Goal: Task Accomplishment & Management: Manage account settings

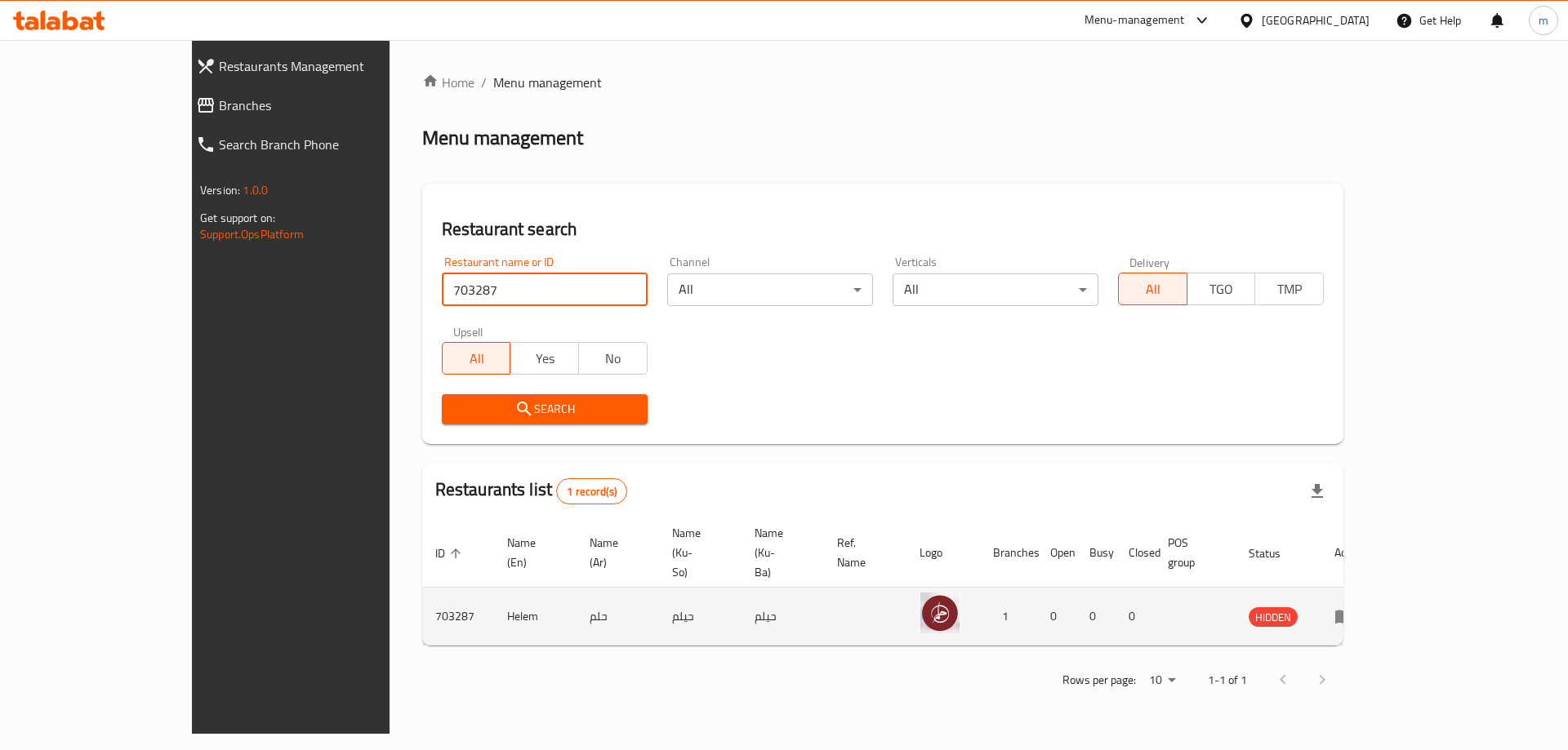
click at [1354, 606] on icon "enhanced table" at bounding box center [1344, 616] width 20 height 20
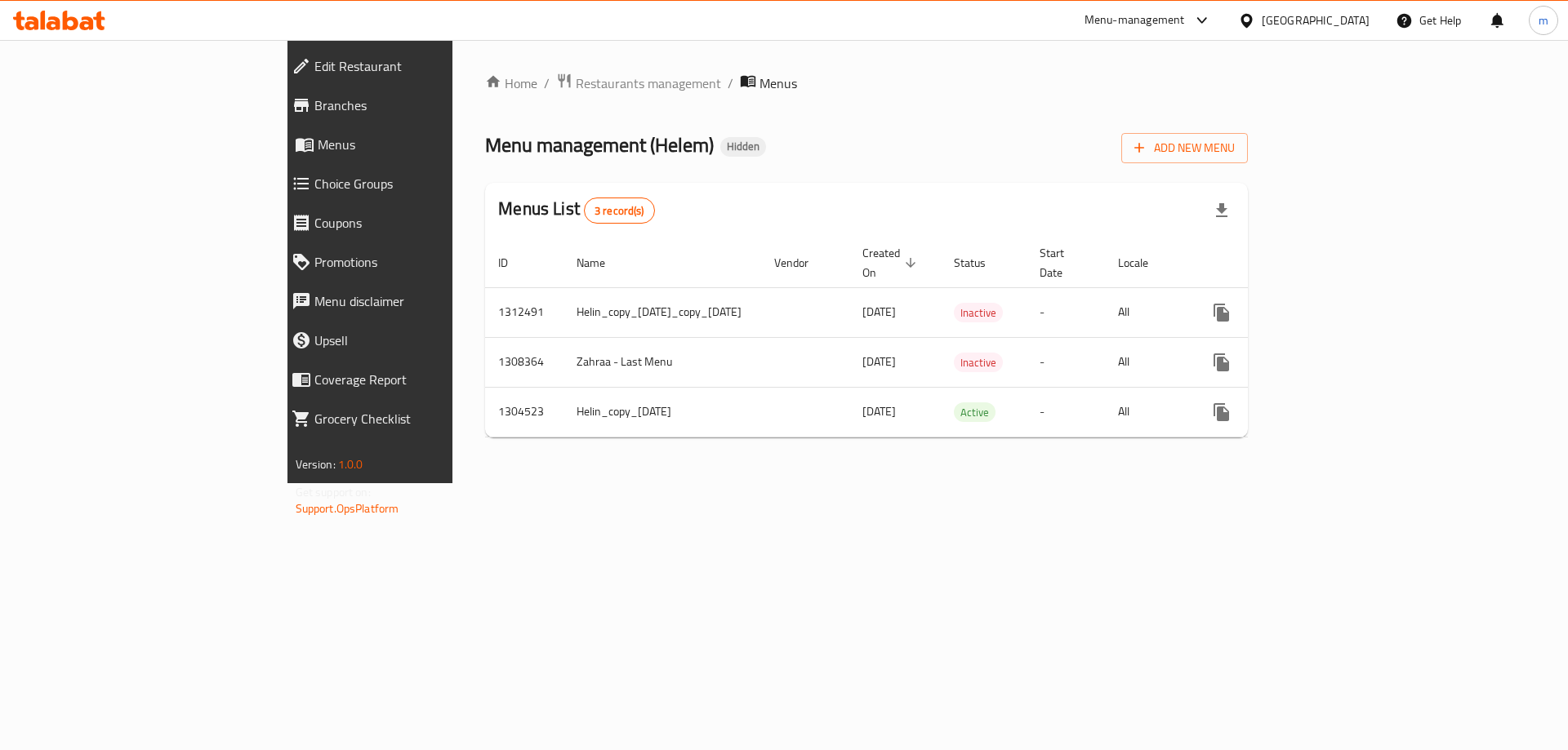
click at [278, 117] on link "Branches" at bounding box center [413, 106] width 271 height 39
click at [314, 67] on span "Edit Restaurant" at bounding box center [425, 67] width 222 height 20
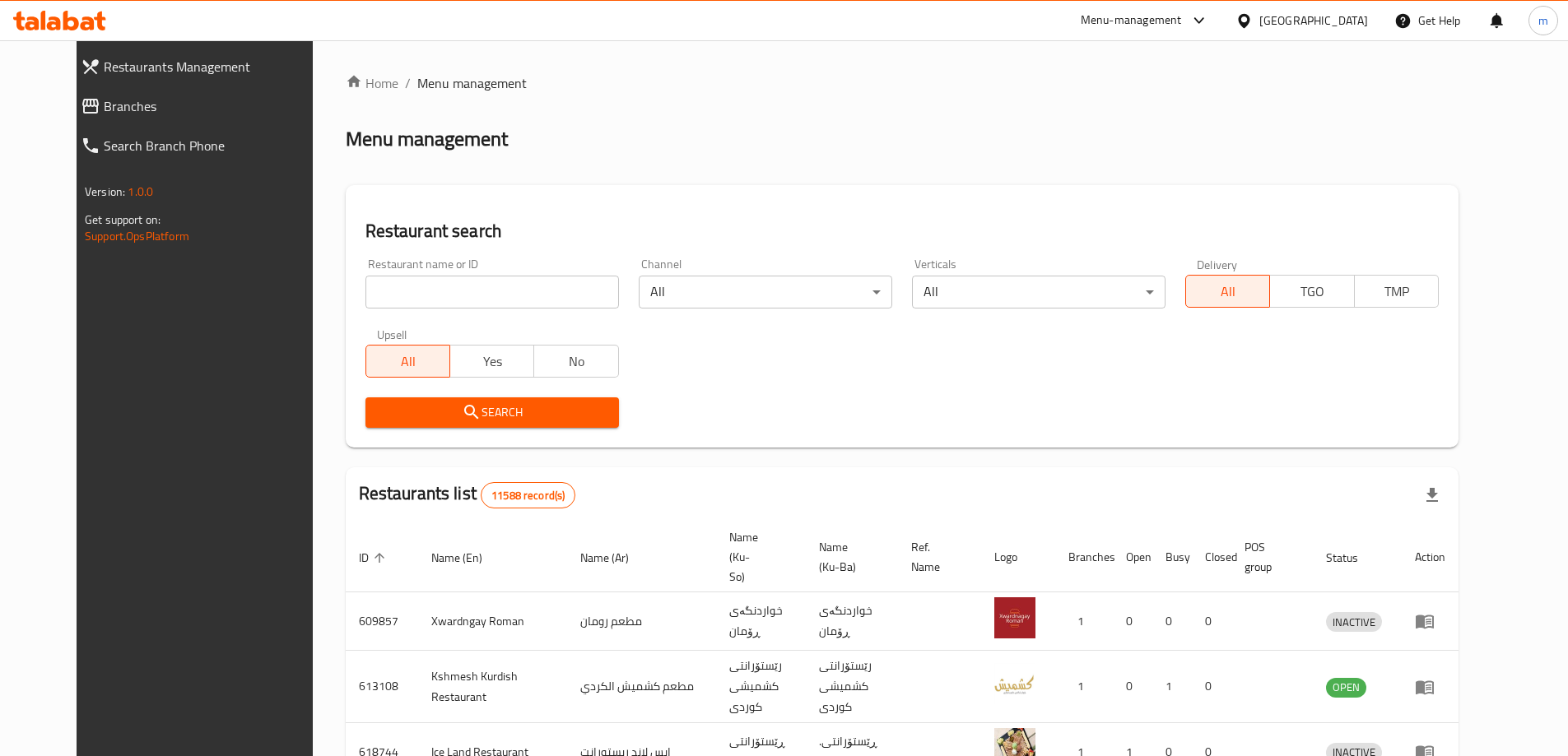
click at [456, 285] on input "search" at bounding box center [492, 291] width 254 height 33
paste input "703287"
type input "703287"
click button "Search" at bounding box center [492, 413] width 254 height 31
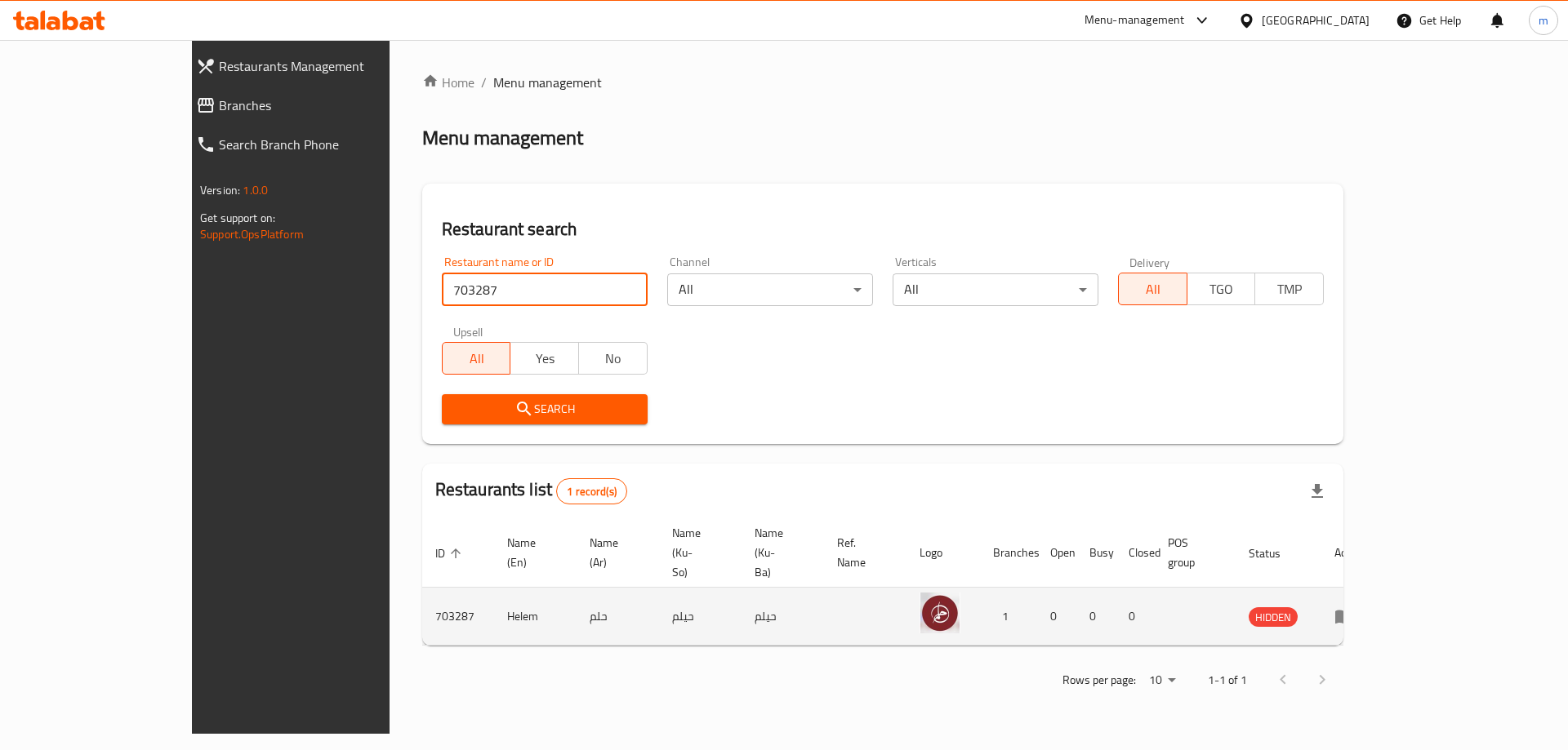
click at [1354, 606] on icon "enhanced table" at bounding box center [1344, 616] width 20 height 20
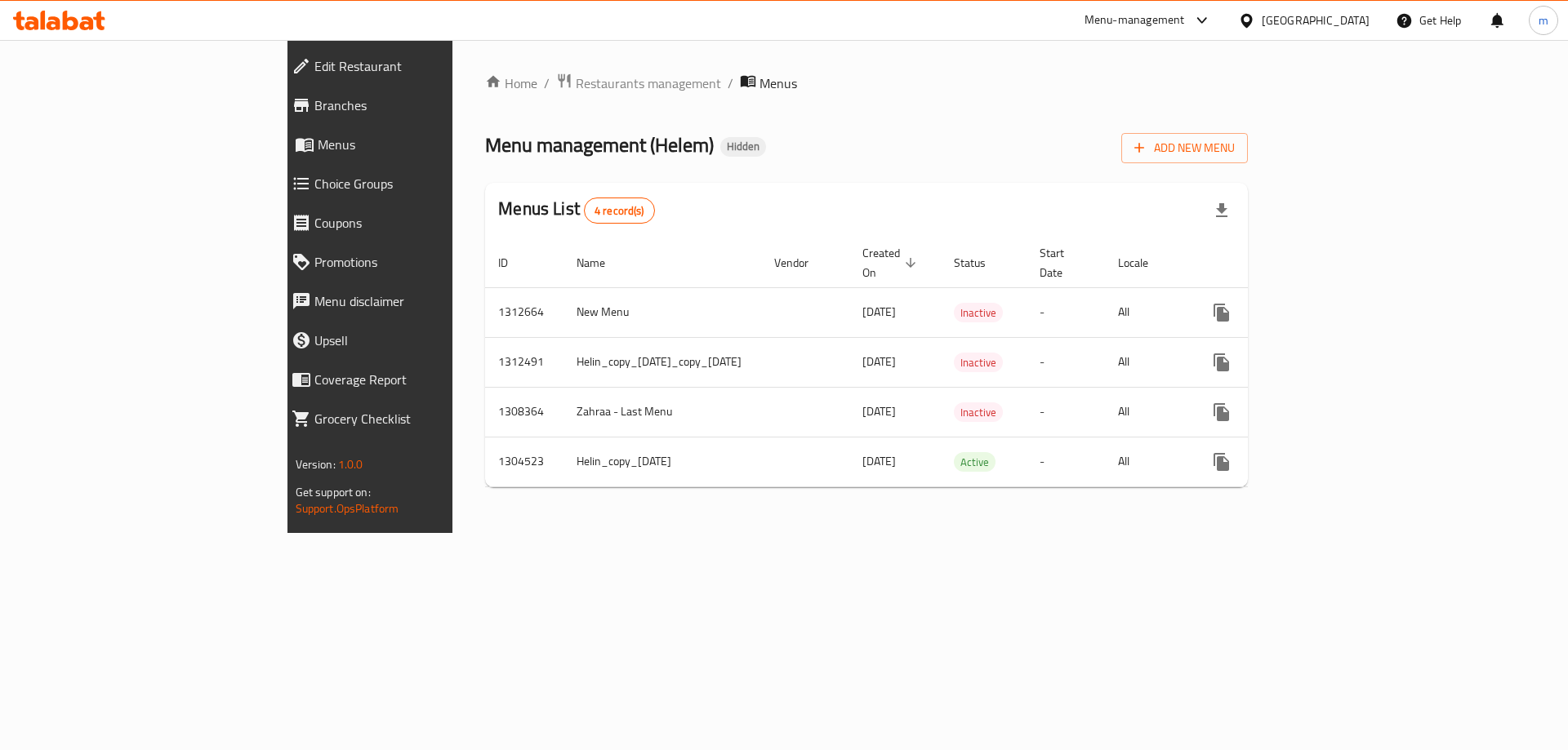
click at [317, 142] on span "Menus" at bounding box center [426, 145] width 218 height 20
click at [317, 151] on span "Menus" at bounding box center [426, 145] width 218 height 20
click at [1235, 143] on span "Add New Menu" at bounding box center [1184, 148] width 101 height 21
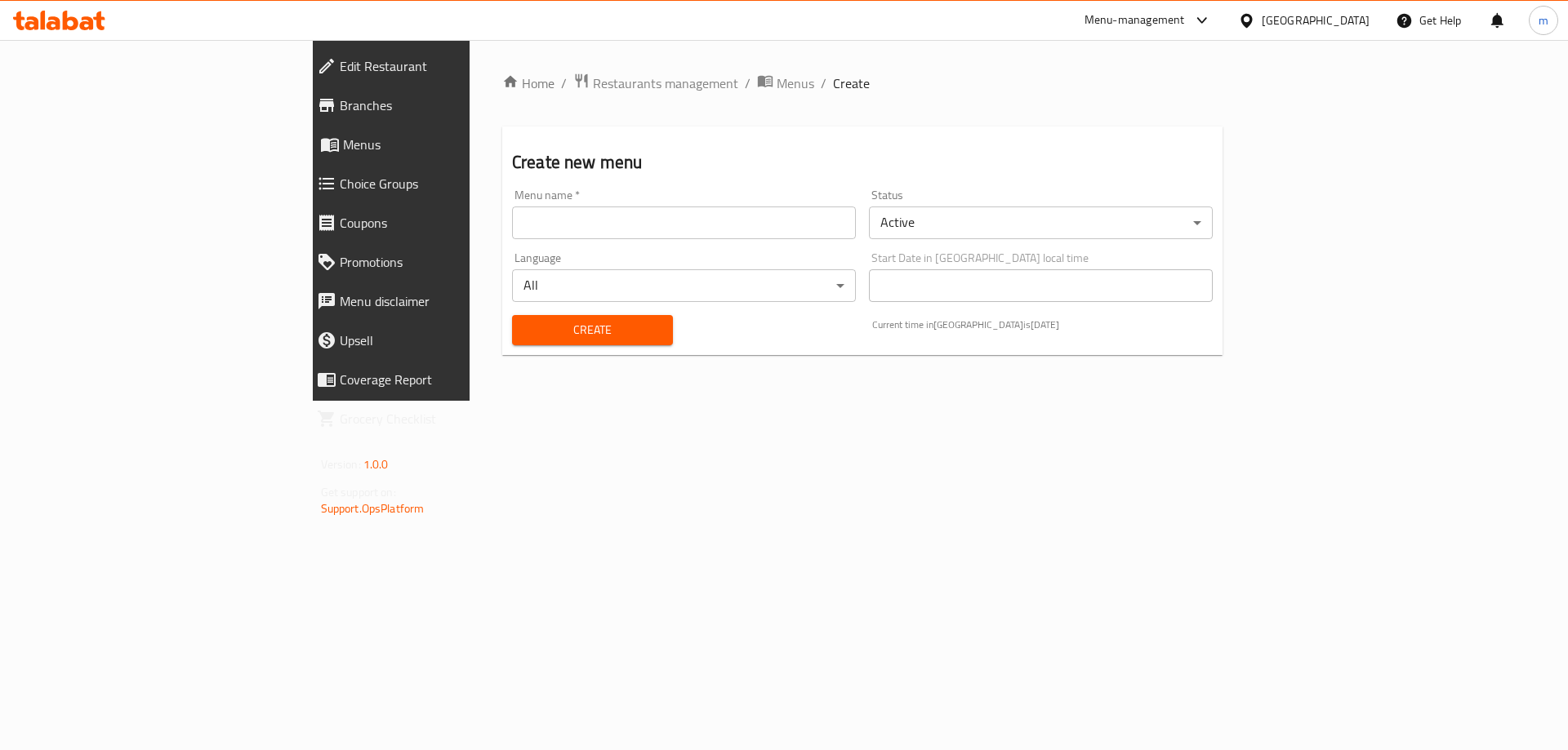
drag, startPoint x: 771, startPoint y: 237, endPoint x: 757, endPoint y: 219, distance: 22.8
click at [772, 233] on input "text" at bounding box center [684, 222] width 344 height 32
drag, startPoint x: 753, startPoint y: 218, endPoint x: 727, endPoint y: 223, distance: 26.5
click at [753, 218] on input "text" at bounding box center [684, 222] width 344 height 32
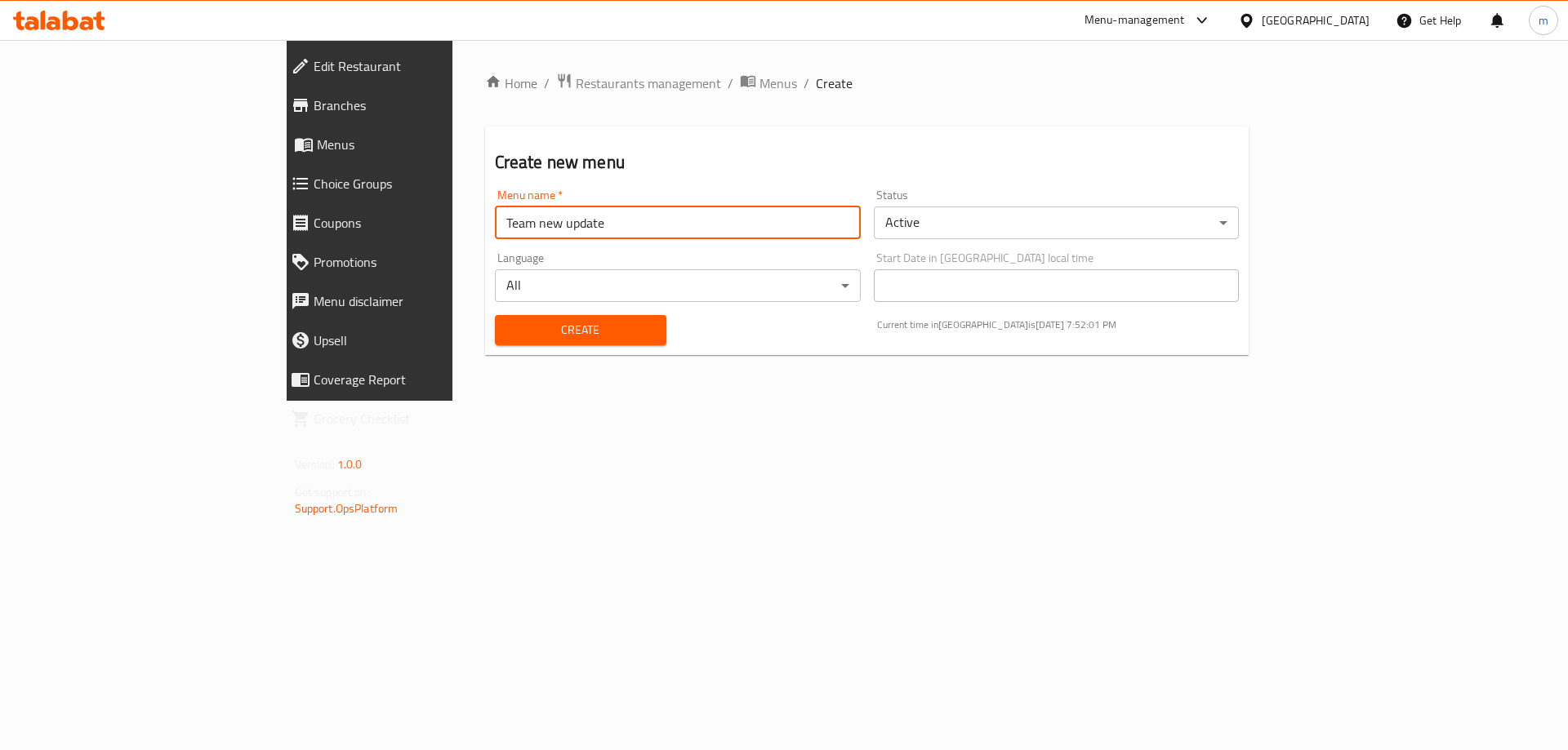
click at [495, 231] on input "Team new update" at bounding box center [677, 222] width 365 height 32
type input "Team new update"
click at [513, 329] on span "Create" at bounding box center [581, 330] width 145 height 21
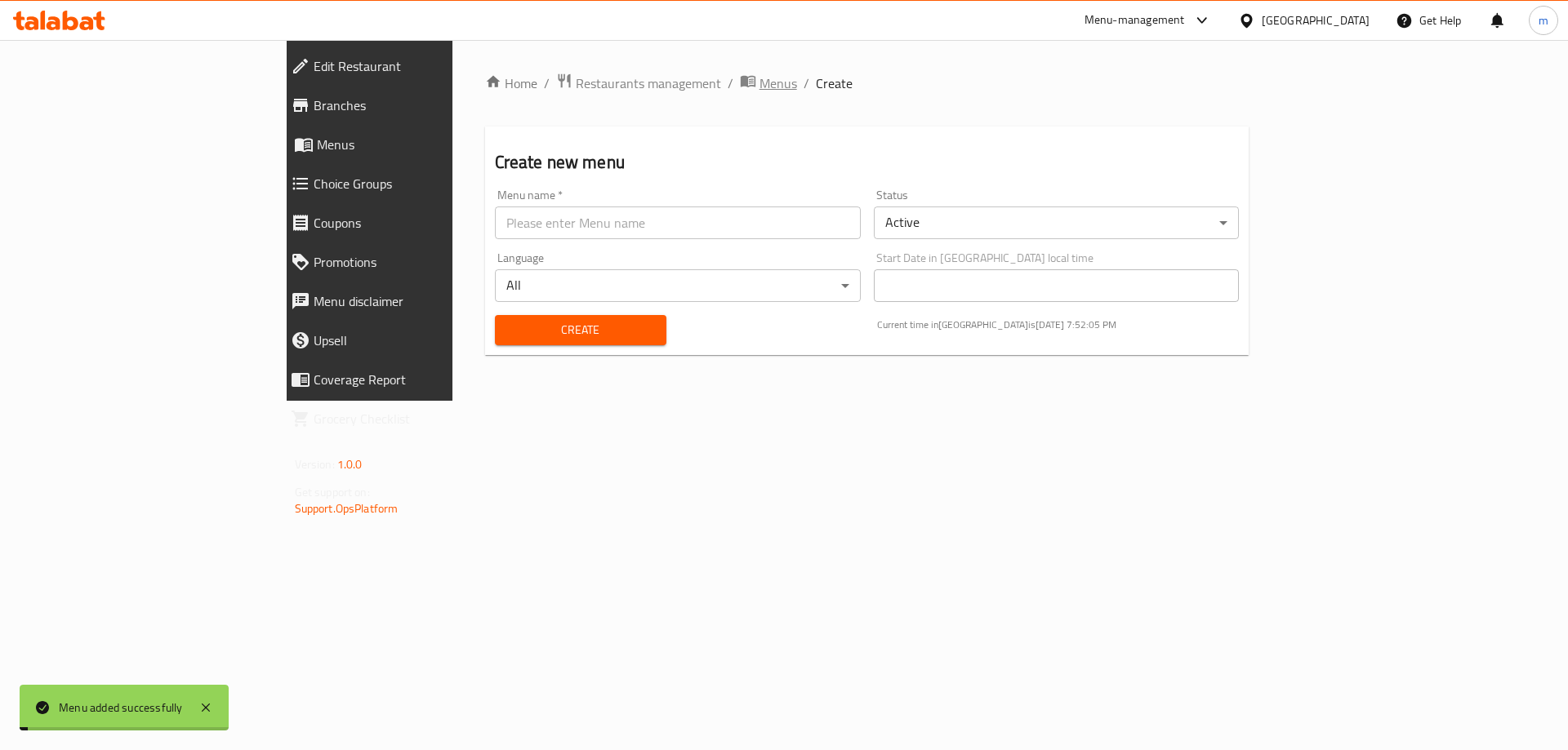
click at [759, 84] on span "Menus" at bounding box center [778, 83] width 37 height 20
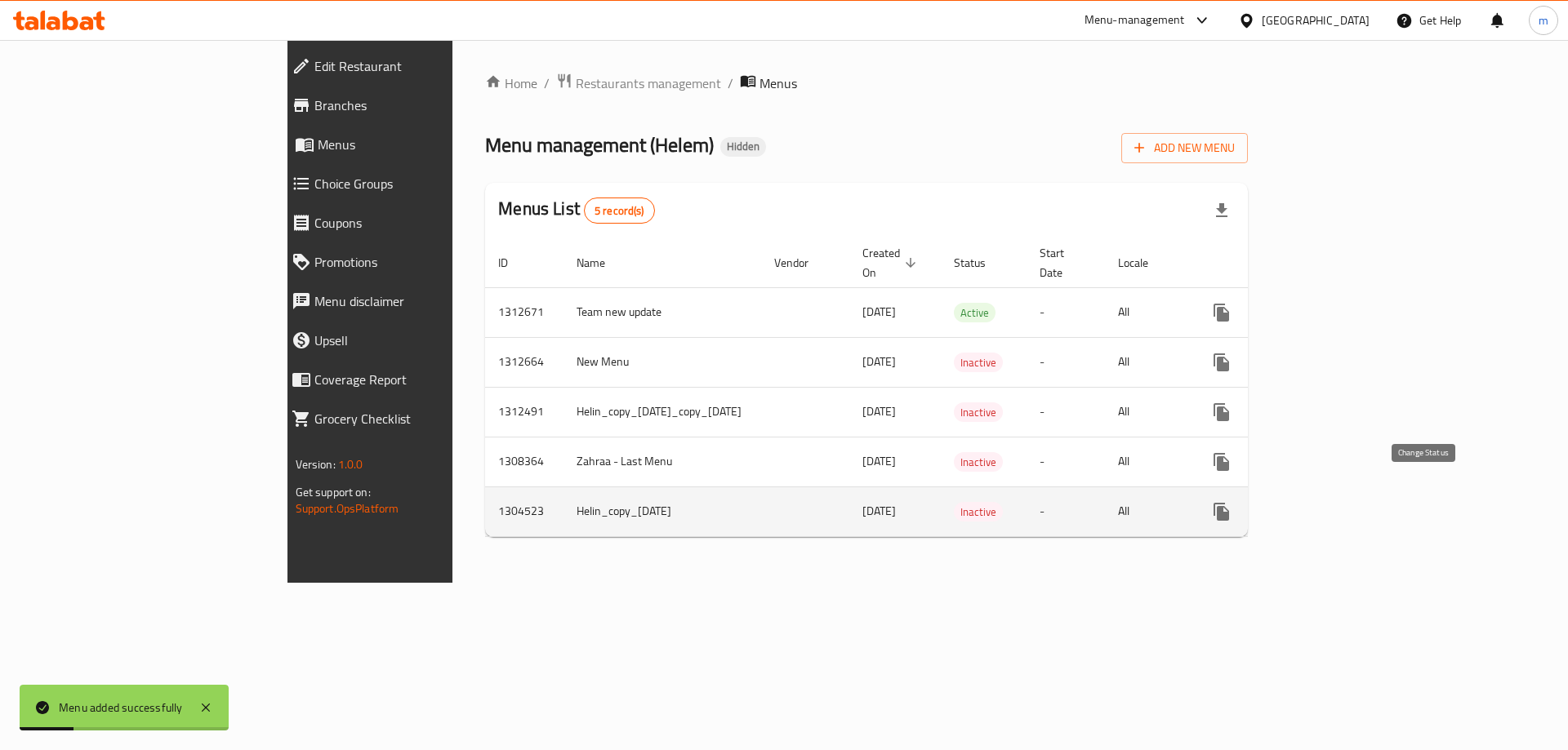
click at [1280, 492] on button "enhanced table" at bounding box center [1260, 512] width 39 height 39
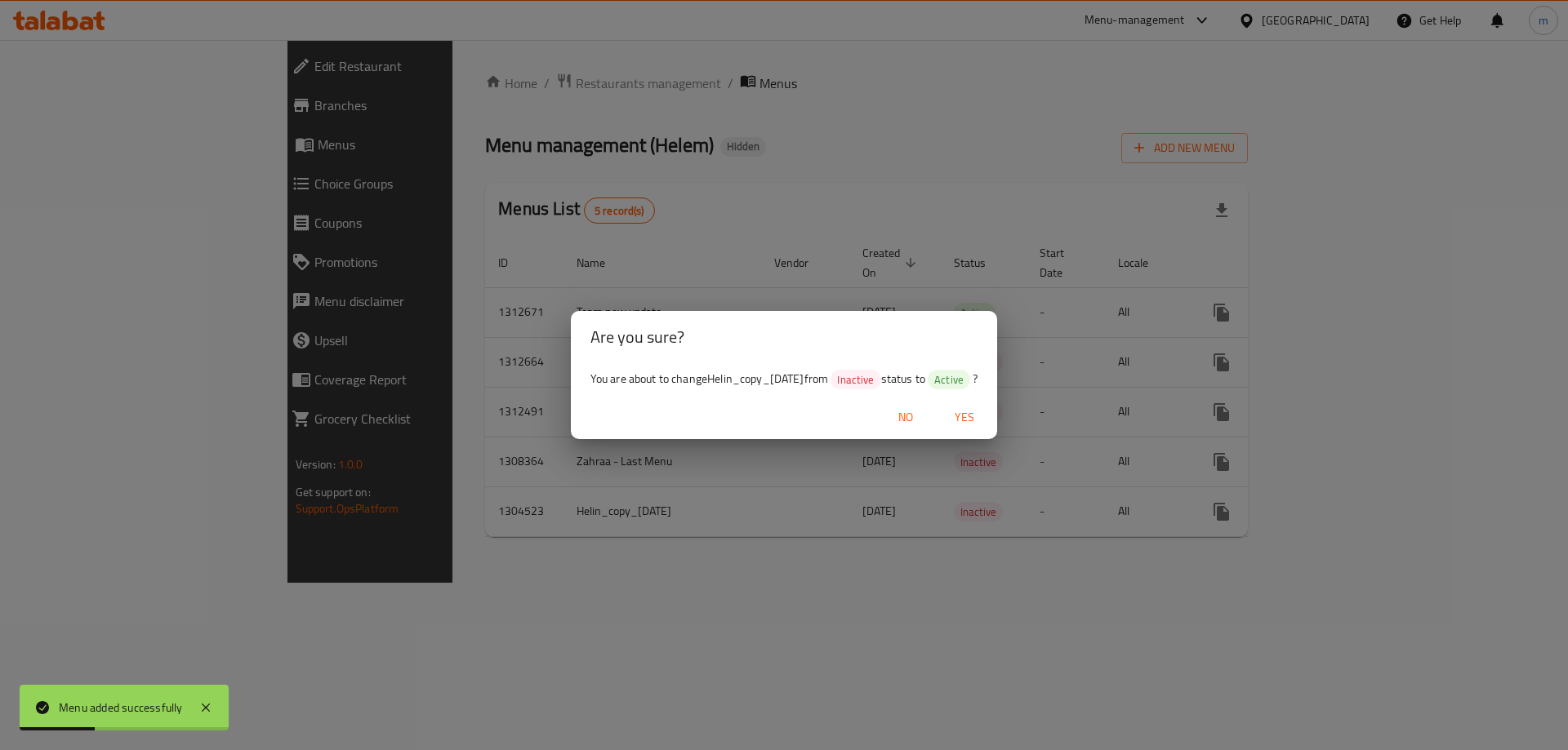
click at [984, 410] on span "Yes" at bounding box center [965, 417] width 39 height 21
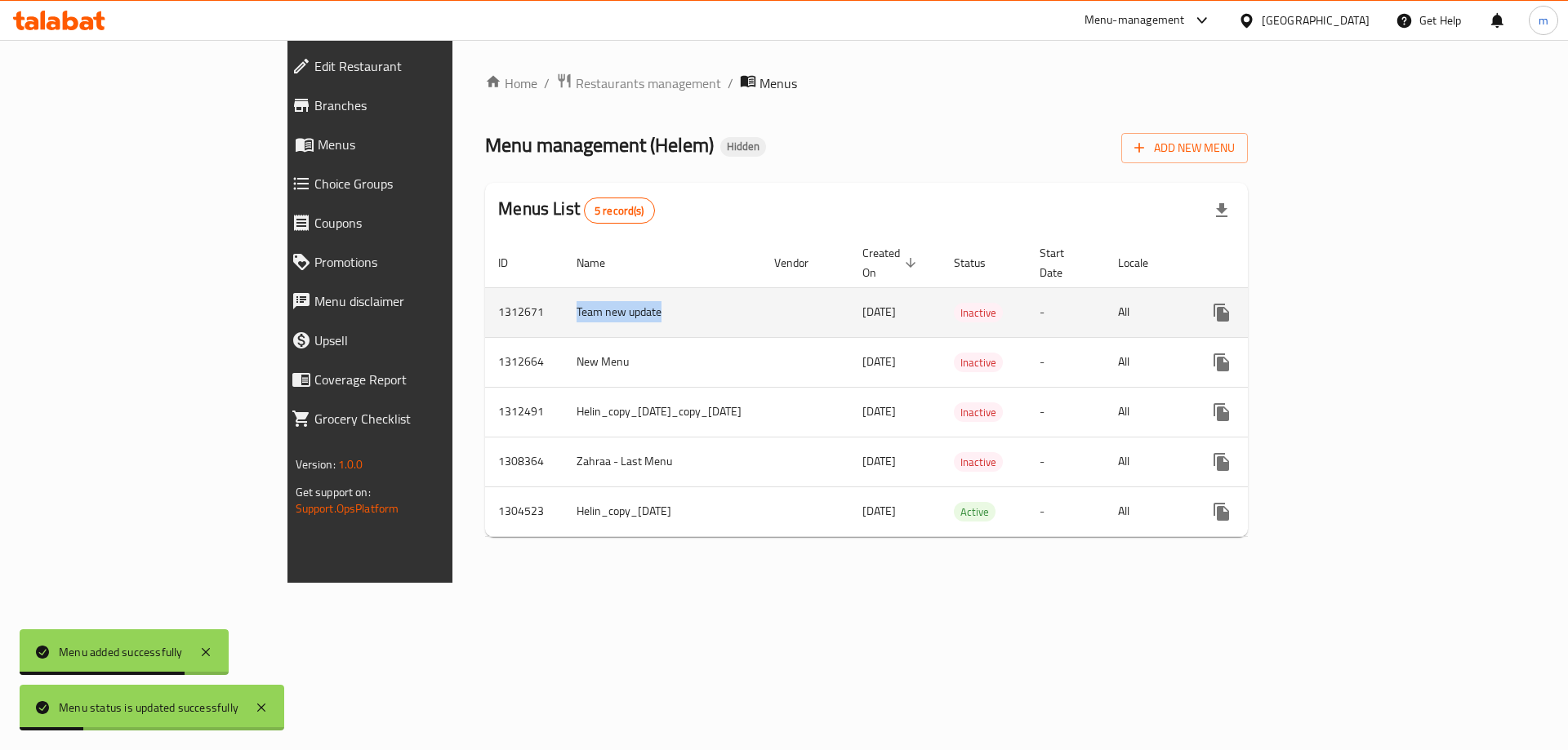
drag, startPoint x: 490, startPoint y: 297, endPoint x: 346, endPoint y: 296, distance: 144.0
click at [485, 296] on tr "1312671 Team new update 17/09/2025 Inactive - All" at bounding box center [927, 311] width 886 height 50
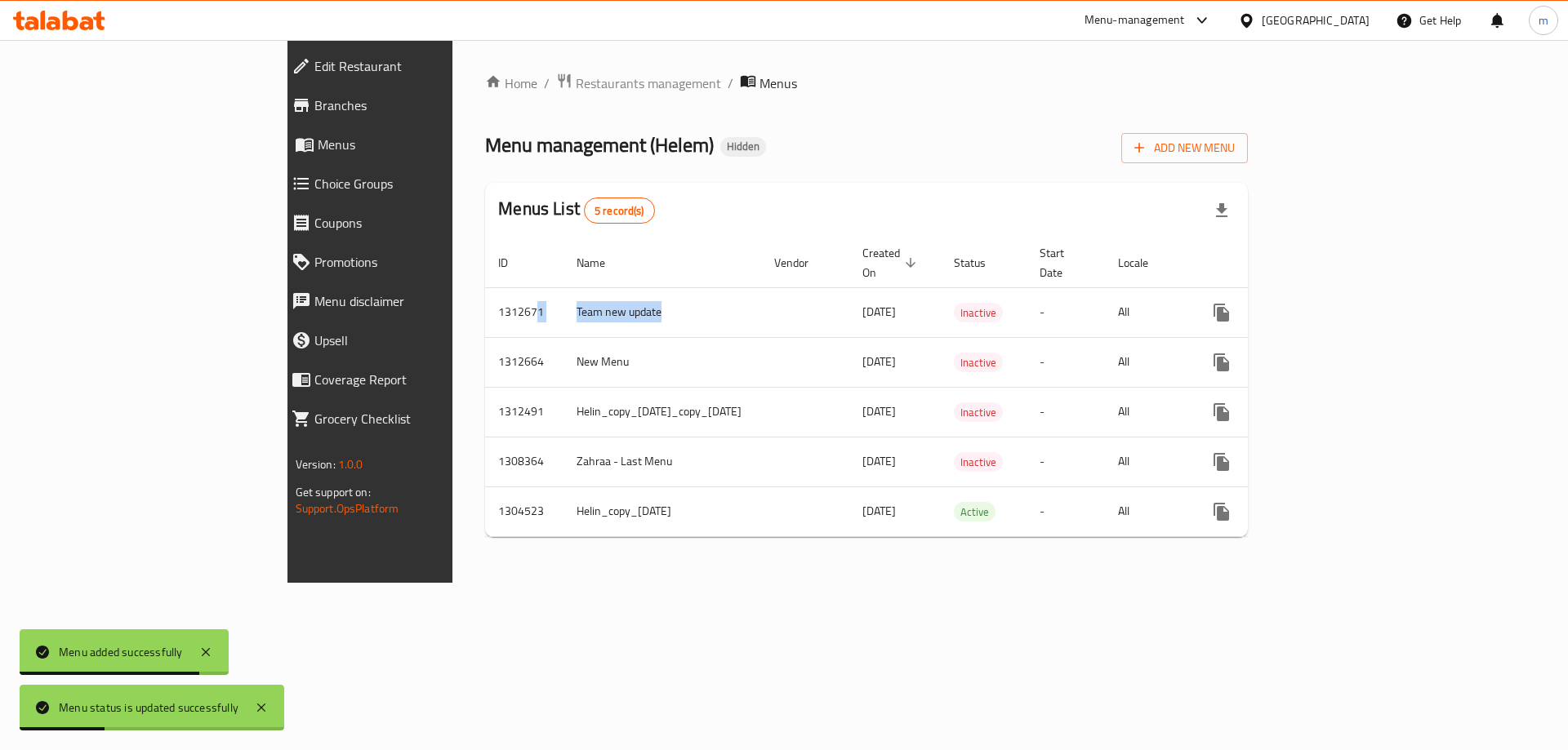
copy tr "1 Team new update"
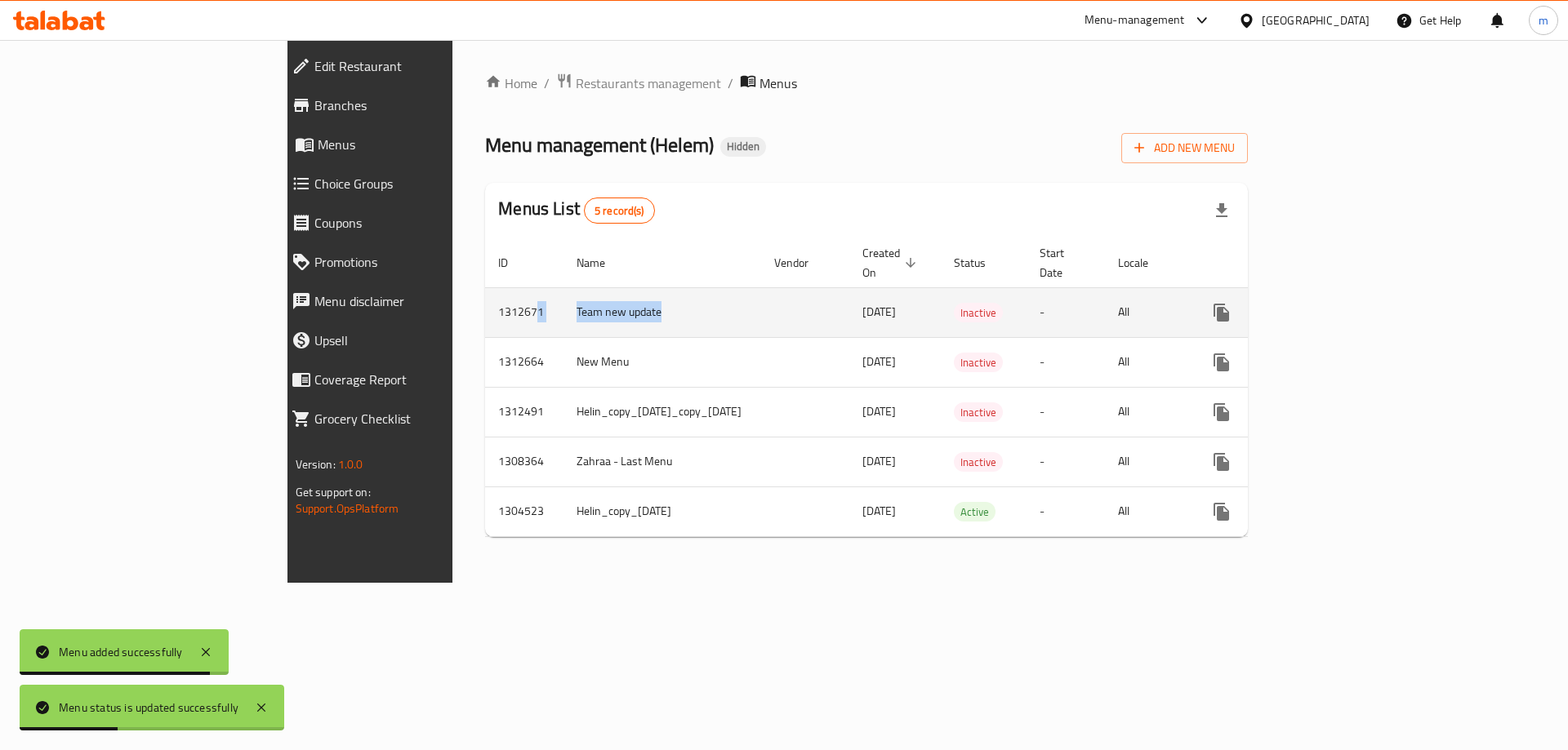
click at [563, 287] on td "Team new update" at bounding box center [662, 311] width 198 height 50
click at [563, 294] on td "Team new update" at bounding box center [662, 311] width 198 height 50
click at [563, 297] on td "Team new update" at bounding box center [662, 311] width 198 height 50
drag, startPoint x: 385, startPoint y: 297, endPoint x: 496, endPoint y: 298, distance: 111.0
click at [563, 298] on td "Team new update" at bounding box center [662, 311] width 198 height 50
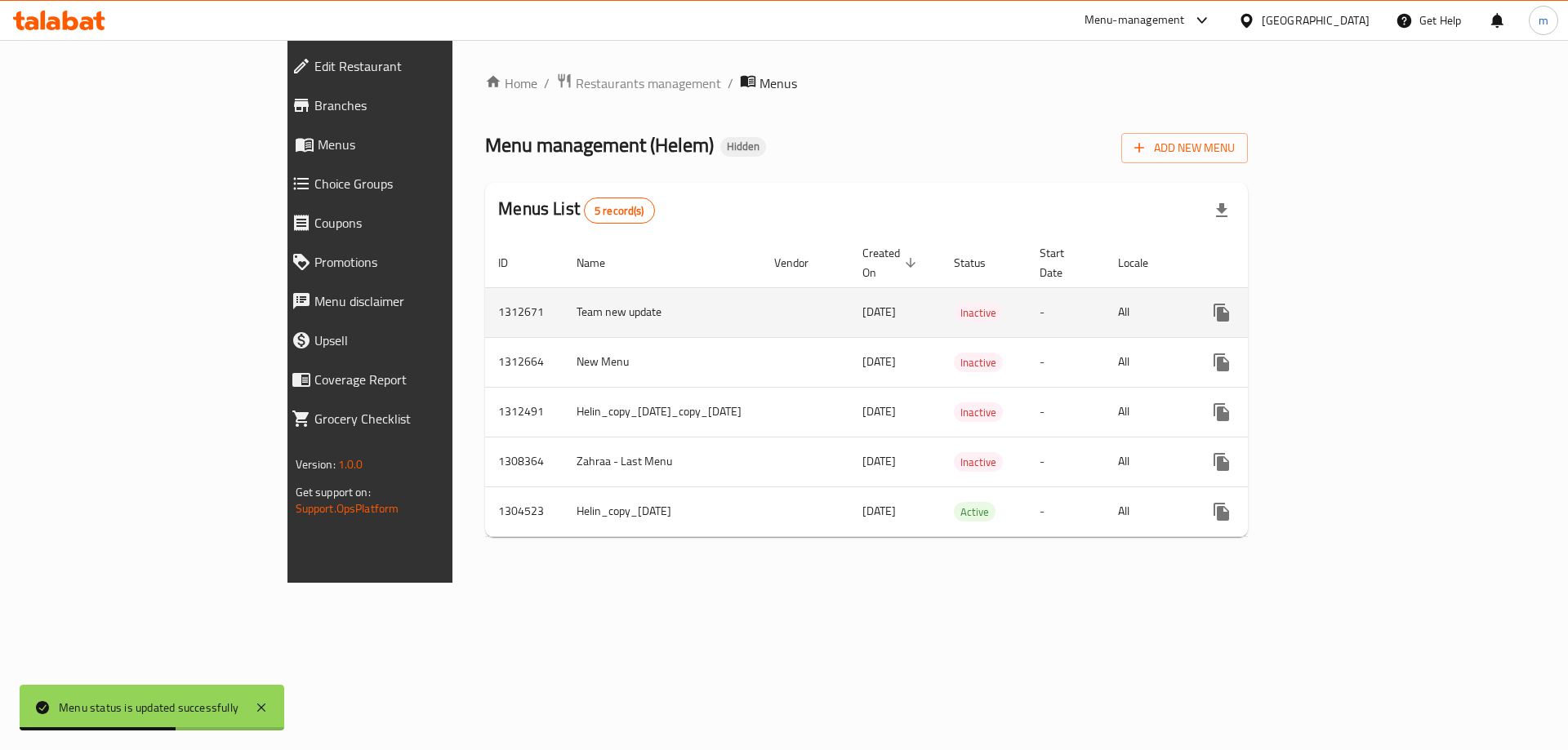
click at [485, 302] on td "1312671" at bounding box center [524, 311] width 78 height 50
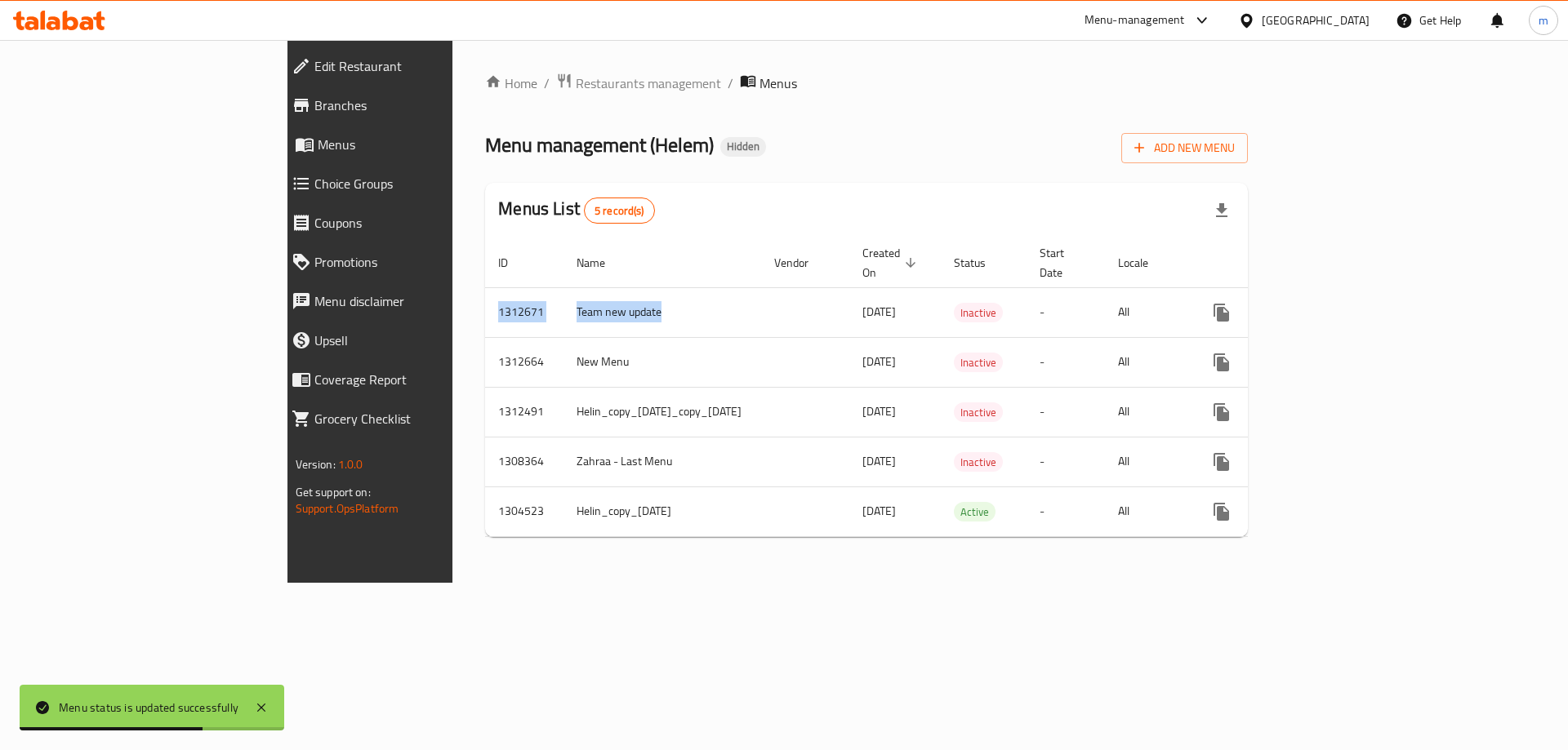
drag, startPoint x: 382, startPoint y: 298, endPoint x: 289, endPoint y: 298, distance: 93.0
click at [452, 298] on div "Home / Restaurants management / Menus Menu management ( Helem ) Hidden Add New …" at bounding box center [866, 311] width 828 height 542
click at [563, 315] on td "Team new update" at bounding box center [662, 311] width 198 height 50
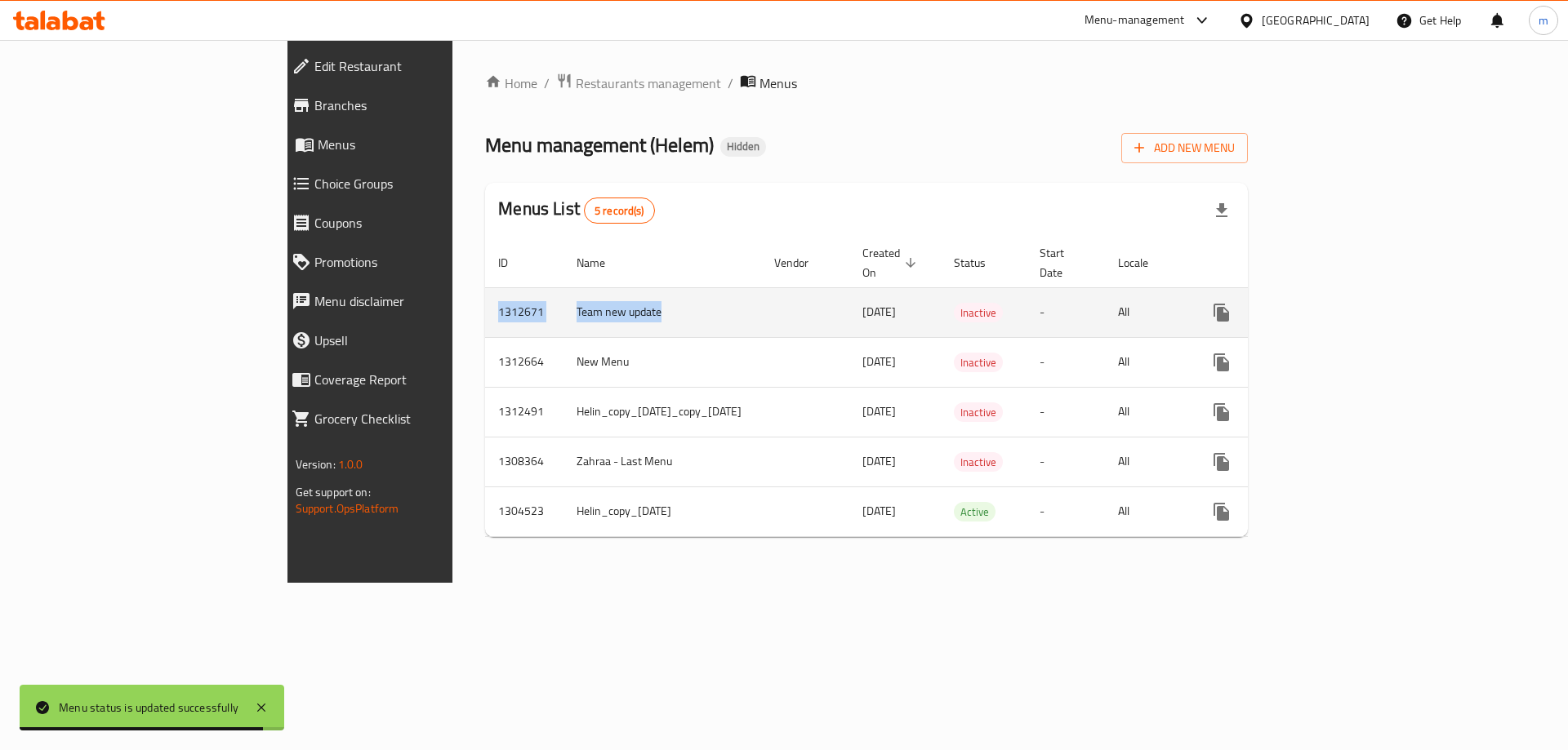
drag, startPoint x: 475, startPoint y: 296, endPoint x: 304, endPoint y: 296, distance: 171.0
click at [485, 296] on tr "1312671 Team new update 17/09/2025 Inactive - All" at bounding box center [927, 311] width 886 height 50
copy tr "1312671 Team new update"
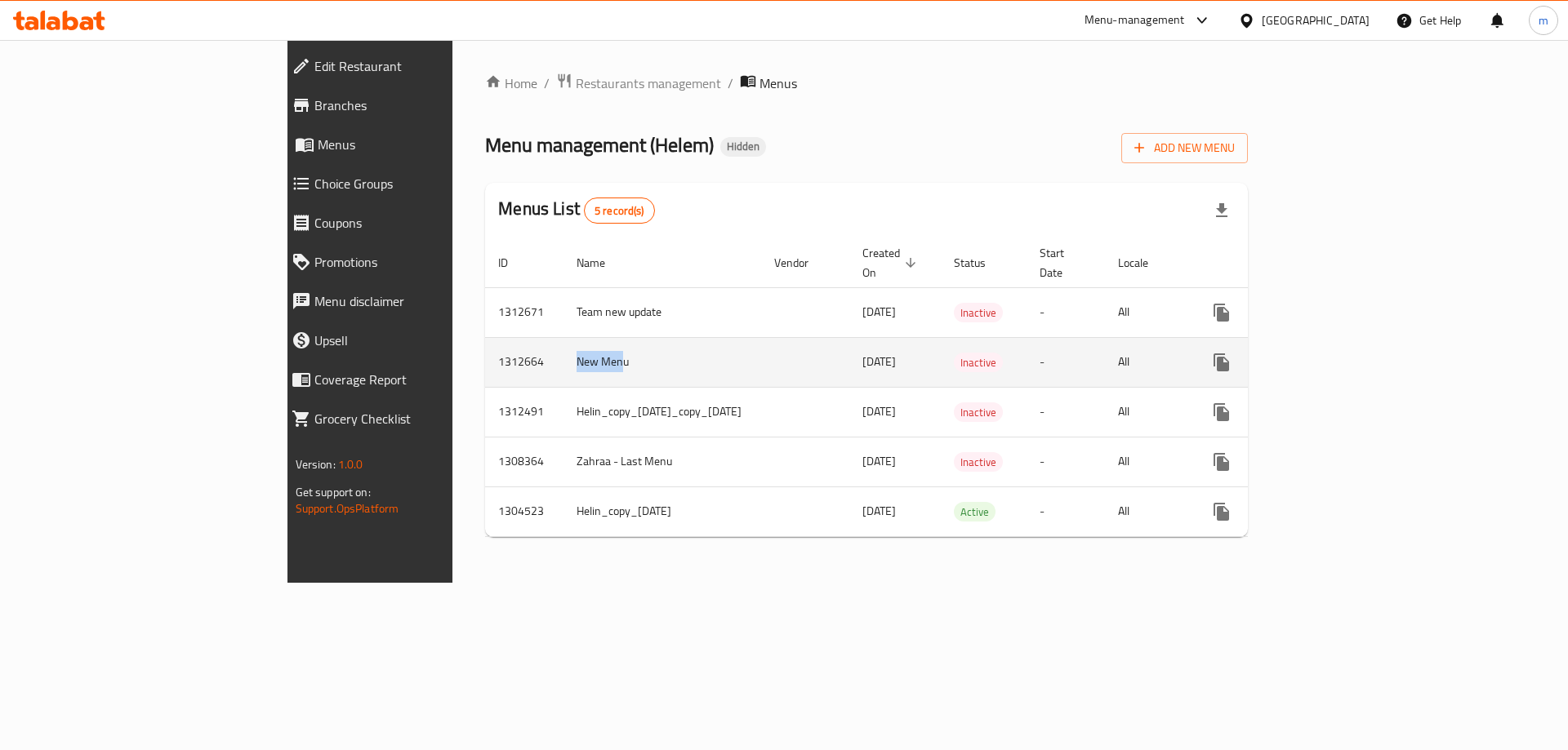
drag, startPoint x: 434, startPoint y: 348, endPoint x: 370, endPoint y: 352, distance: 64.1
click at [485, 352] on tr "1312664 New Menu 17/09/2025 Inactive - All" at bounding box center [927, 361] width 886 height 50
click at [1349, 352] on icon "enhanced table" at bounding box center [1339, 362] width 20 height 20
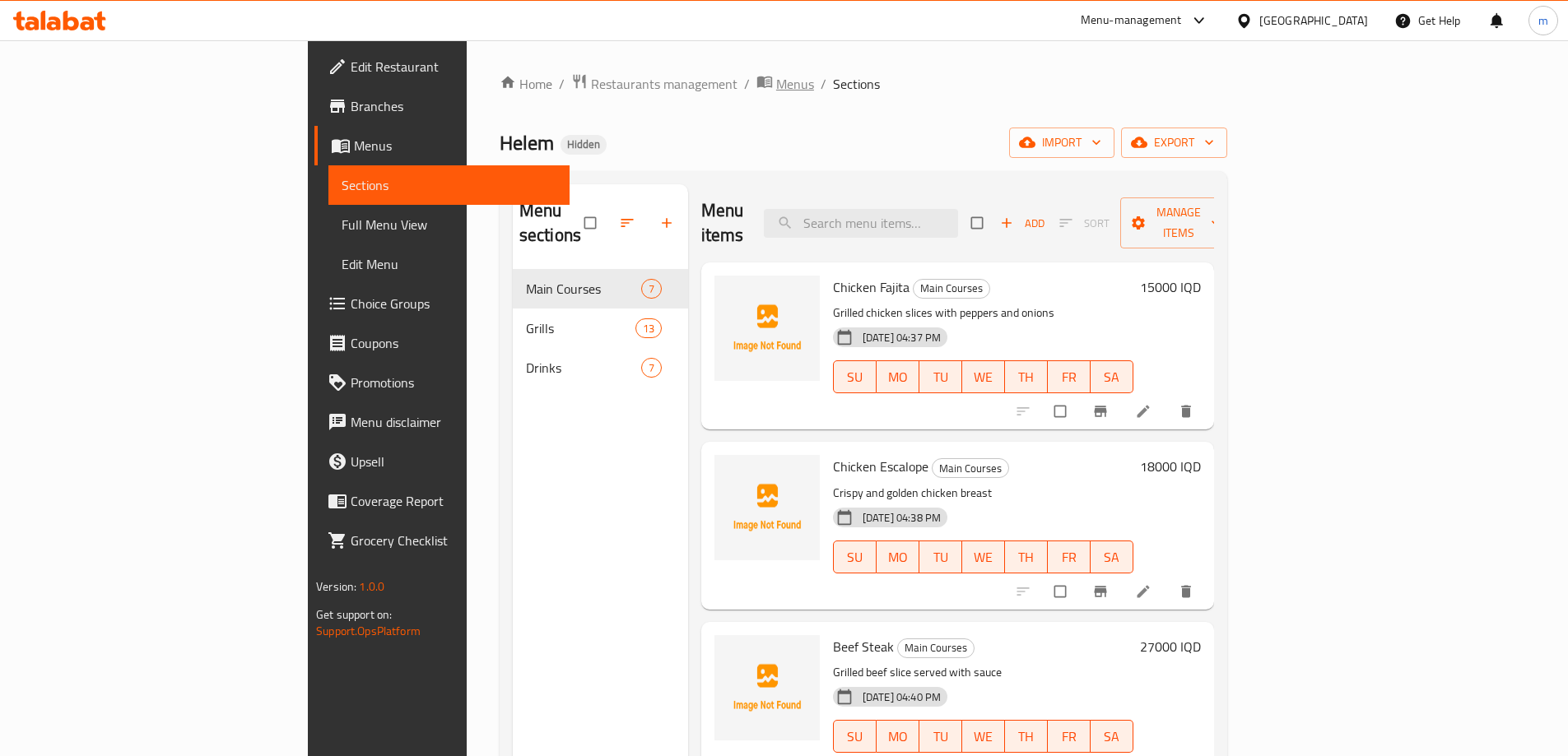
click at [776, 86] on span "Menus" at bounding box center [795, 84] width 38 height 20
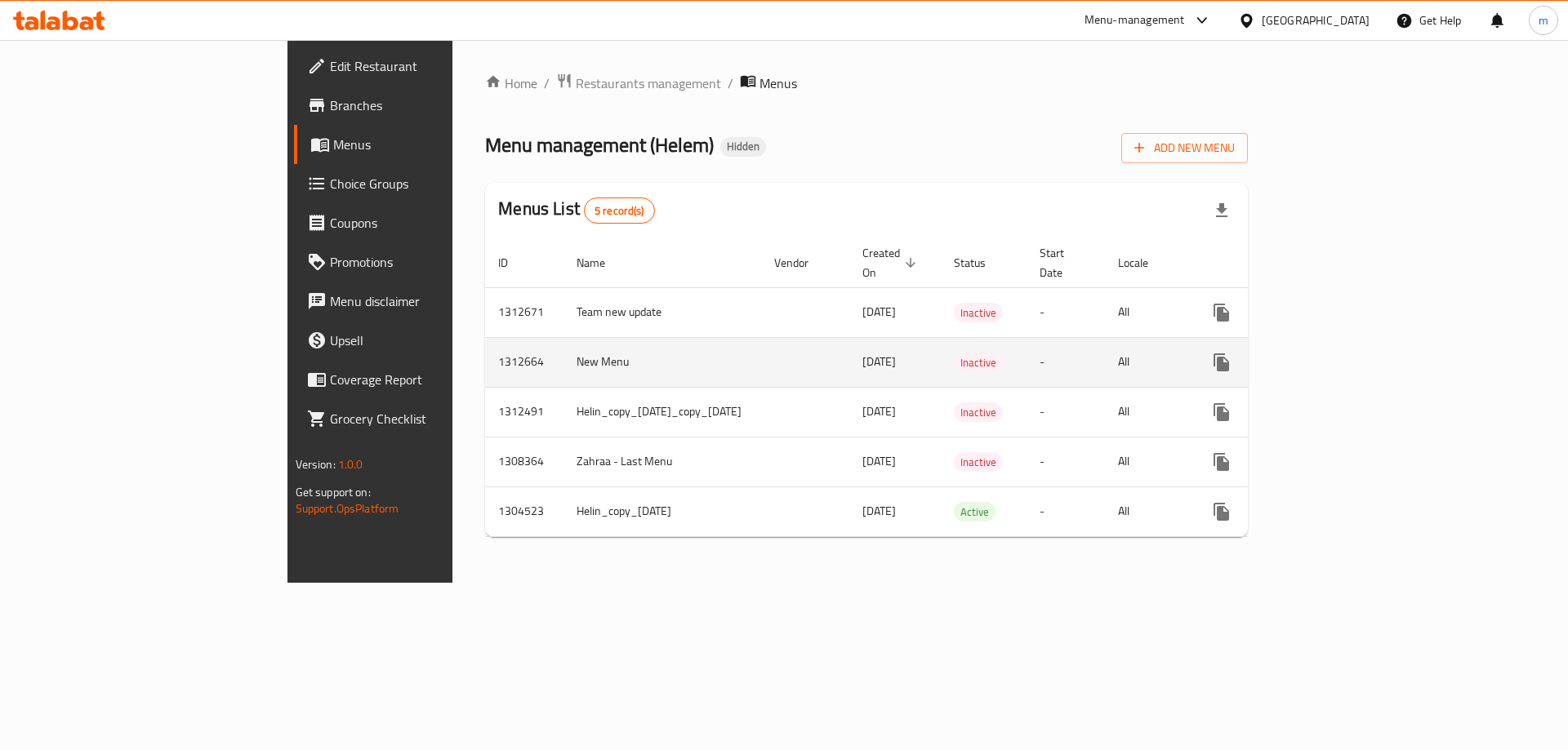
click at [1358, 343] on link "enhanced table" at bounding box center [1339, 362] width 39 height 39
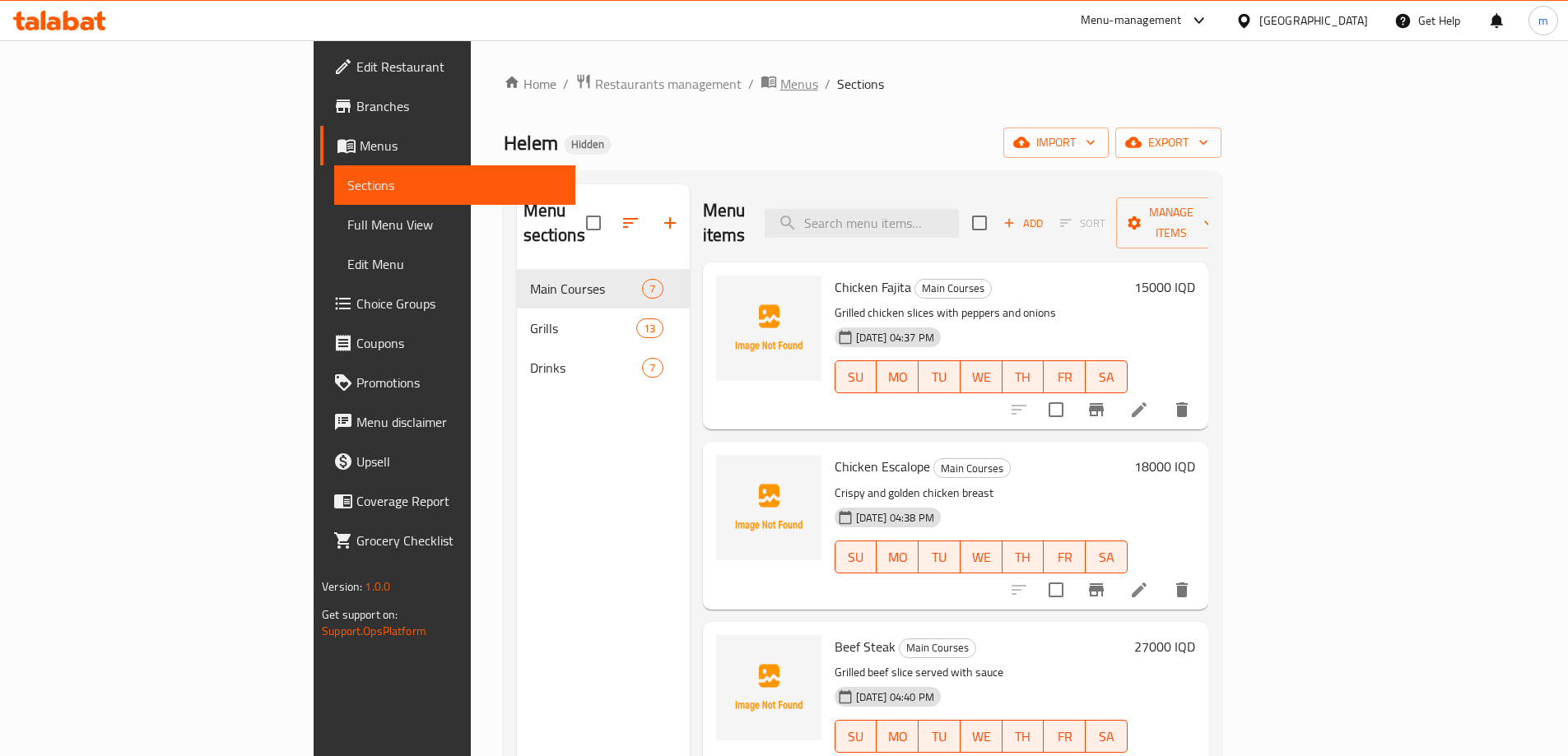
click at [780, 83] on span "Menus" at bounding box center [799, 84] width 38 height 20
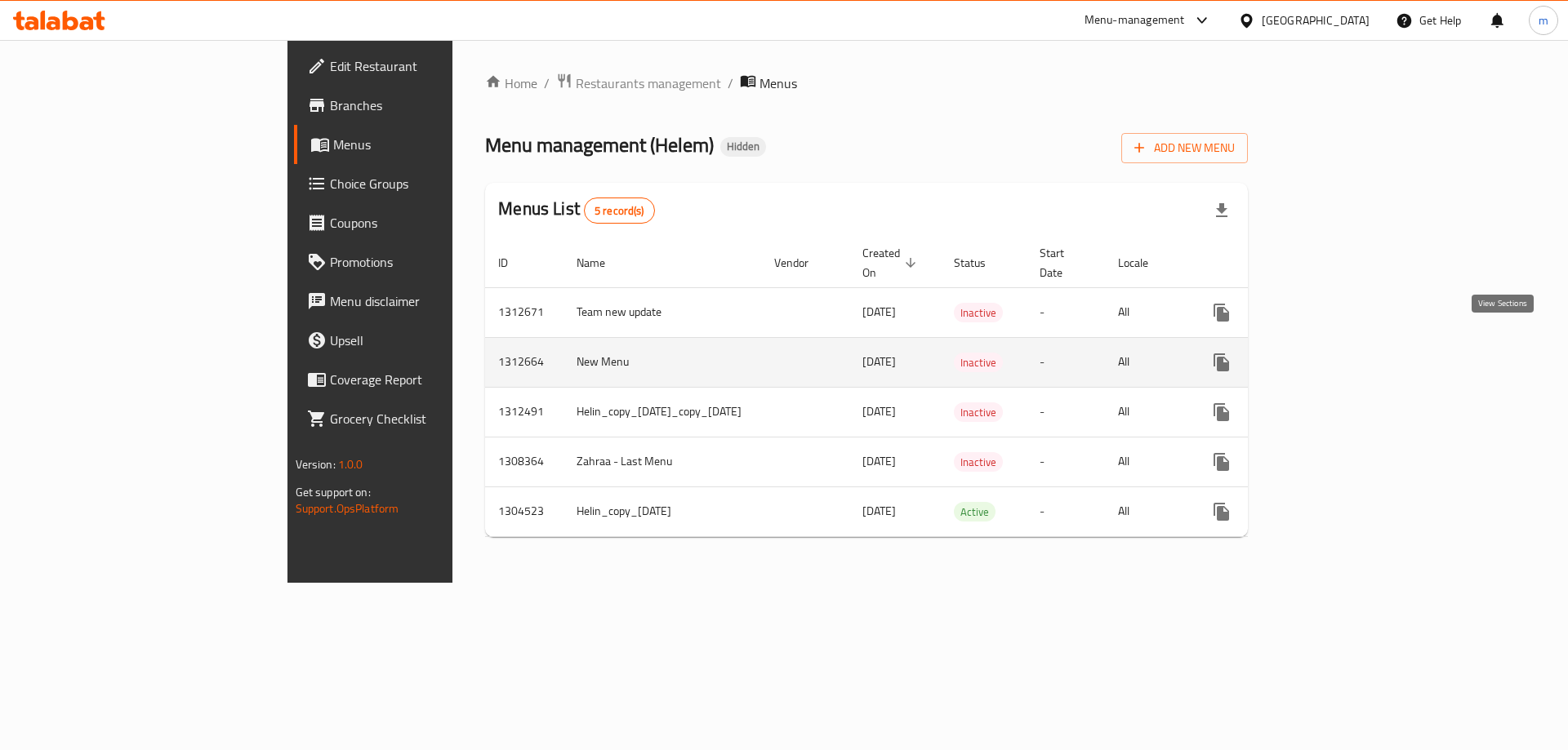
click at [1358, 343] on link "enhanced table" at bounding box center [1339, 362] width 39 height 39
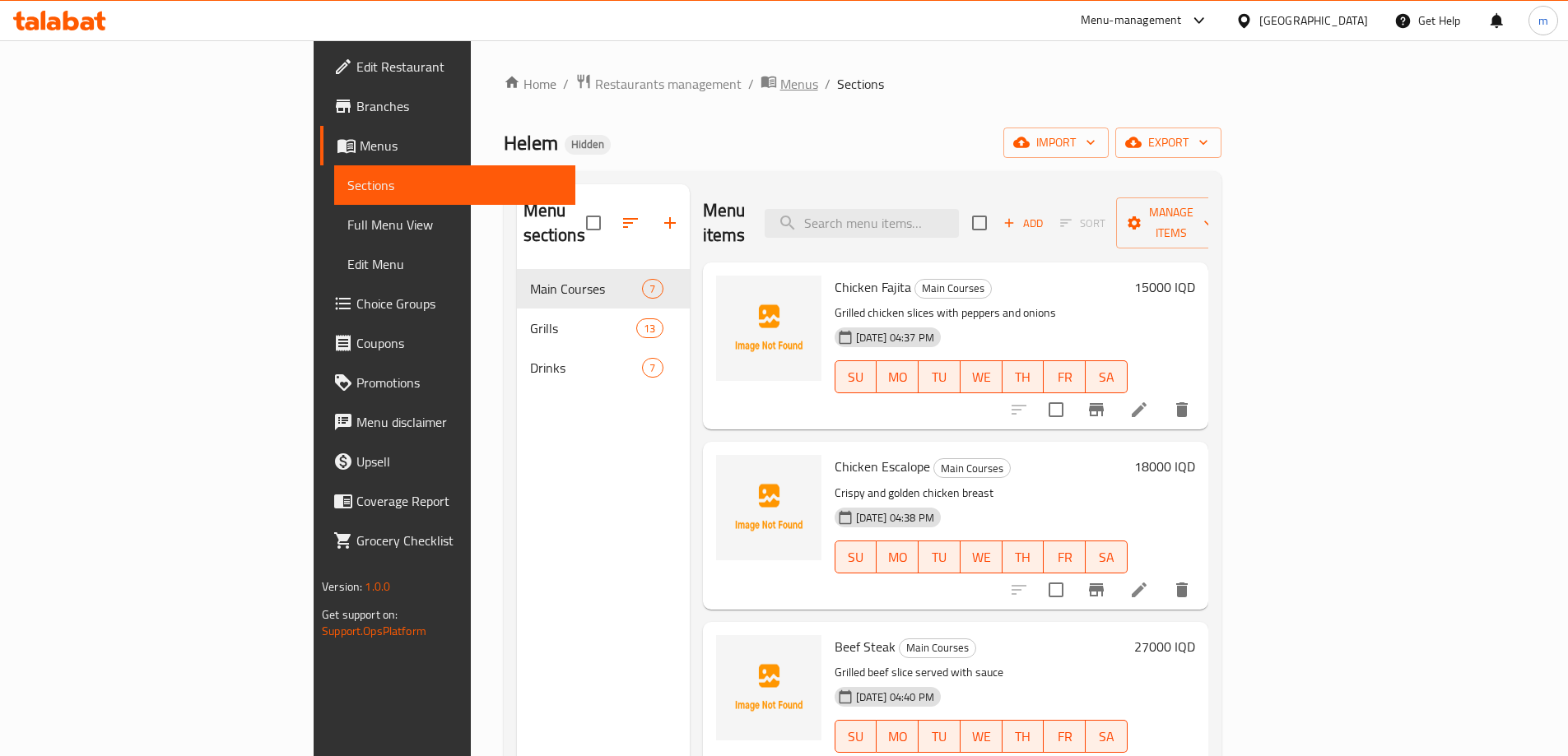
click at [760, 89] on span "breadcrumb" at bounding box center [770, 84] width 20 height 22
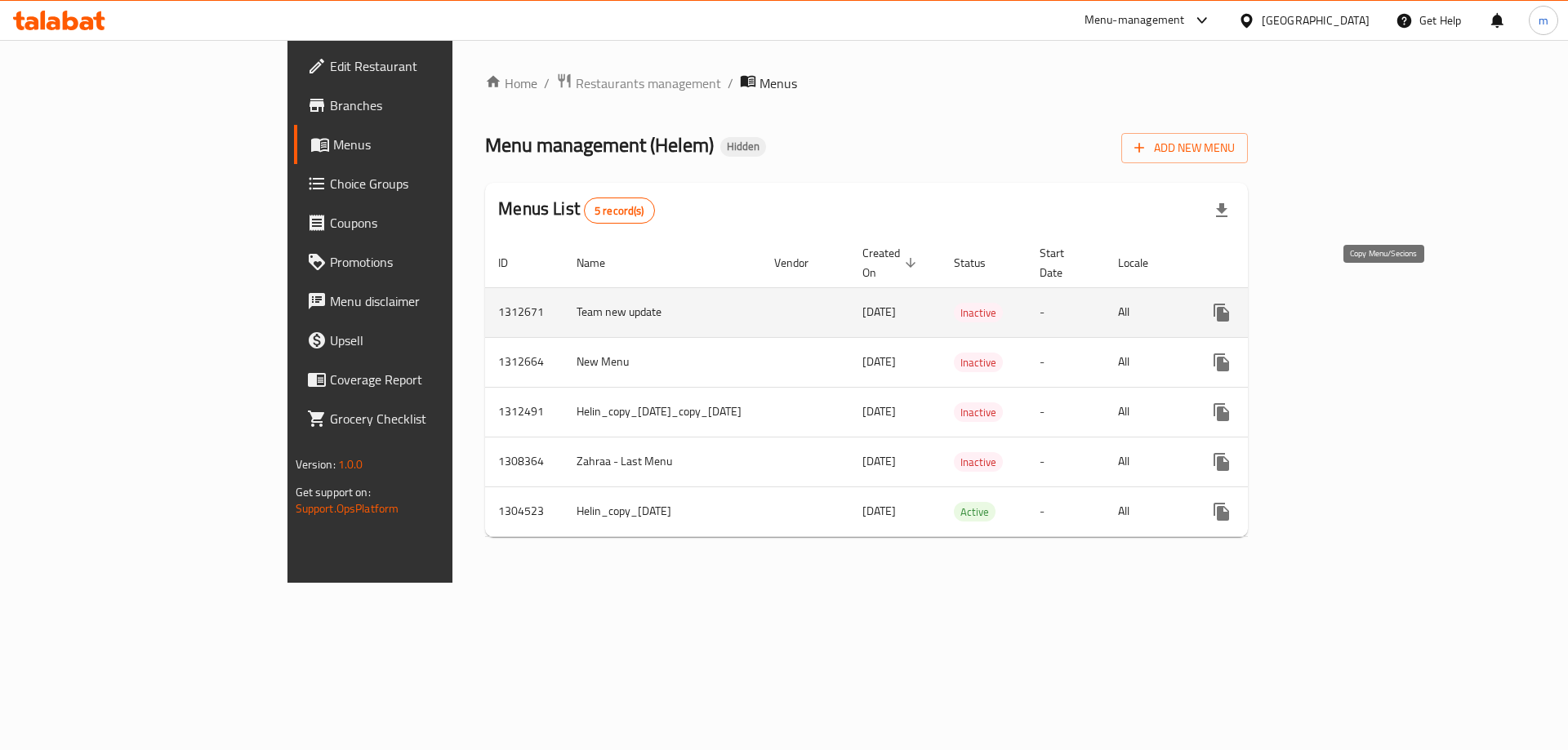
click at [1229, 304] on icon "more" at bounding box center [1221, 312] width 16 height 18
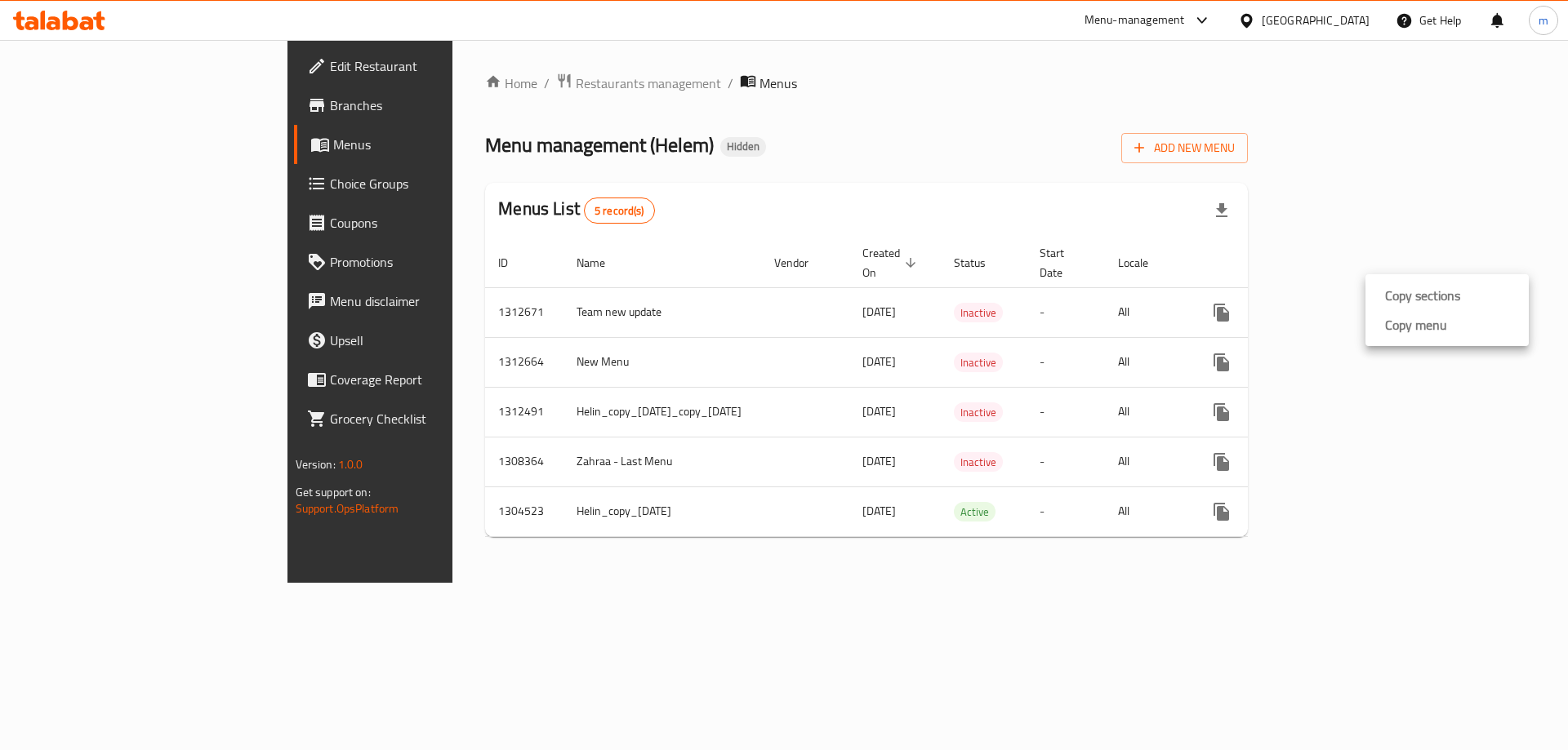
click at [1354, 348] on div at bounding box center [784, 375] width 1568 height 750
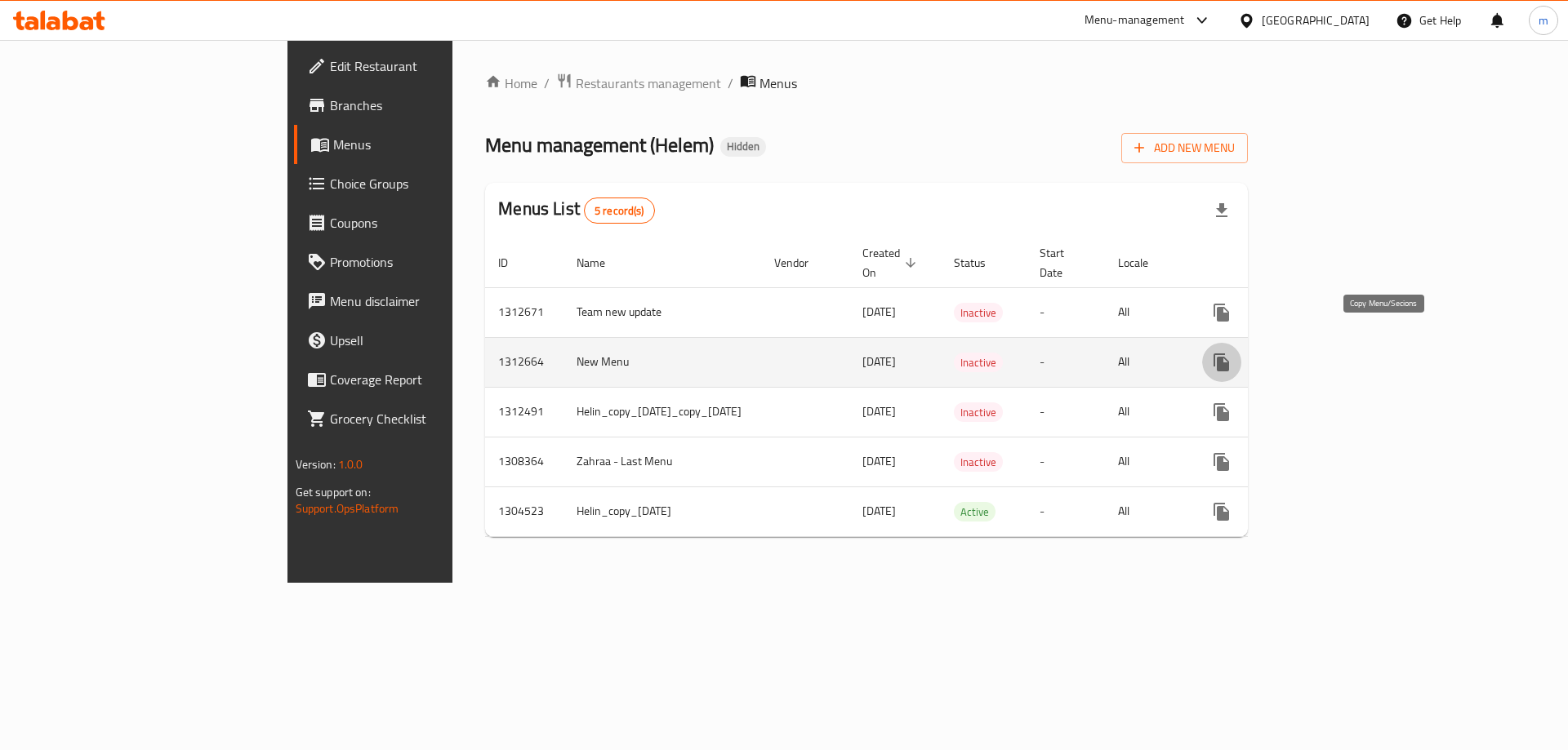
click at [1229, 353] on icon "more" at bounding box center [1221, 362] width 16 height 18
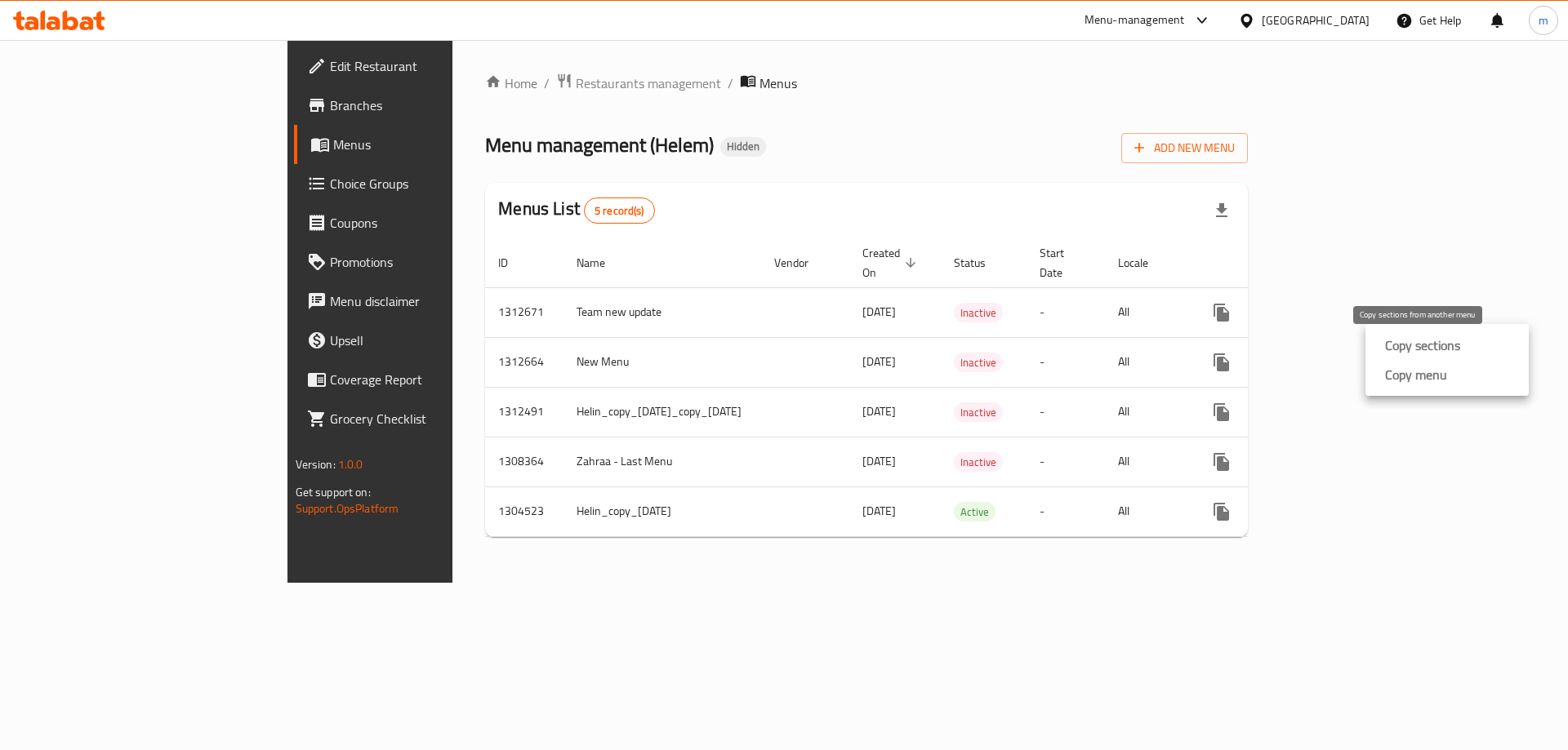
click at [1406, 344] on strong "Copy sections" at bounding box center [1422, 346] width 75 height 20
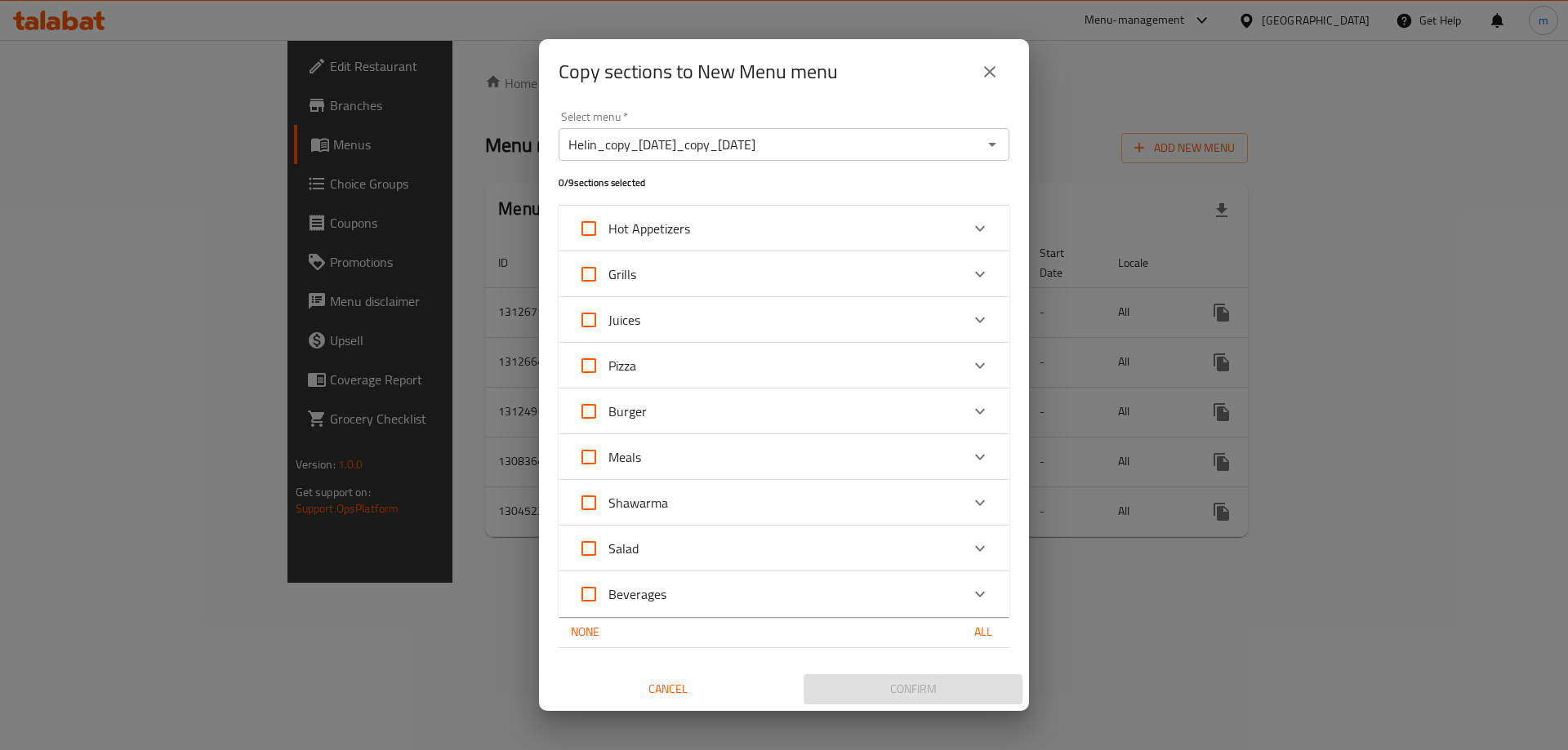
click at [740, 148] on input "Helin_copy_06/08/2025_copy_17/09/2025" at bounding box center [770, 144] width 414 height 23
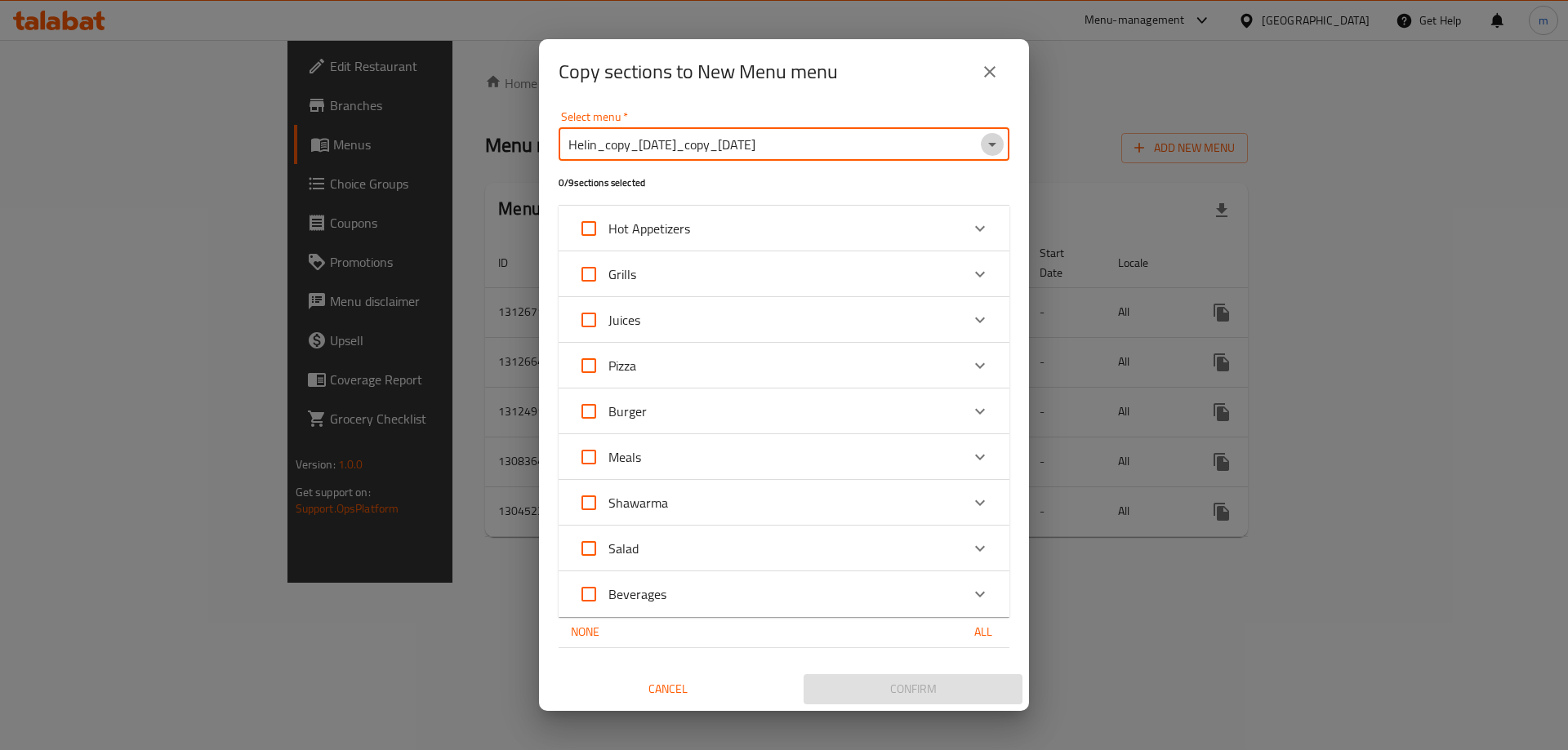
click at [994, 151] on icon "Open" at bounding box center [992, 145] width 20 height 20
click at [1074, 242] on div "Copy sections to New Menu menu Select menu   * Helin_copy_06/08/2025_copy_17/09…" at bounding box center [784, 375] width 1568 height 750
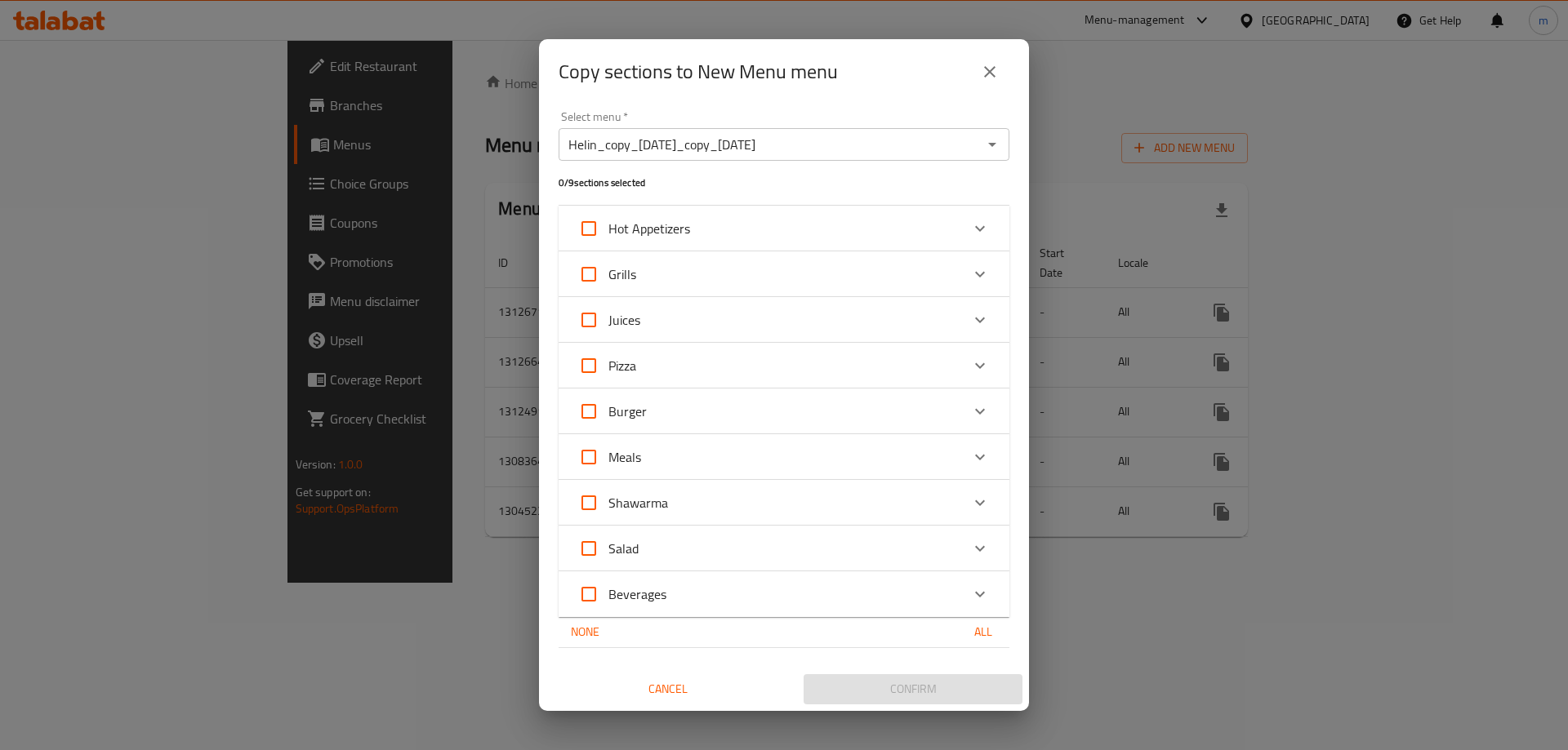
click at [996, 70] on icon "close" at bounding box center [989, 71] width 20 height 20
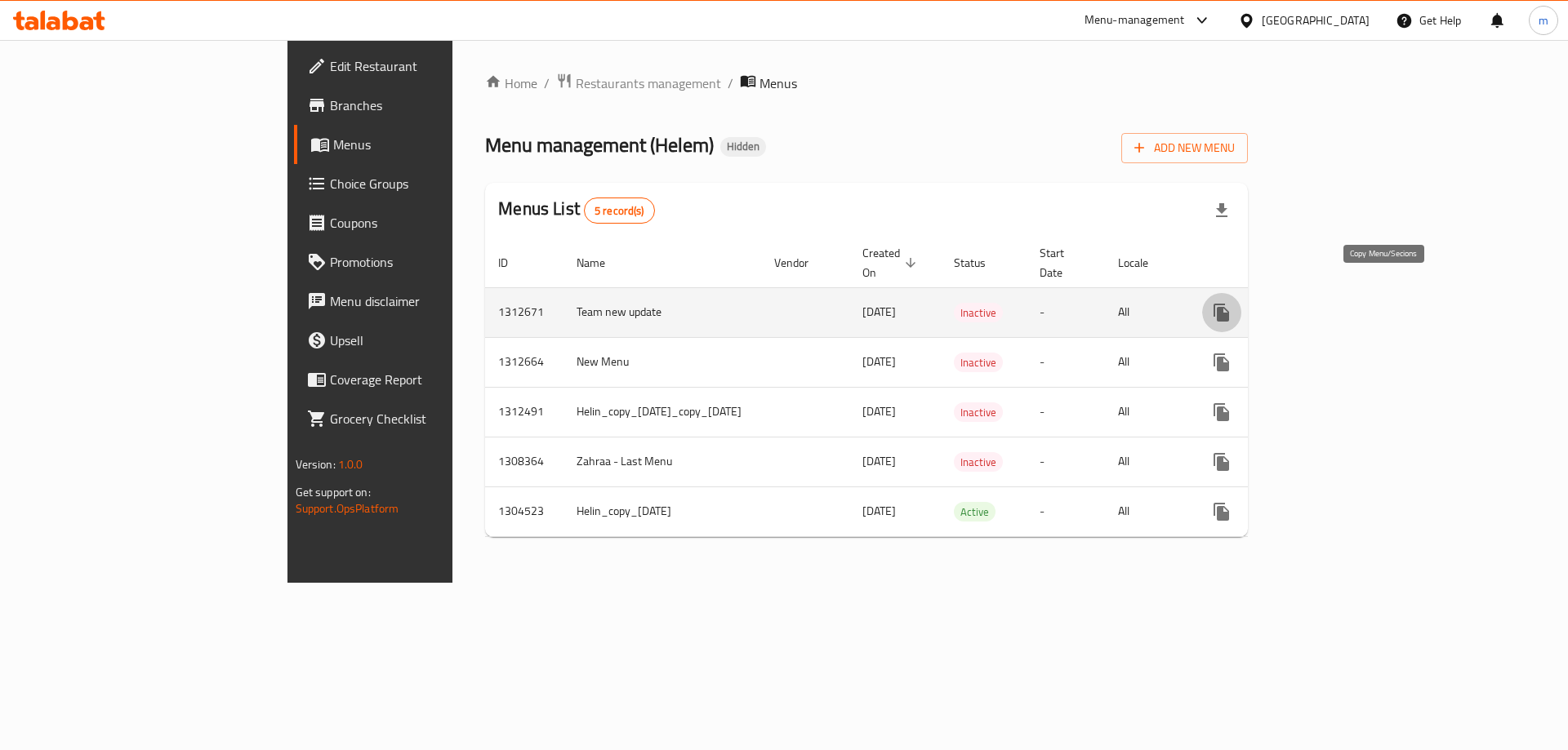
click at [1231, 303] on icon "more" at bounding box center [1221, 312] width 20 height 20
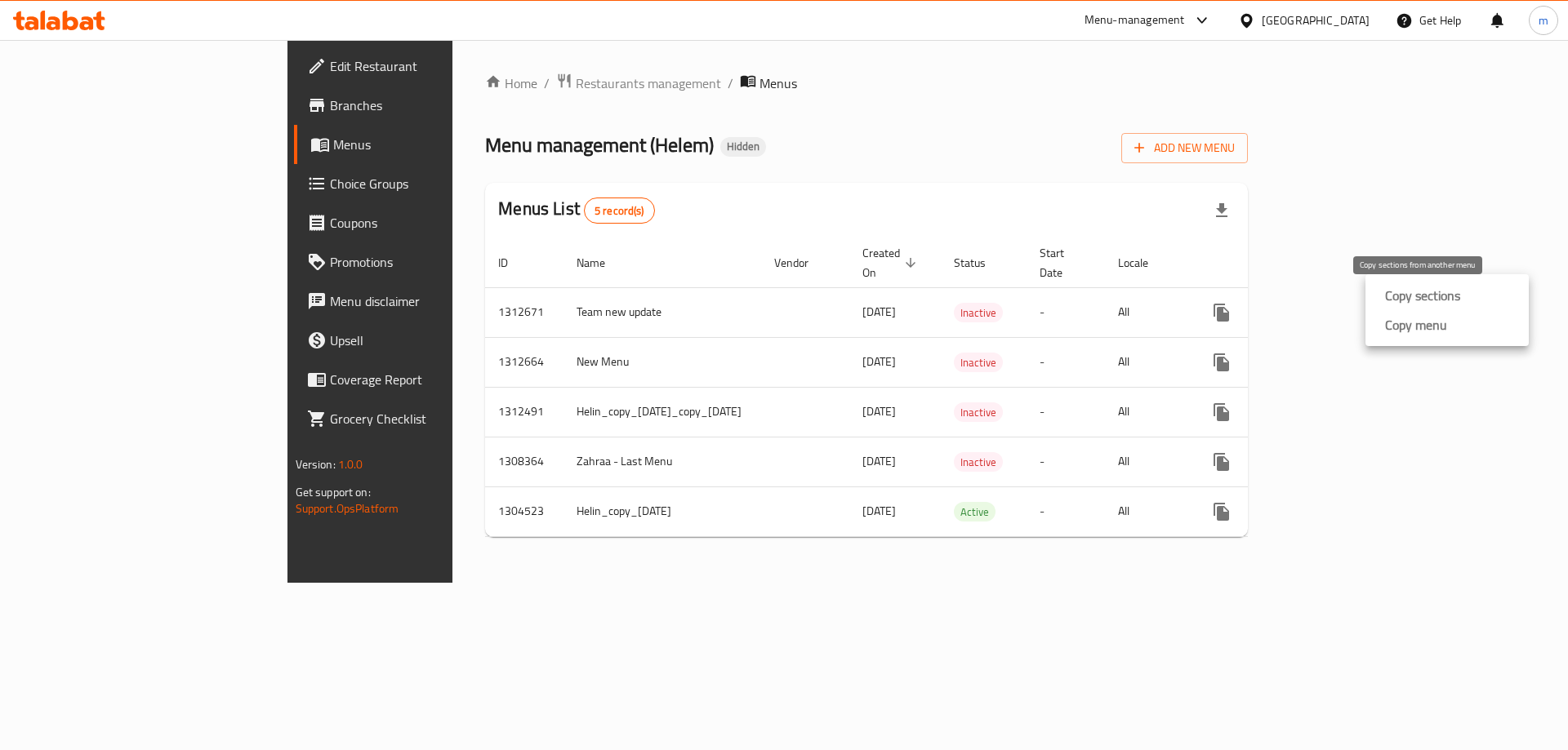
click at [1384, 300] on div "Copy sections" at bounding box center [1418, 296] width 81 height 20
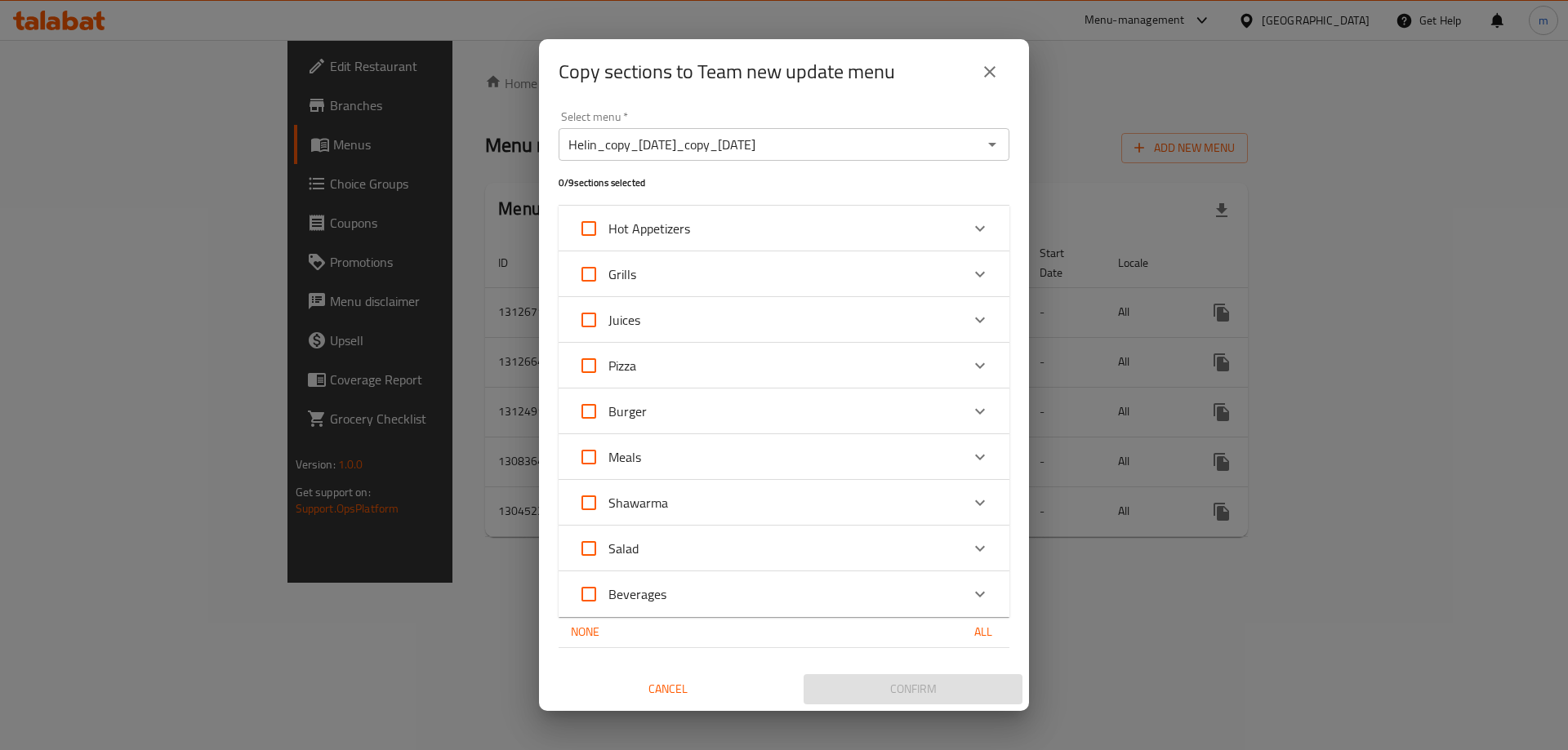
click at [677, 150] on input "Helin_copy_06/08/2025_copy_17/09/2025" at bounding box center [770, 144] width 414 height 23
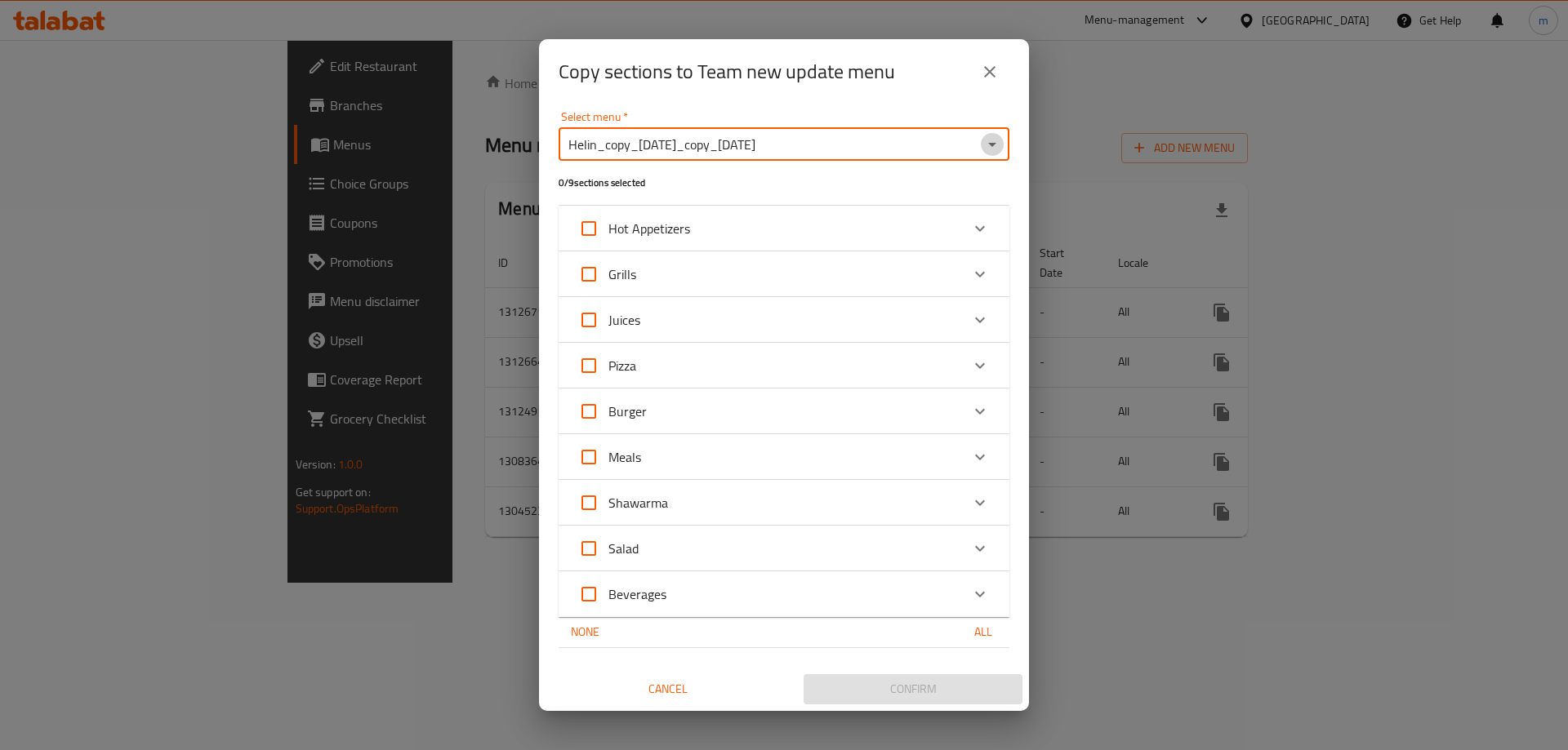
click at [995, 142] on icon "Open" at bounding box center [992, 145] width 20 height 20
click at [632, 253] on li "New Menu" at bounding box center [784, 244] width 451 height 29
type input "New Menu"
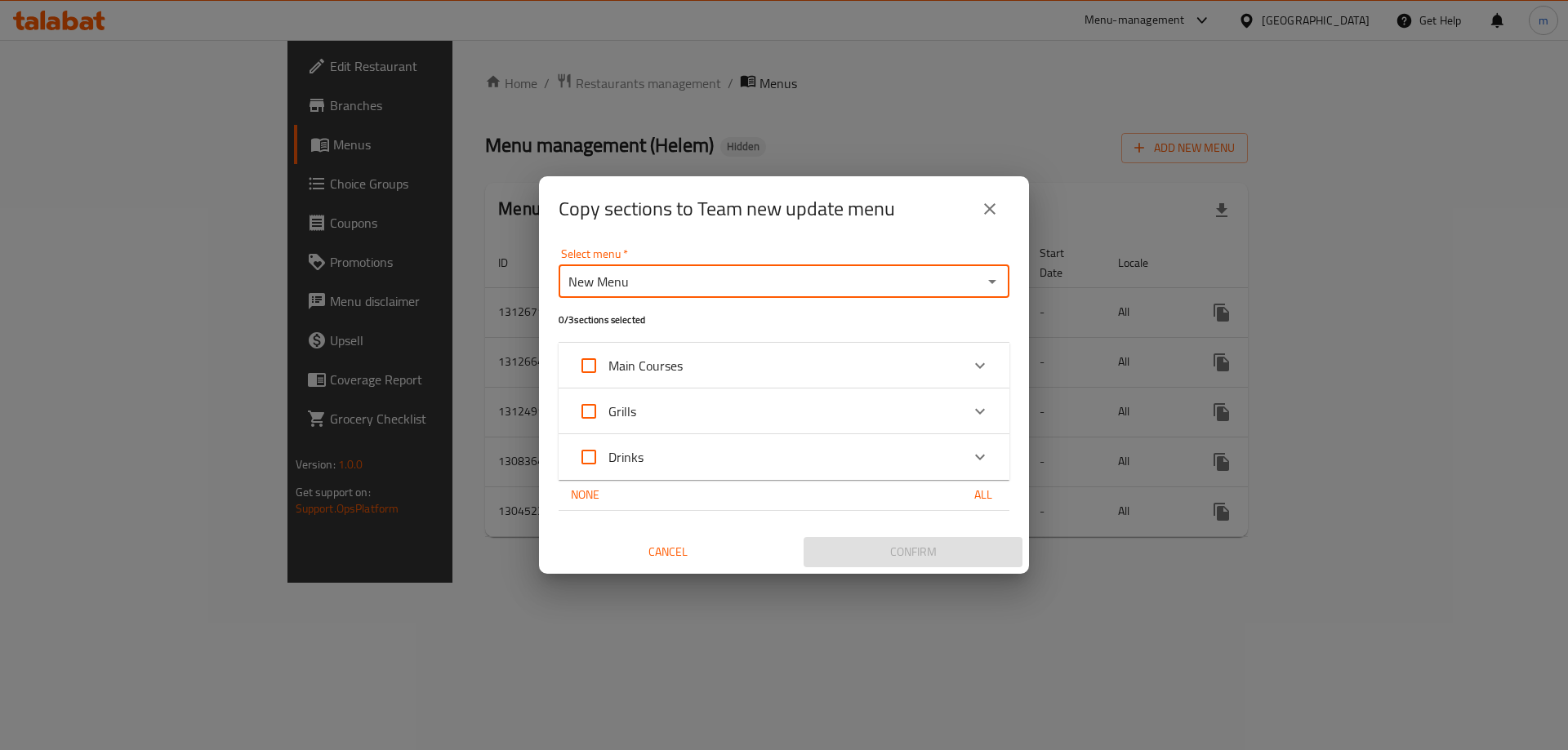
click at [587, 368] on input "Main Courses" at bounding box center [589, 365] width 39 height 39
checkbox input "true"
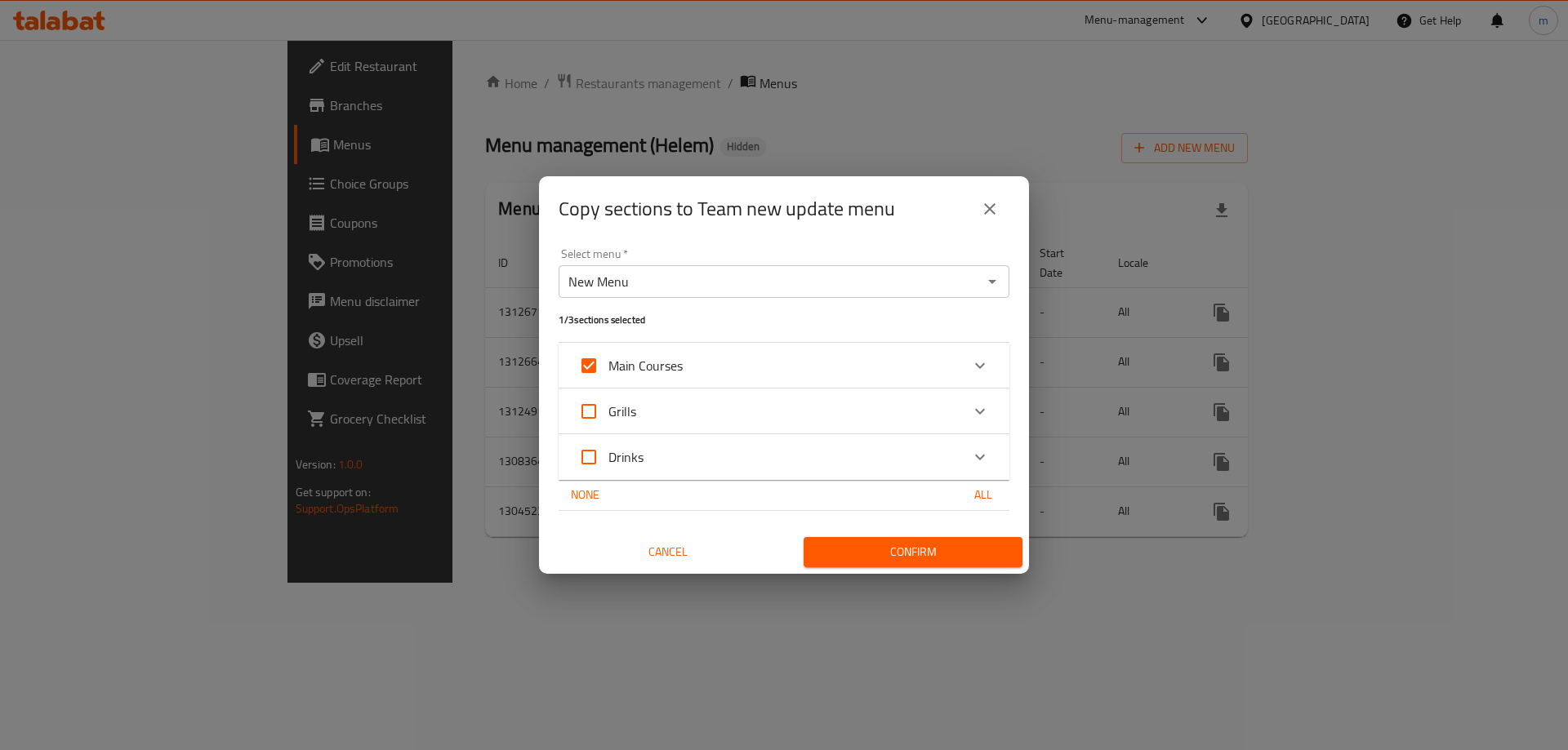
click at [588, 400] on input "Grills" at bounding box center [589, 411] width 39 height 39
checkbox input "true"
click at [581, 460] on input "Drinks" at bounding box center [589, 457] width 39 height 39
checkbox input "true"
click at [950, 555] on span "Confirm" at bounding box center [913, 552] width 193 height 21
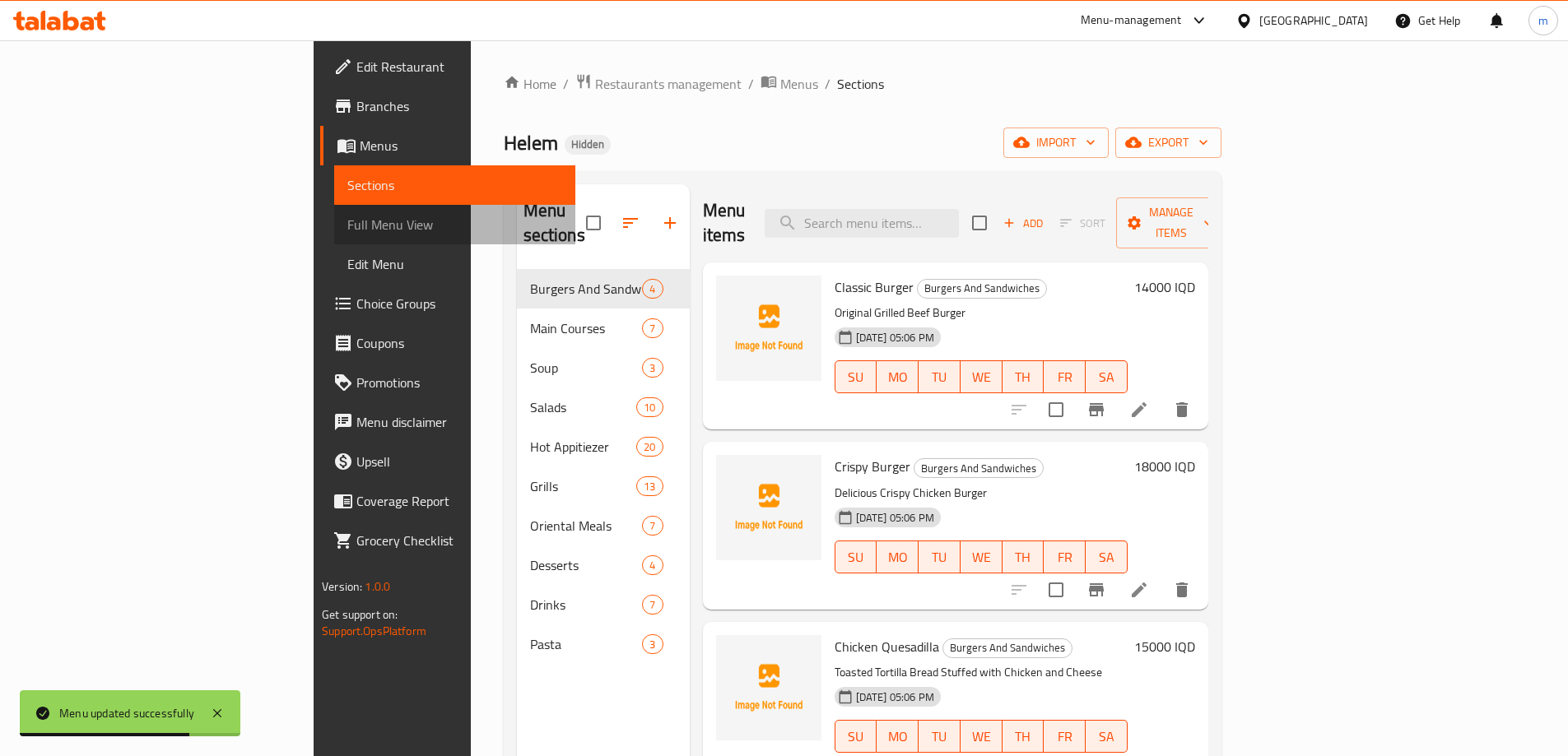
click at [334, 244] on link "Full Menu View" at bounding box center [454, 225] width 241 height 39
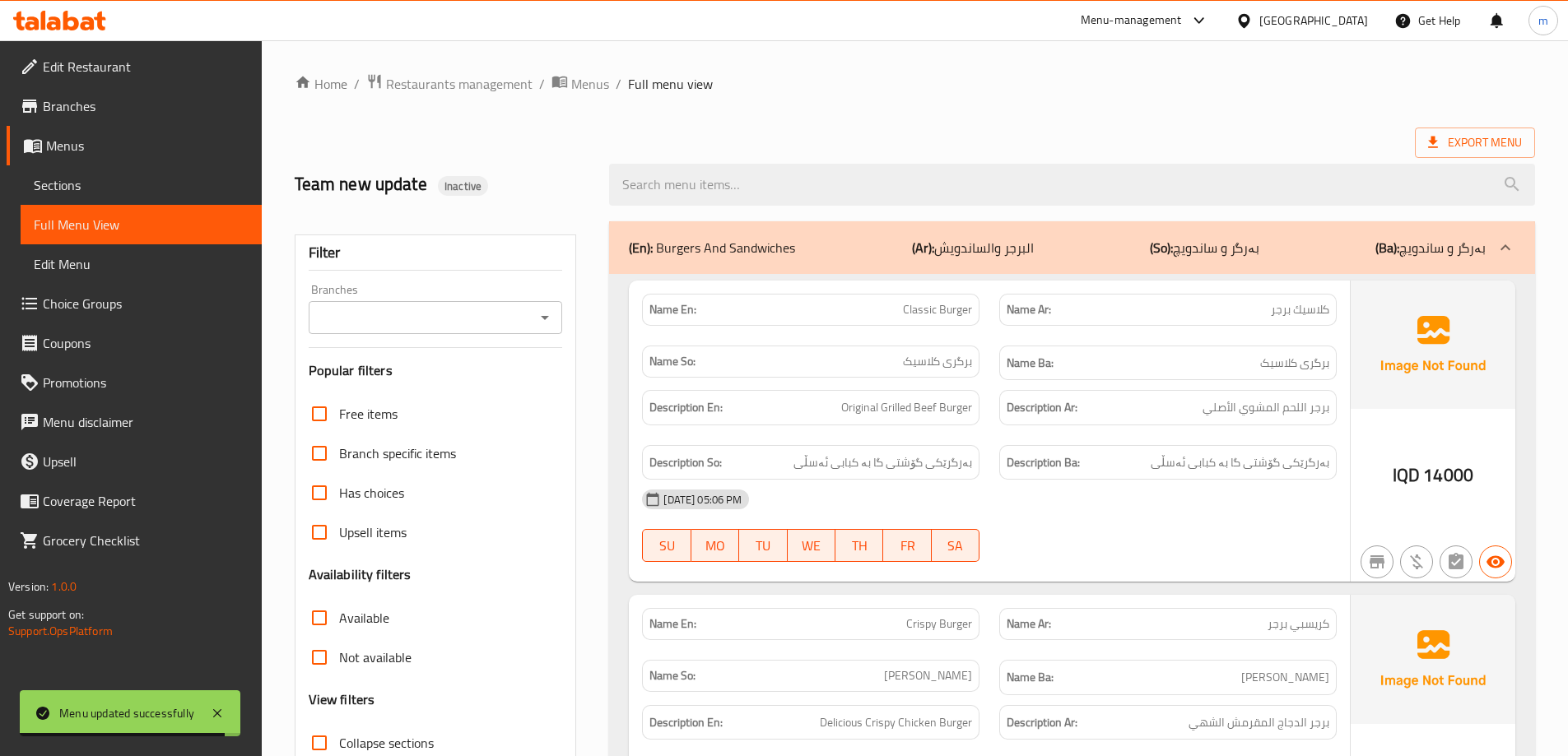
click at [69, 179] on span "Sections" at bounding box center [141, 186] width 215 height 20
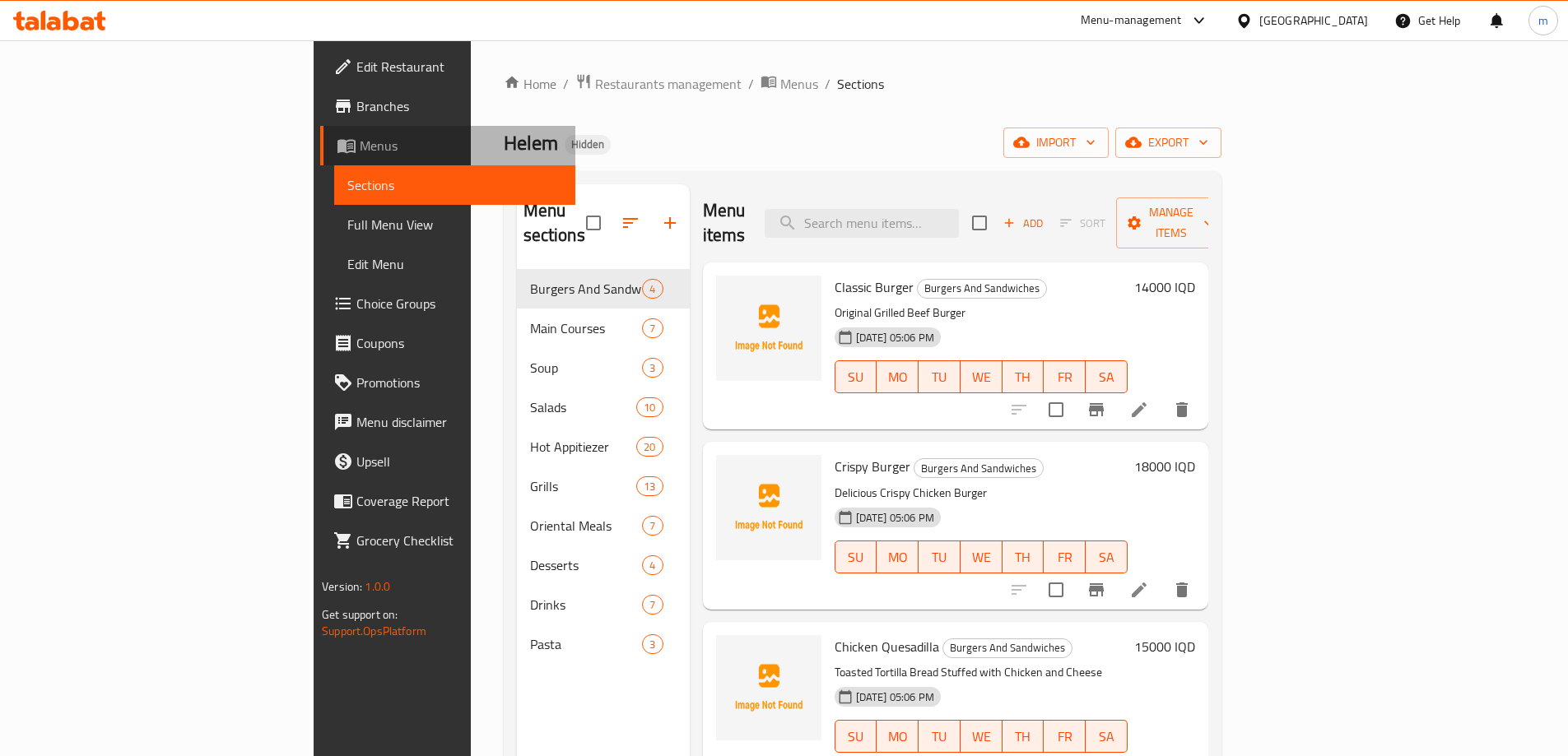
click at [359, 154] on span "Menus" at bounding box center [460, 146] width 202 height 20
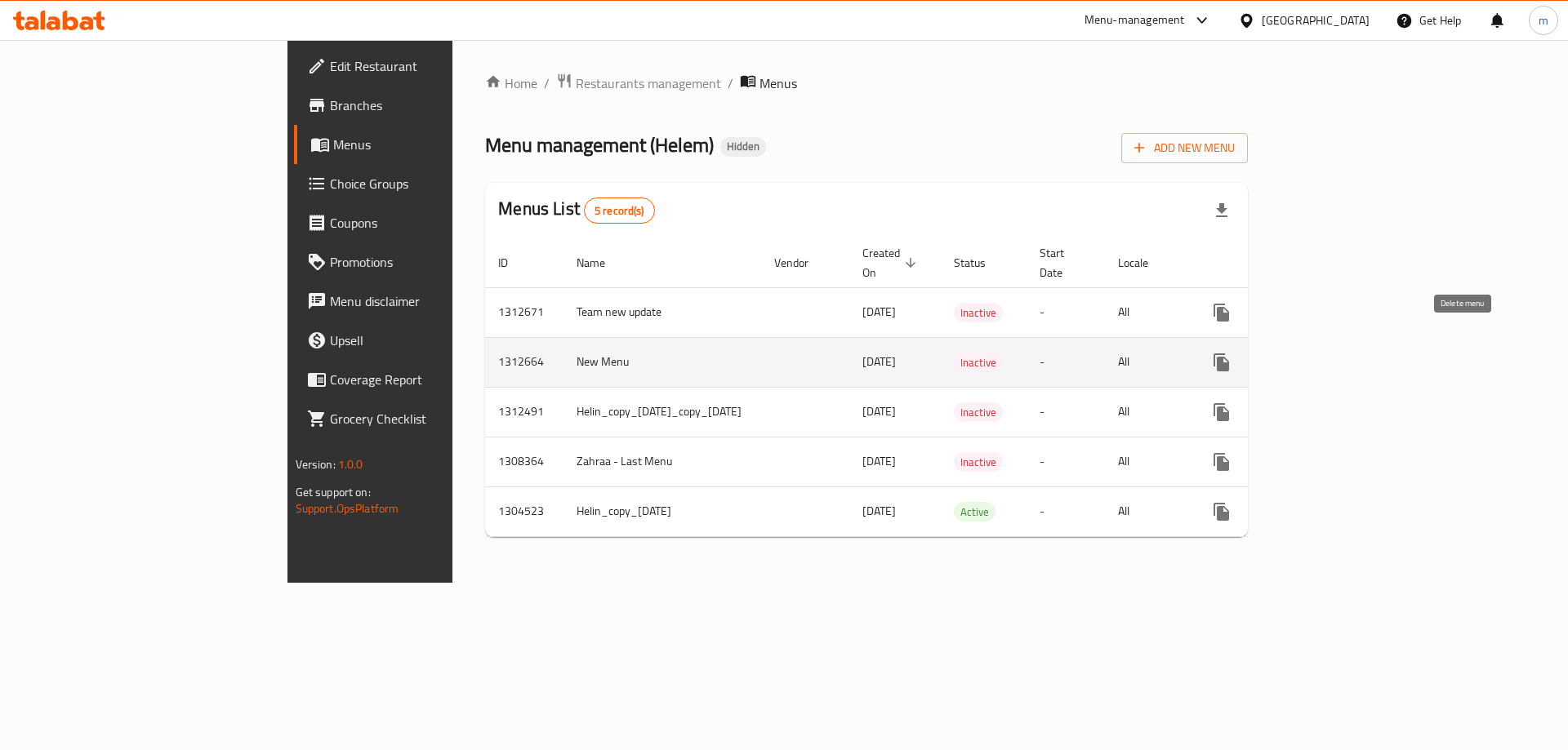
click at [1306, 355] on icon "enhanced table" at bounding box center [1300, 362] width 12 height 15
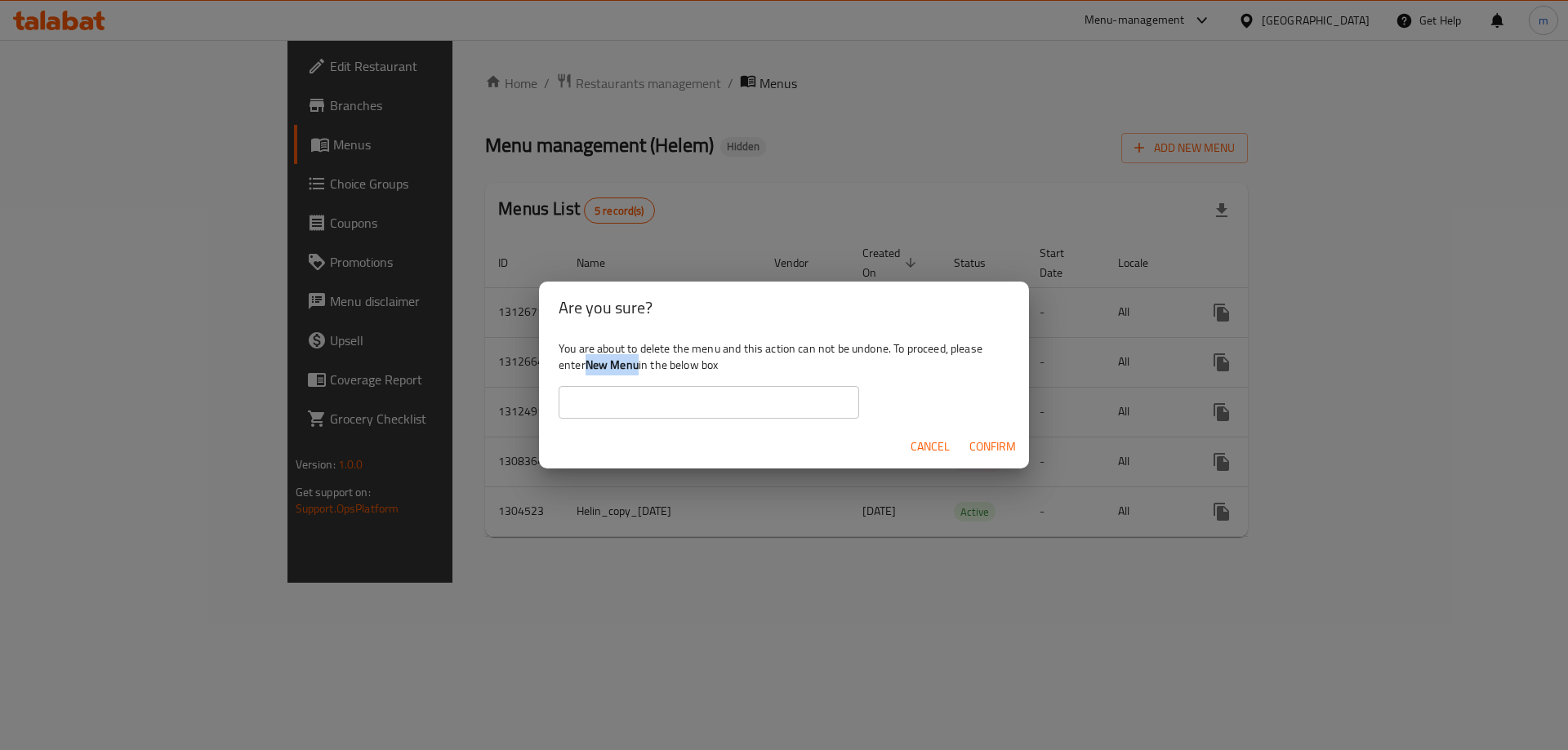
drag, startPoint x: 588, startPoint y: 363, endPoint x: 641, endPoint y: 374, distance: 54.1
click at [641, 374] on div "You are about to delete the menu and this action can not be undone. To proceed,…" at bounding box center [784, 379] width 490 height 91
copy b "New Menu"
click at [622, 401] on input "text" at bounding box center [708, 401] width 301 height 32
paste input "New Menu"
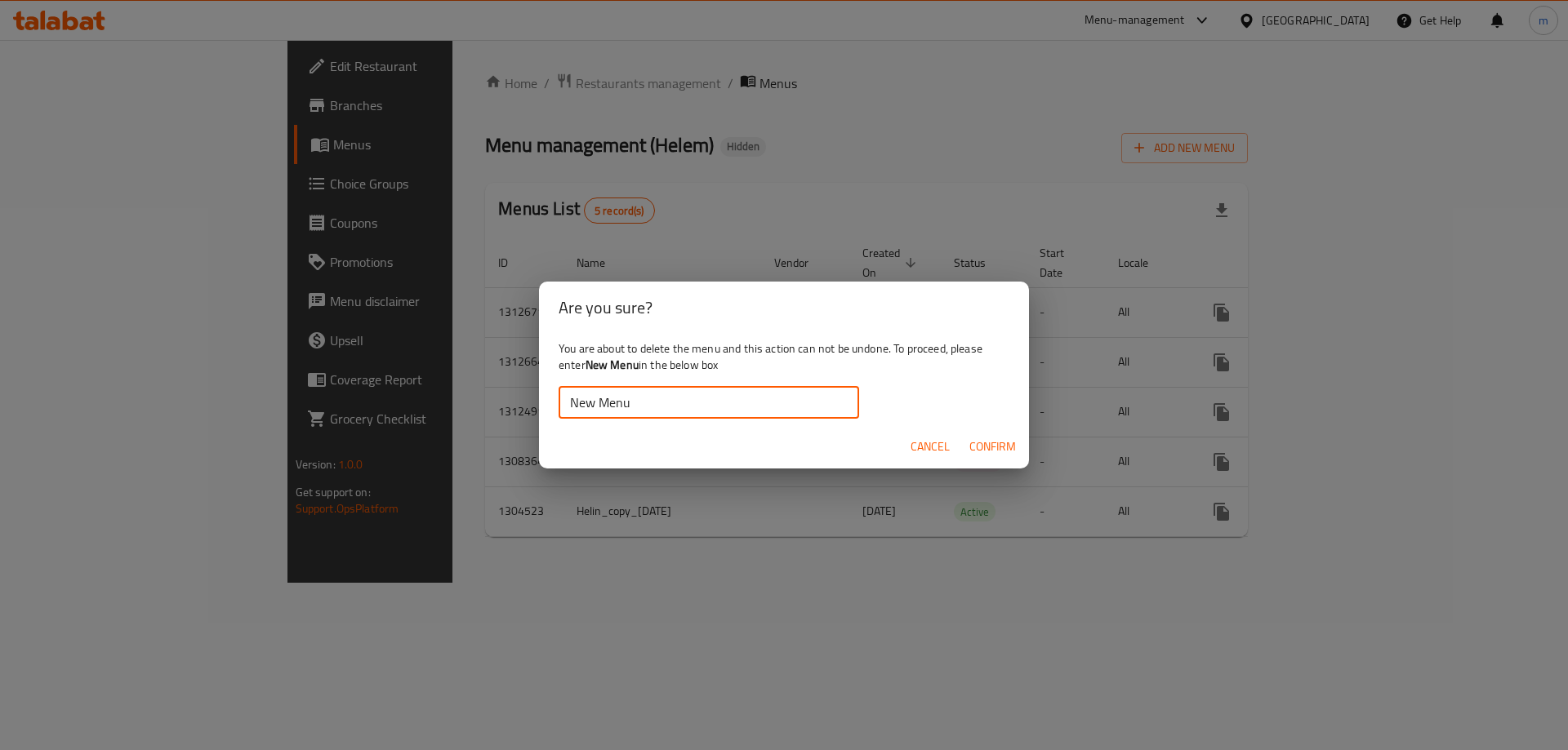
type input "New Menu"
click at [990, 445] on span "Confirm" at bounding box center [993, 446] width 47 height 21
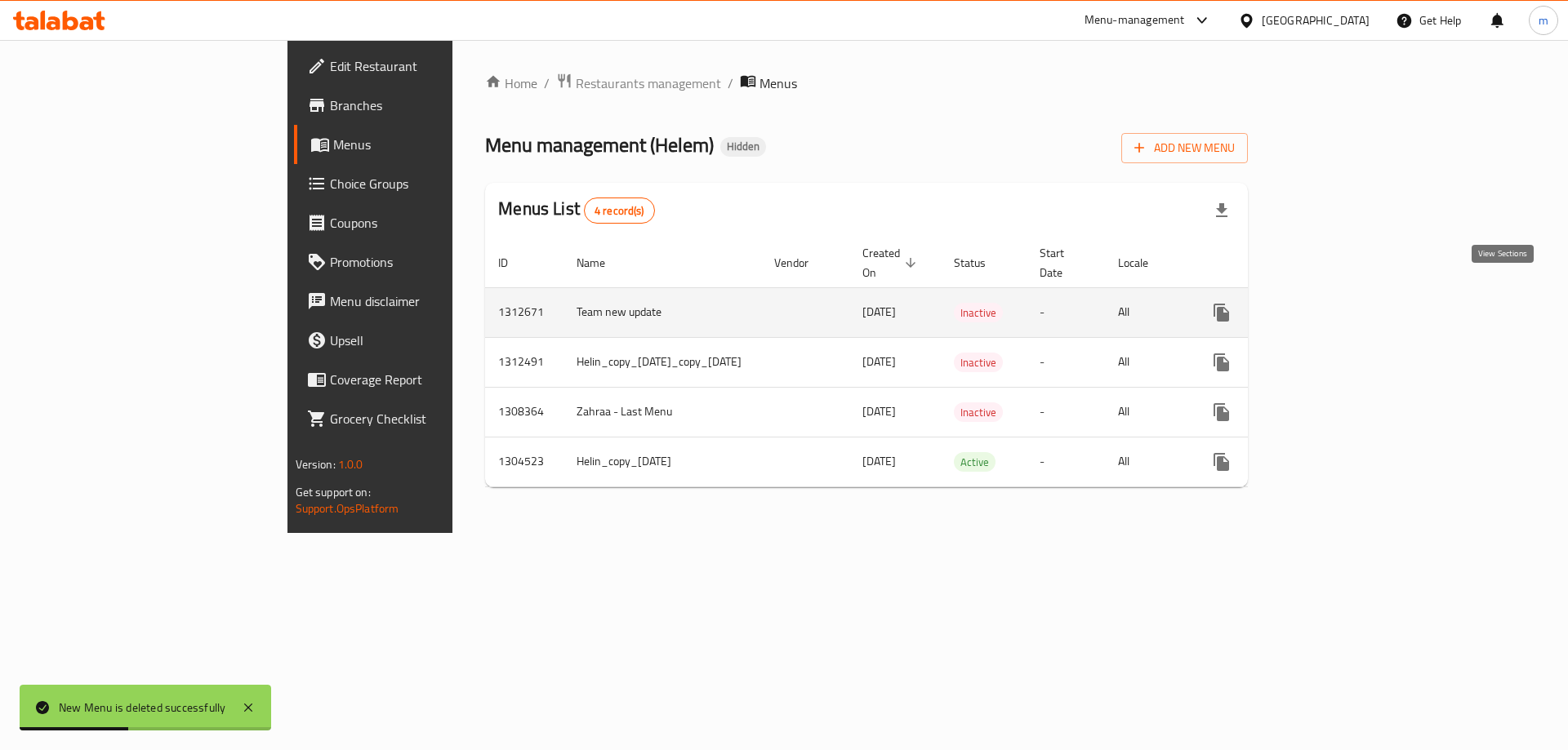
click at [1349, 303] on icon "enhanced table" at bounding box center [1339, 312] width 20 height 20
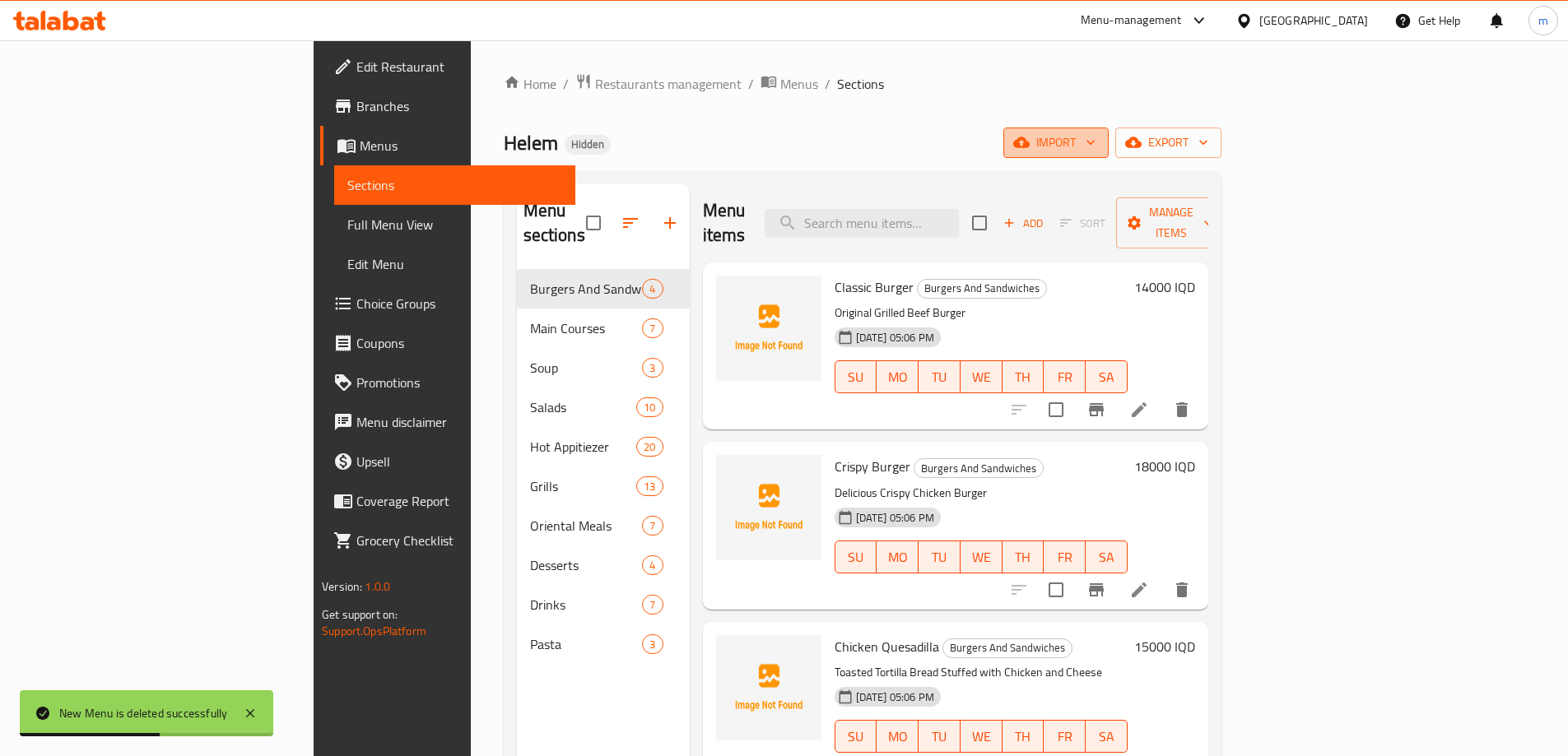
click at [1030, 138] on icon "button" at bounding box center [1021, 142] width 17 height 11
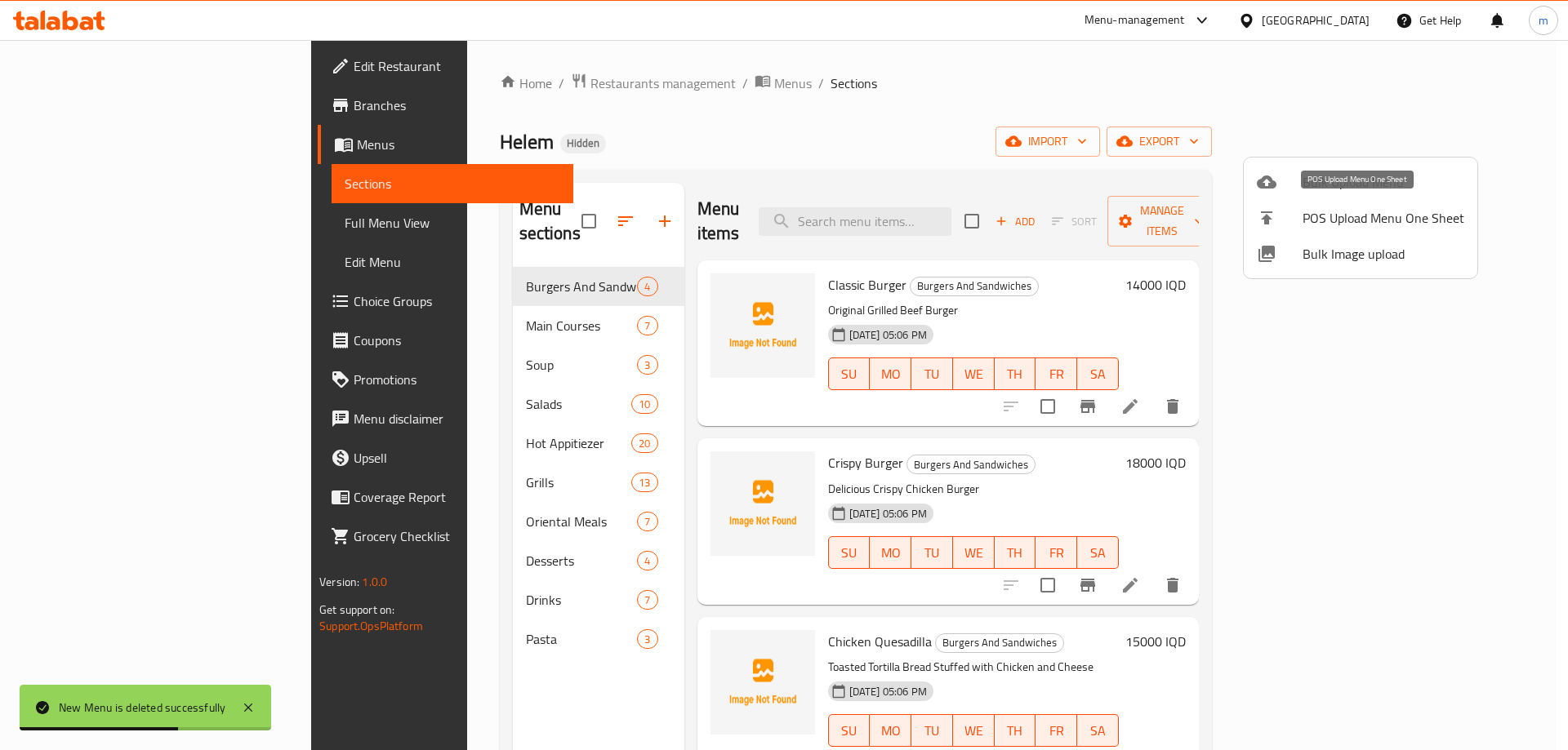
click at [1348, 218] on span "POS Upload Menu One Sheet" at bounding box center [1383, 218] width 162 height 20
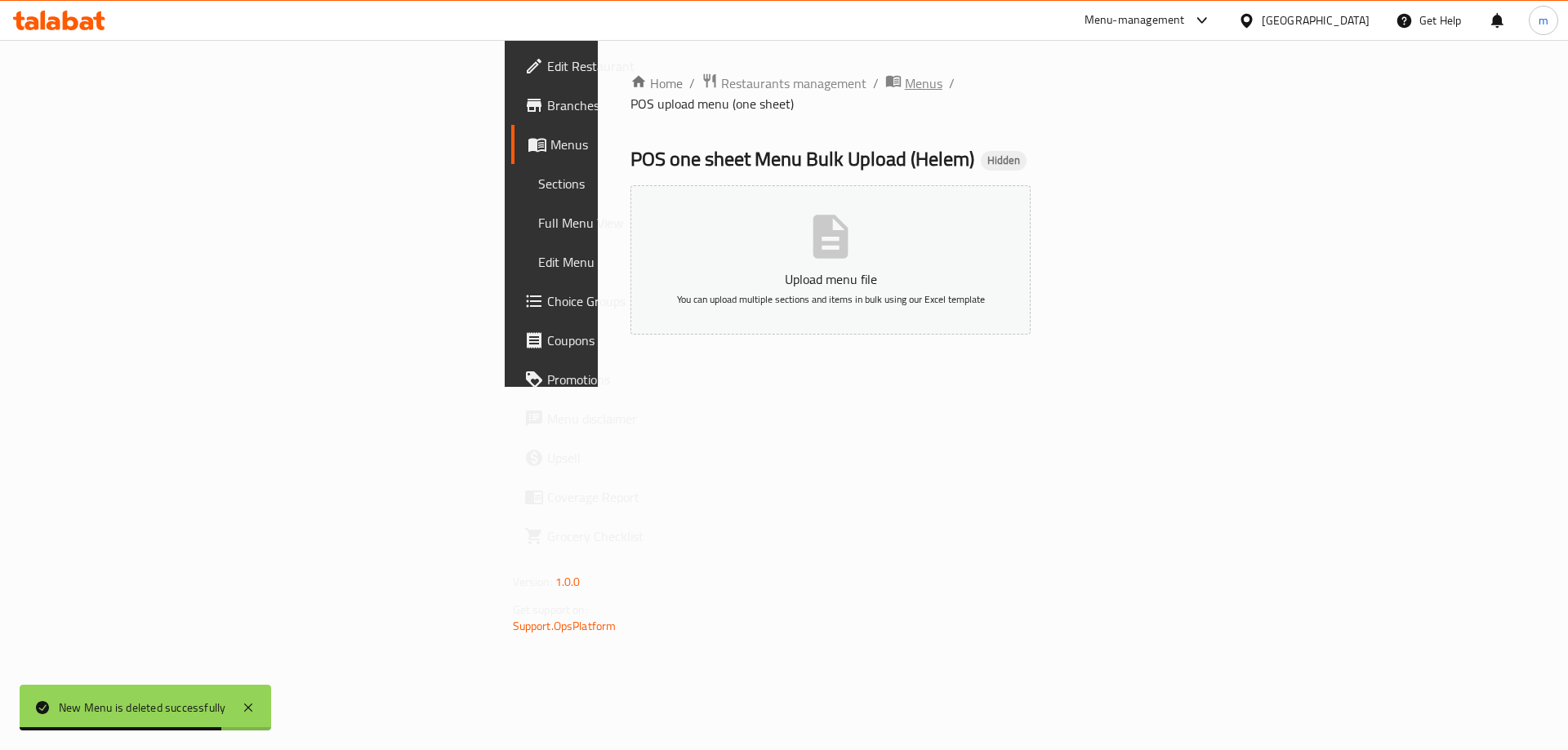
click at [885, 80] on icon "breadcrumb" at bounding box center [892, 82] width 15 height 12
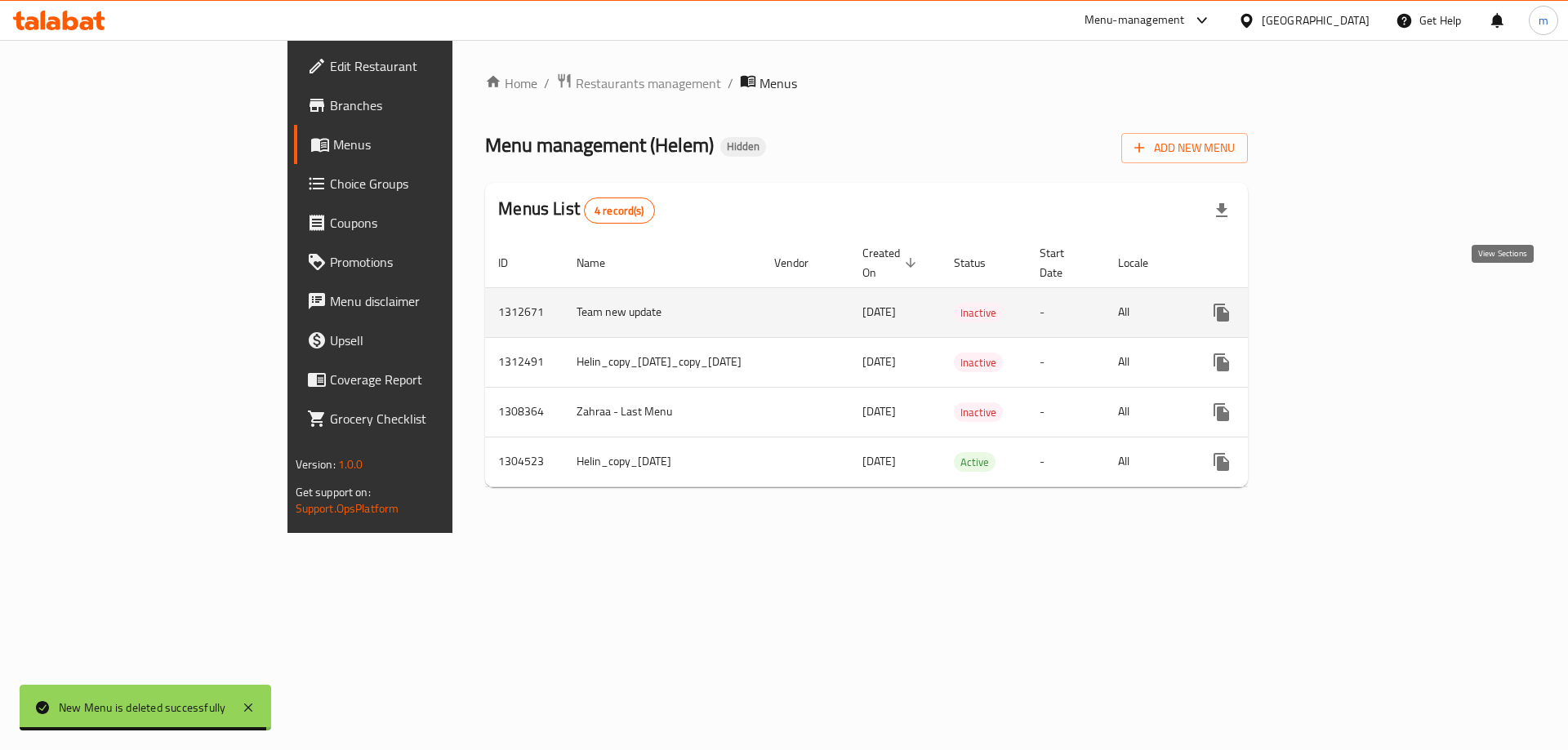
click at [1358, 293] on link "enhanced table" at bounding box center [1339, 312] width 39 height 39
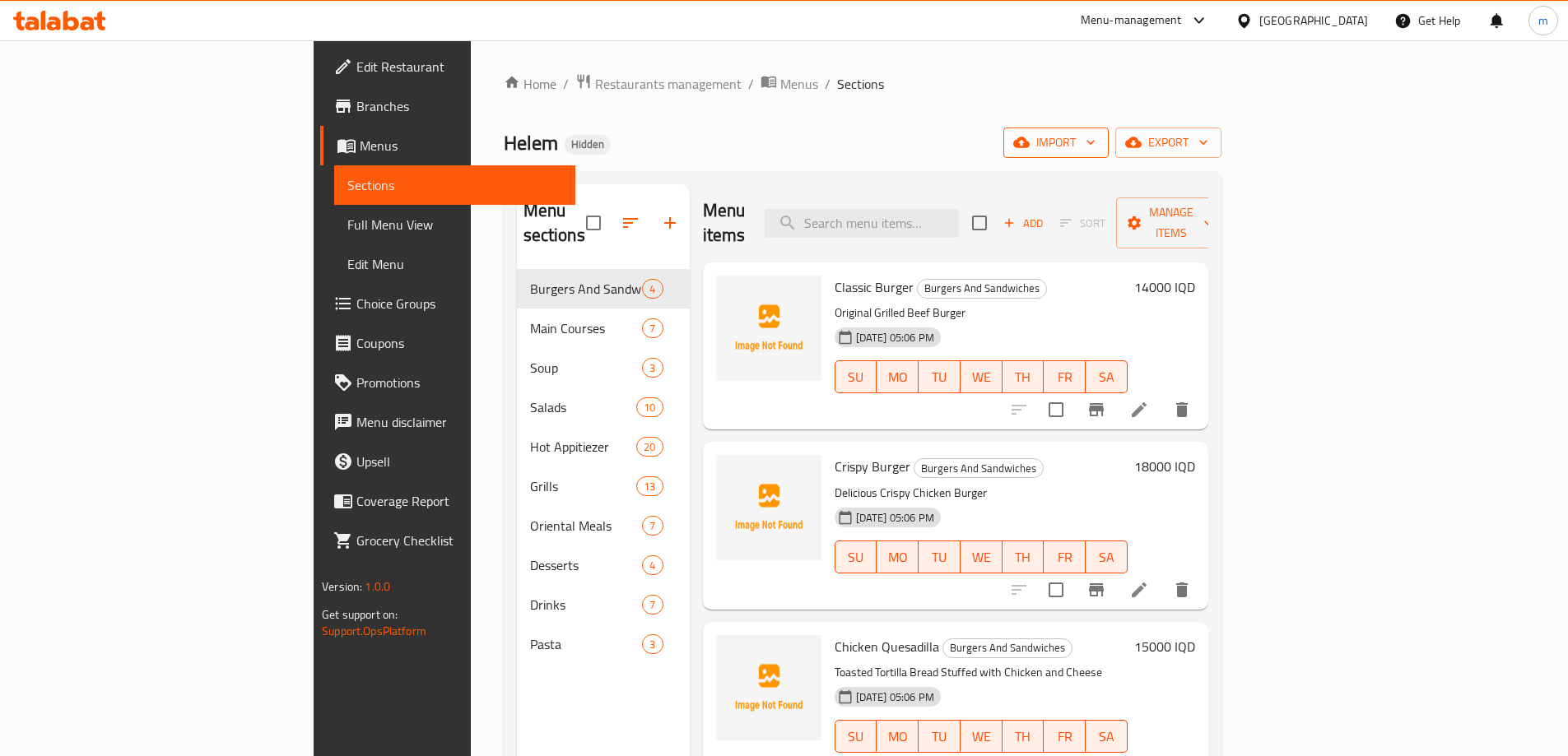
click at [1099, 135] on icon "button" at bounding box center [1090, 142] width 17 height 17
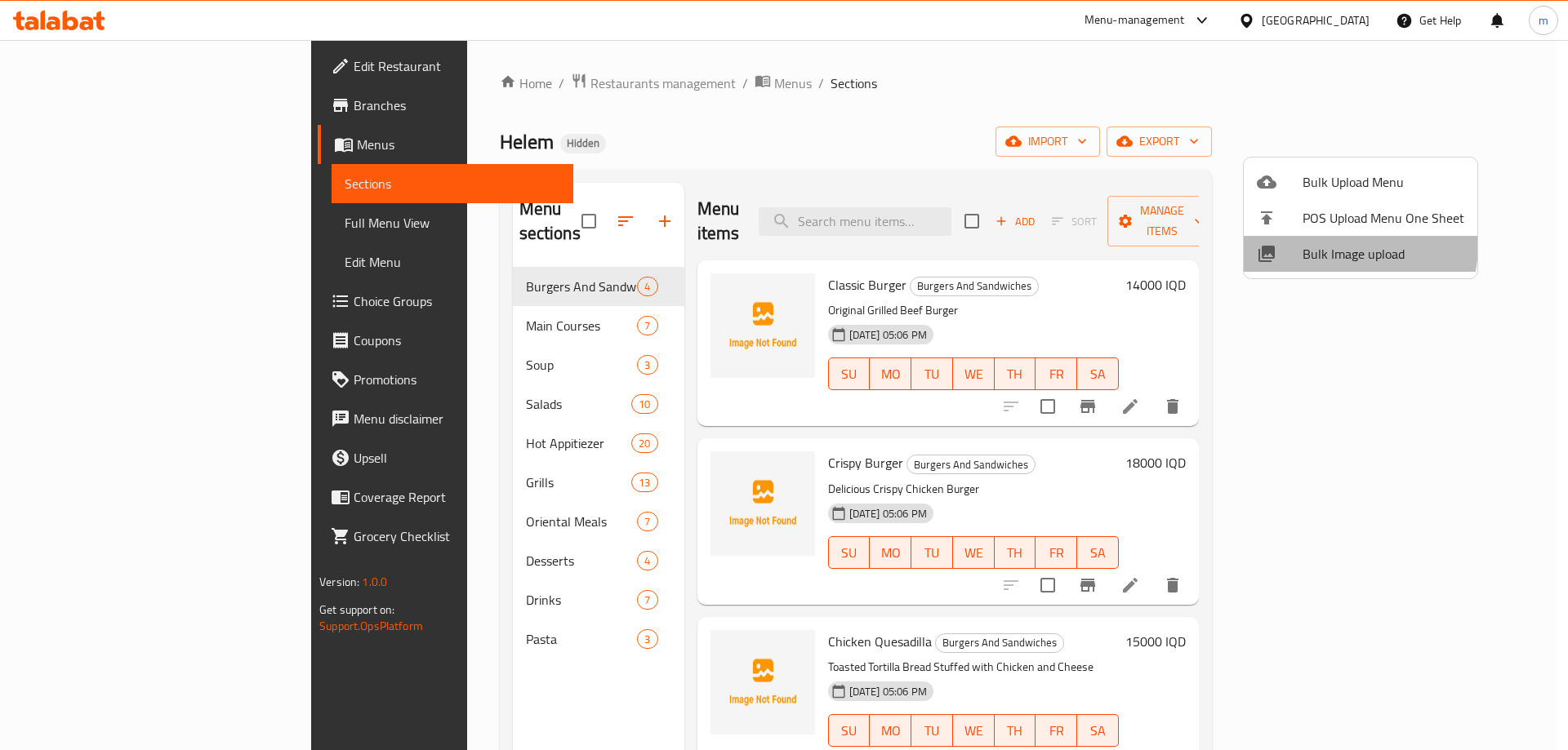
click at [1333, 246] on span "Bulk Image upload" at bounding box center [1383, 254] width 162 height 20
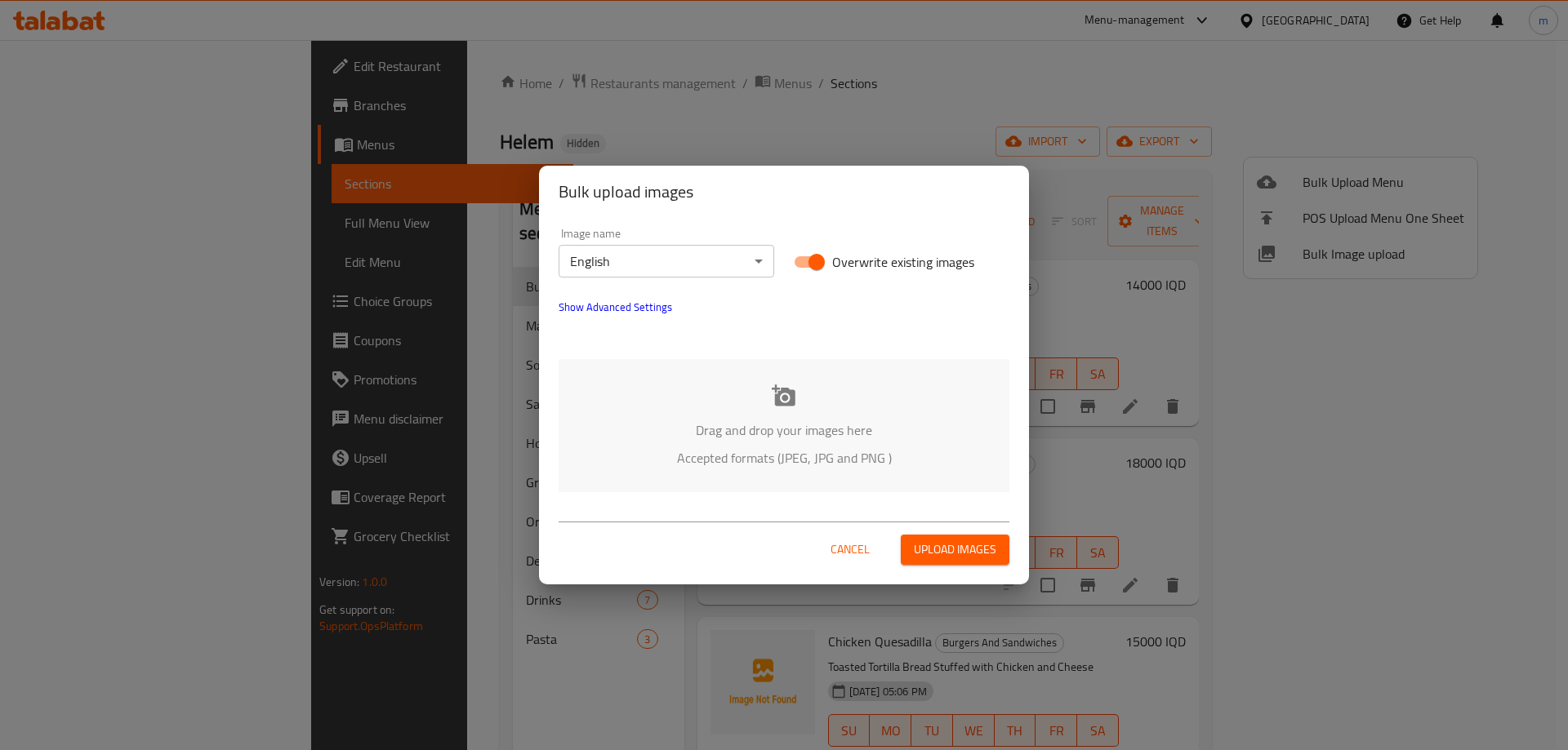
click at [844, 551] on span "Cancel" at bounding box center [850, 549] width 39 height 21
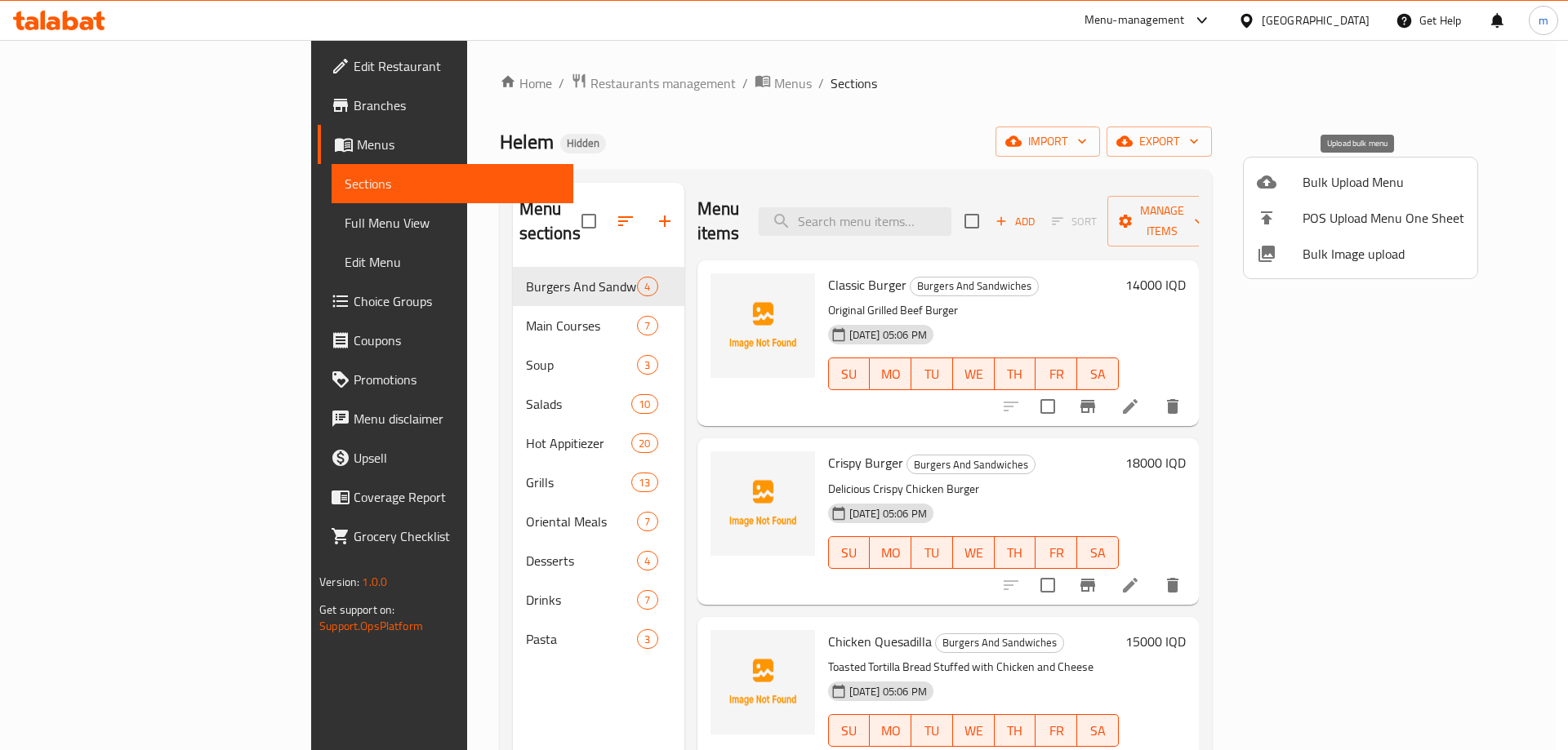
click at [1398, 180] on span "Bulk Upload Menu" at bounding box center [1383, 182] width 162 height 20
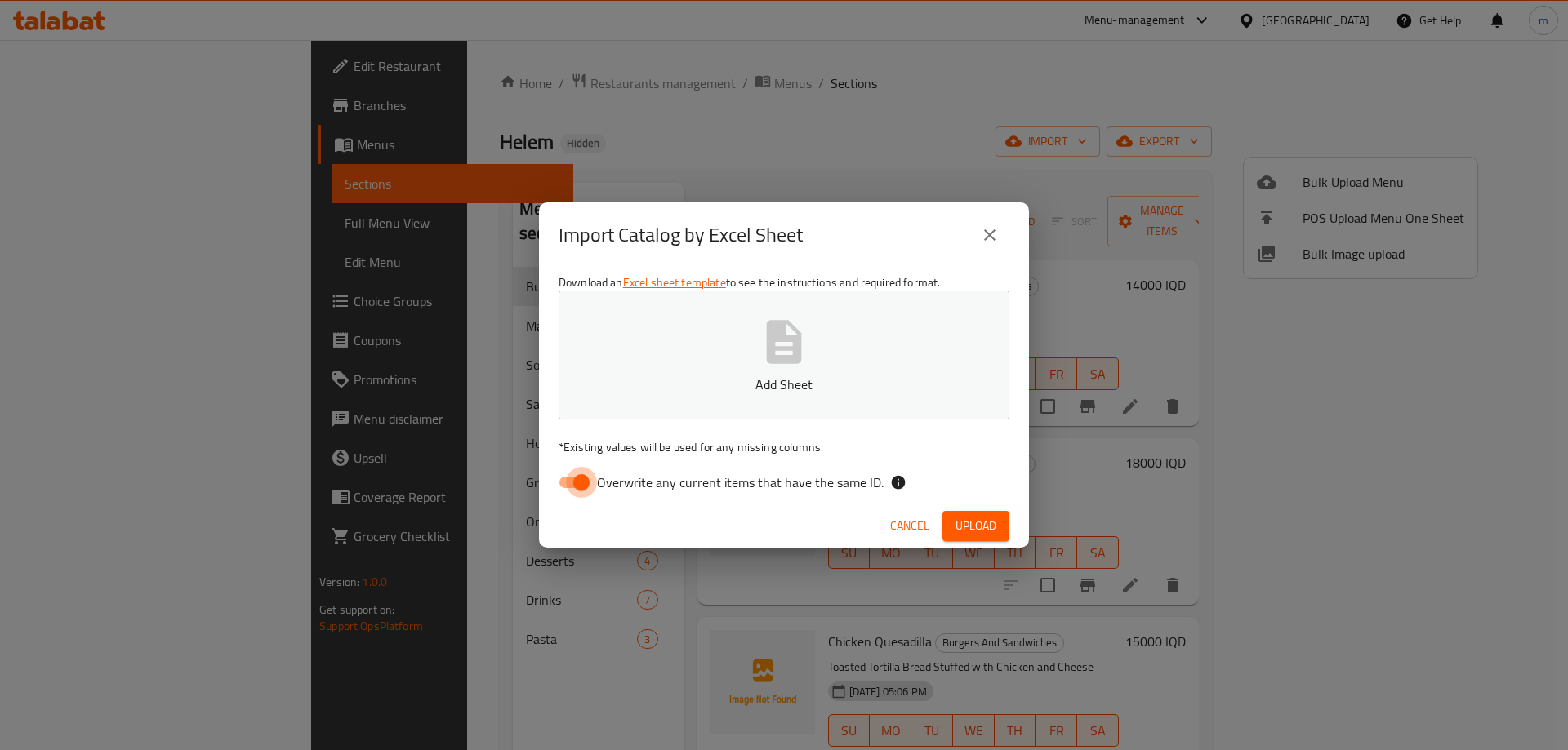
click at [579, 480] on input "Overwrite any current items that have the same ID." at bounding box center [581, 483] width 93 height 31
checkbox input "false"
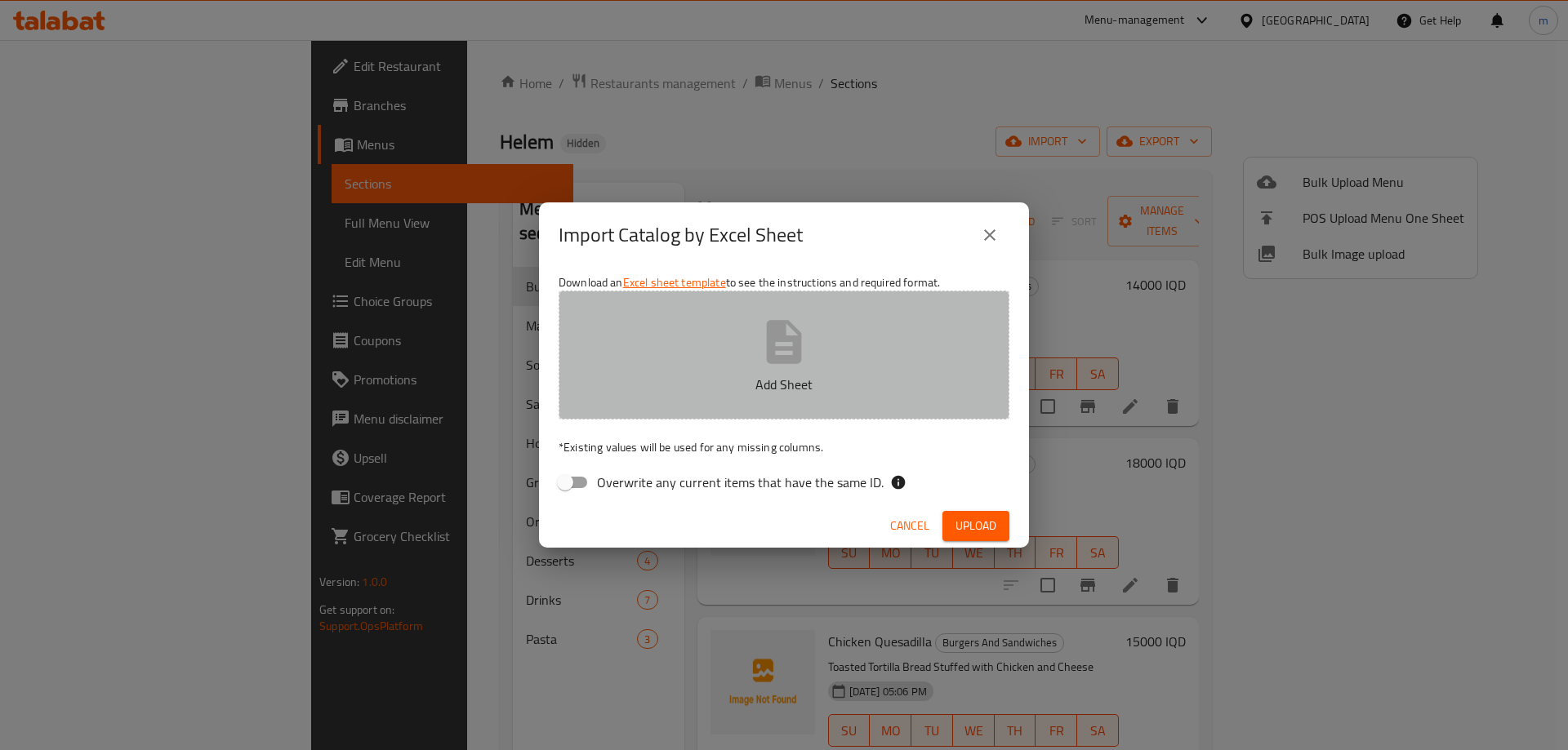
click at [627, 380] on p "Add Sheet" at bounding box center [784, 385] width 401 height 20
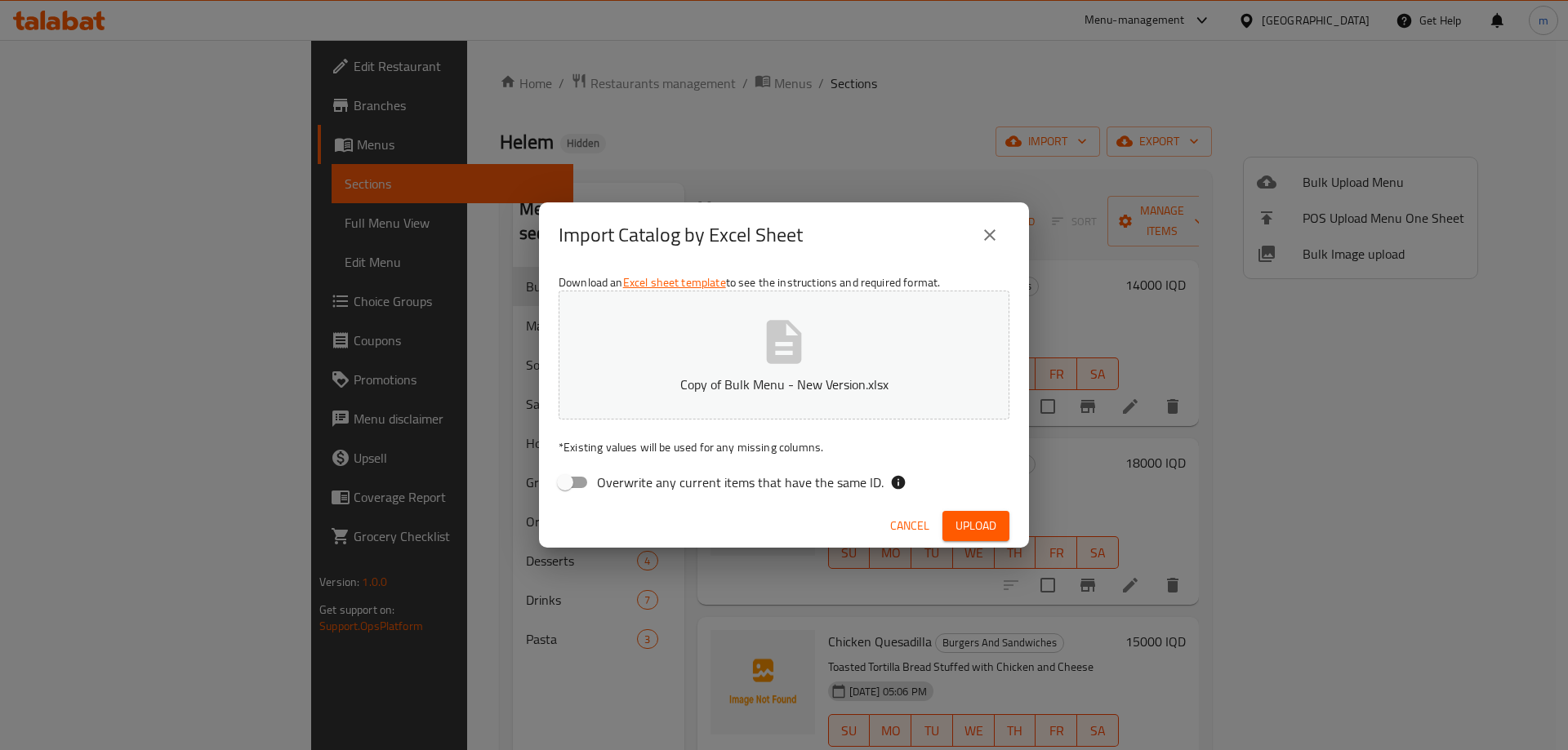
click at [973, 534] on span "Upload" at bounding box center [975, 526] width 41 height 21
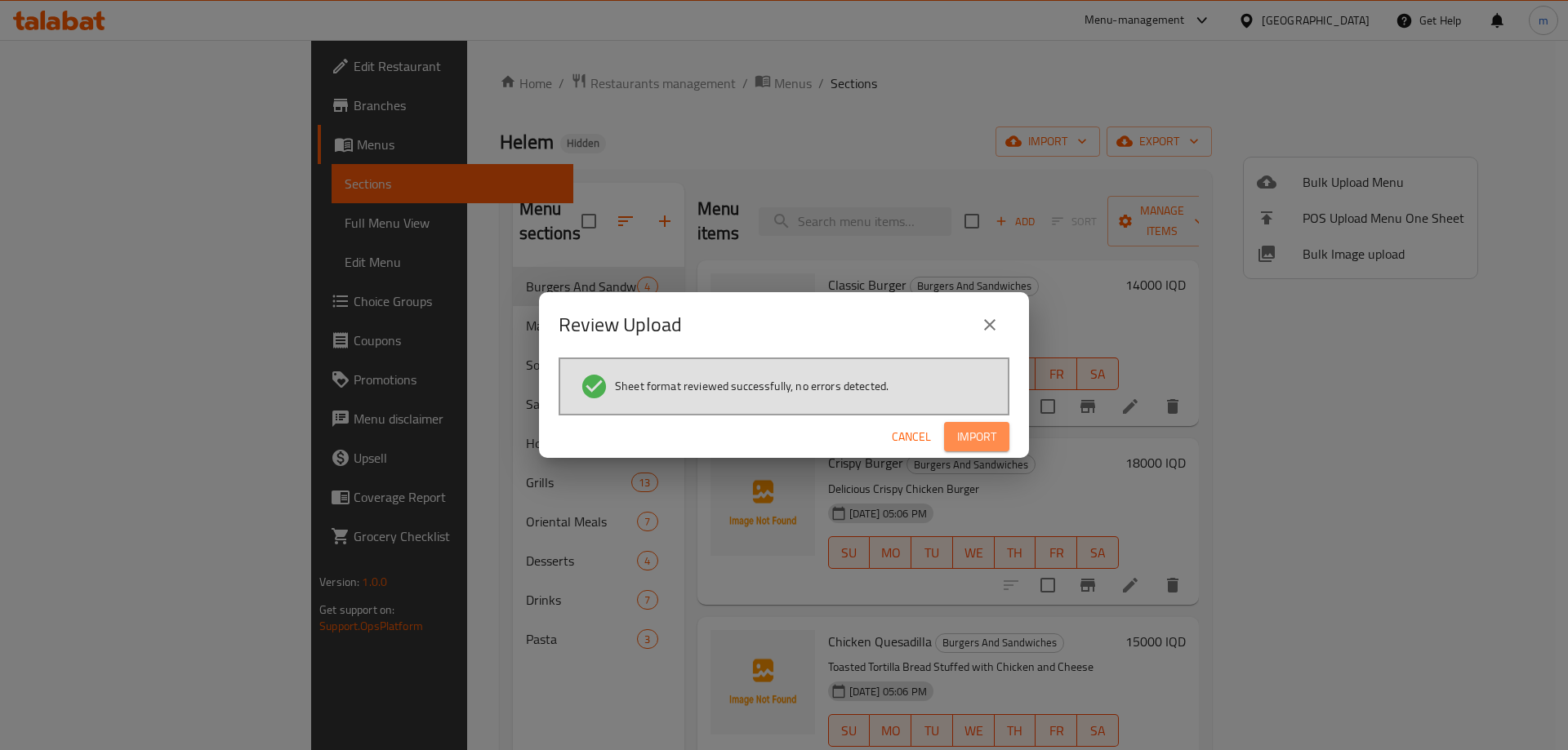
click at [987, 429] on span "Import" at bounding box center [976, 437] width 39 height 21
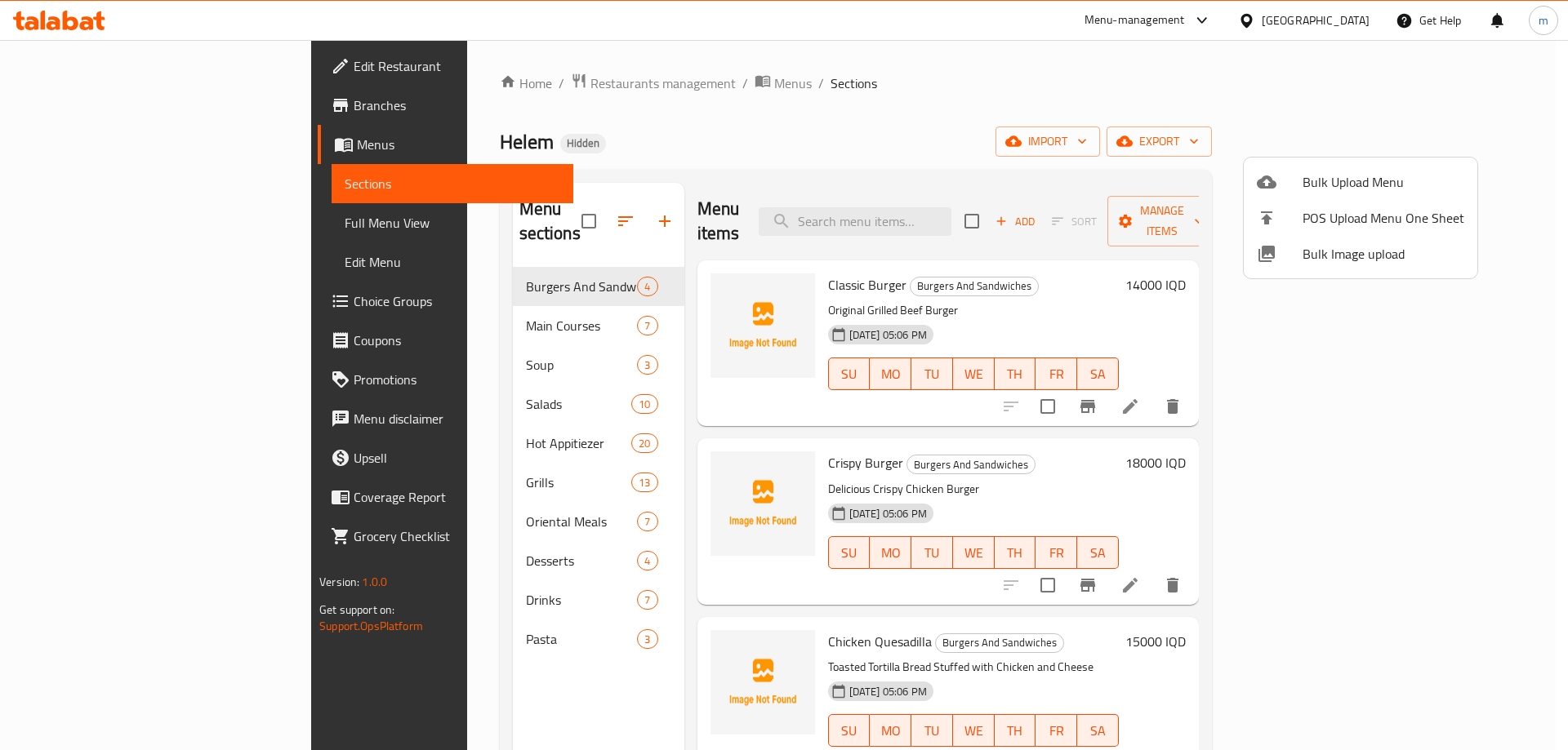
click at [612, 151] on div at bounding box center [784, 375] width 1568 height 750
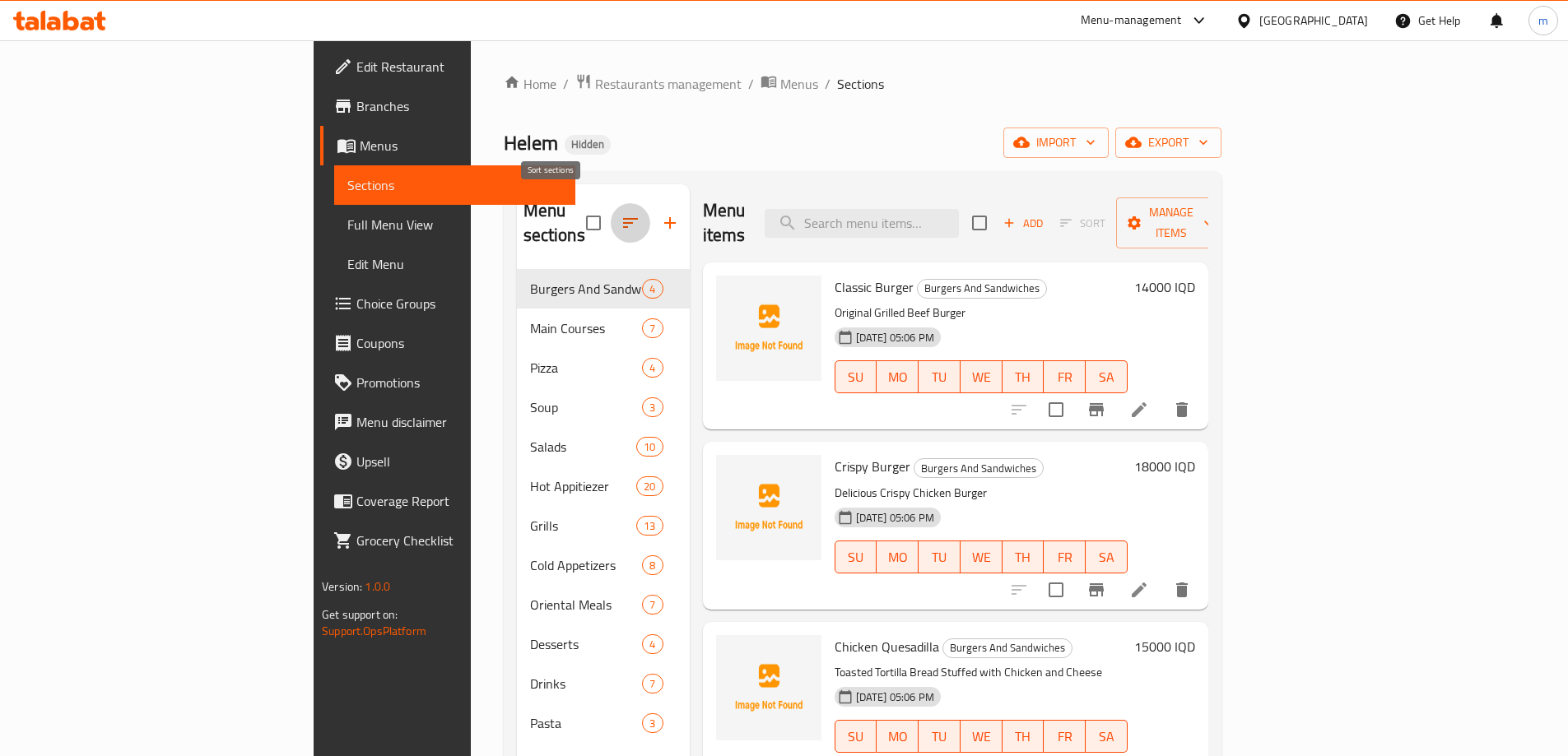
click at [621, 213] on icon "button" at bounding box center [631, 223] width 20 height 20
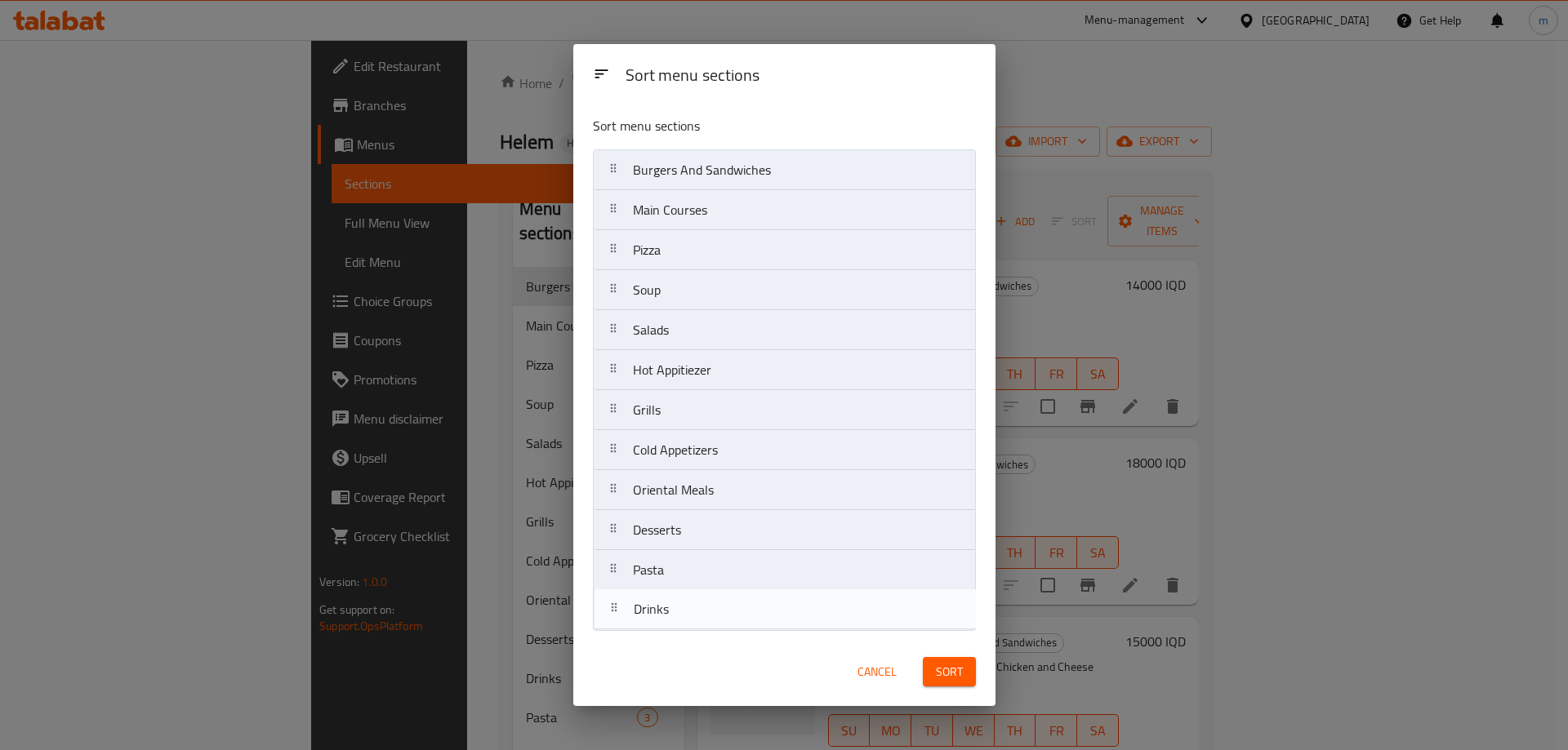
drag, startPoint x: 681, startPoint y: 578, endPoint x: 684, endPoint y: 621, distance: 43.1
click at [684, 621] on nav "Burgers And Sandwiches Main Courses Pizza Soup Salads Hot Appitiezer Grills Col…" at bounding box center [784, 391] width 383 height 482
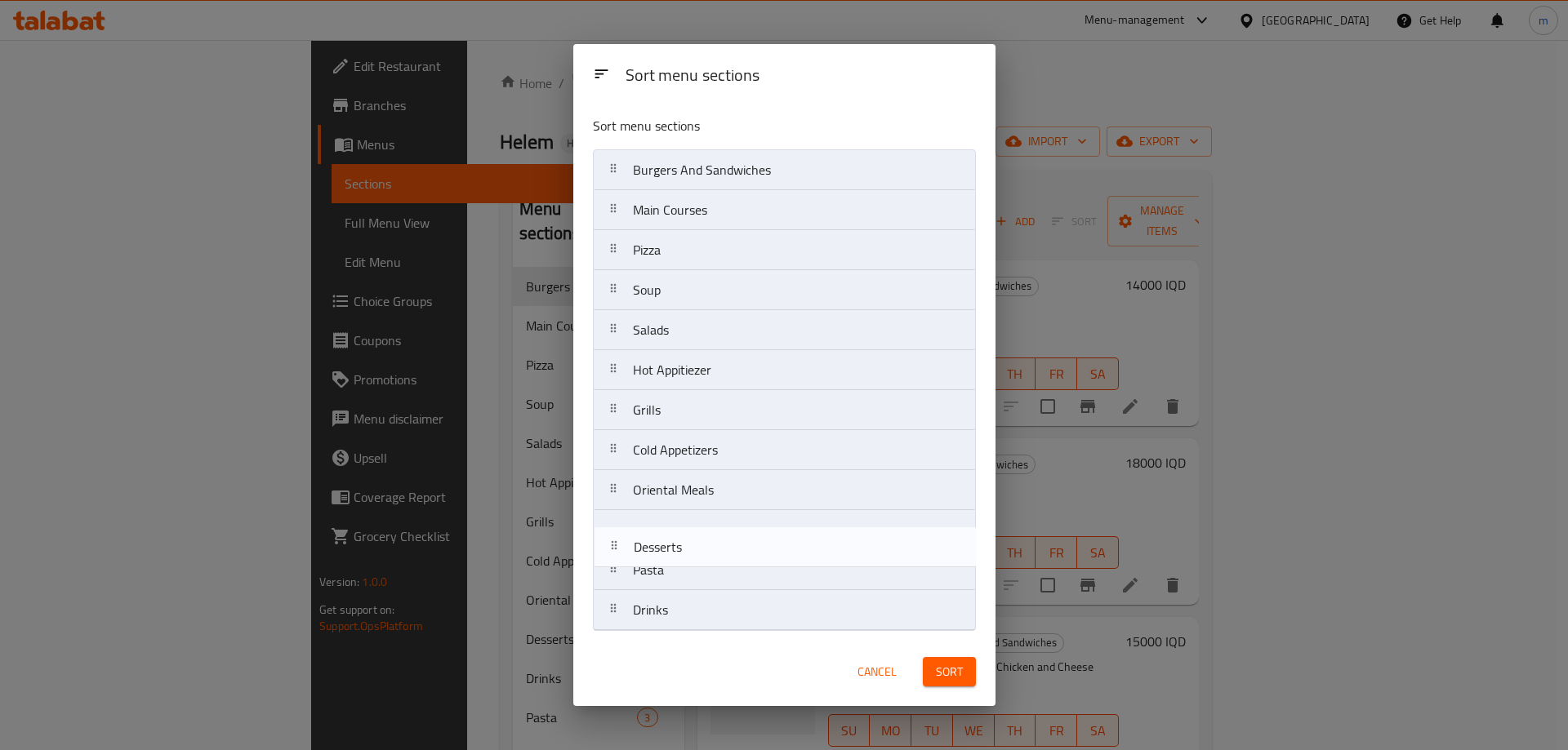
drag, startPoint x: 690, startPoint y: 540, endPoint x: 694, endPoint y: 567, distance: 27.3
click at [694, 567] on nav "Burgers And Sandwiches Main Courses Pizza Soup Salads Hot Appitiezer Grills Col…" at bounding box center [784, 391] width 383 height 482
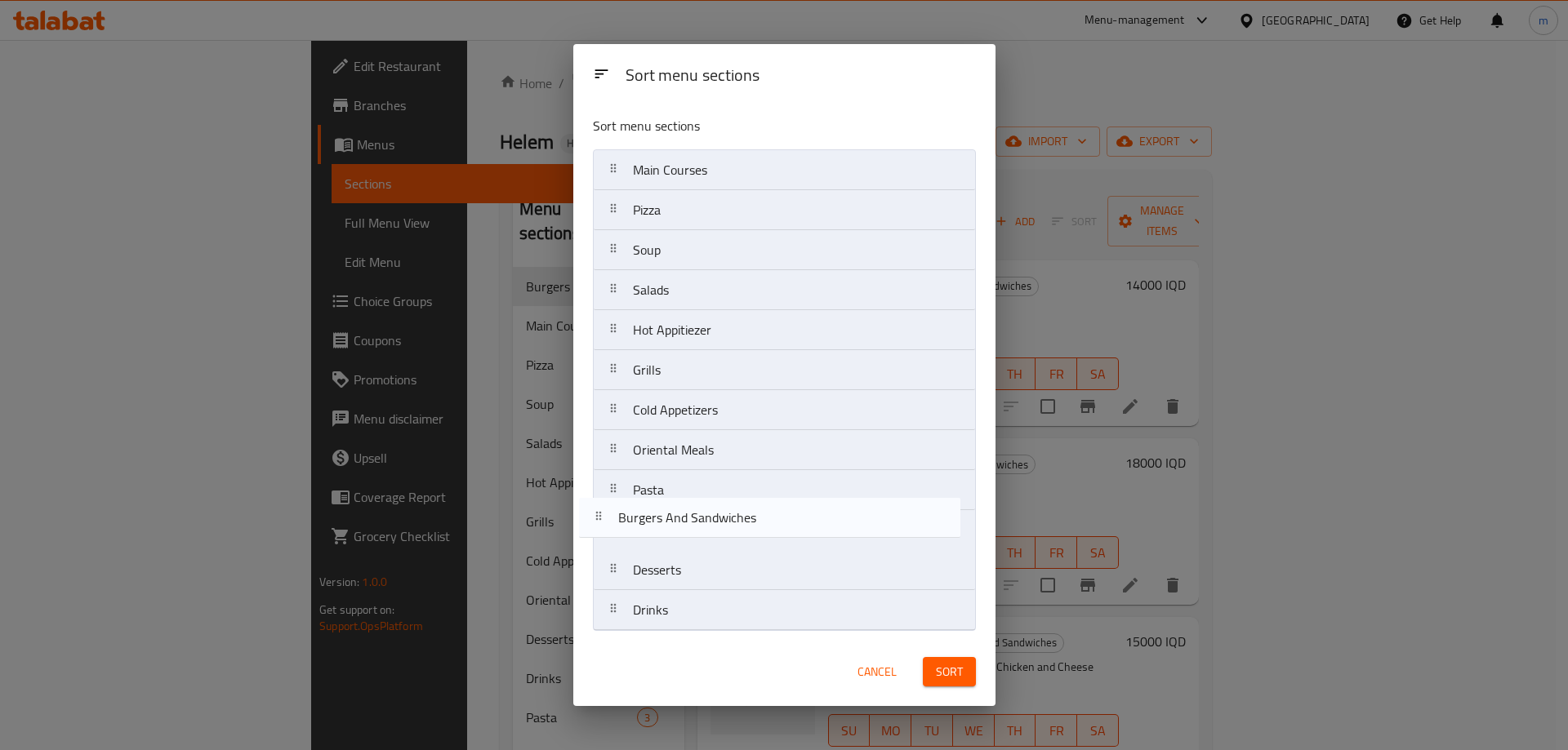
drag, startPoint x: 717, startPoint y: 179, endPoint x: 703, endPoint y: 534, distance: 355.3
click at [703, 534] on nav "Burgers And Sandwiches Main Courses Pizza Soup Salads Hot Appitiezer Grills Col…" at bounding box center [784, 391] width 383 height 482
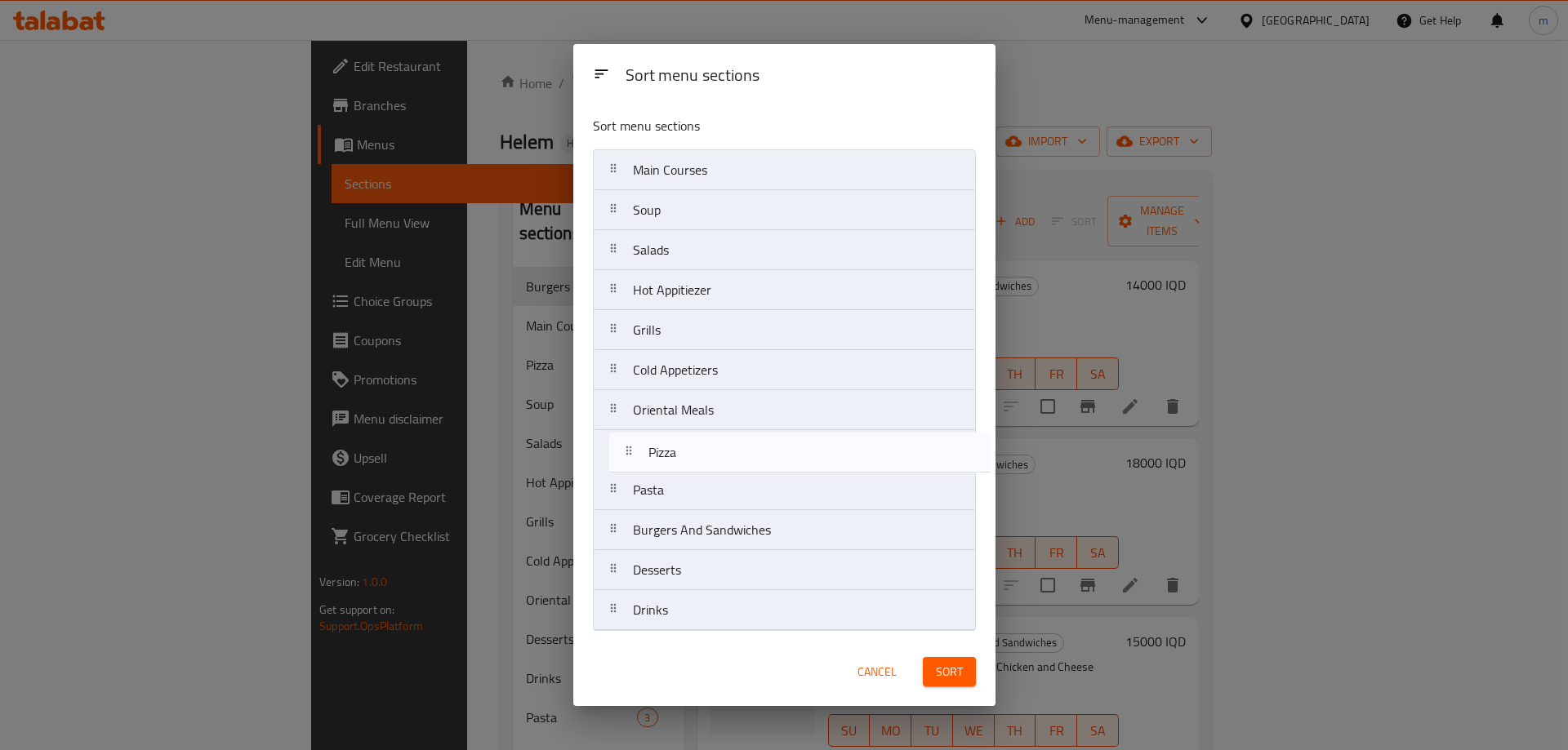
drag, startPoint x: 695, startPoint y: 241, endPoint x: 710, endPoint y: 472, distance: 231.5
click at [710, 472] on nav "Main Courses Pizza Soup Salads Hot Appitiezer Grills Cold Appetizers Oriental M…" at bounding box center [784, 391] width 383 height 482
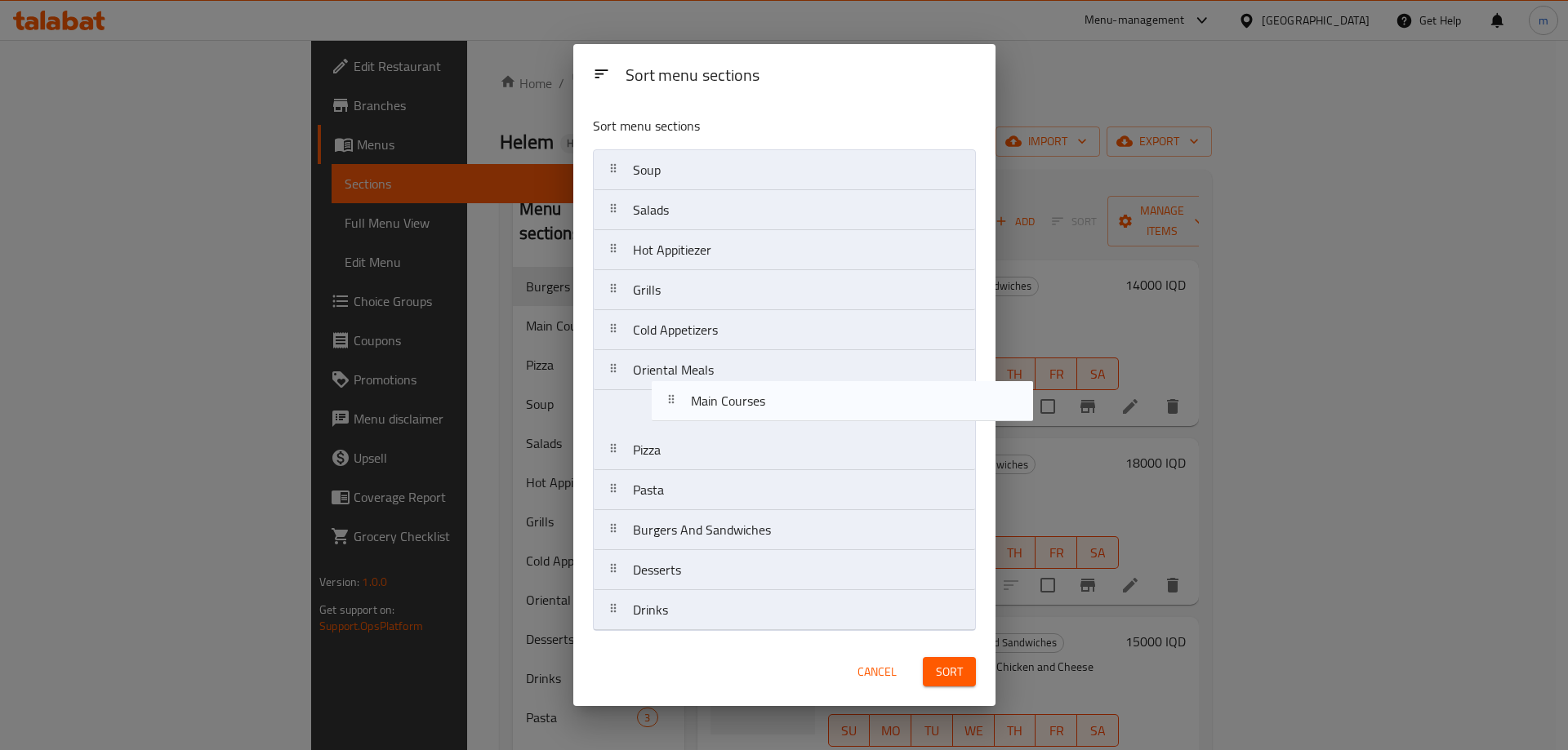
drag, startPoint x: 729, startPoint y: 192, endPoint x: 773, endPoint y: 403, distance: 215.5
click at [773, 403] on nav "Main Courses Soup Salads Hot Appitiezer Grills Cold Appetizers Oriental Meals P…" at bounding box center [784, 391] width 383 height 482
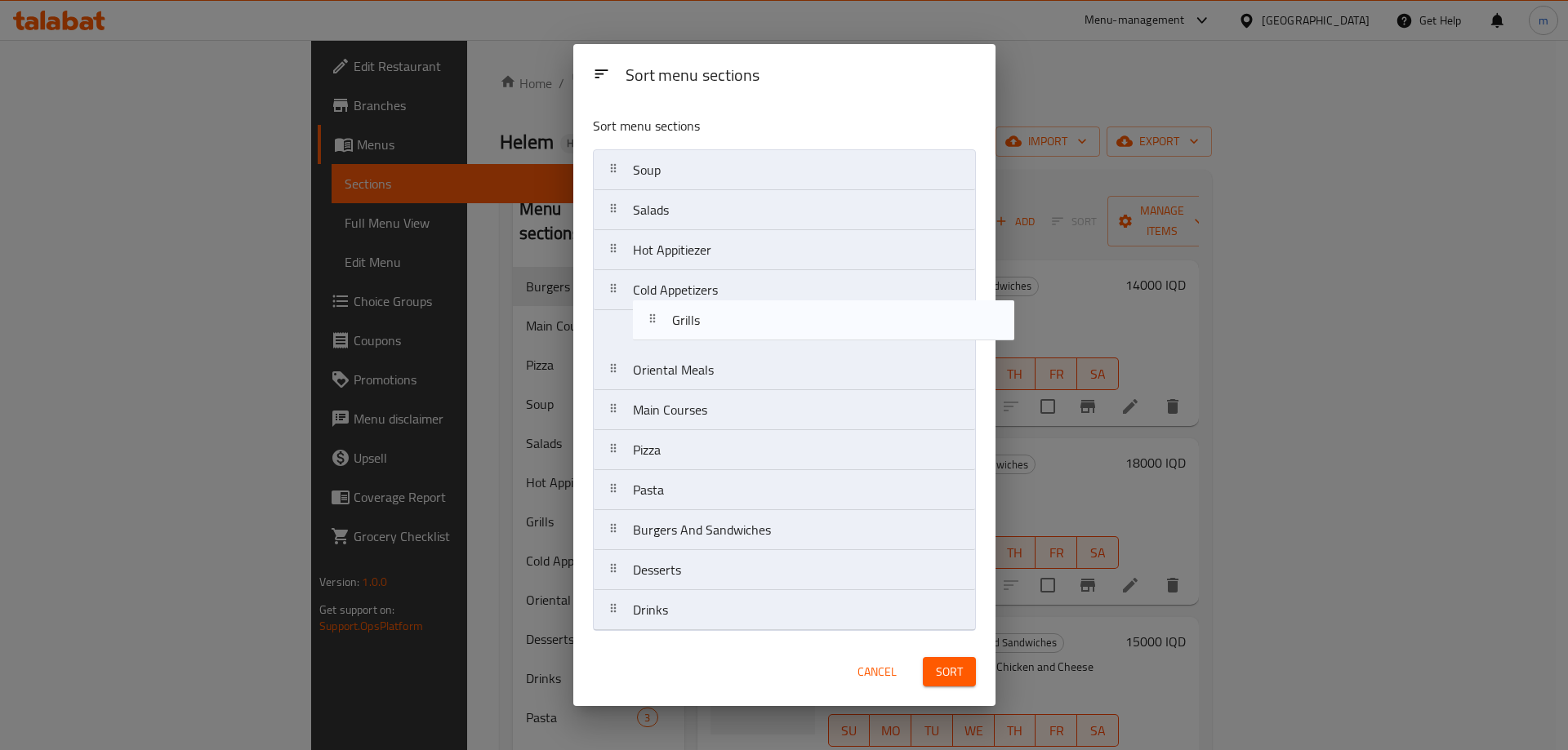
drag, startPoint x: 673, startPoint y: 297, endPoint x: 718, endPoint y: 330, distance: 55.8
click at [718, 330] on nav "Soup Salads Hot Appitiezer Grills Cold Appetizers Oriental Meals Main Courses P…" at bounding box center [784, 391] width 383 height 482
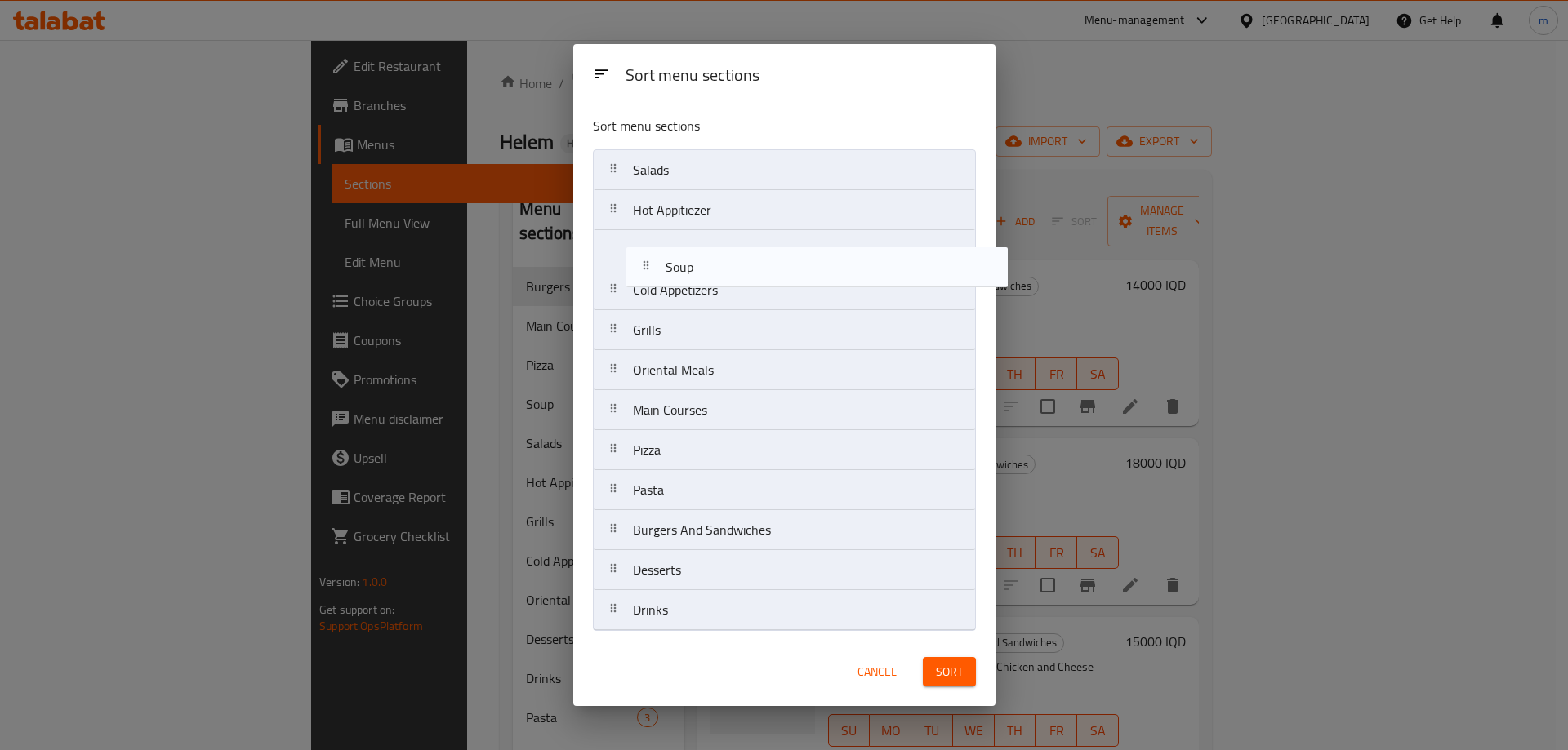
drag, startPoint x: 670, startPoint y: 181, endPoint x: 710, endPoint y: 292, distance: 118.0
click at [708, 286] on nav "Soup Salads Hot Appitiezer Cold Appetizers Grills Oriental Meals Main Courses P…" at bounding box center [784, 391] width 383 height 482
drag, startPoint x: 680, startPoint y: 176, endPoint x: 716, endPoint y: 248, distance: 80.5
click at [716, 248] on nav "Salads Hot Appitiezer Cold Appetizers Soup Grills Oriental Meals Main Courses P…" at bounding box center [784, 391] width 383 height 482
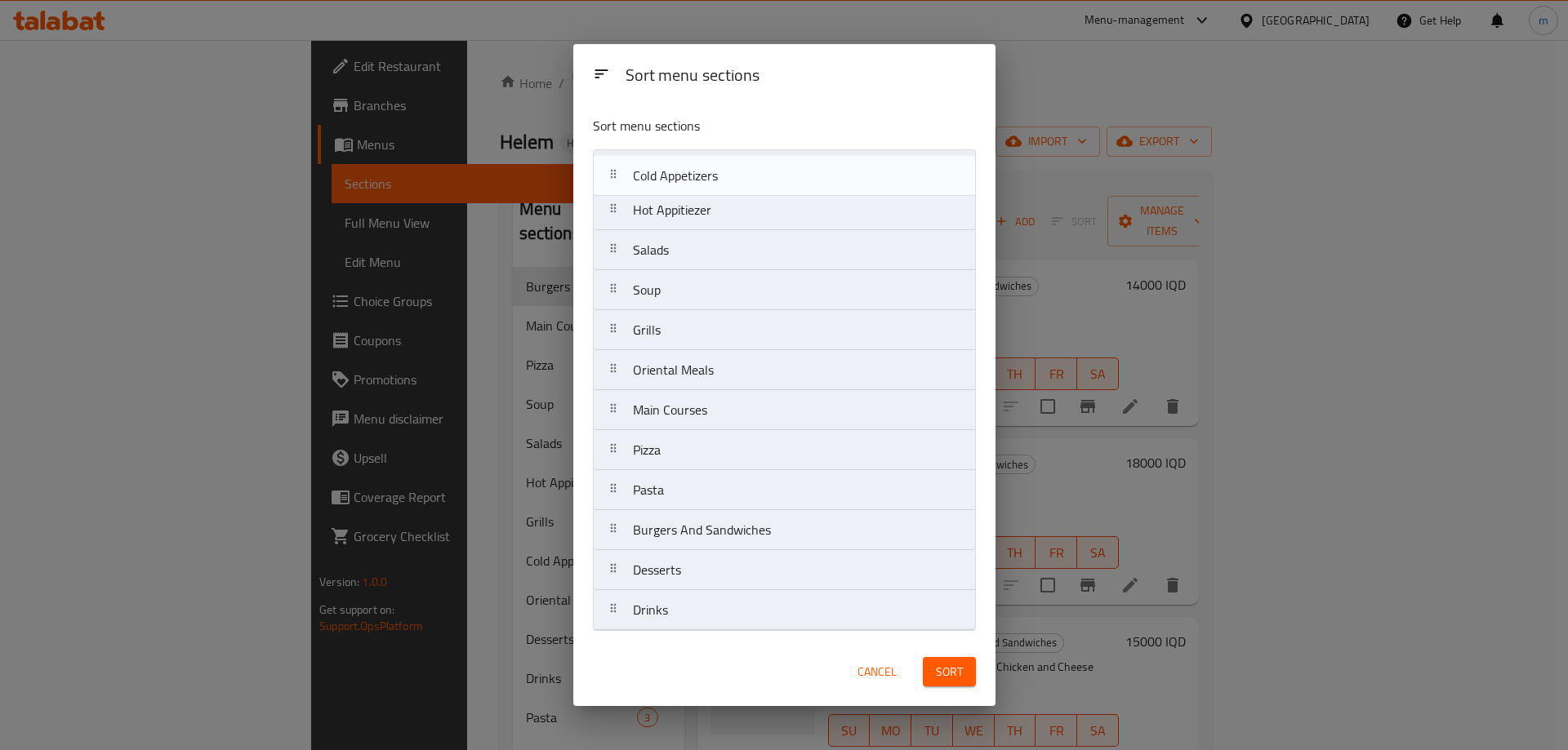
click at [689, 169] on nav "Hot Appitiezer Cold Appetizers Salads Soup Grills Oriental Meals Main Courses P…" at bounding box center [784, 391] width 383 height 482
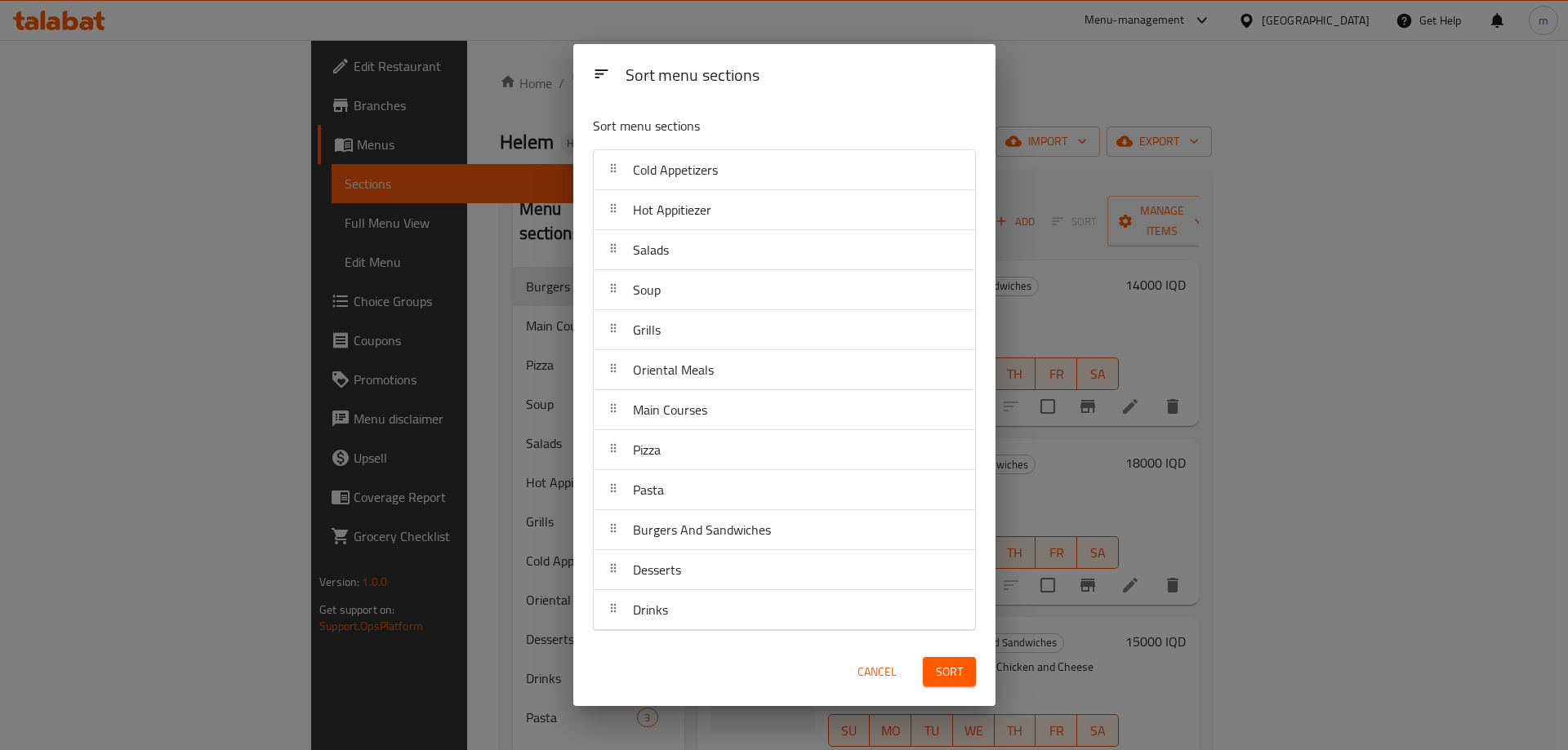
click at [929, 666] on button "Sort" at bounding box center [949, 672] width 53 height 30
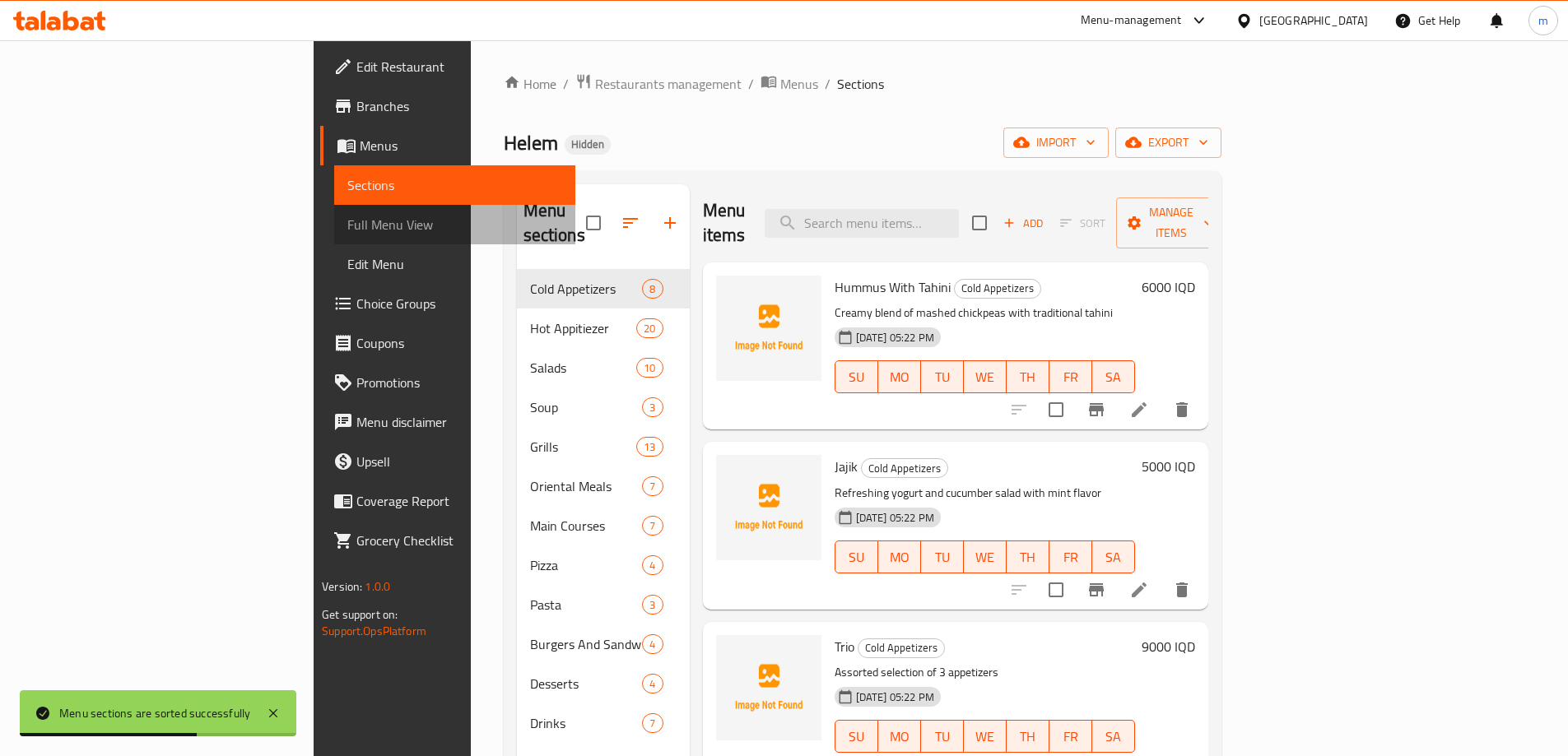
click at [348, 215] on span "Full Menu View" at bounding box center [455, 225] width 215 height 20
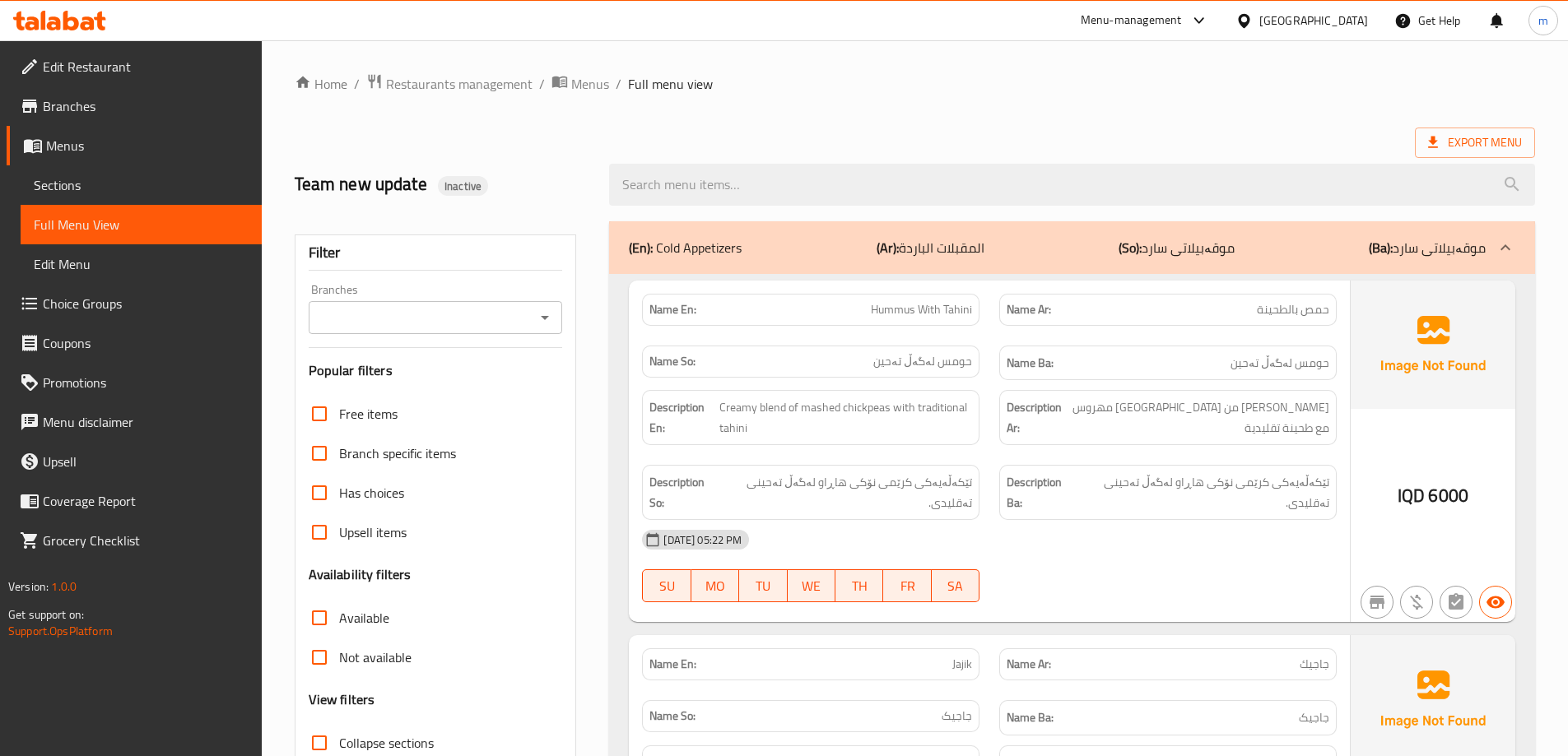
click at [429, 321] on input "Branches" at bounding box center [423, 317] width 217 height 23
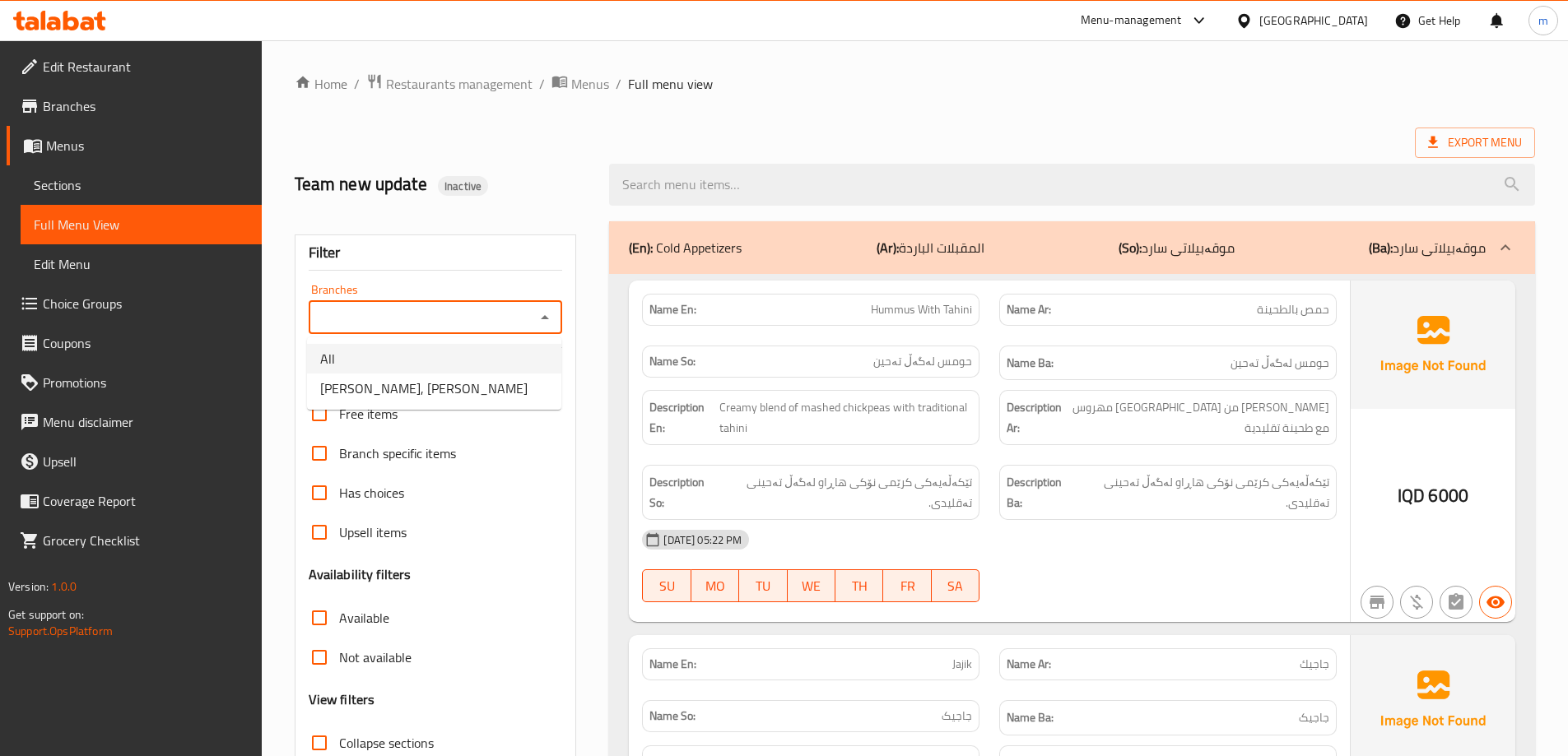
click at [100, 177] on span "Sections" at bounding box center [141, 186] width 215 height 20
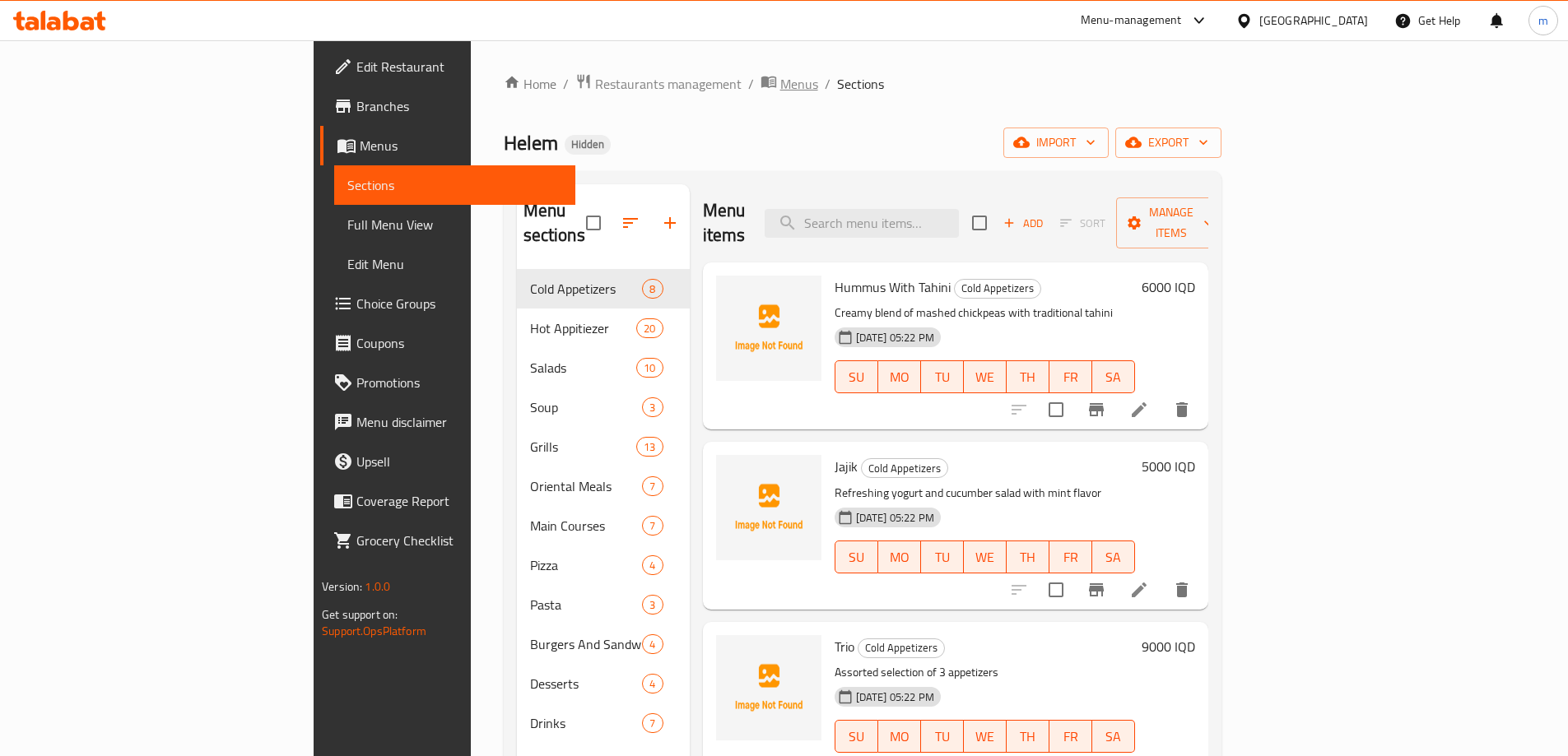
click at [780, 78] on span "Menus" at bounding box center [799, 84] width 38 height 20
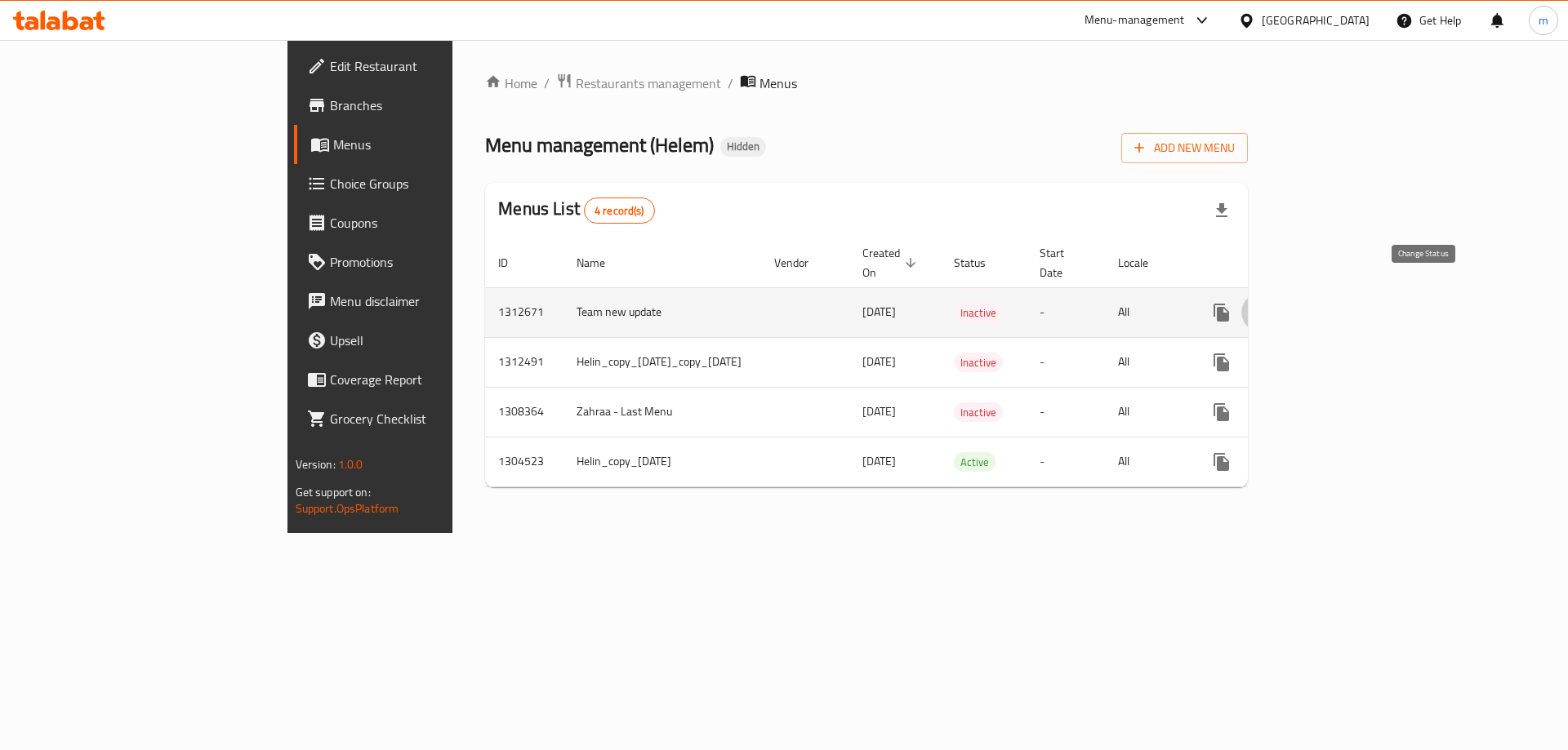
click at [1280, 293] on button "enhanced table" at bounding box center [1260, 312] width 39 height 39
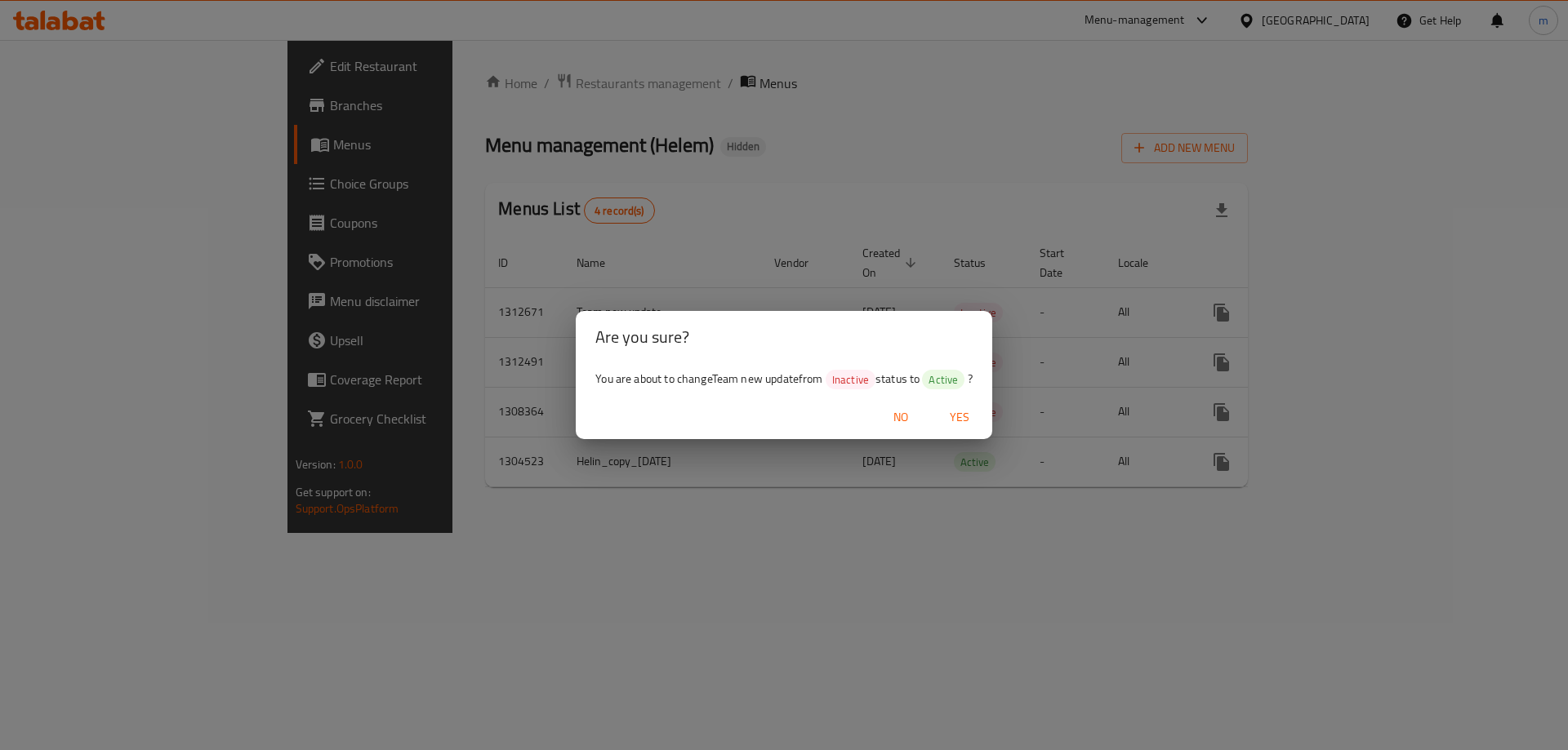
click at [956, 408] on span "Yes" at bounding box center [960, 417] width 39 height 21
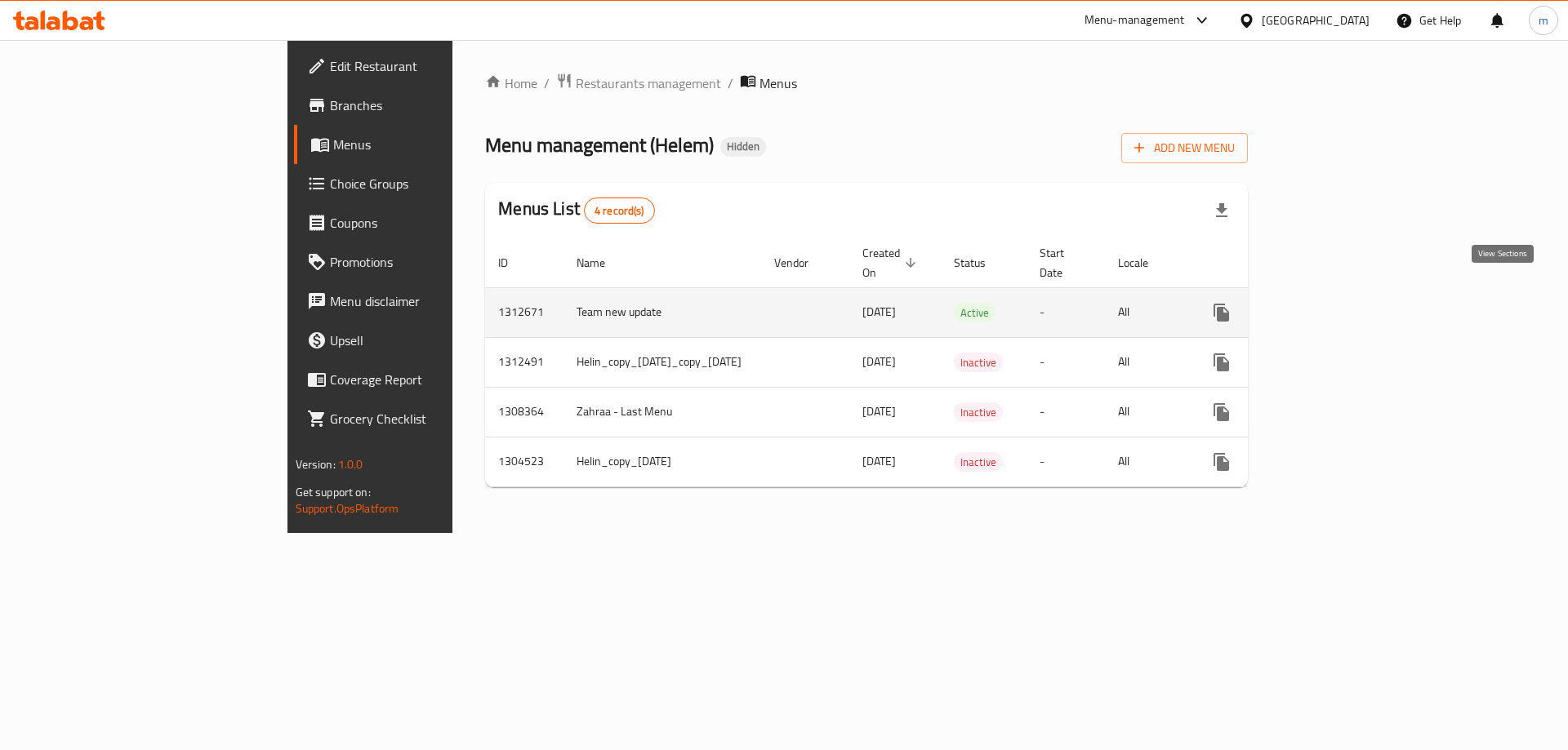
click at [1349, 303] on icon "enhanced table" at bounding box center [1339, 312] width 20 height 20
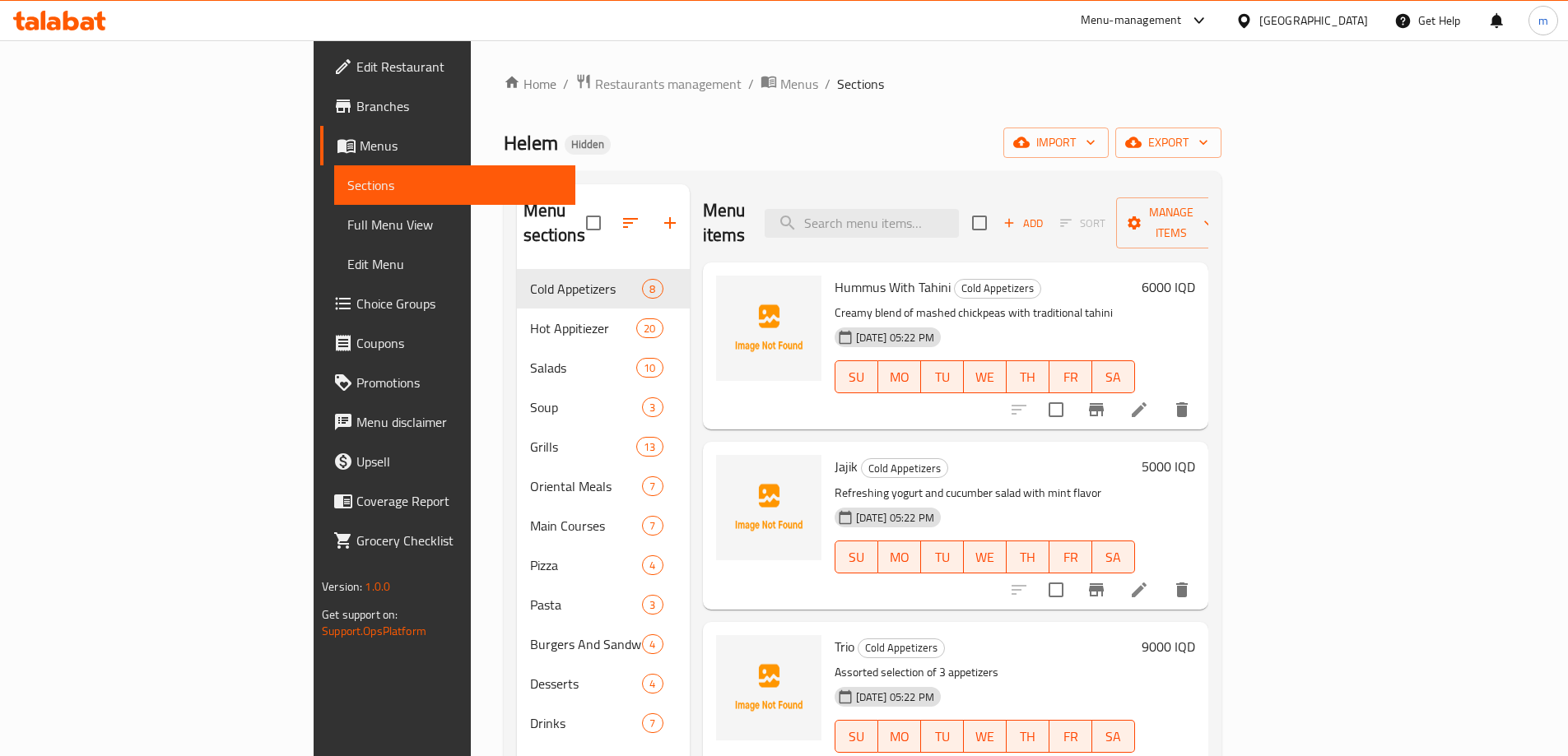
click at [348, 230] on span "Full Menu View" at bounding box center [455, 225] width 215 height 20
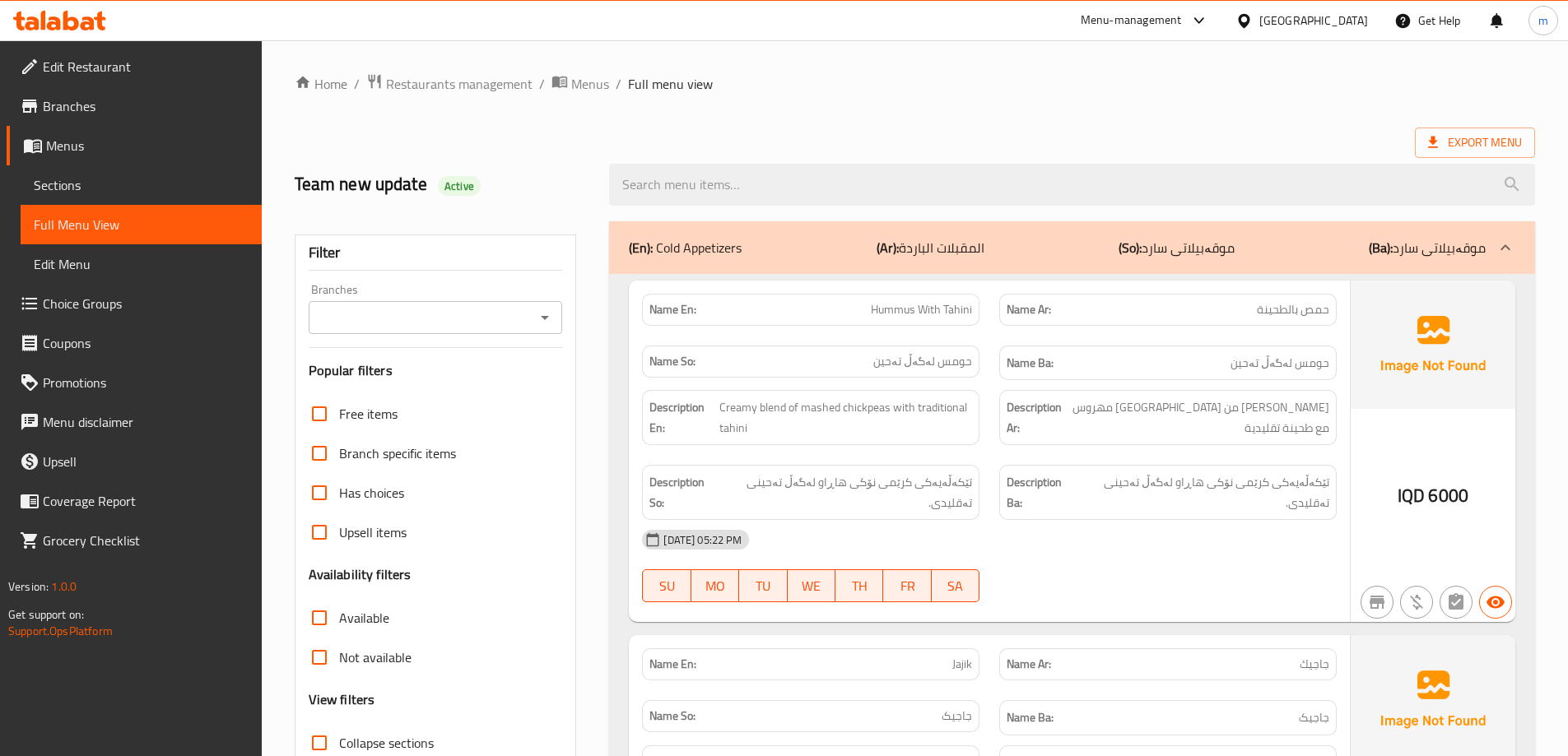
click at [463, 311] on input "Branches" at bounding box center [423, 317] width 217 height 23
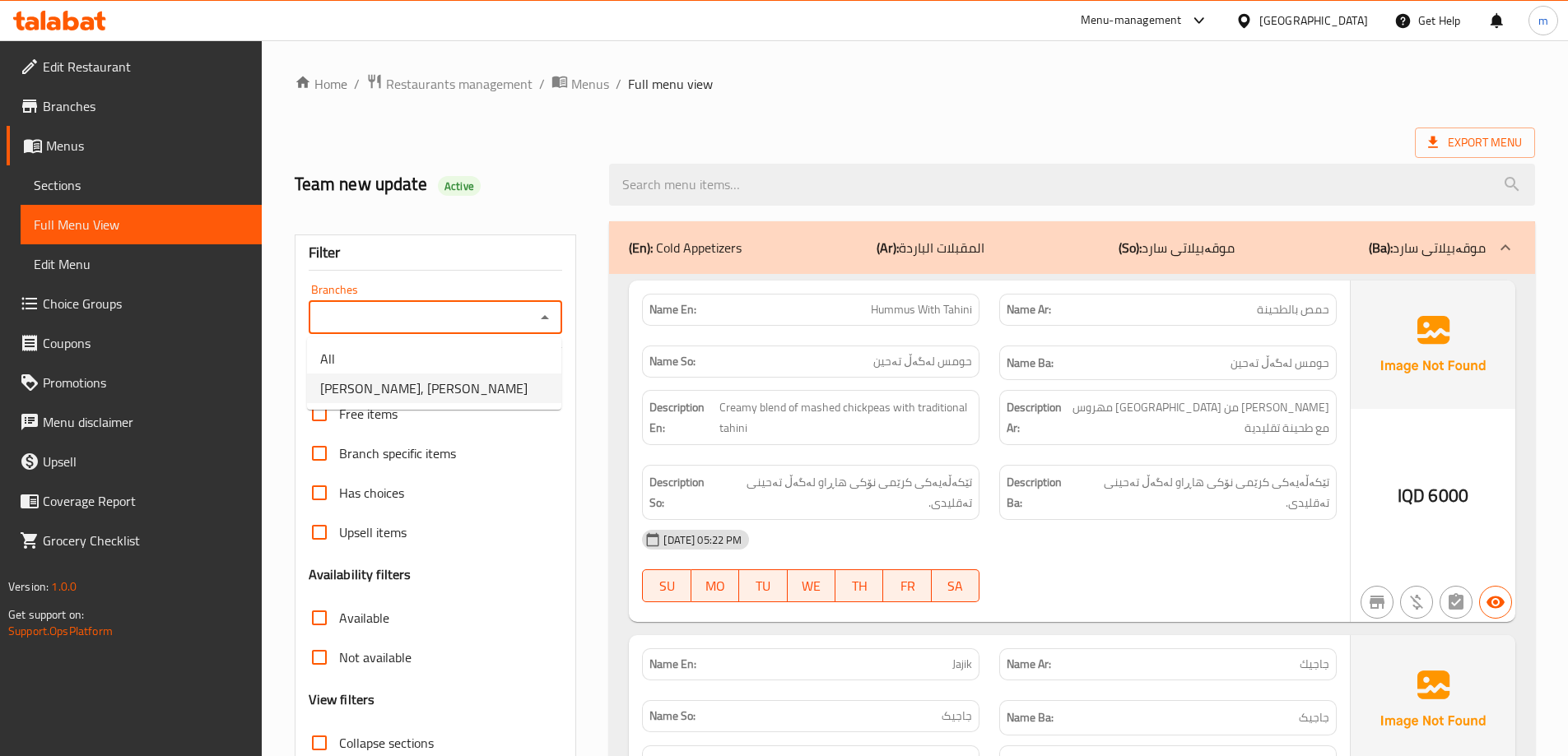
click at [415, 389] on li "Helem, Al Ashar" at bounding box center [434, 388] width 255 height 30
type input "Helem, Al Ashar"
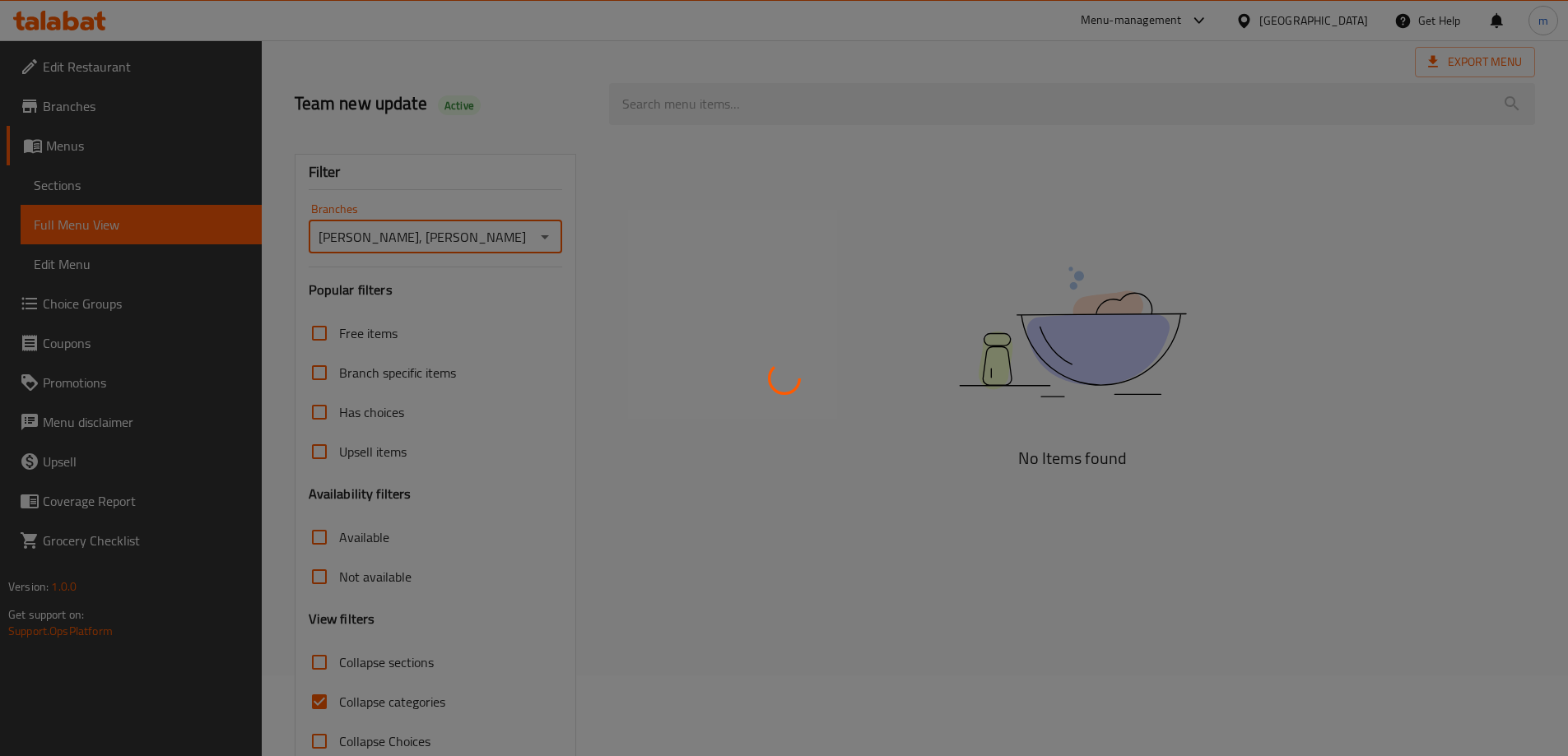
scroll to position [119, 0]
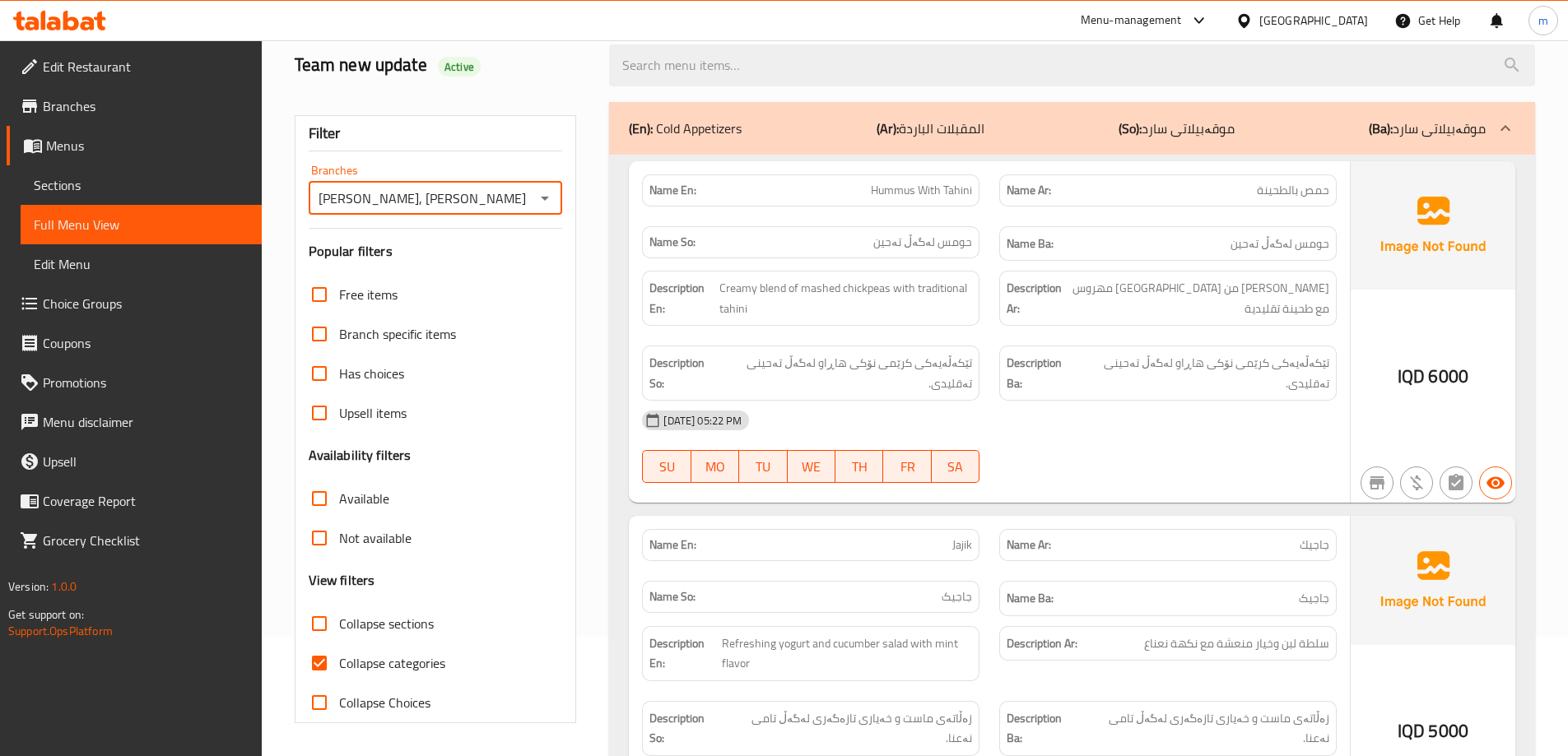
click at [326, 659] on input "Collapse categories" at bounding box center [319, 663] width 39 height 39
checkbox input "false"
click at [321, 628] on input "Collapse sections" at bounding box center [319, 624] width 39 height 39
checkbox input "true"
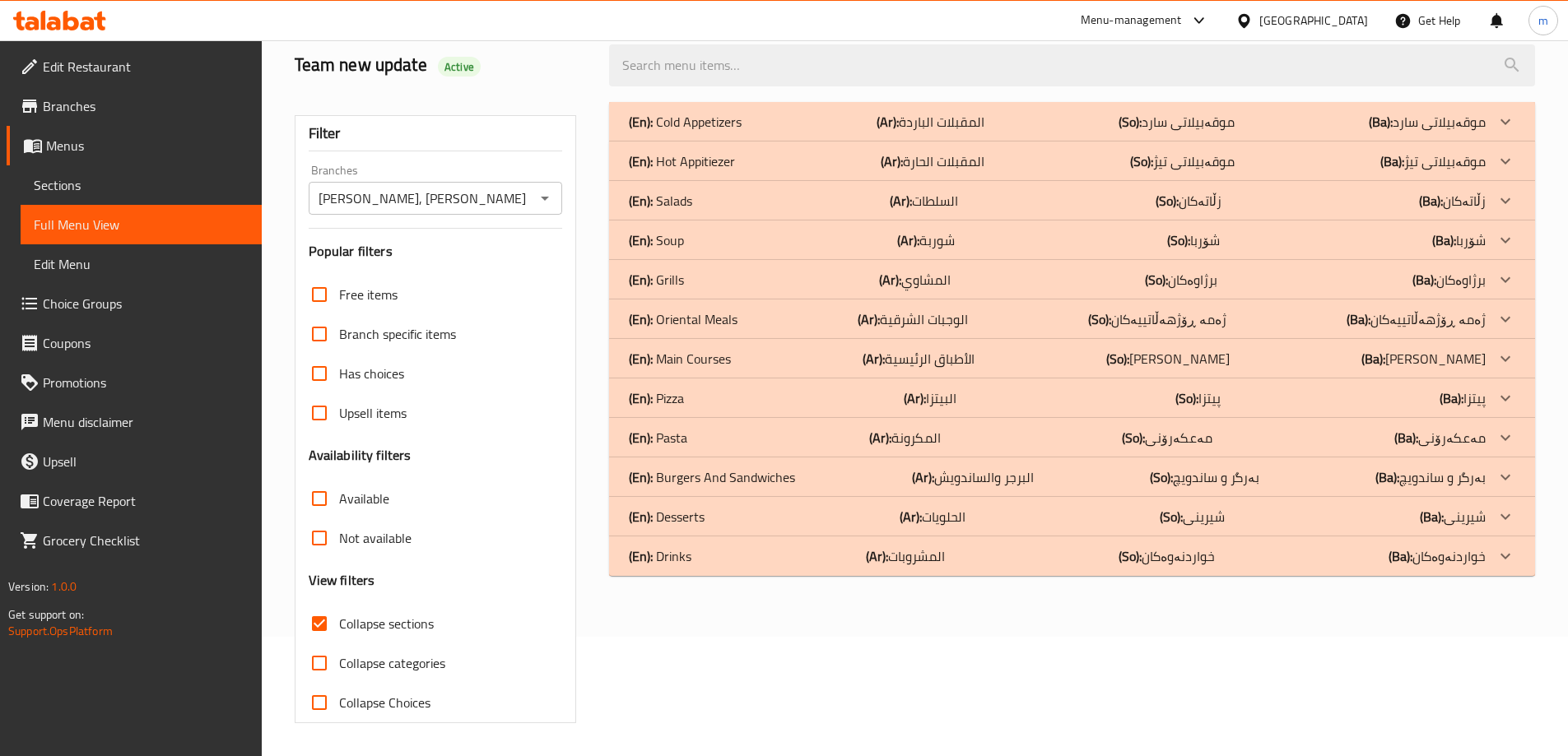
click at [670, 397] on p "(En): Pizza" at bounding box center [657, 398] width 55 height 20
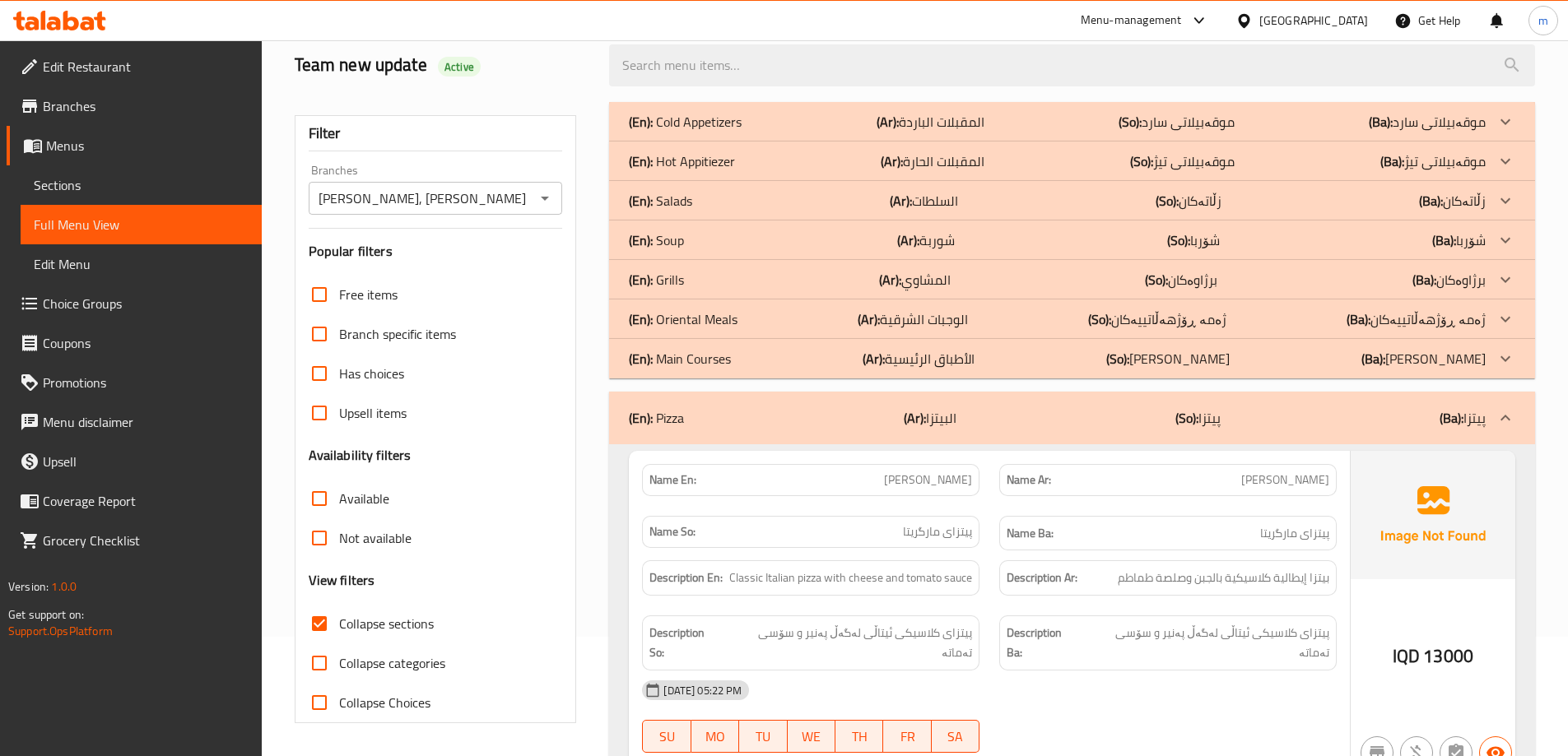
click at [687, 113] on p "(En): Cold Appetizers" at bounding box center [685, 121] width 113 height 20
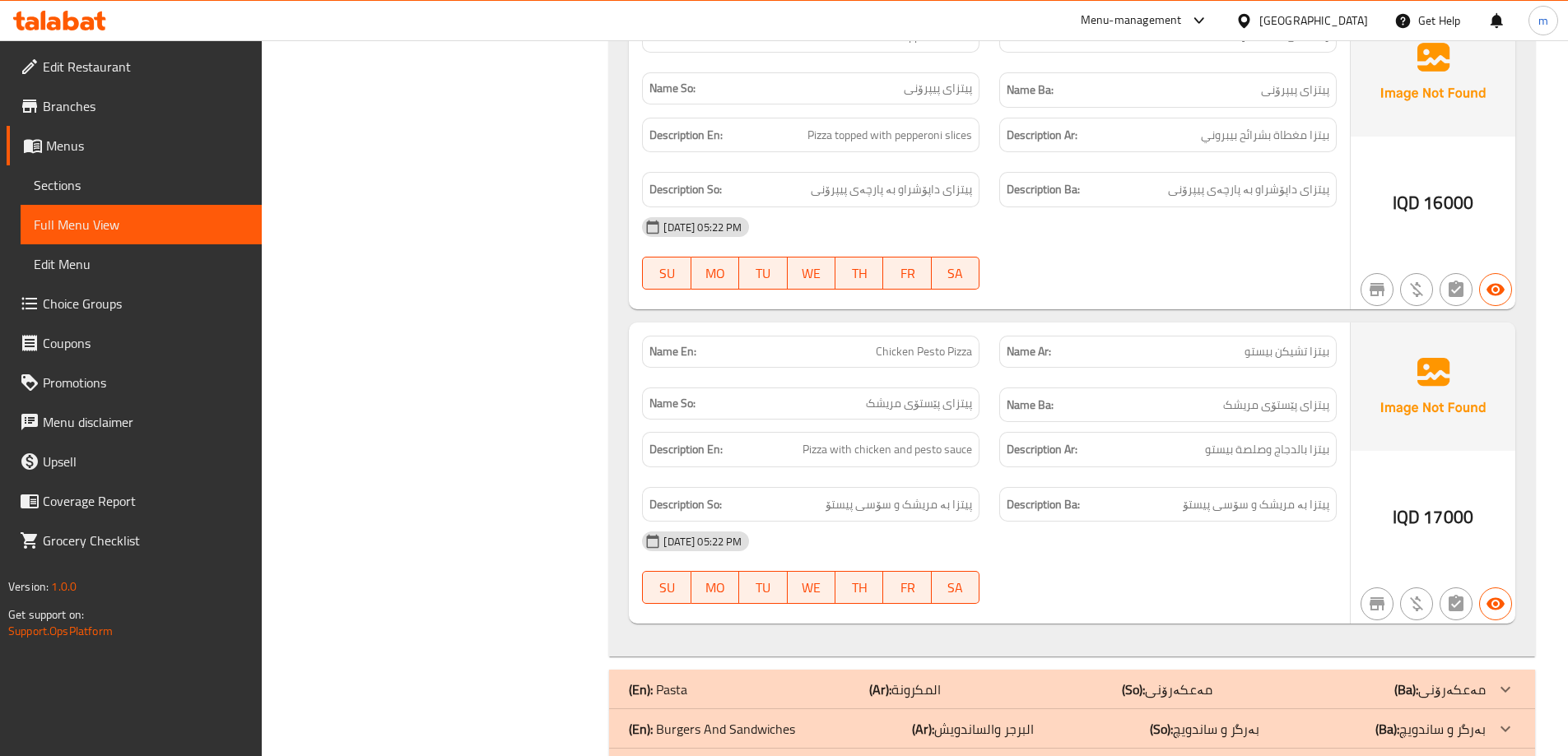
scroll to position [4008, 0]
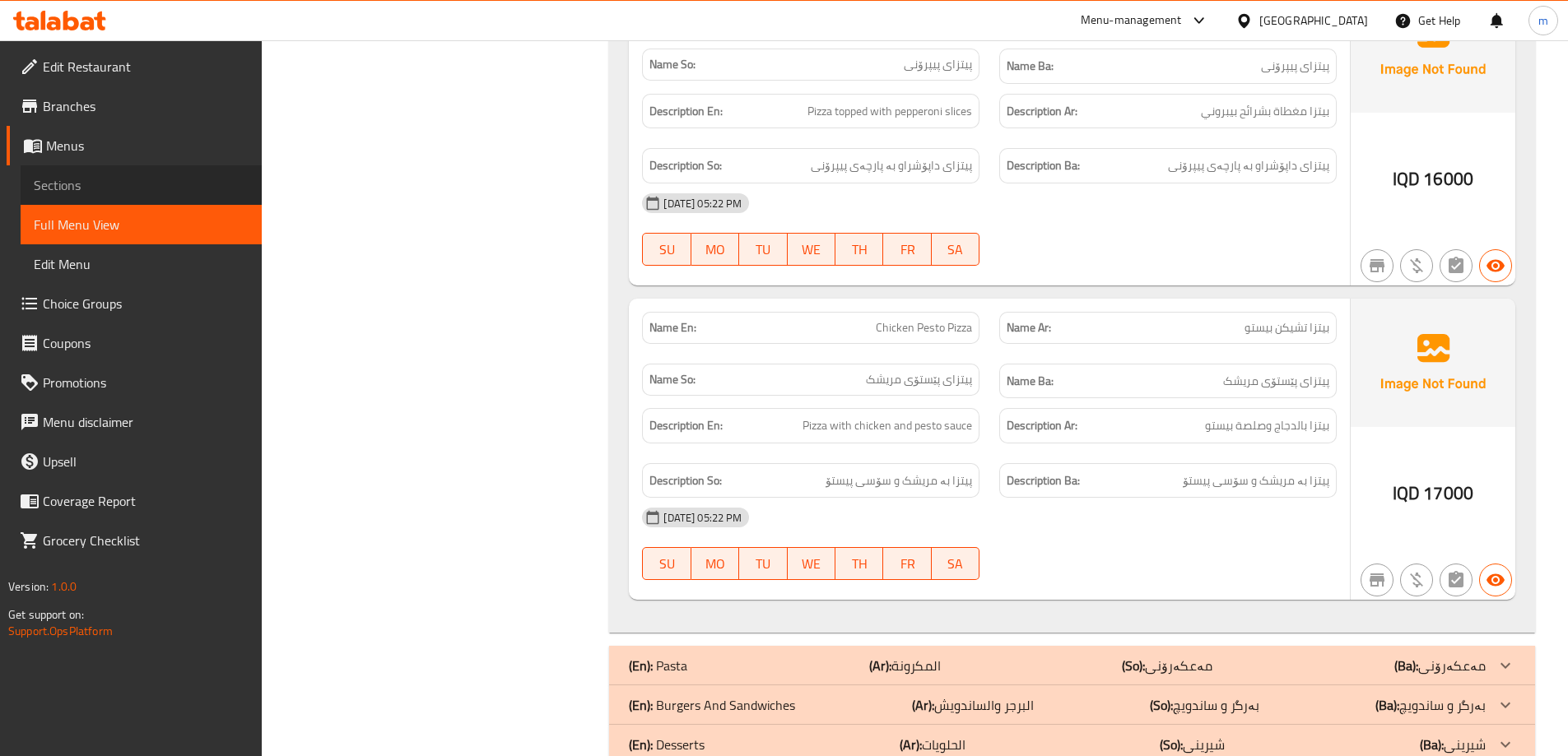
click at [103, 192] on span "Sections" at bounding box center [141, 186] width 215 height 20
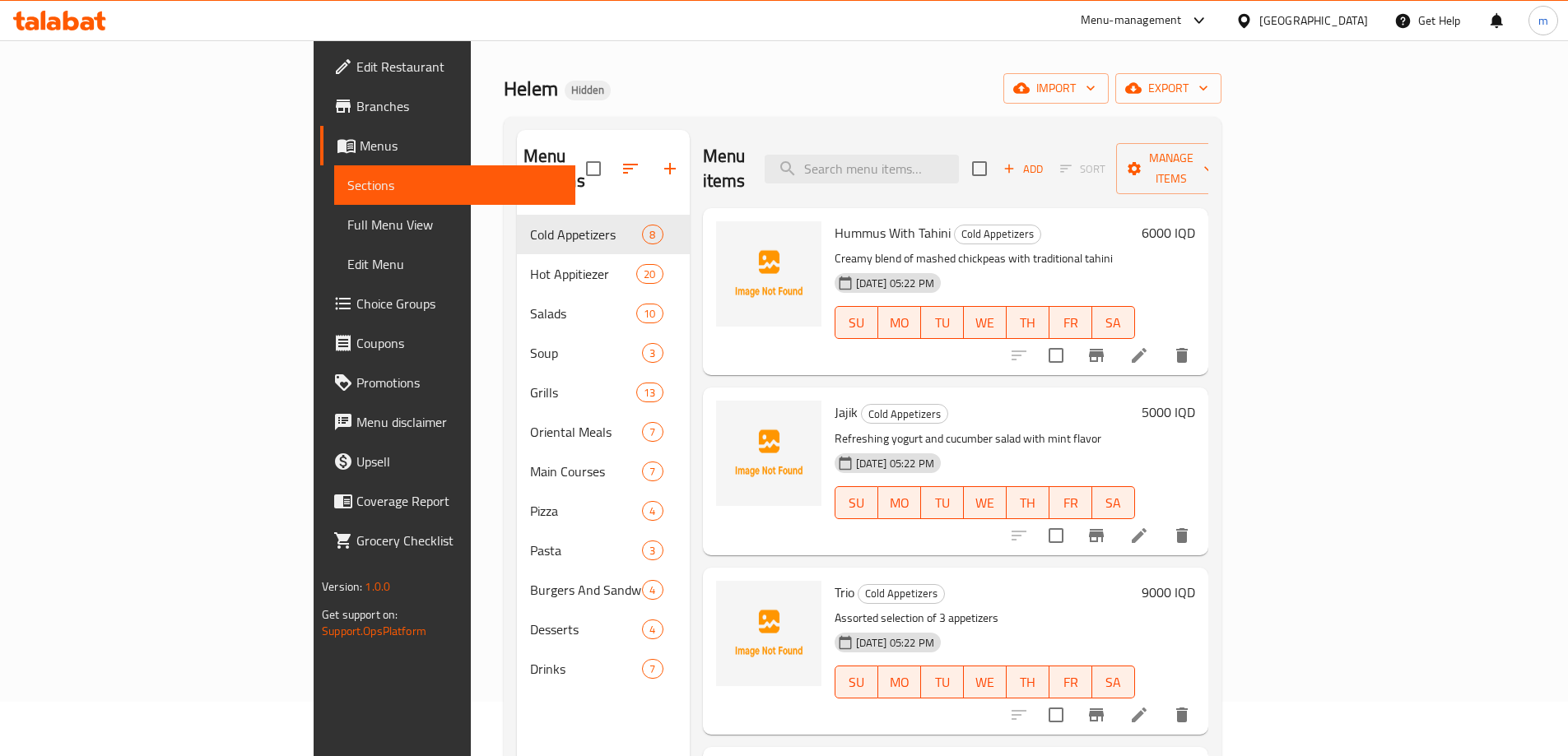
scroll to position [38, 0]
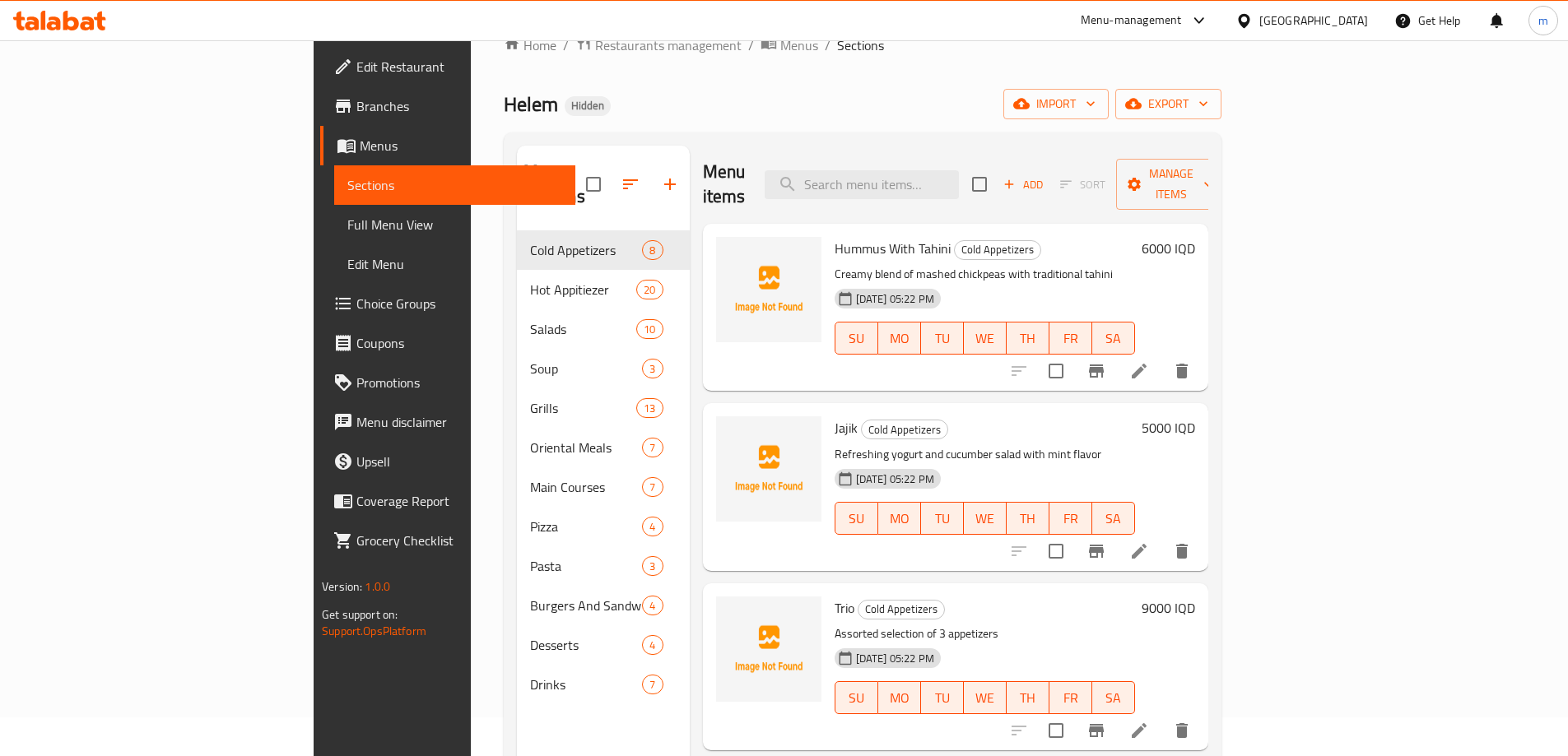
click at [334, 241] on link "Full Menu View" at bounding box center [454, 225] width 241 height 39
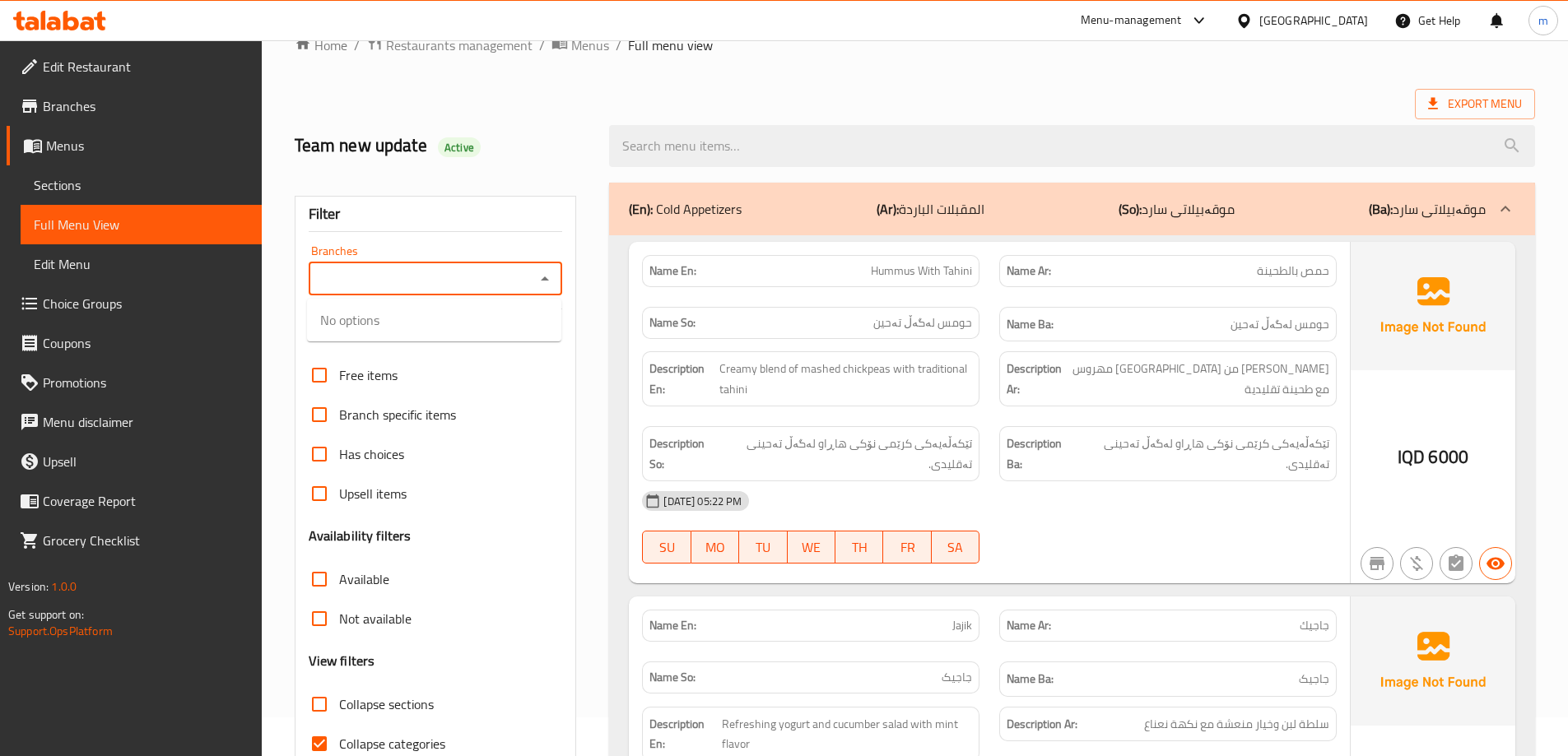
click at [410, 281] on input "Branches" at bounding box center [423, 278] width 217 height 23
click at [541, 269] on icon "Close" at bounding box center [545, 279] width 20 height 20
click at [451, 281] on input "Branches" at bounding box center [423, 278] width 217 height 23
click at [404, 353] on span "Helem, Al Ashar" at bounding box center [424, 349] width 207 height 20
type input "Helem, Al Ashar"
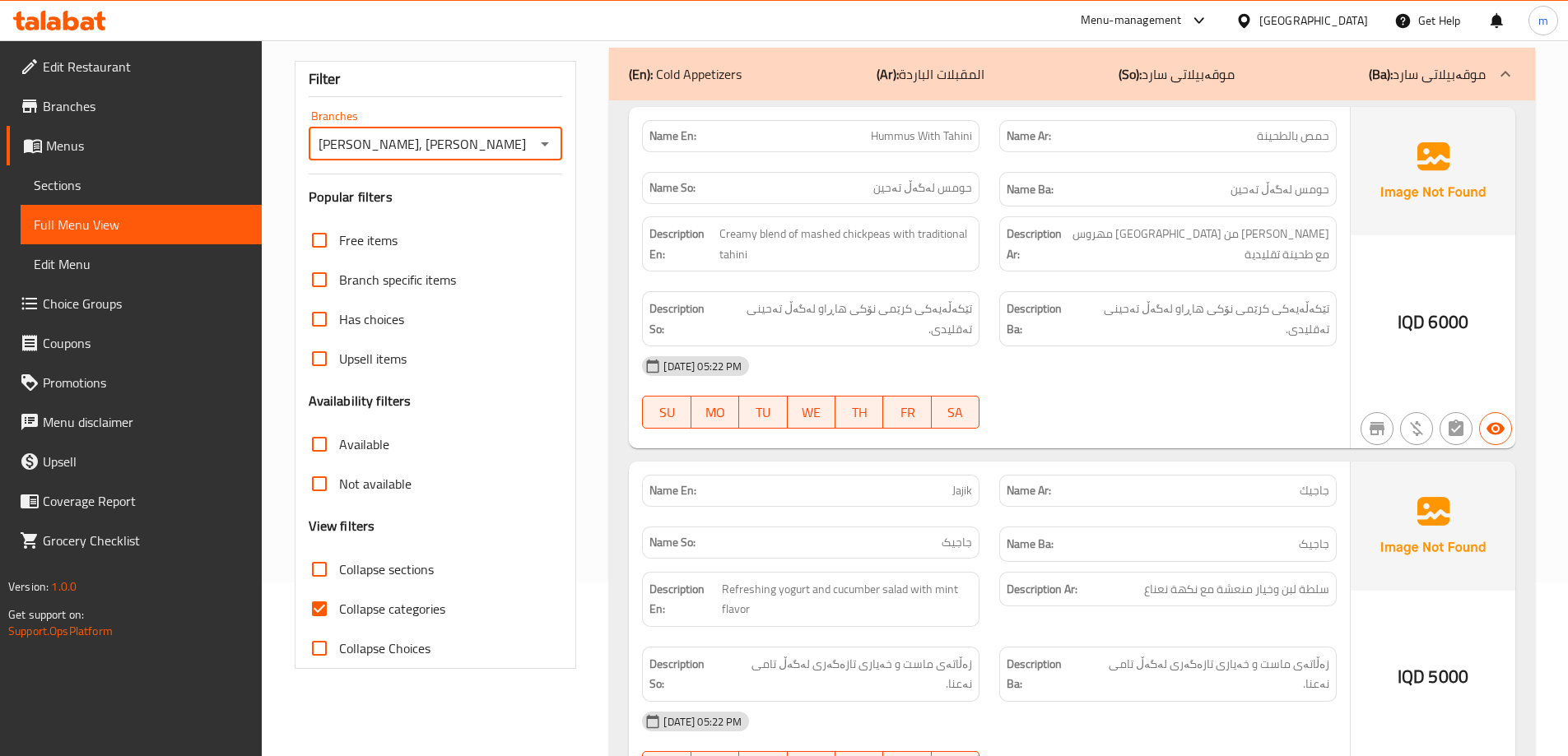
scroll to position [422, 0]
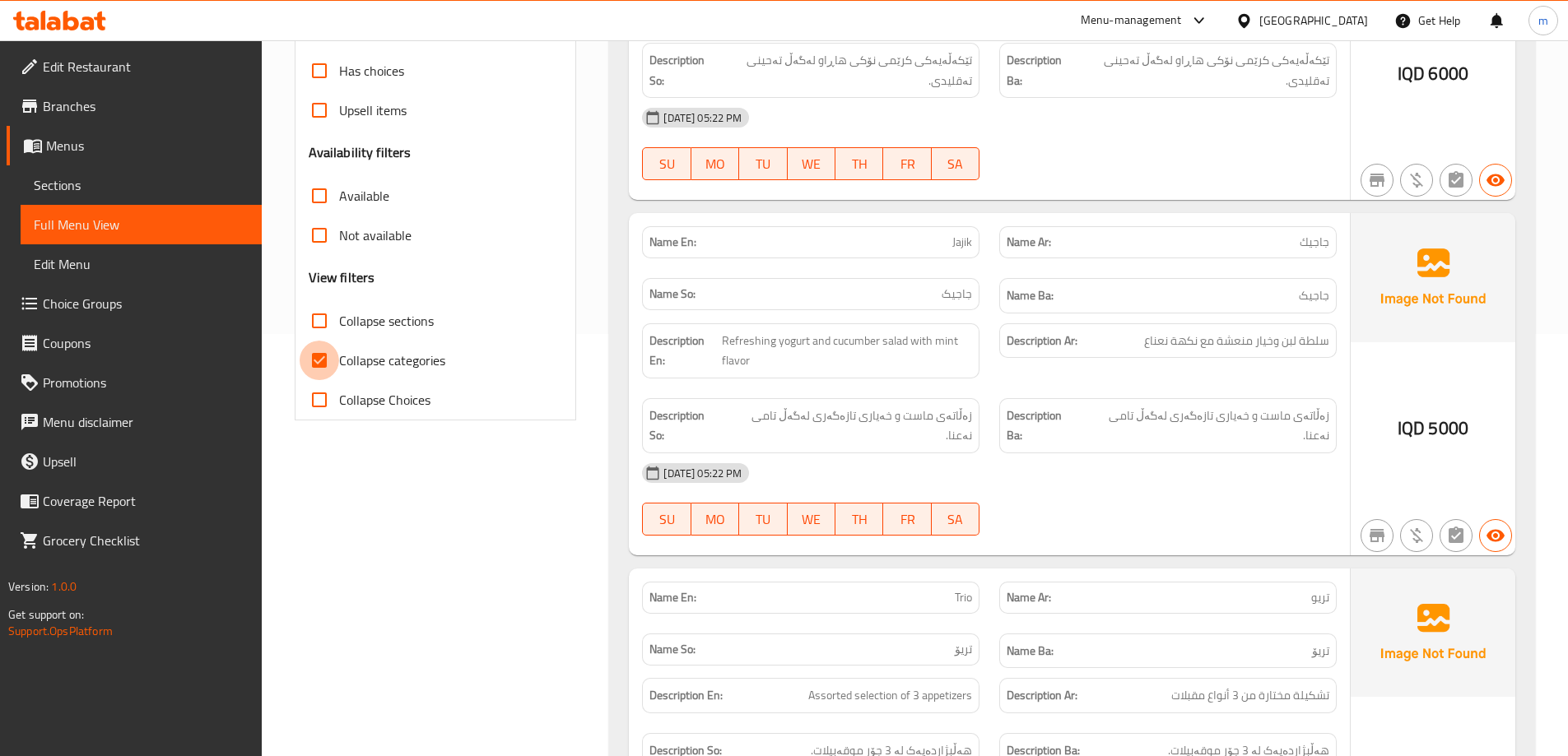
click at [338, 354] on input "Collapse categories" at bounding box center [319, 360] width 39 height 39
checkbox input "false"
click at [343, 319] on span "Collapse sections" at bounding box center [386, 321] width 95 height 20
click at [324, 320] on input "Collapse sections" at bounding box center [319, 321] width 39 height 39
checkbox input "true"
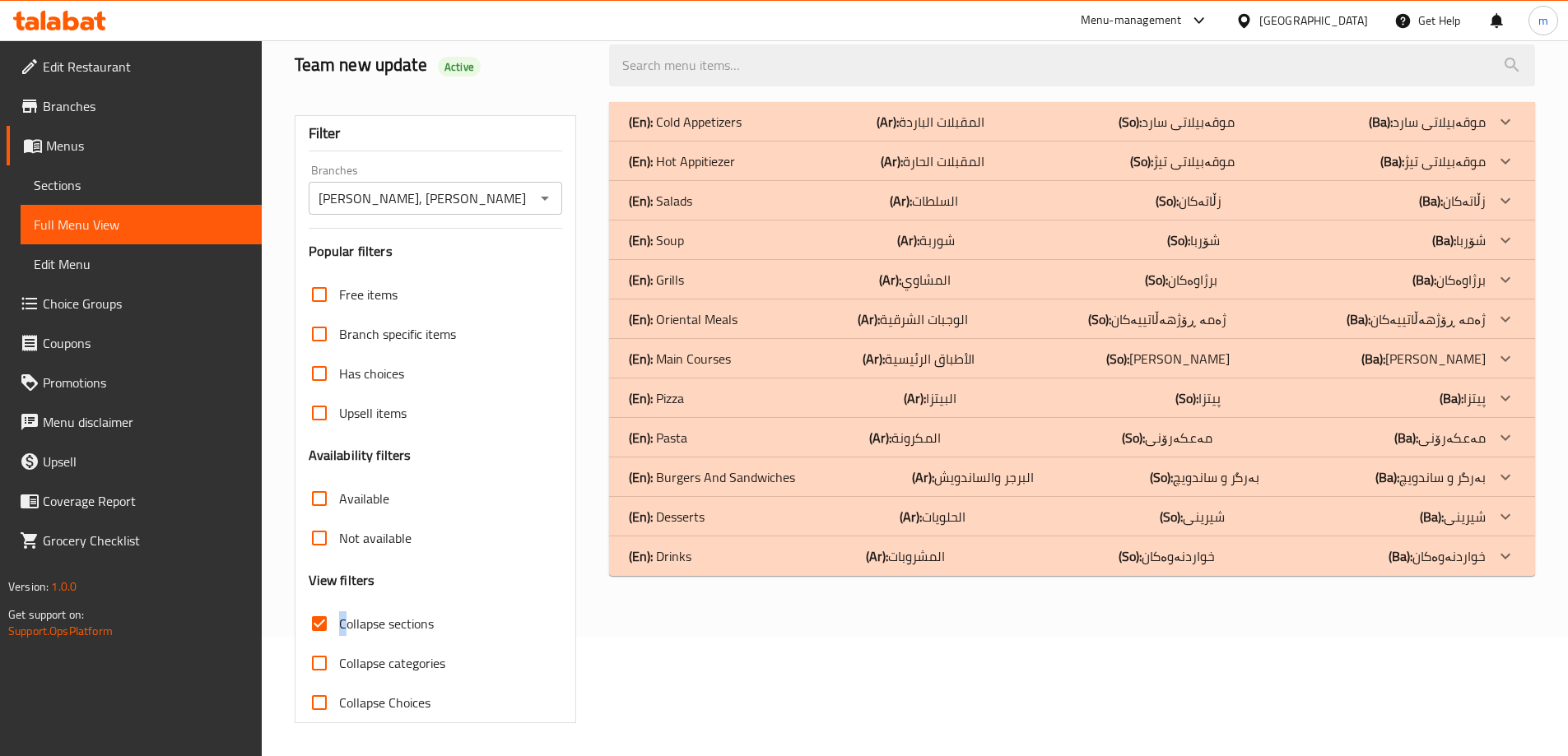
scroll to position [119, 0]
click at [678, 551] on p "(En): Drinks" at bounding box center [660, 557] width 62 height 20
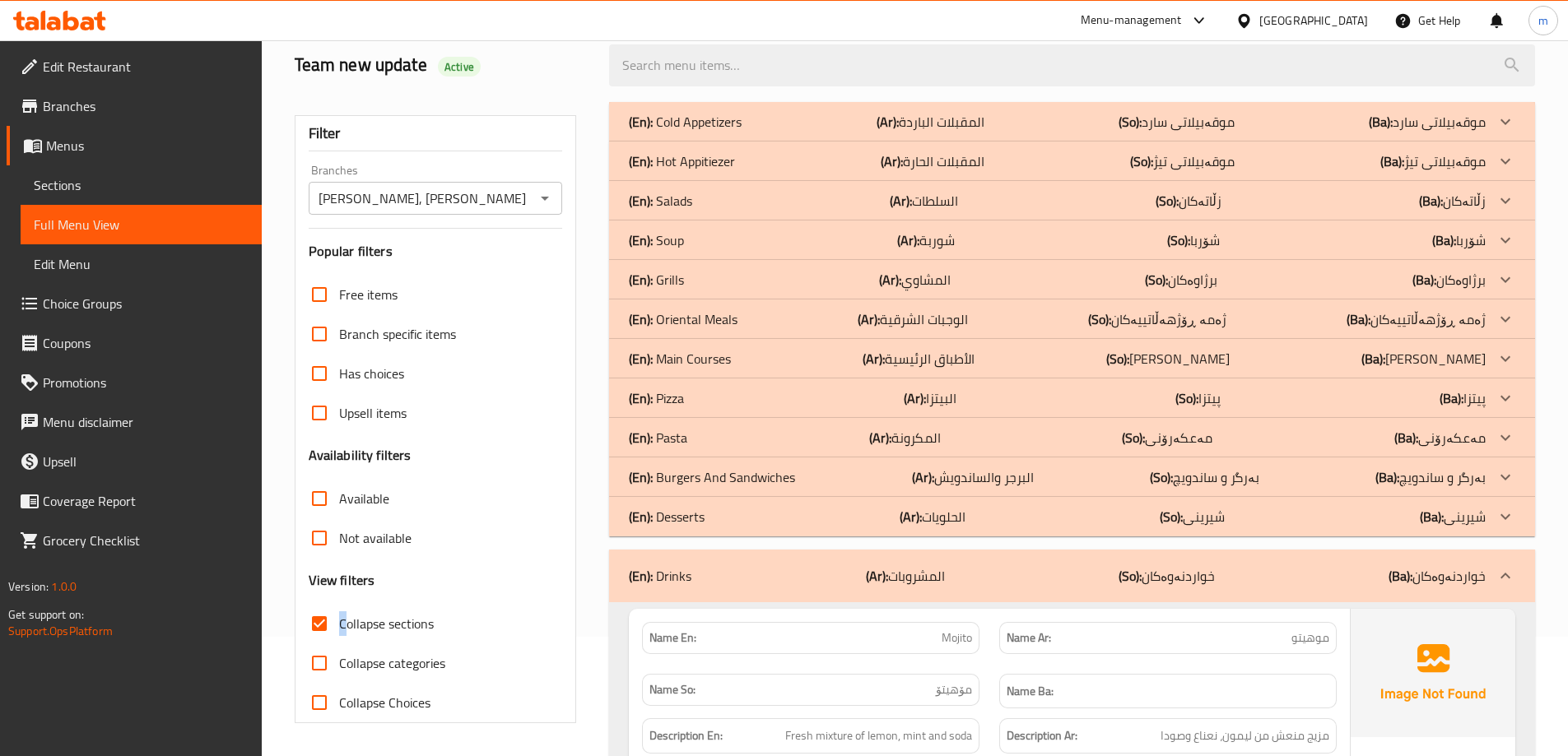
click at [690, 113] on p "(En): Cold Appetizers" at bounding box center [685, 121] width 113 height 20
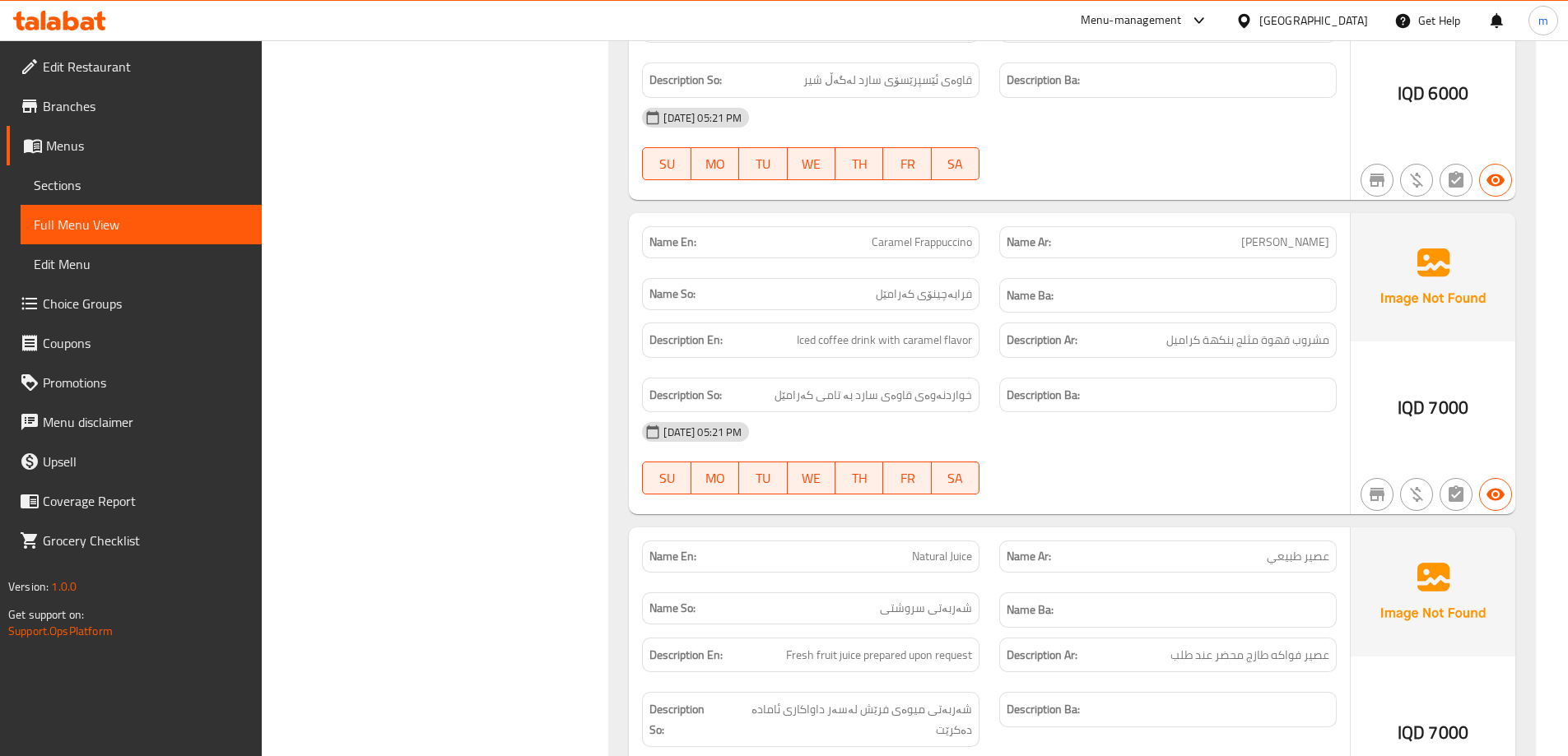
scroll to position [4940, 0]
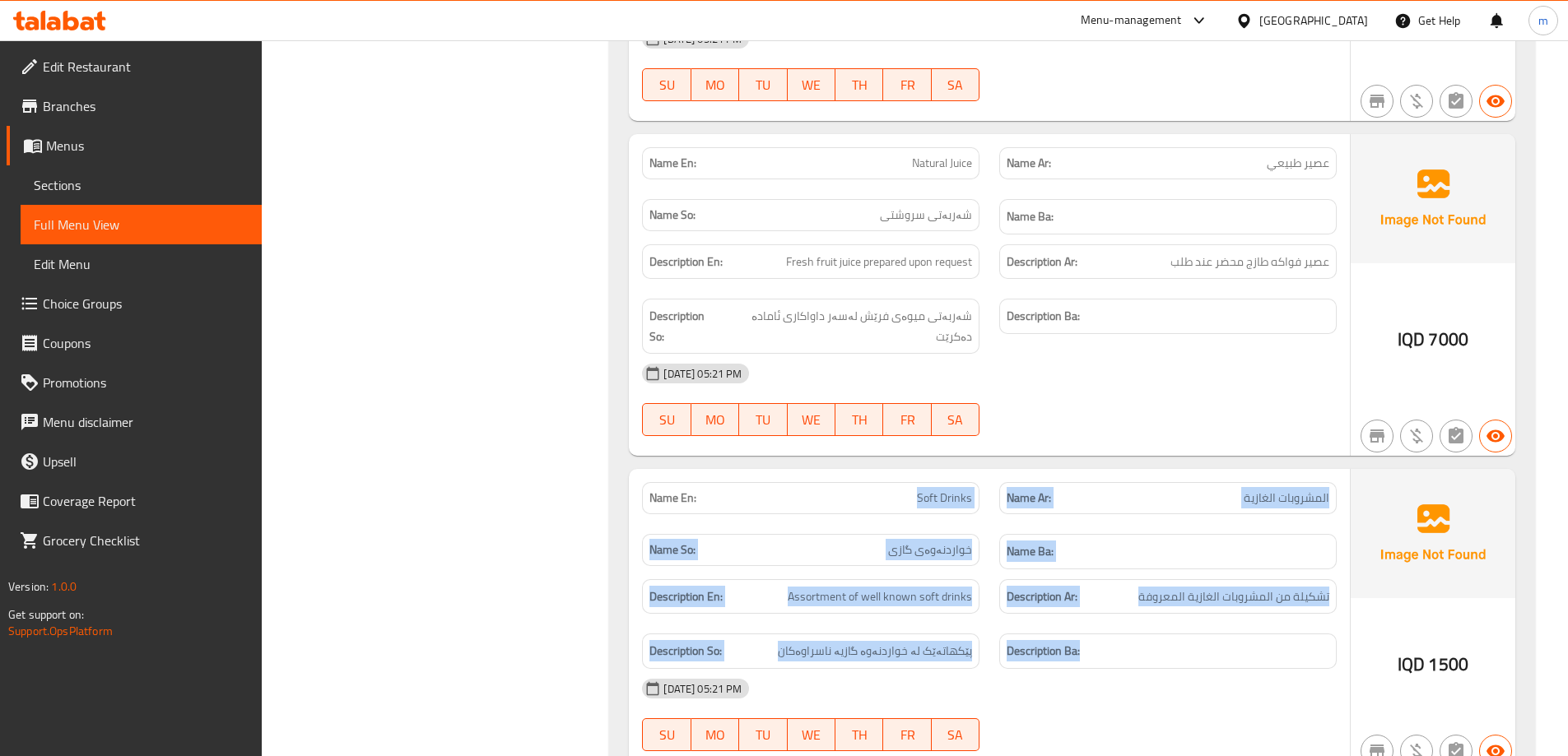
drag, startPoint x: 925, startPoint y: 427, endPoint x: 1201, endPoint y: 567, distance: 309.5
click at [1196, 571] on div "Name En: Soft Drinks Name Ar: المشروبات الغازية Name So: خواردنەوەی گازی Name B…" at bounding box center [989, 620] width 721 height 302
drag, startPoint x: 1279, startPoint y: 527, endPoint x: 1259, endPoint y: 527, distance: 20.0
click at [1279, 579] on div "Description Ar: تشكيلة من المشروبات الغازية المعروفة" at bounding box center [1168, 597] width 338 height 36
click at [1189, 624] on div "Description Ba:" at bounding box center [1168, 651] width 357 height 55
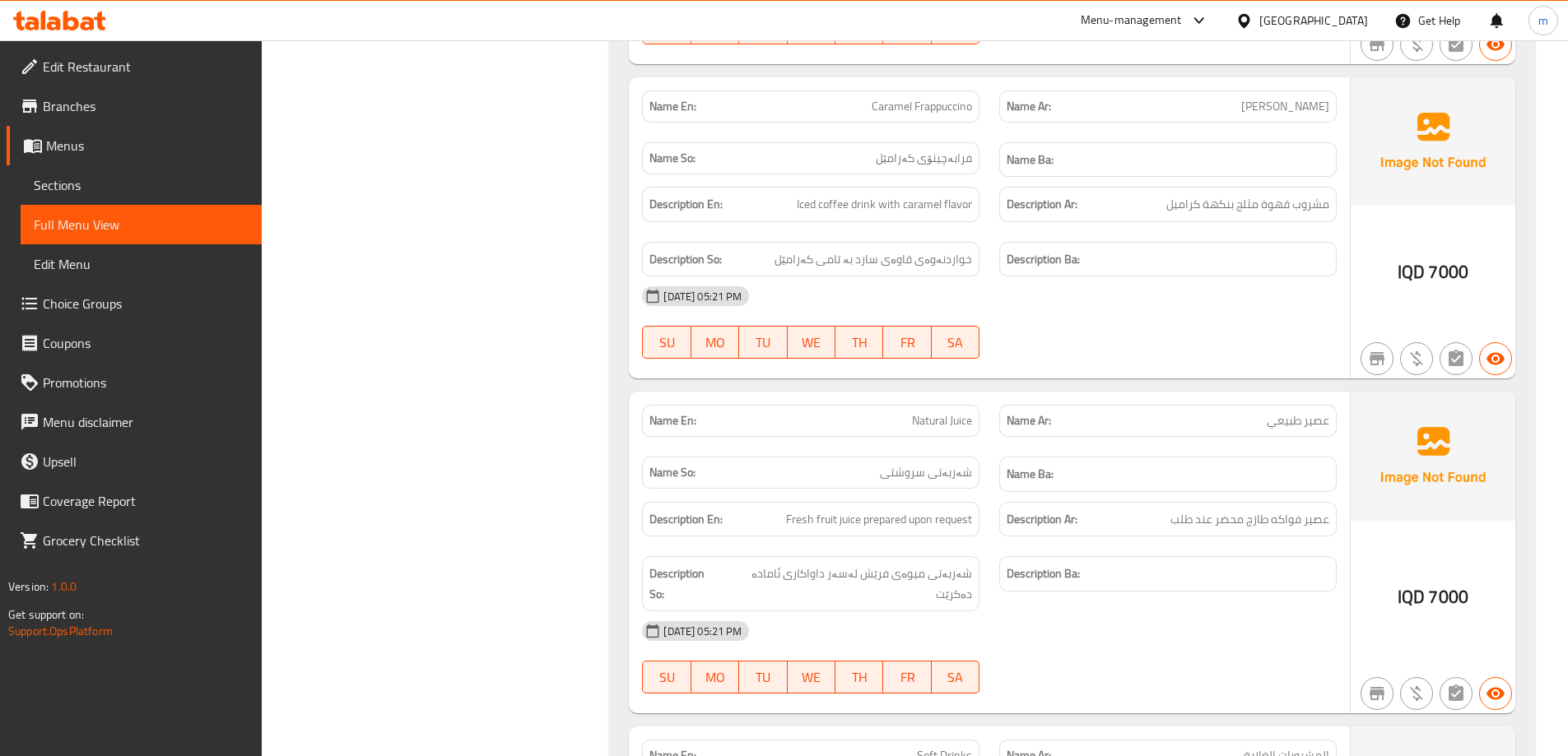
scroll to position [4101, 0]
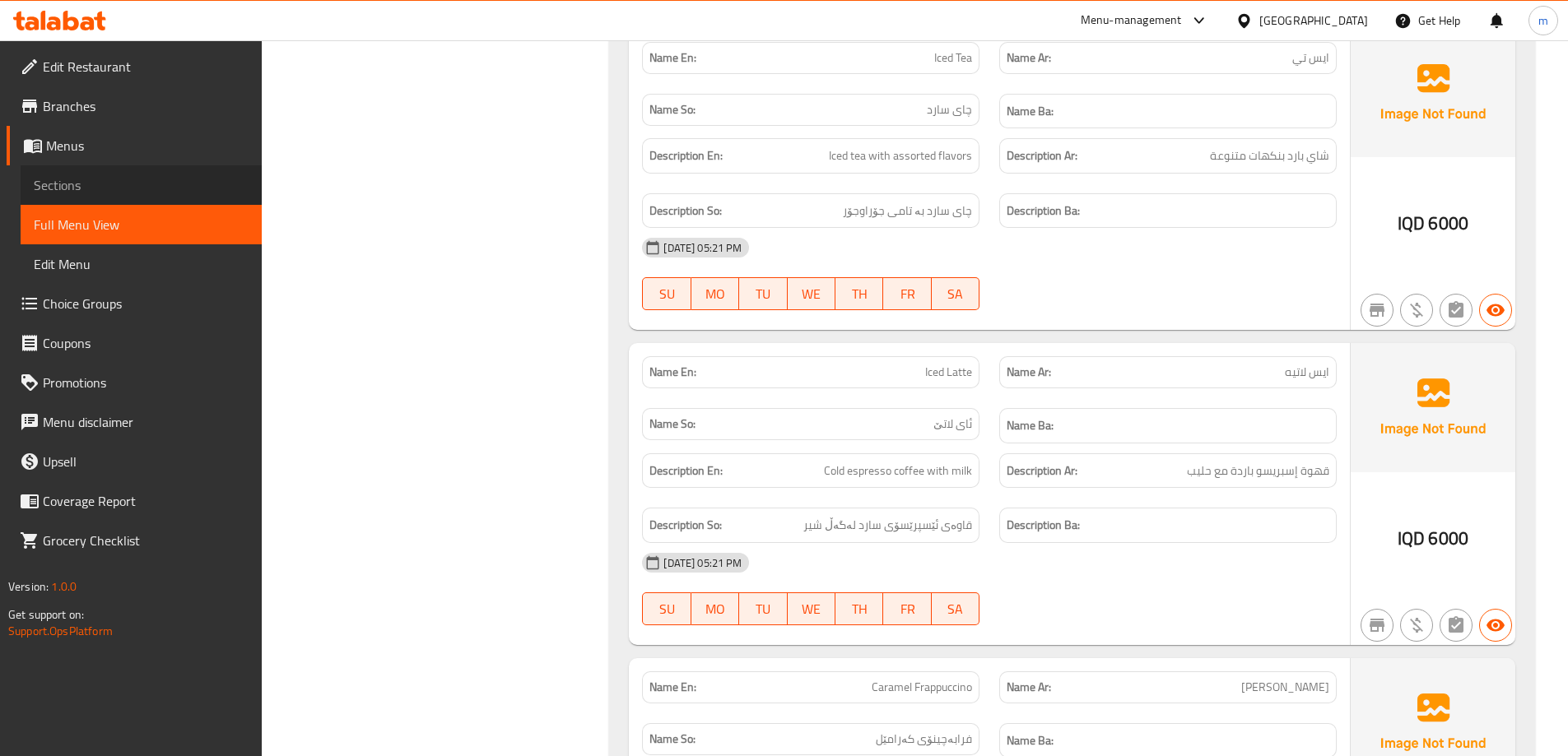
click at [119, 189] on span "Sections" at bounding box center [141, 186] width 215 height 20
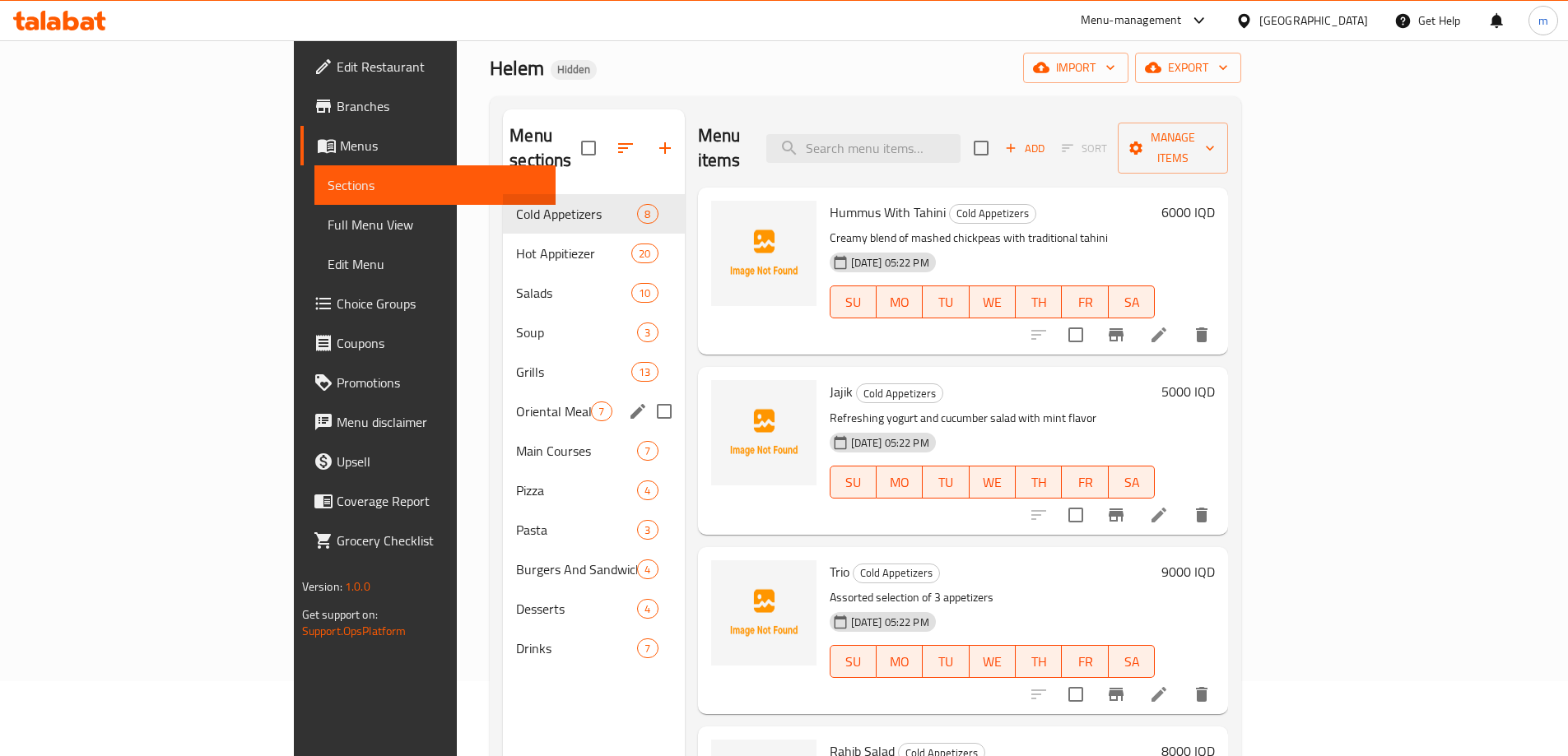
scroll to position [38, 0]
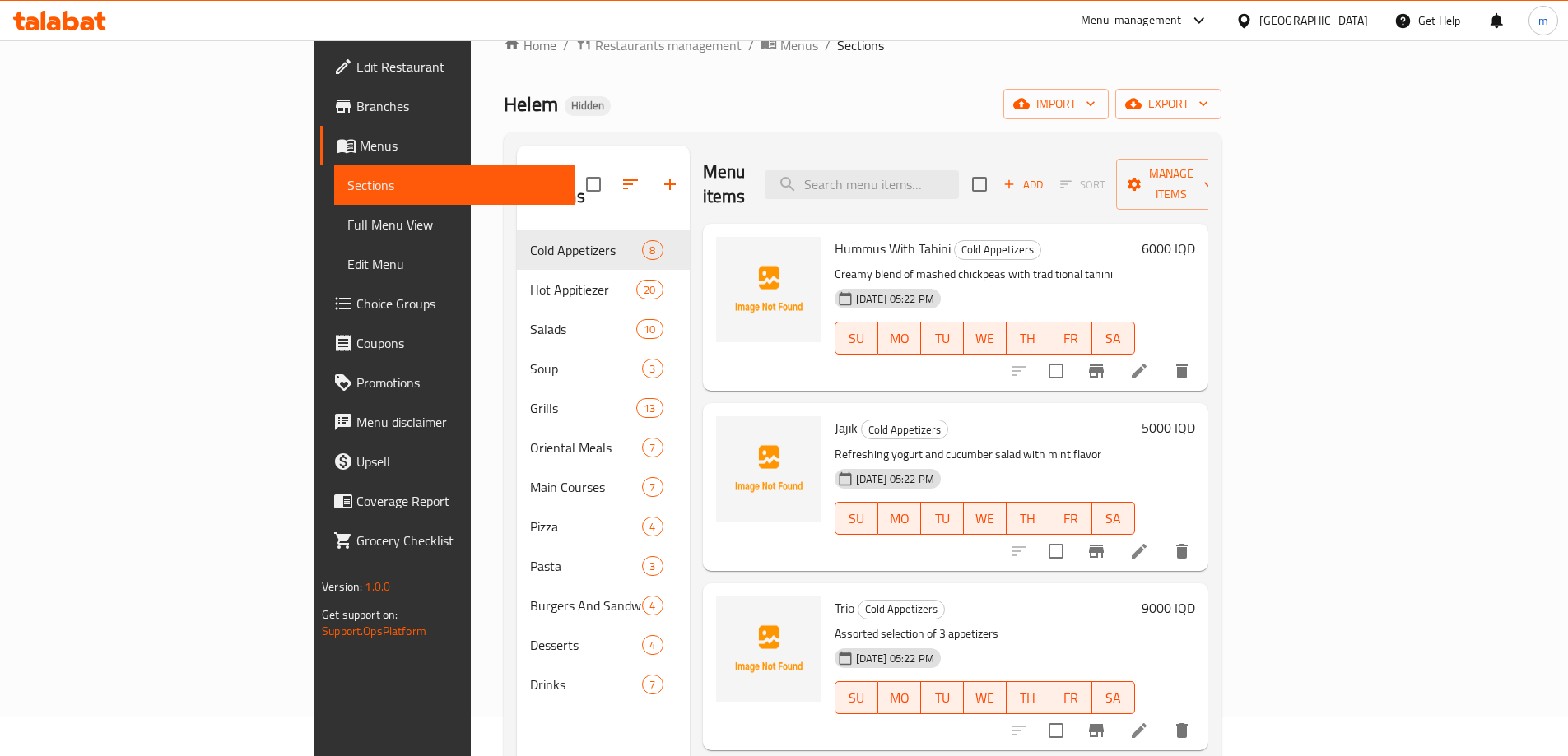
click at [348, 223] on span "Full Menu View" at bounding box center [455, 225] width 215 height 20
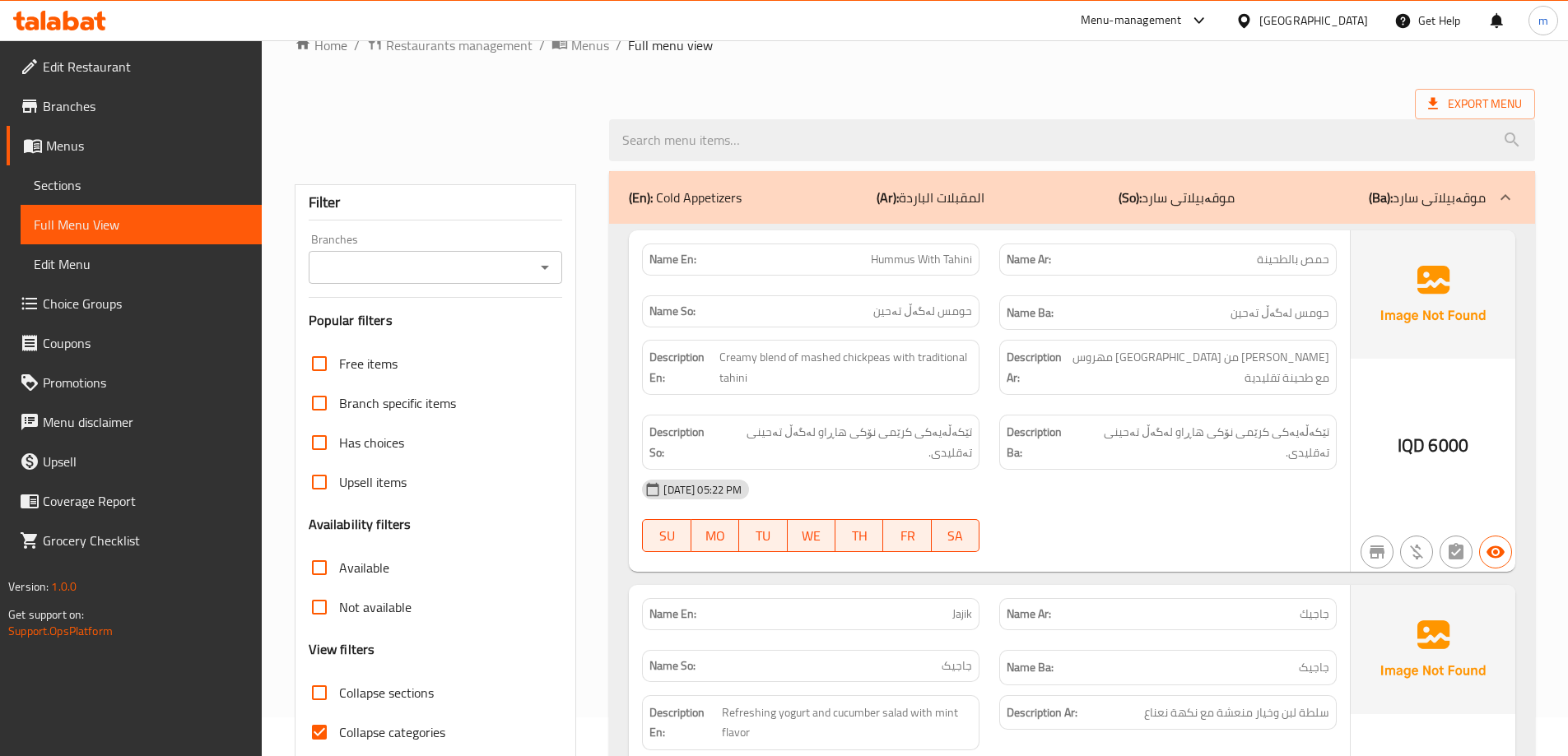
click at [433, 279] on div "Branches" at bounding box center [436, 266] width 255 height 33
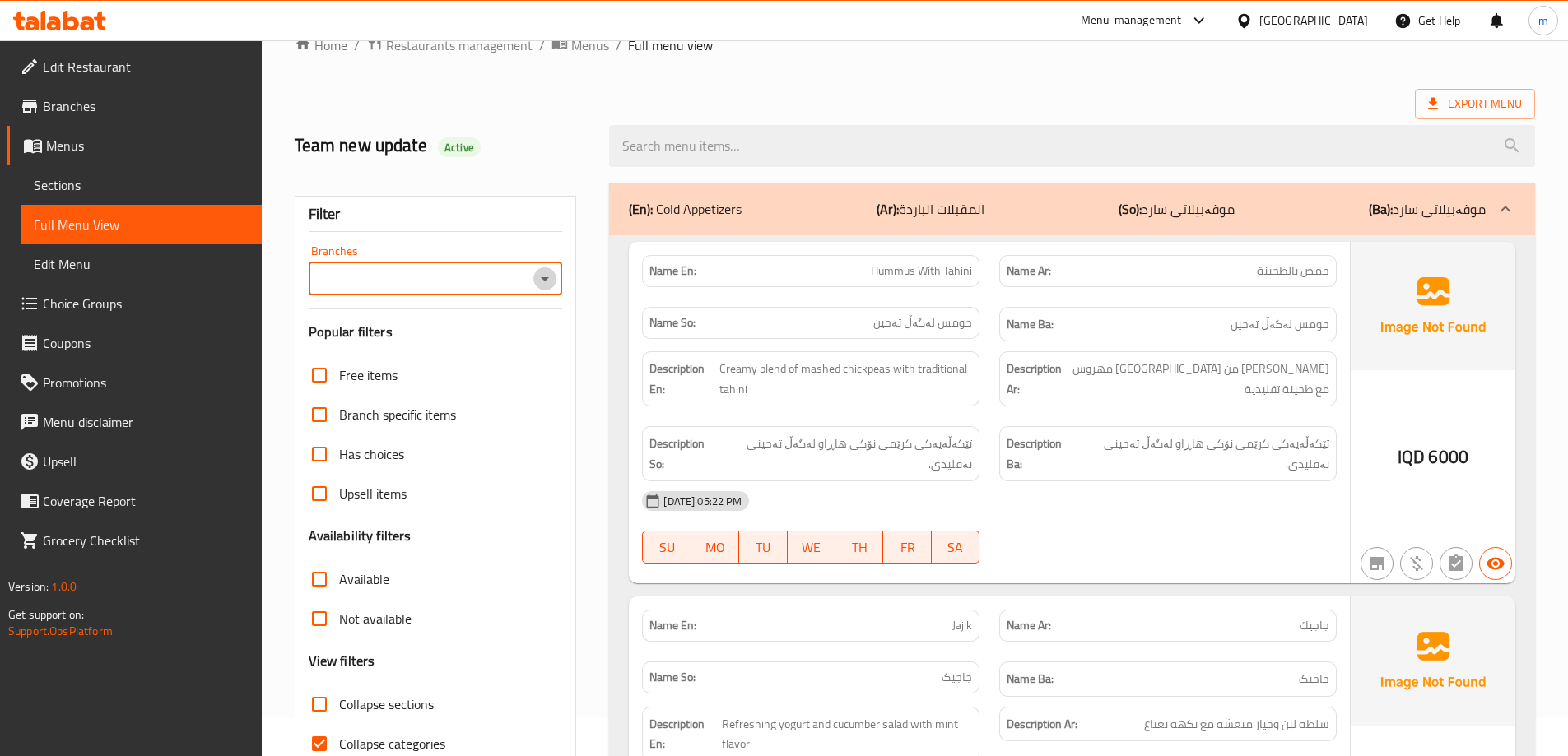
click at [547, 271] on icon "Open" at bounding box center [545, 279] width 20 height 20
click at [358, 348] on span "Helem, Al Ashar" at bounding box center [424, 349] width 207 height 20
type input "Helem, Al Ashar"
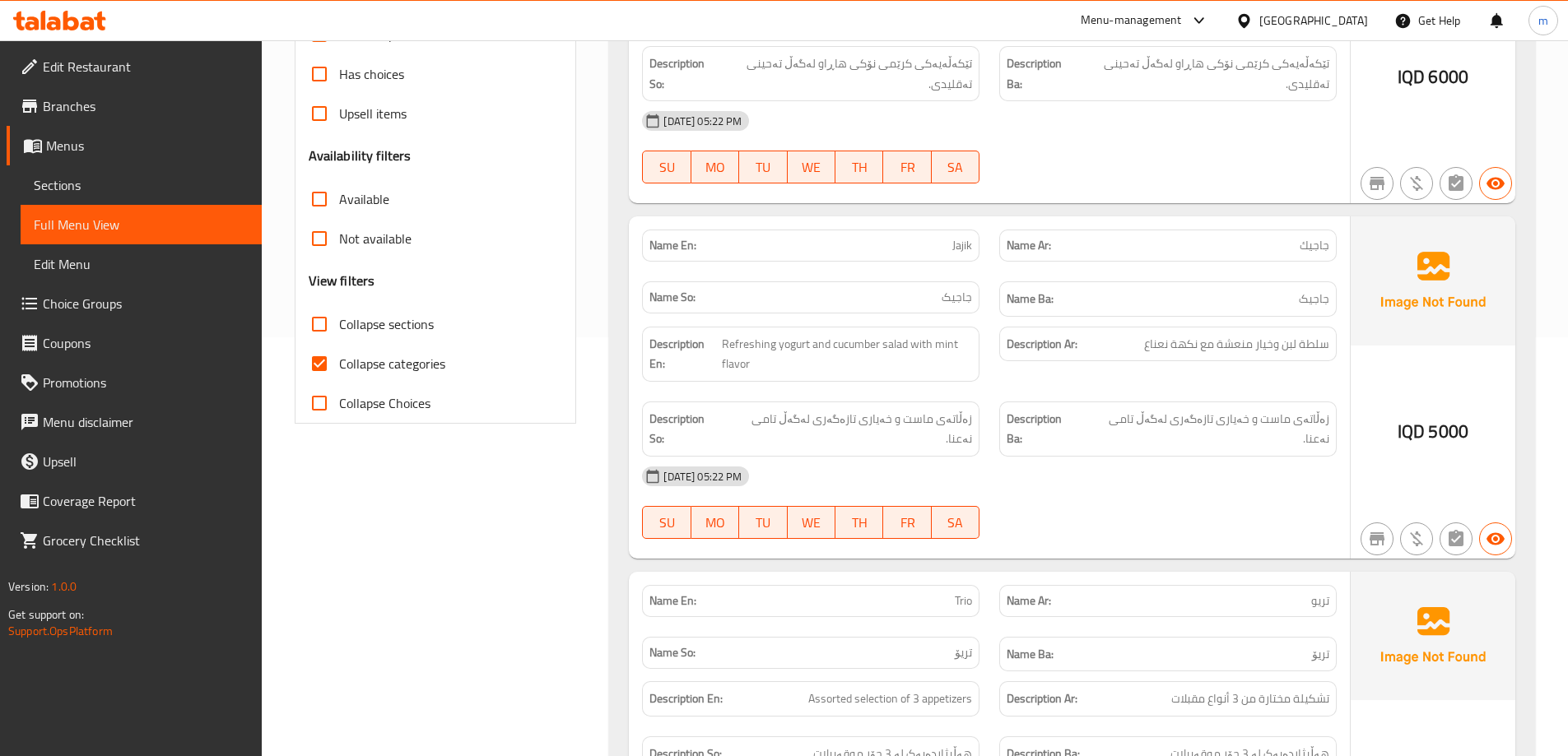
scroll to position [422, 0]
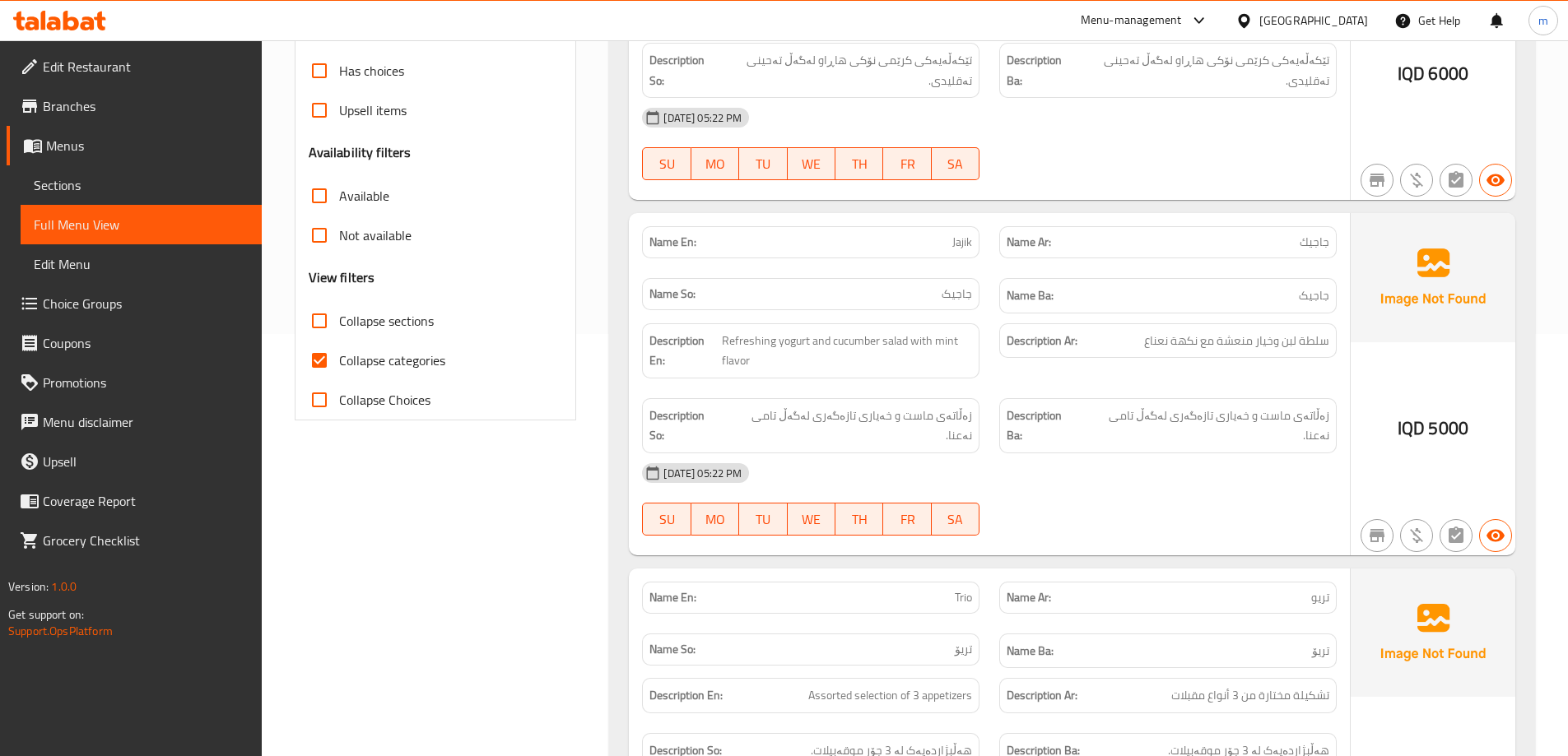
drag, startPoint x: 319, startPoint y: 363, endPoint x: 344, endPoint y: 333, distance: 39.1
click at [320, 363] on input "Collapse categories" at bounding box center [319, 360] width 39 height 39
checkbox input "false"
click at [344, 324] on span "Collapse sections" at bounding box center [386, 321] width 95 height 20
click at [339, 324] on input "Collapse sections" at bounding box center [319, 321] width 39 height 39
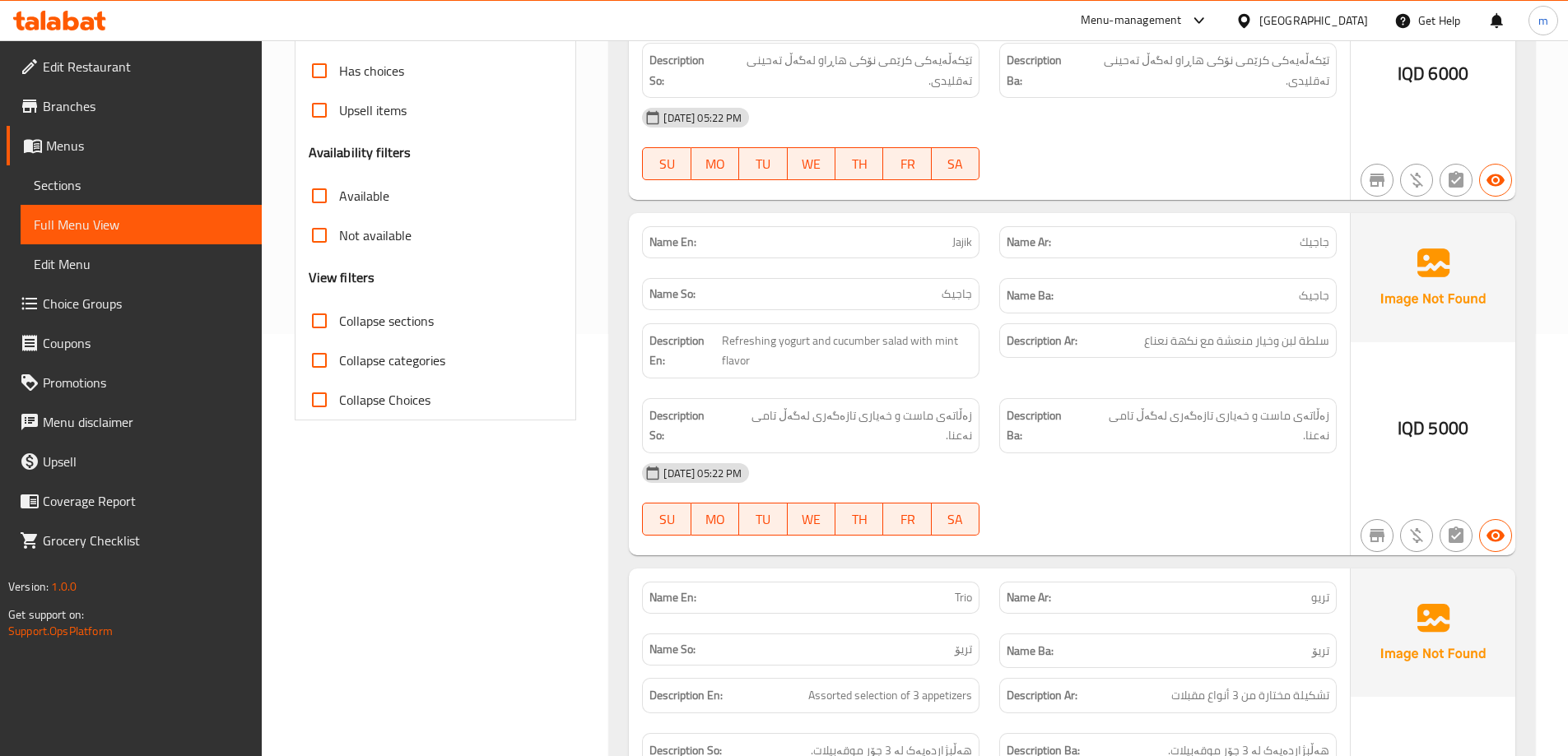
checkbox input "true"
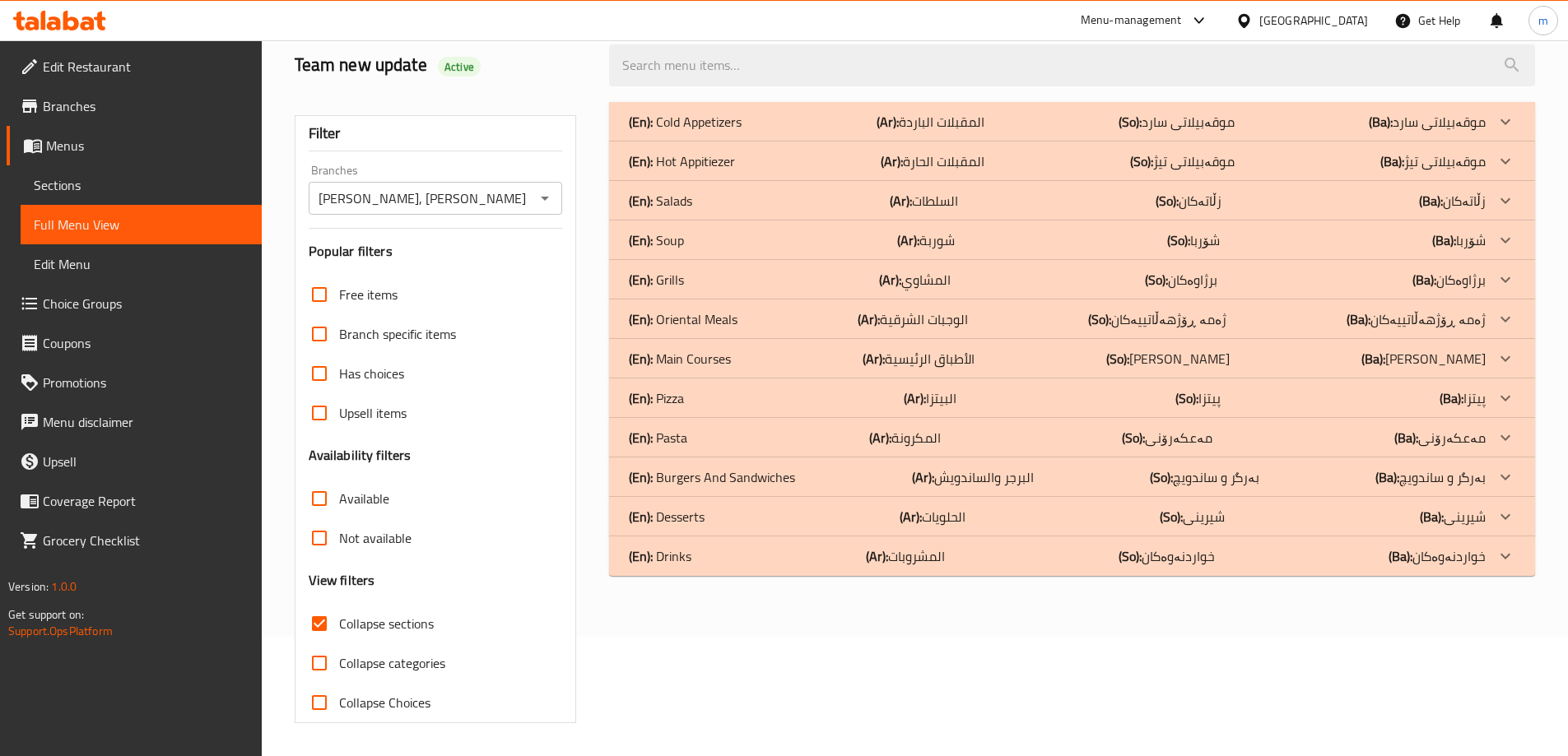
scroll to position [119, 0]
click at [683, 402] on p "(En): Pizza" at bounding box center [657, 398] width 55 height 20
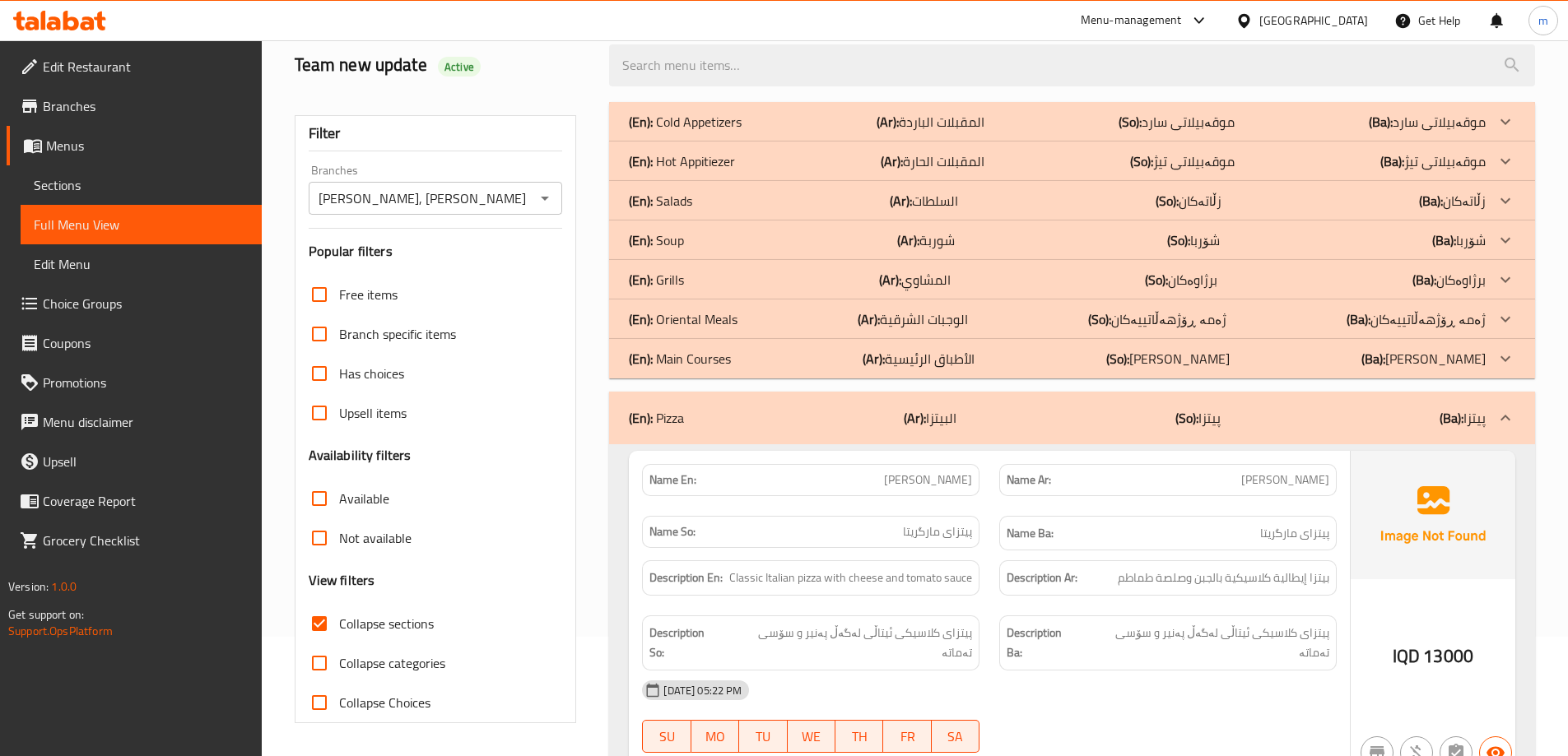
click at [671, 125] on p "(En): Cold Appetizers" at bounding box center [685, 121] width 113 height 20
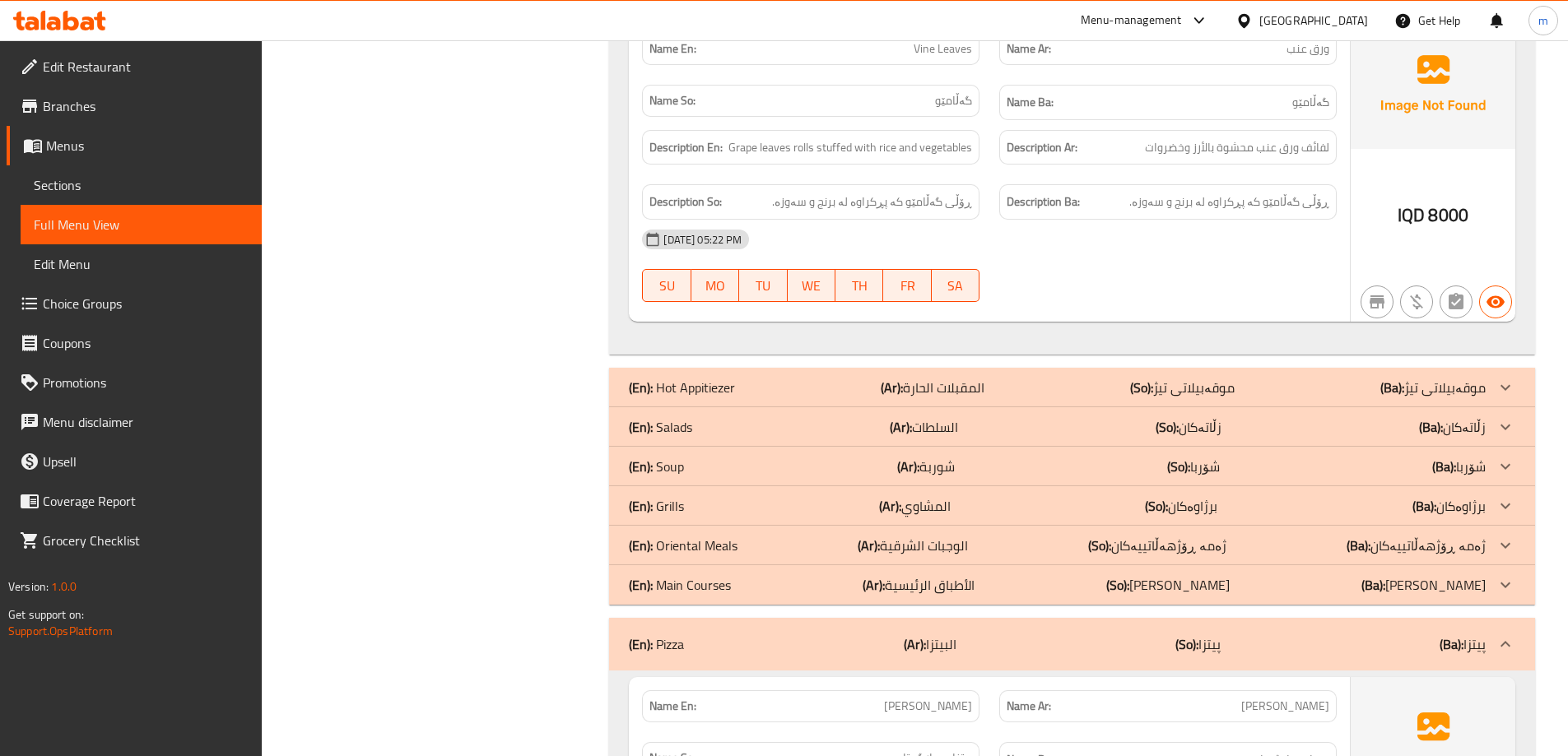
scroll to position [2088, 0]
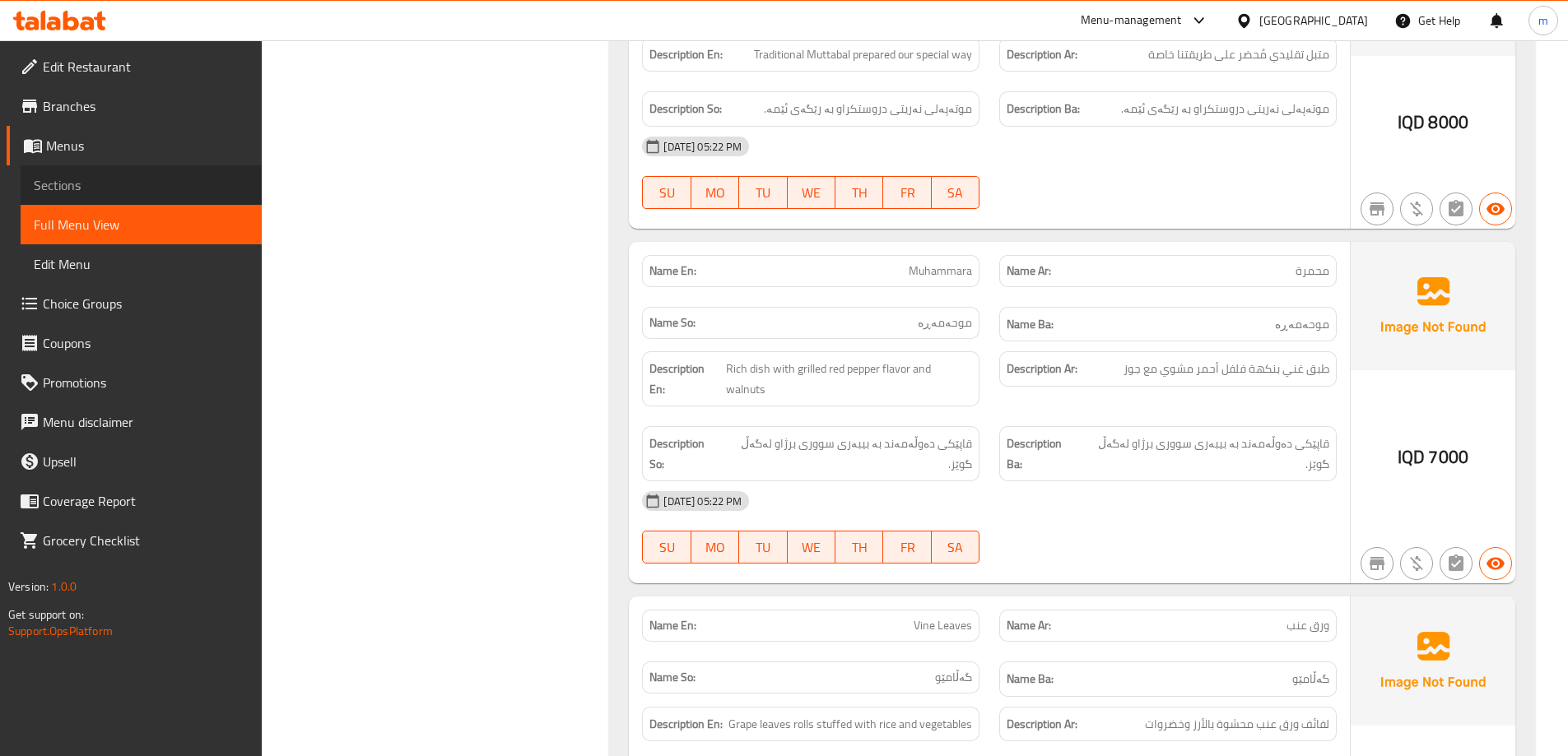
drag, startPoint x: 131, startPoint y: 186, endPoint x: 154, endPoint y: 186, distance: 23.0
click at [132, 186] on span "Sections" at bounding box center [141, 186] width 215 height 20
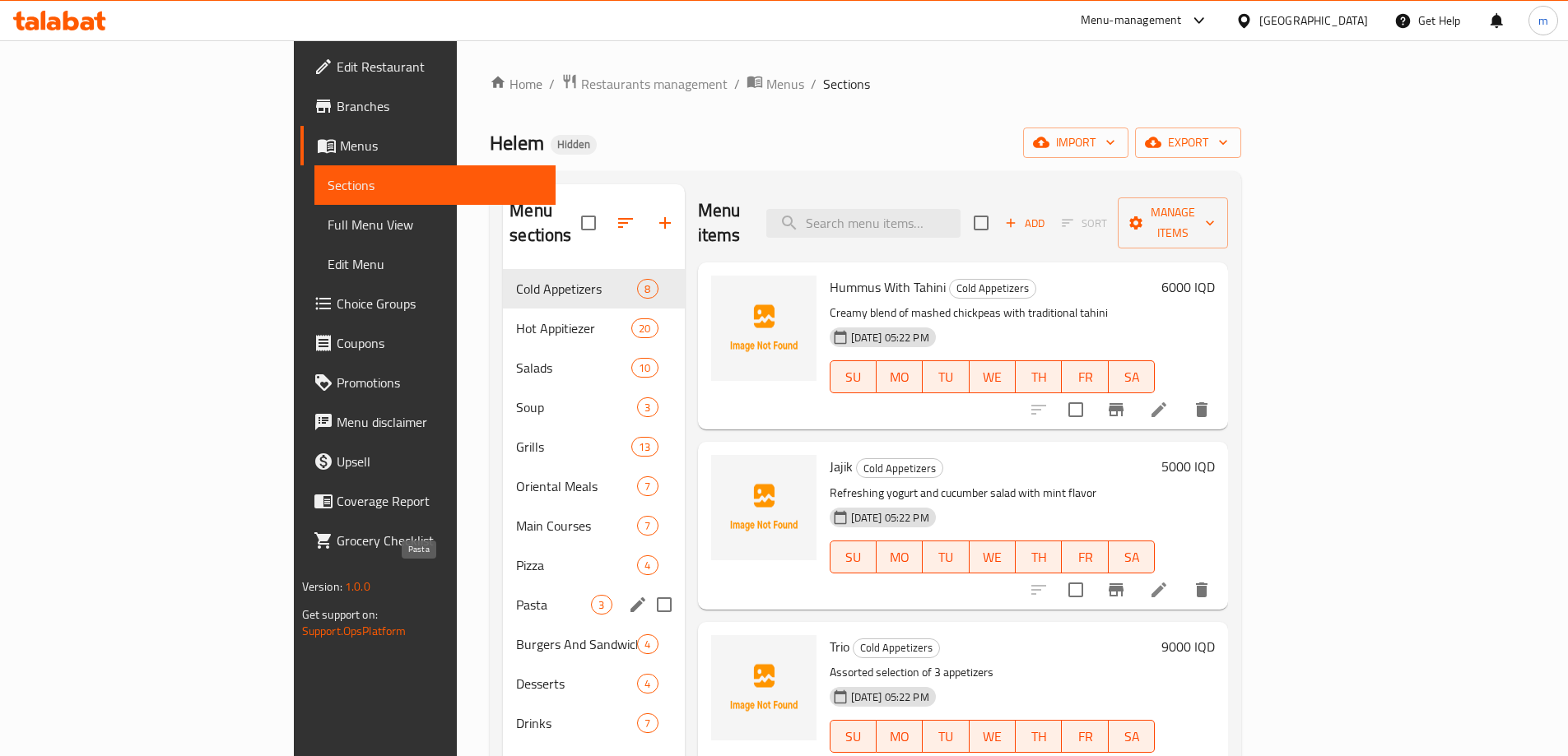
click at [516, 595] on span "Pasta" at bounding box center [554, 605] width 75 height 20
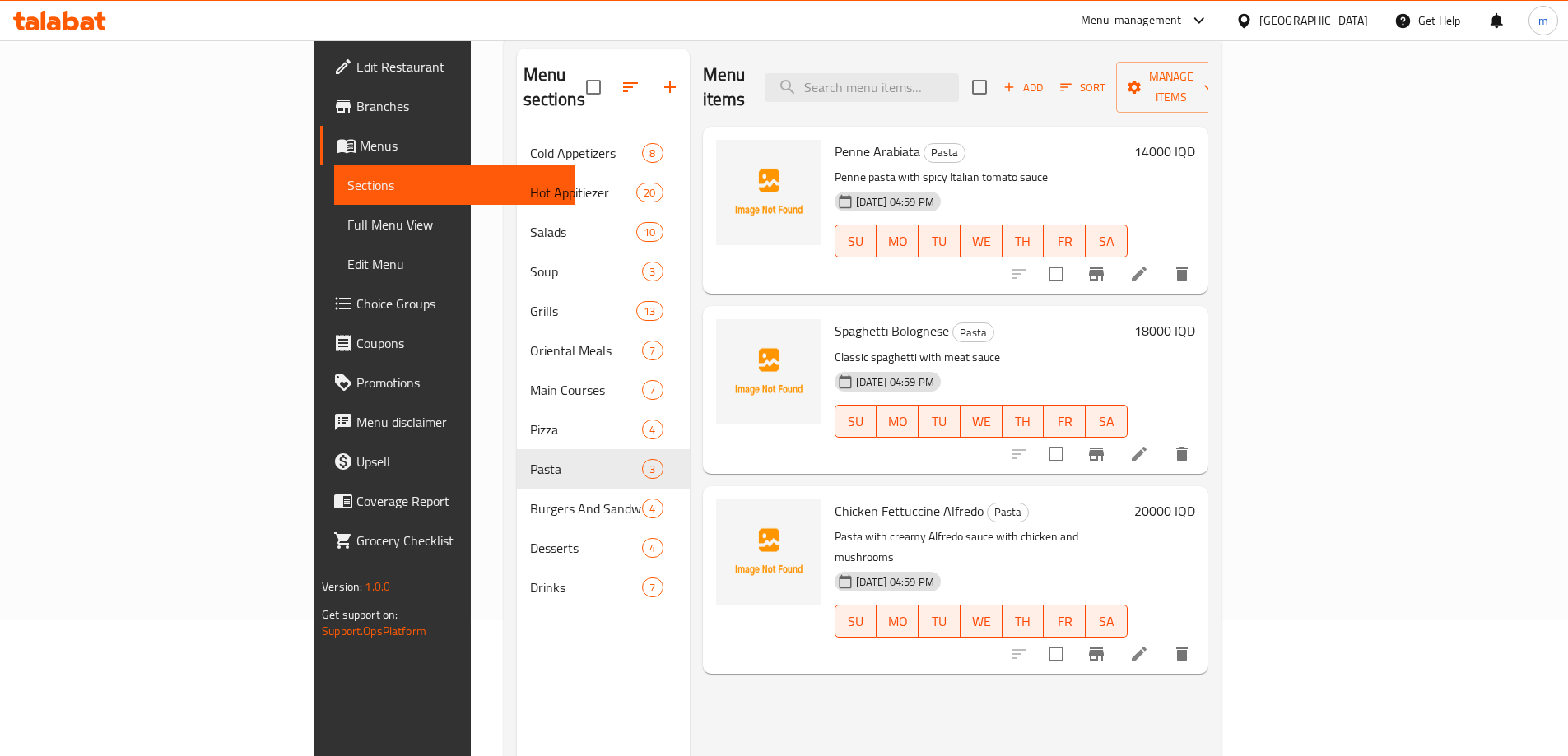
scroll to position [126, 0]
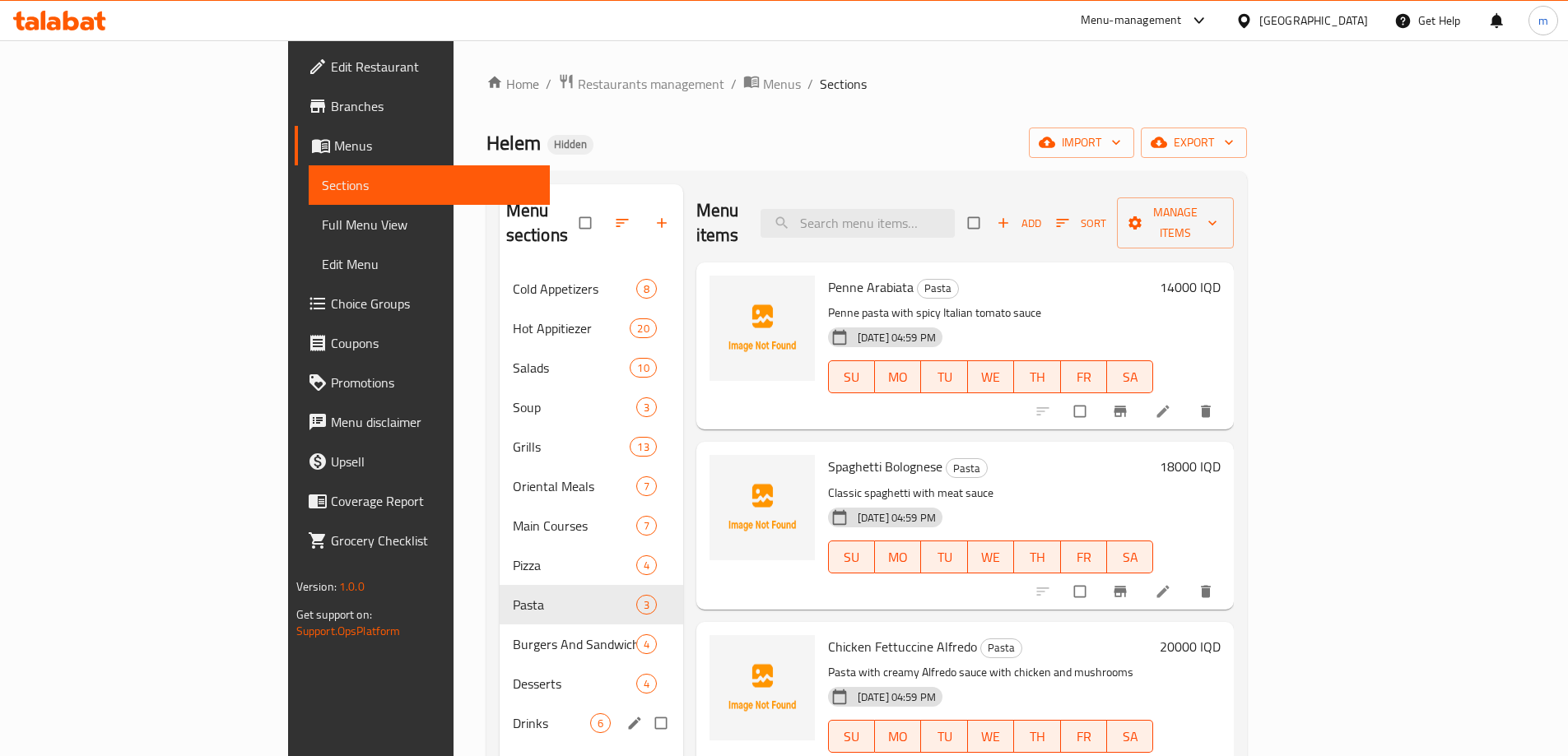
click at [512, 714] on span "Drinks" at bounding box center [551, 723] width 77 height 20
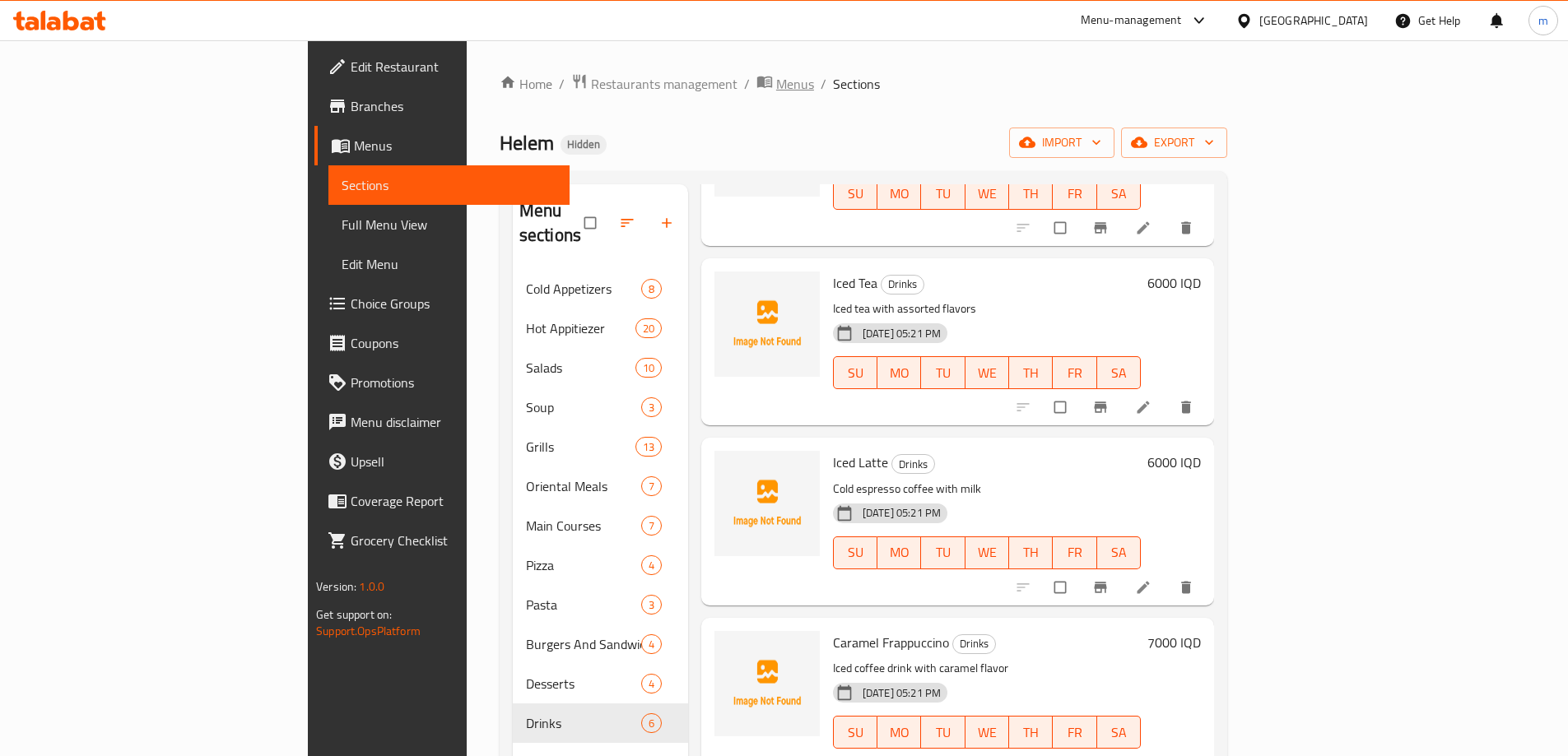
click at [776, 87] on span "Menus" at bounding box center [795, 84] width 38 height 20
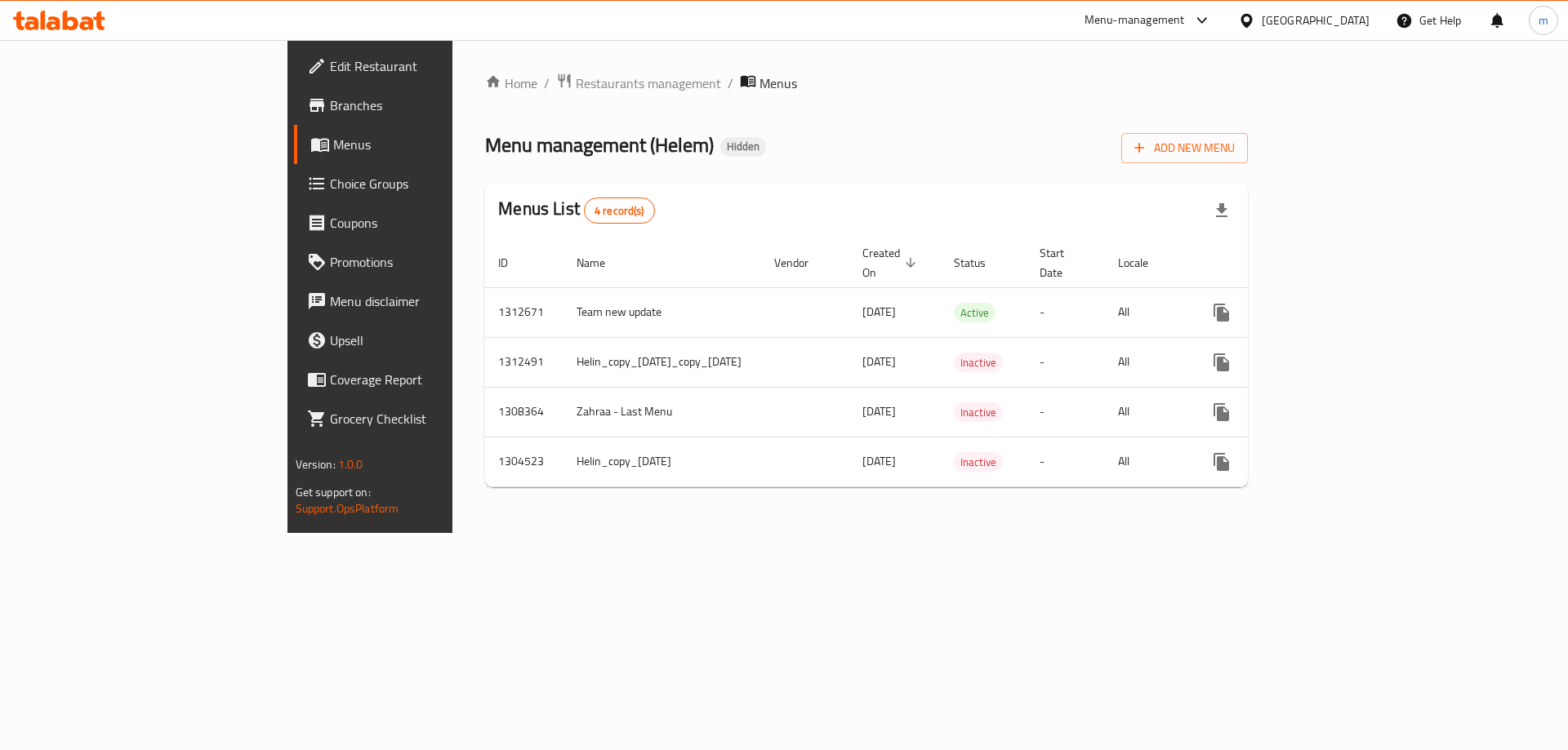
click at [71, 32] on div at bounding box center [59, 20] width 119 height 32
click at [86, 23] on icon at bounding box center [87, 23] width 14 height 14
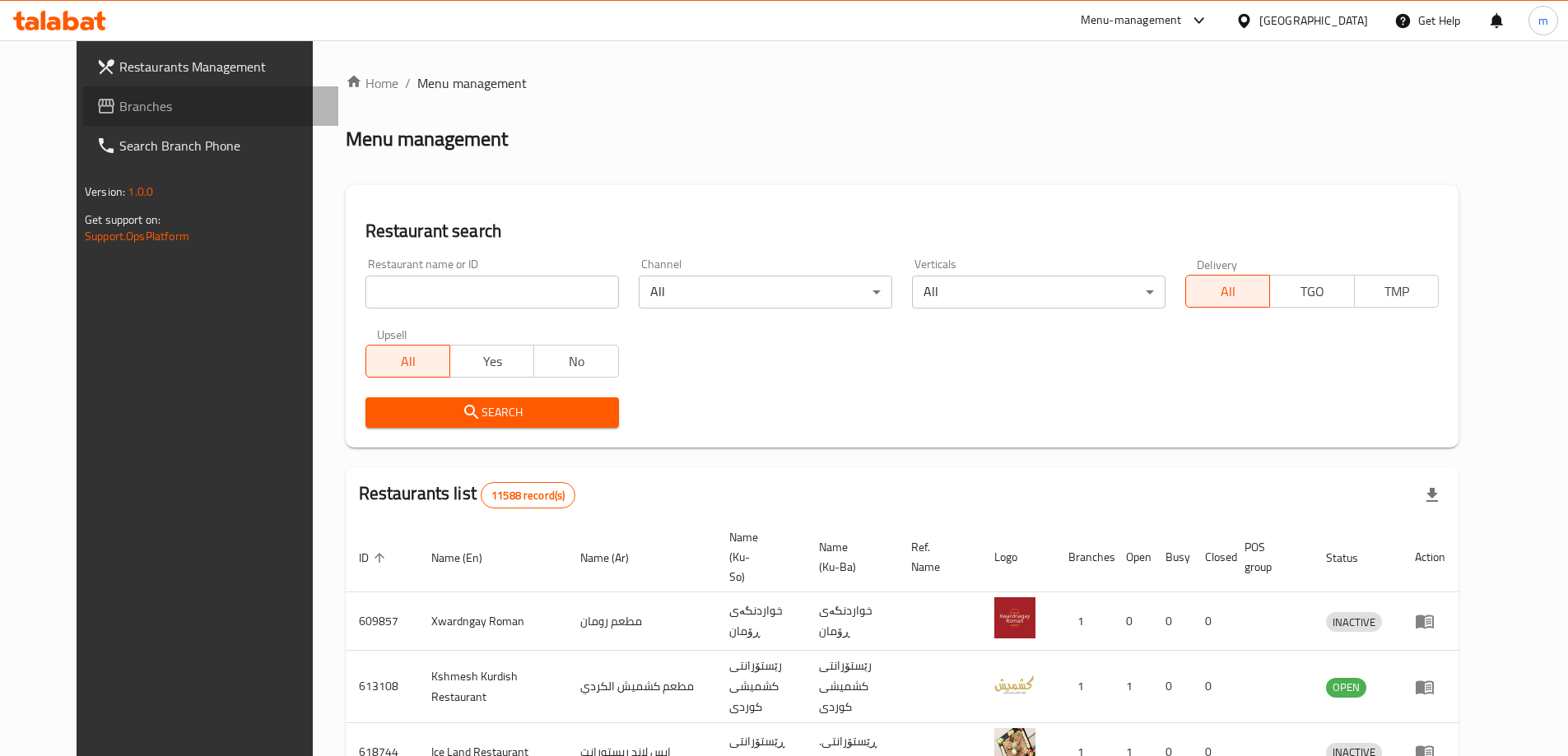
click at [83, 92] on link "Branches" at bounding box center [210, 107] width 255 height 39
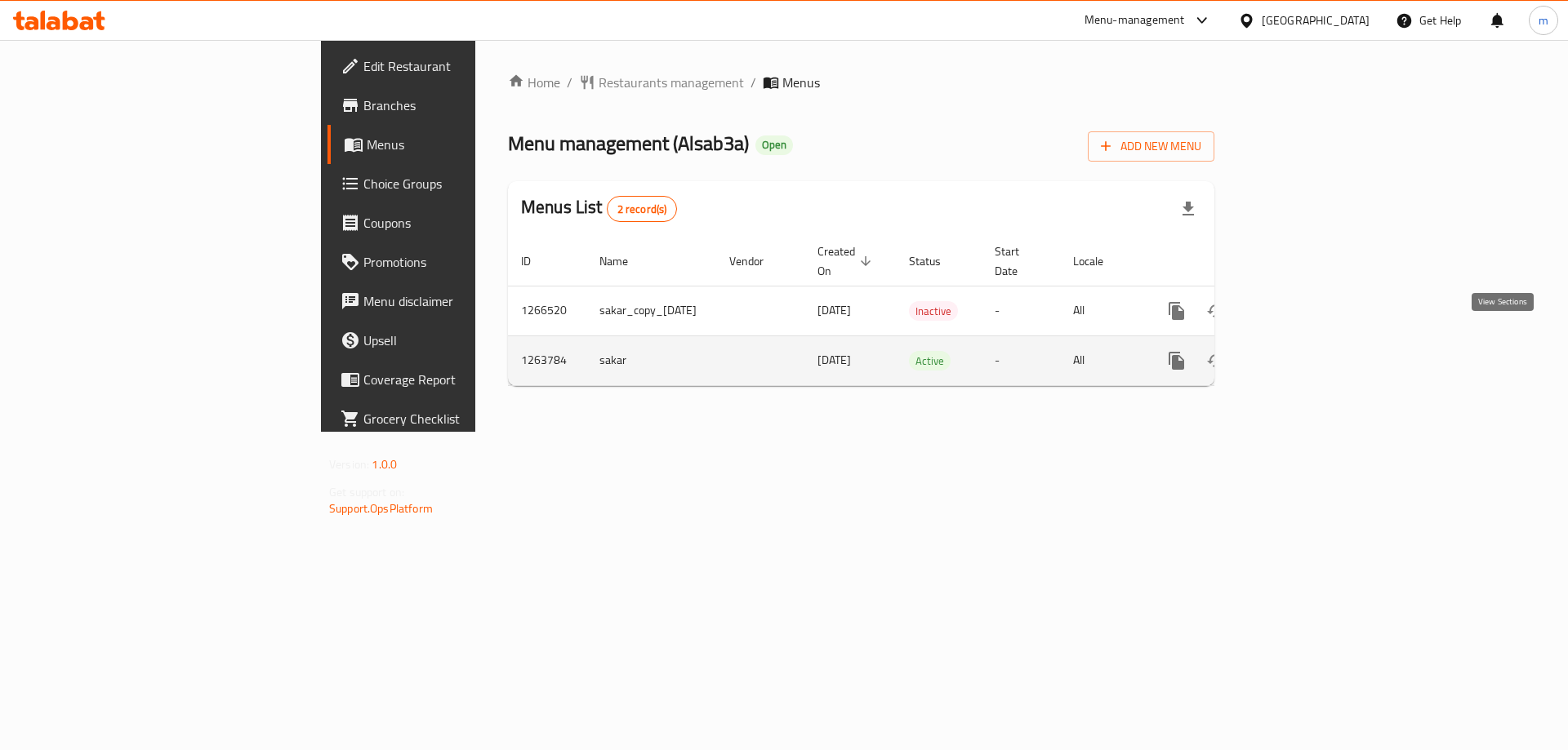
click at [1302, 353] on icon "enhanced table" at bounding box center [1294, 360] width 15 height 15
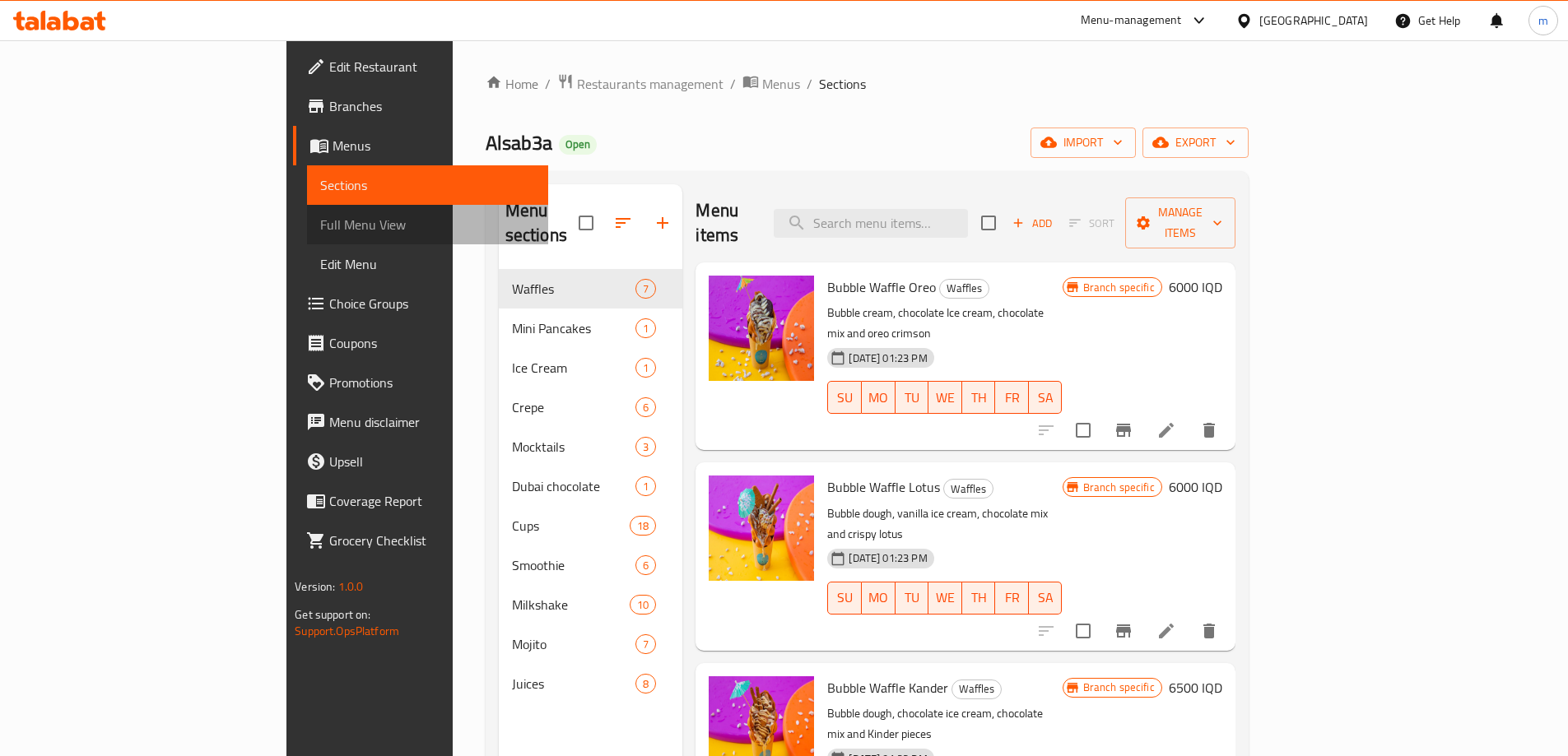
click at [320, 225] on span "Full Menu View" at bounding box center [428, 225] width 215 height 20
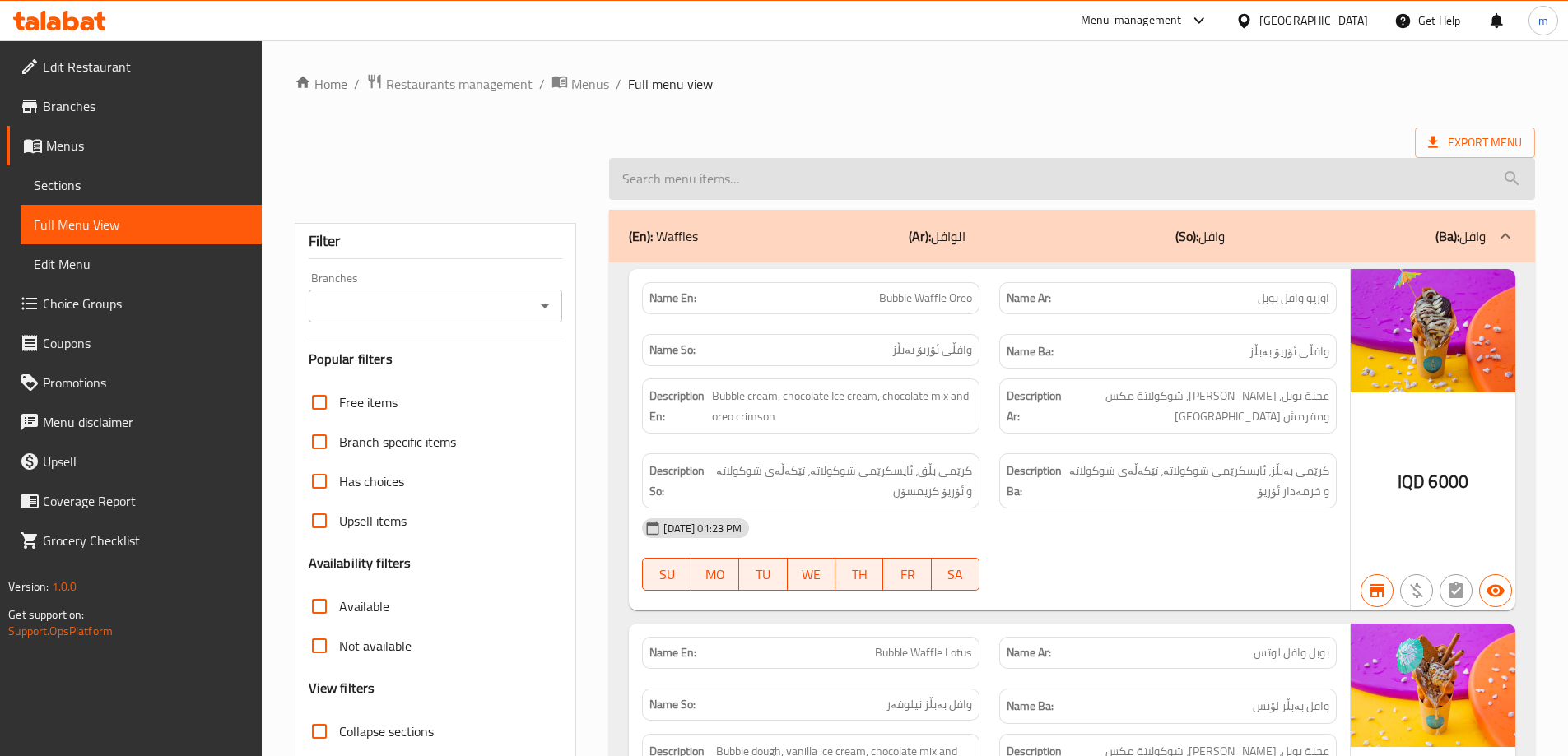
click at [900, 188] on input "search" at bounding box center [1072, 179] width 926 height 42
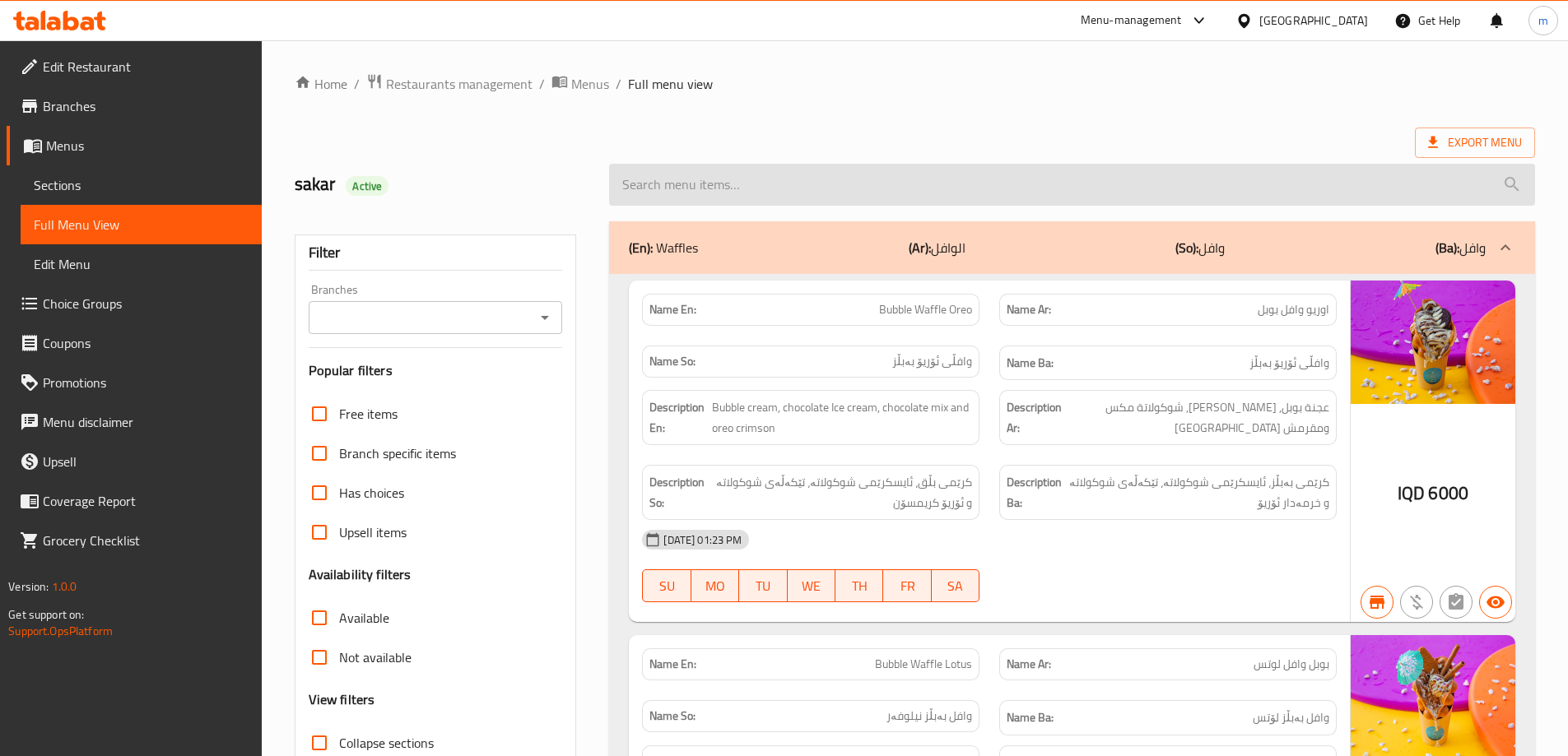
paste input "Ice Cream Balls - 3 Pieces"
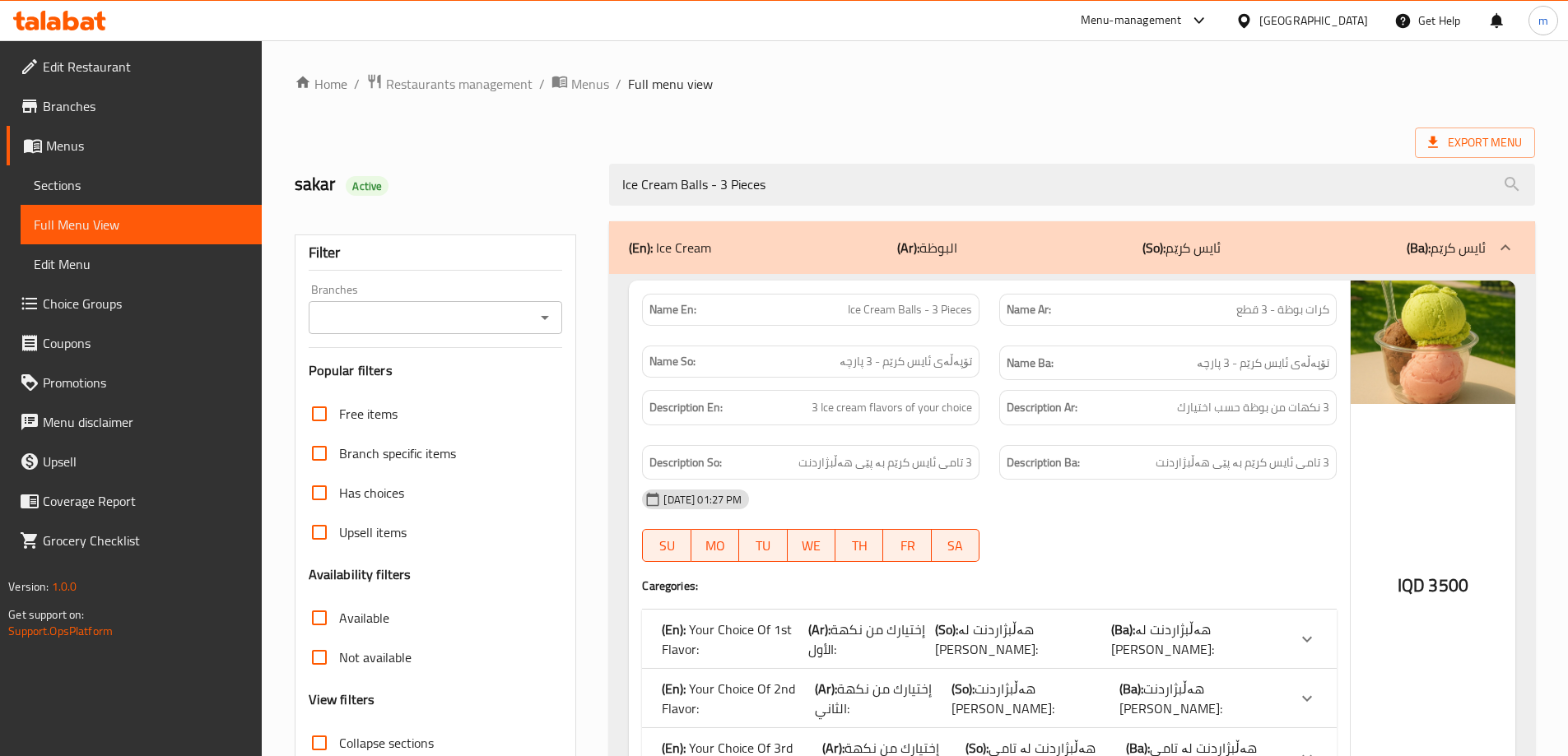
drag, startPoint x: 548, startPoint y: 314, endPoint x: 523, endPoint y: 324, distance: 26.9
click at [548, 314] on icon "Open" at bounding box center [545, 318] width 20 height 20
type input "Ice Cream Balls - 3 Pieces"
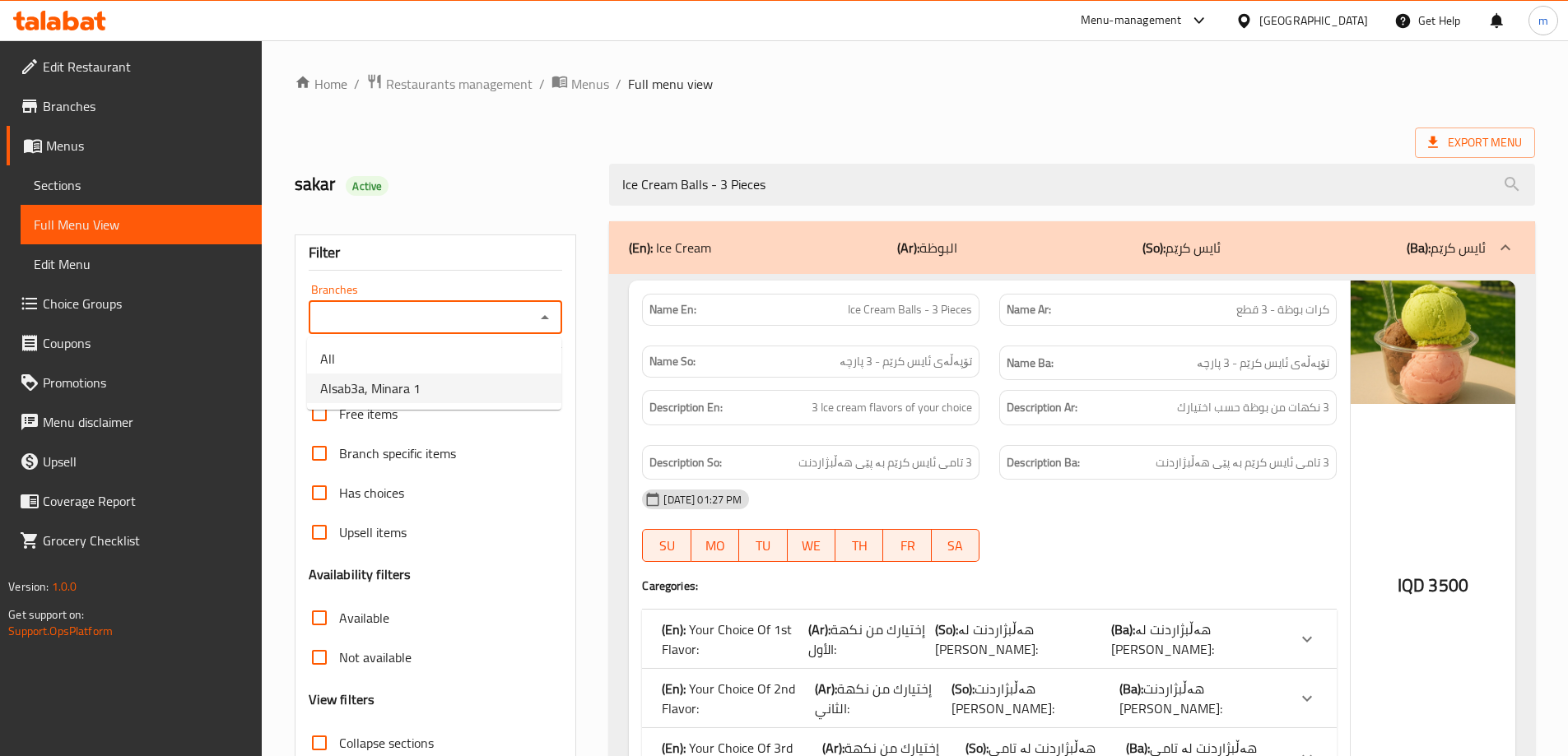
click at [426, 383] on li "Alsab3a, Minara 1" at bounding box center [434, 388] width 255 height 30
type input "Alsab3a, Minara 1"
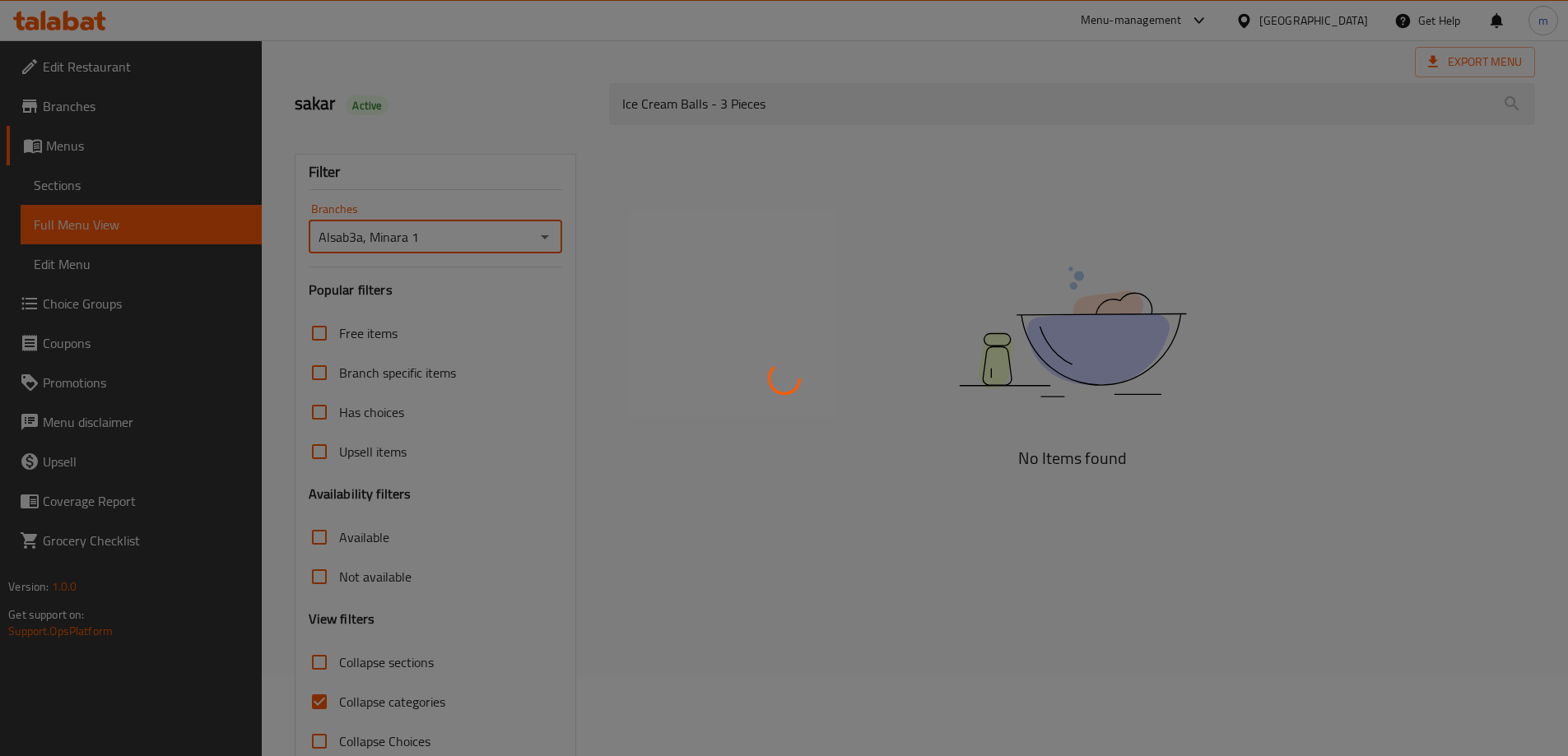
scroll to position [119, 0]
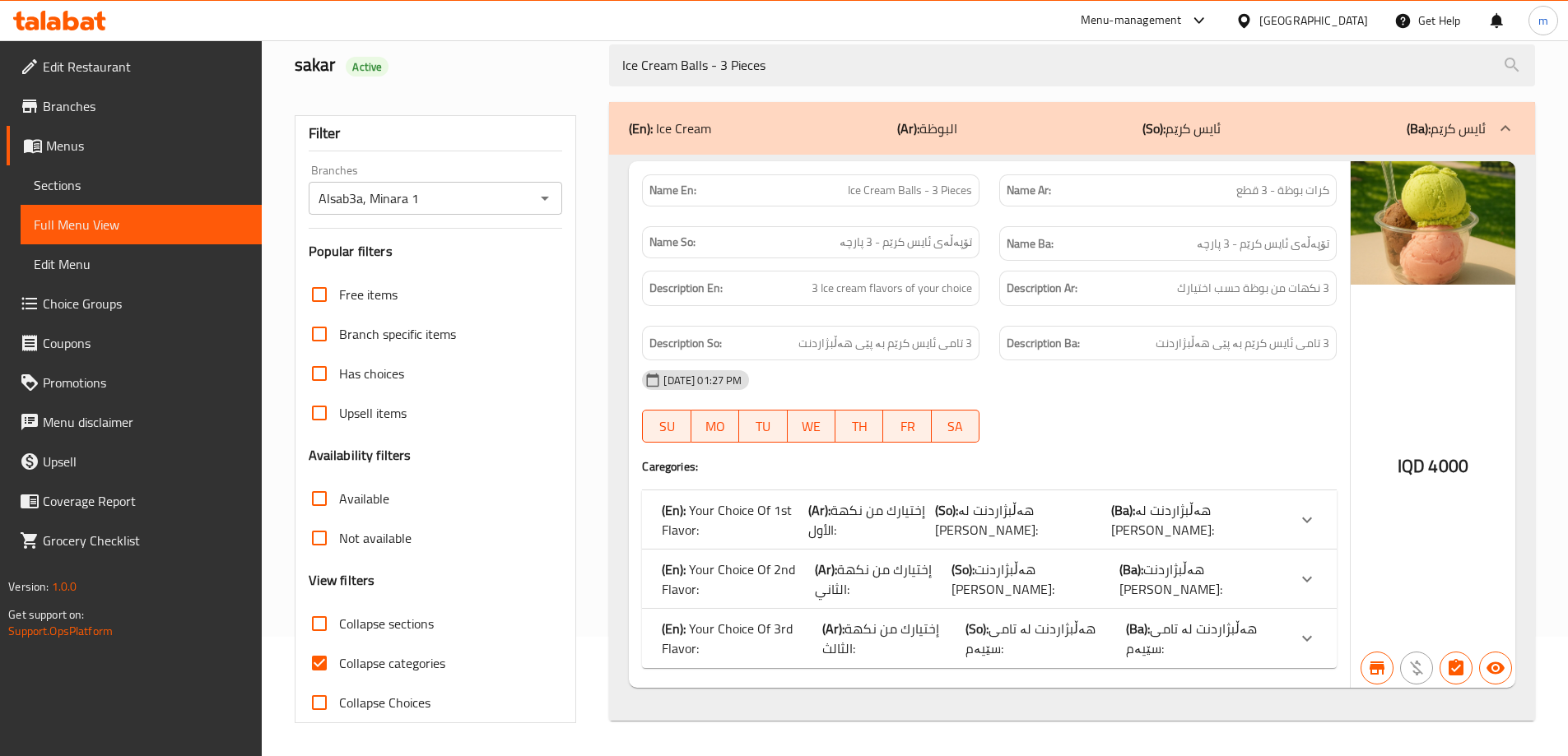
click at [324, 654] on div at bounding box center [784, 378] width 1568 height 756
click at [323, 656] on input "Collapse categories" at bounding box center [319, 663] width 39 height 39
checkbox input "false"
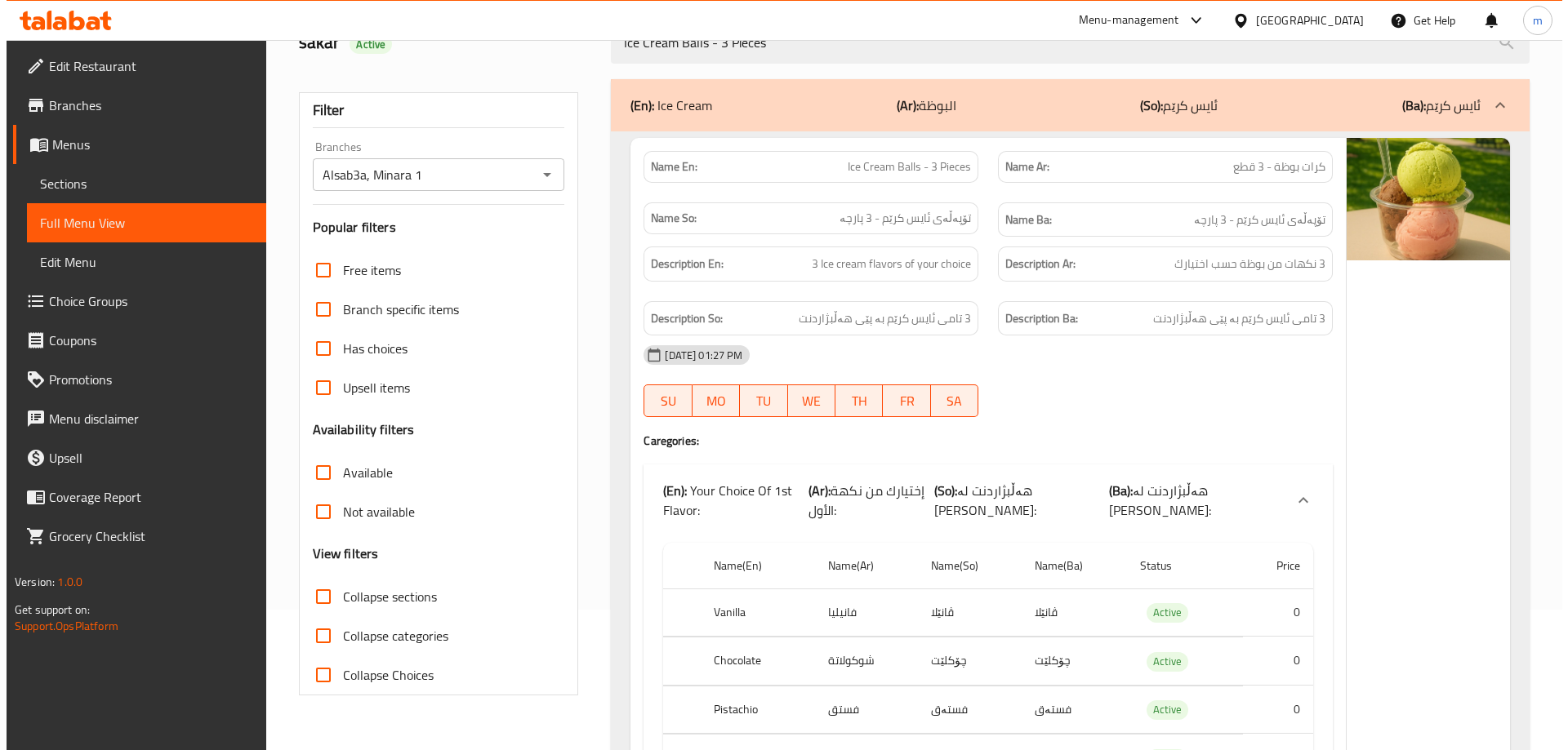
scroll to position [0, 0]
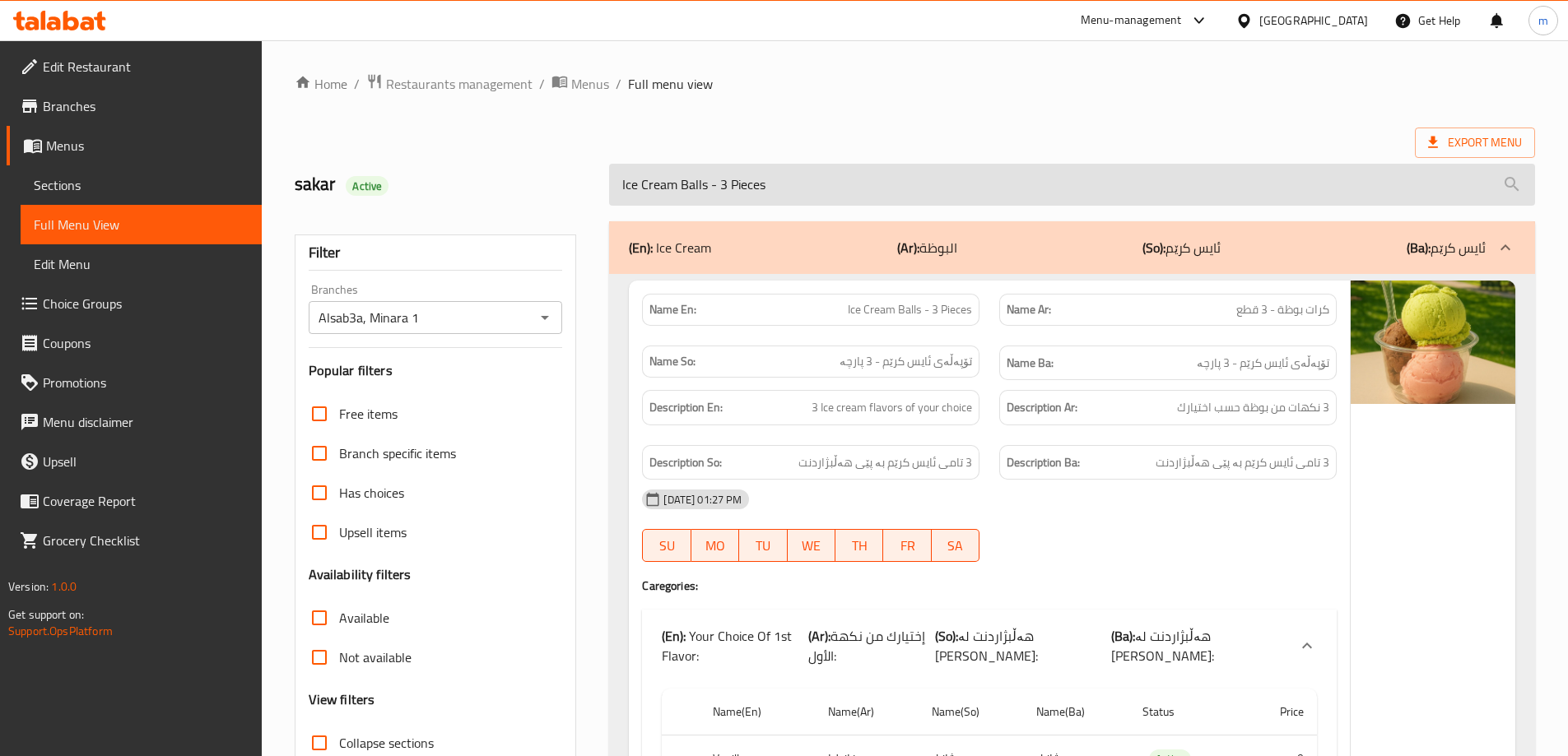
click at [908, 167] on input "Ice Cream Balls - 3 Pieces" at bounding box center [1072, 185] width 926 height 42
paste input "Creblo Oreo"
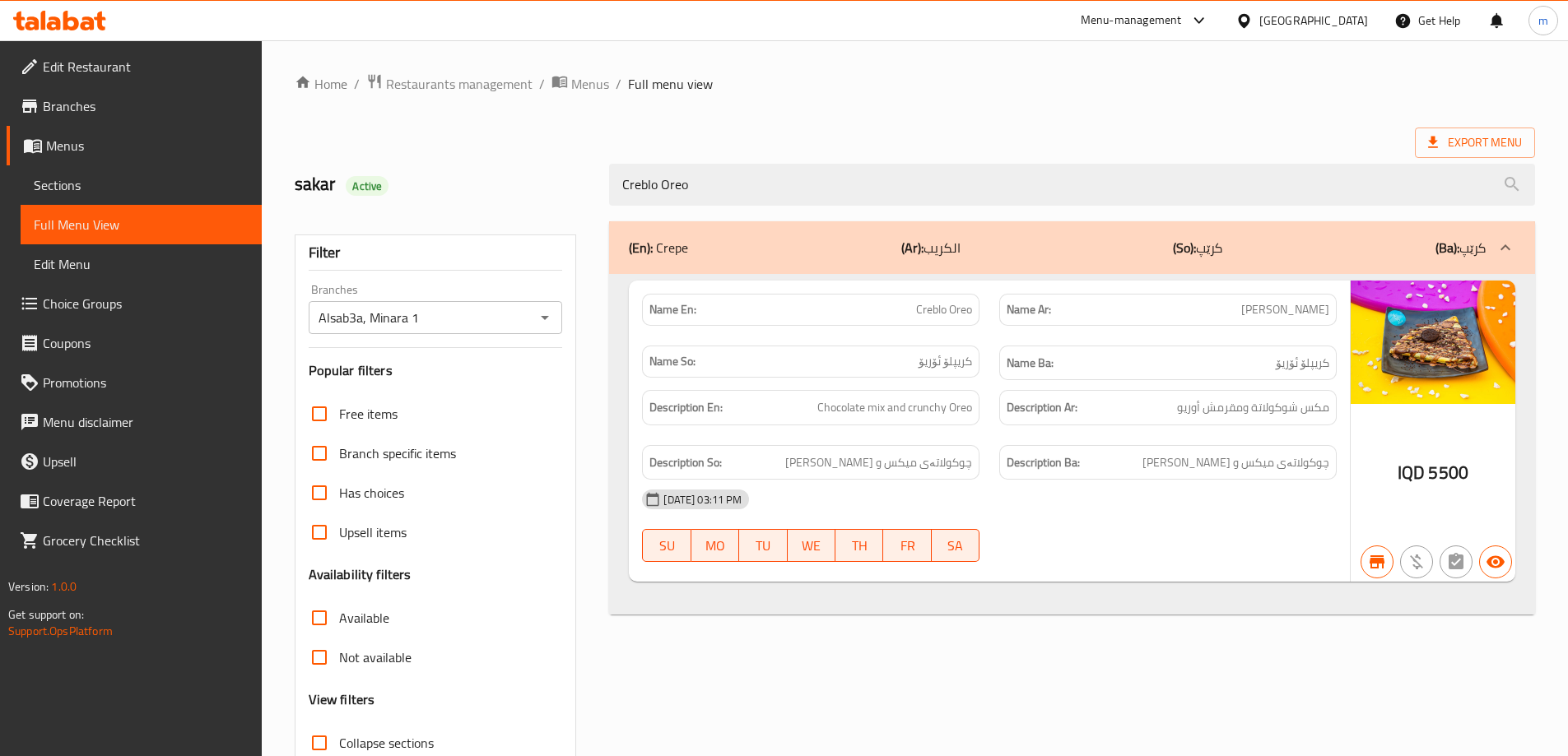
click at [552, 320] on icon "Open" at bounding box center [545, 318] width 20 height 20
type input "Creblo Oreo"
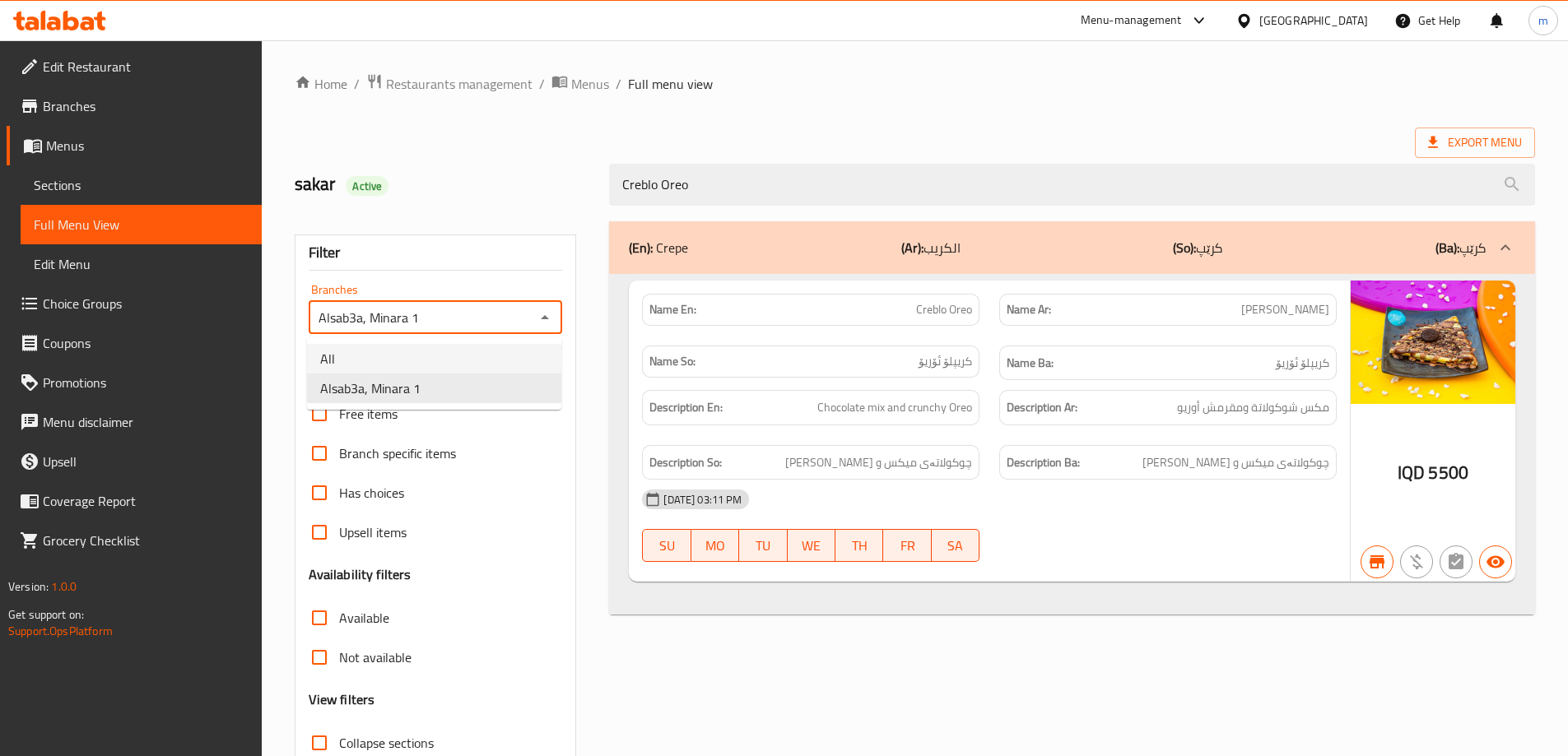
click at [444, 372] on li "All" at bounding box center [434, 358] width 255 height 30
drag, startPoint x: 552, startPoint y: 309, endPoint x: 529, endPoint y: 318, distance: 24.7
click at [554, 308] on icon "Open" at bounding box center [545, 318] width 20 height 20
click at [431, 394] on li "Alsab3a, Minara 1" at bounding box center [434, 388] width 255 height 30
type input "Alsab3a, Minara 1"
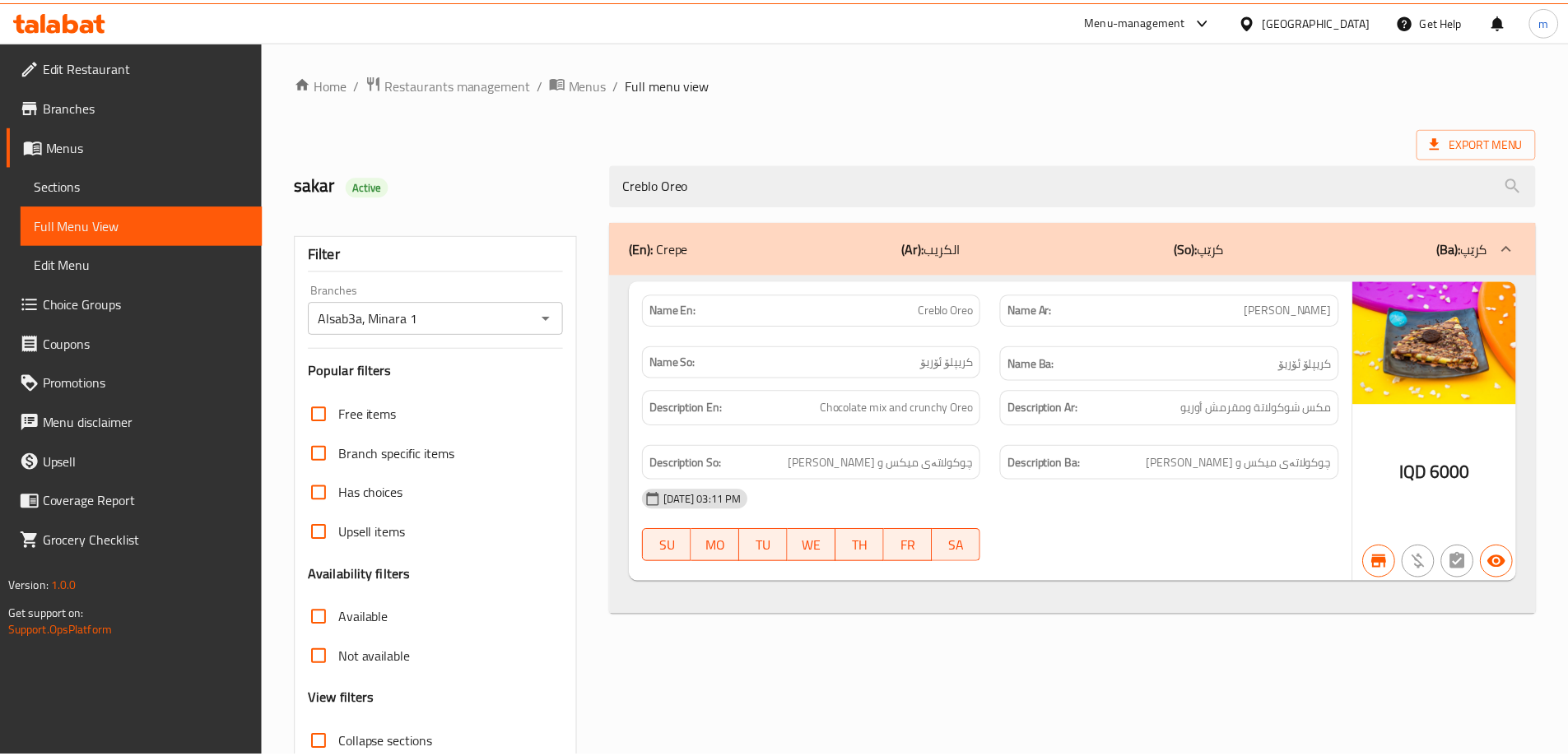
scroll to position [119, 0]
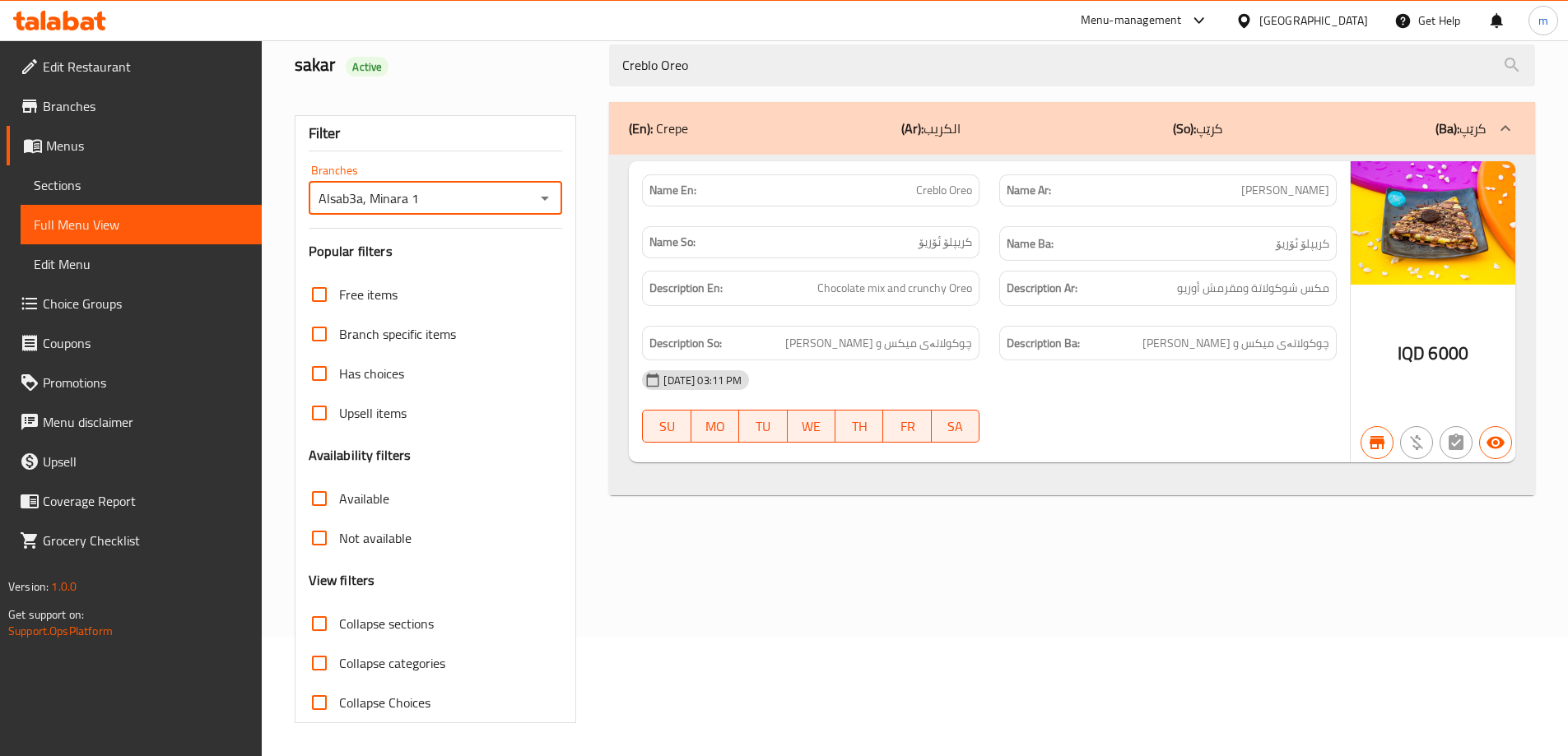
click at [100, 17] on icon at bounding box center [100, 21] width 12 height 19
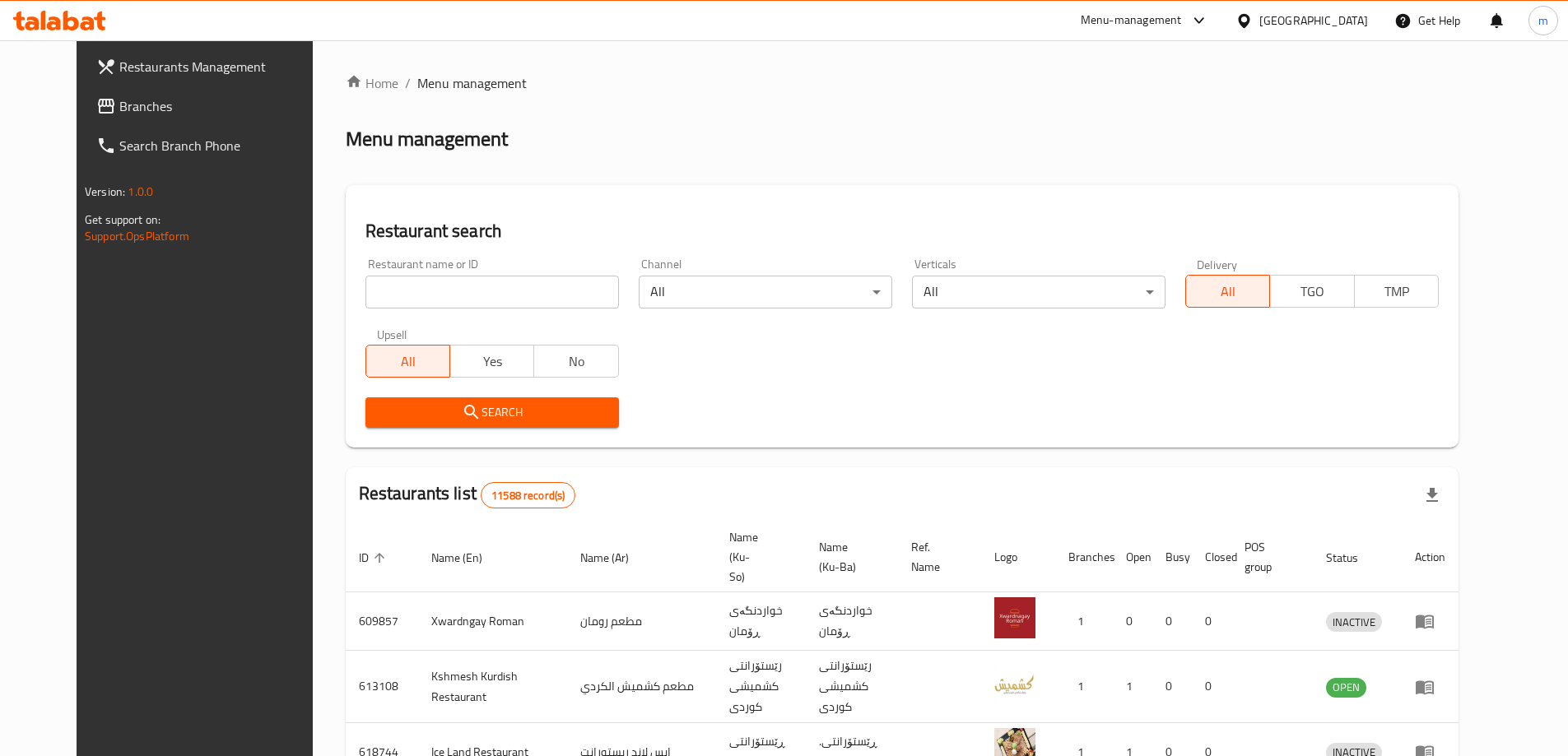
click at [383, 316] on div "Restaurant name or ID Restaurant name or ID" at bounding box center [492, 283] width 274 height 70
click at [383, 304] on input "search" at bounding box center [492, 291] width 254 height 33
paste input "659739"
type input "659739"
click button "Search" at bounding box center [492, 413] width 254 height 31
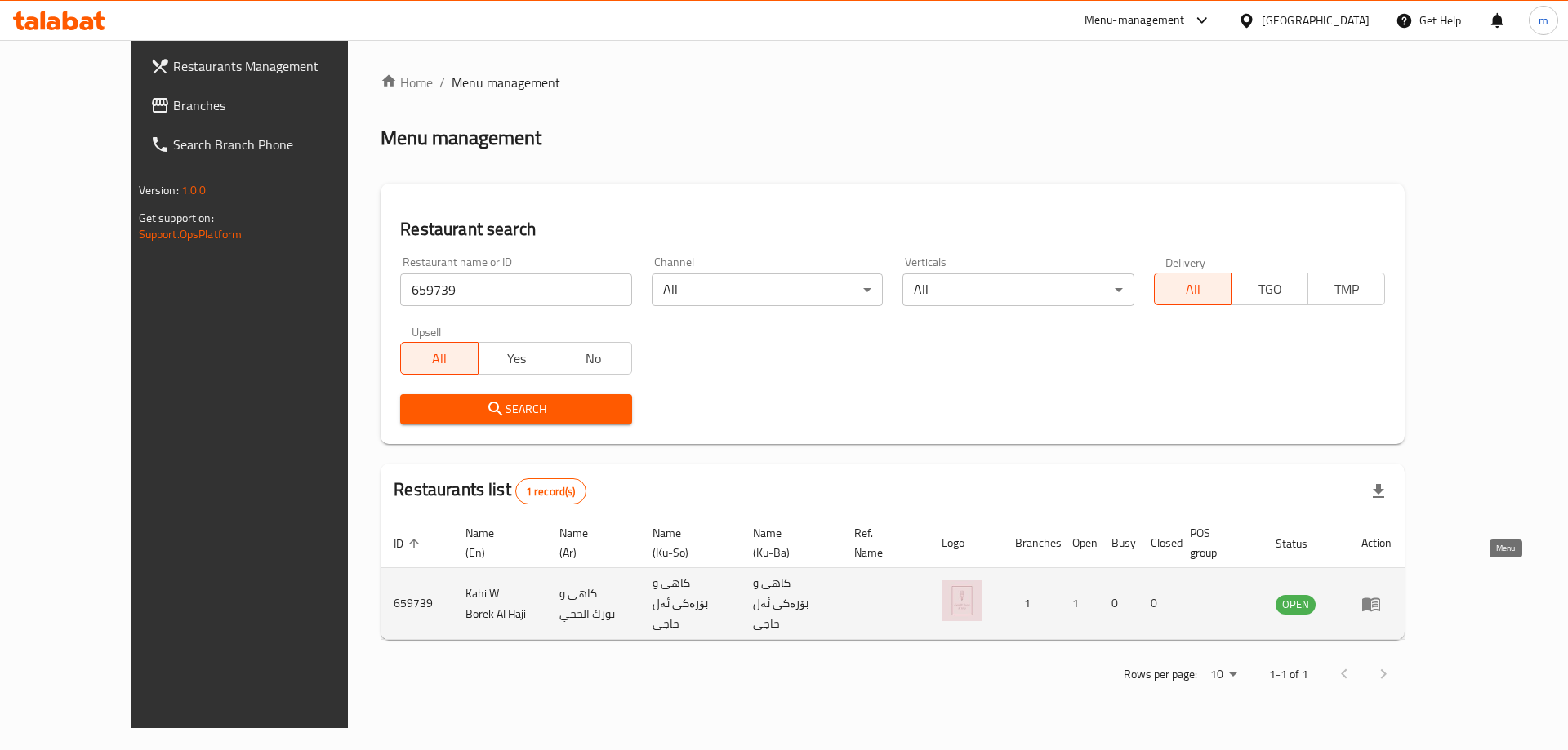
click at [1380, 597] on icon "enhanced table" at bounding box center [1371, 604] width 18 height 14
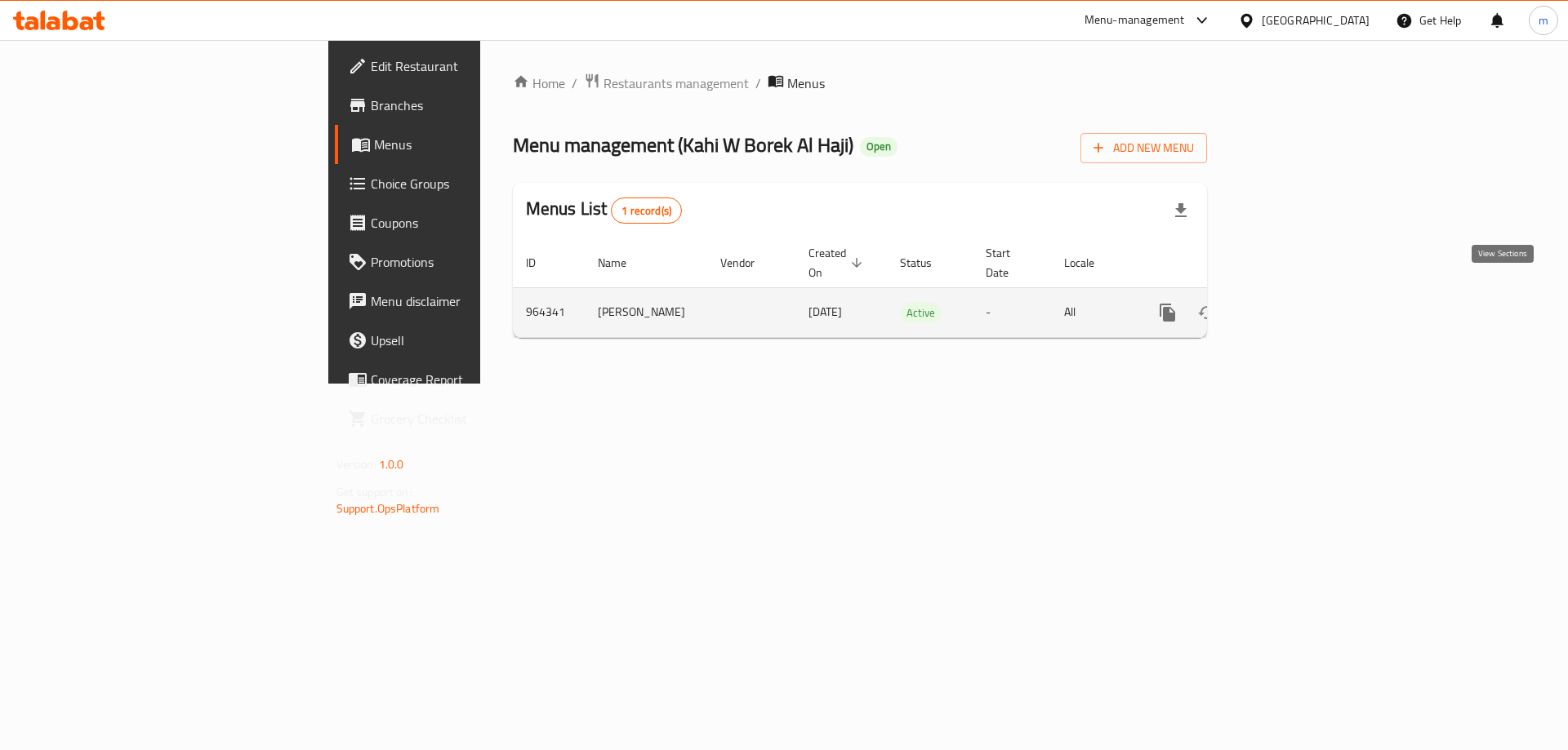
click at [1293, 305] on icon "enhanced table" at bounding box center [1285, 312] width 15 height 15
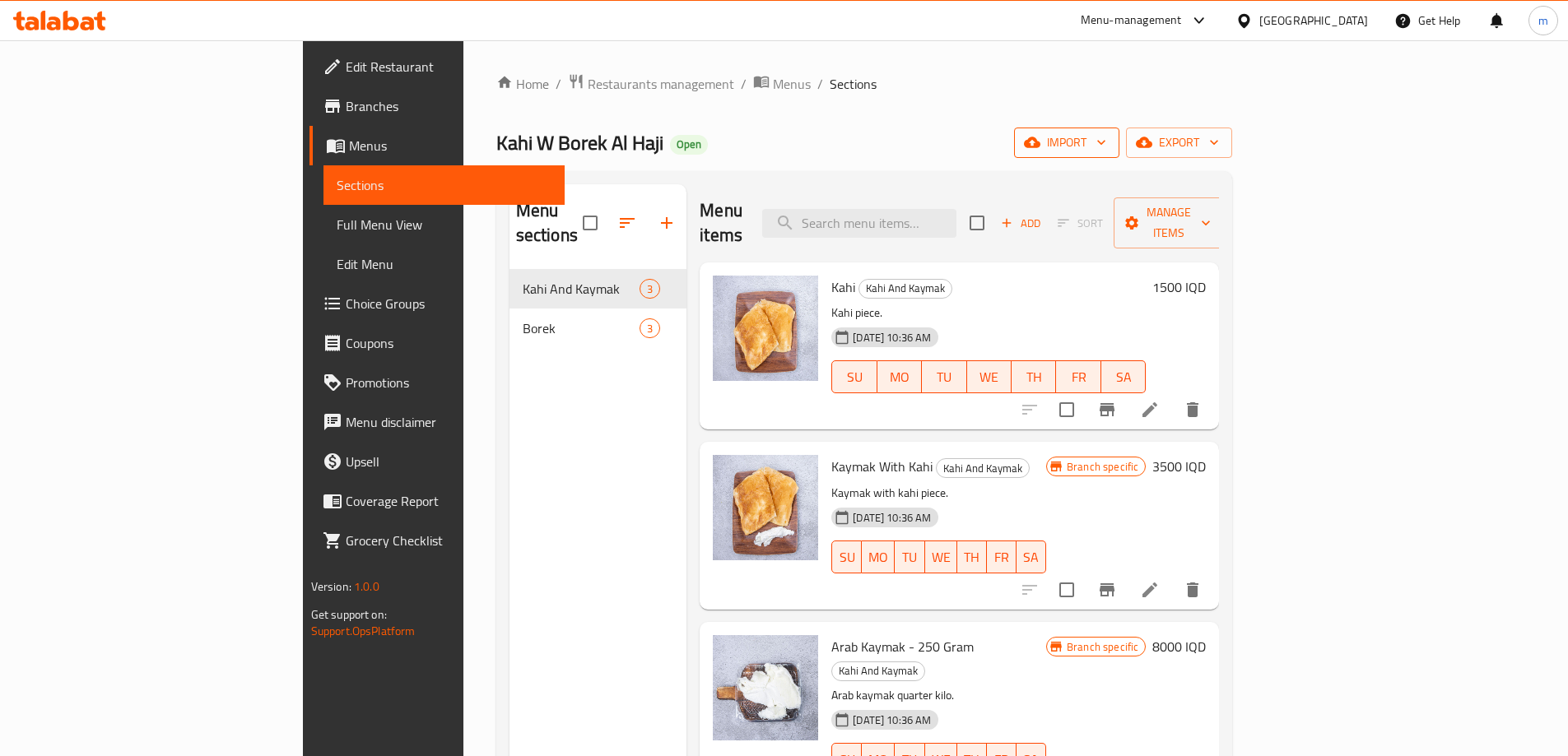
click at [1106, 134] on span "import" at bounding box center [1066, 142] width 79 height 21
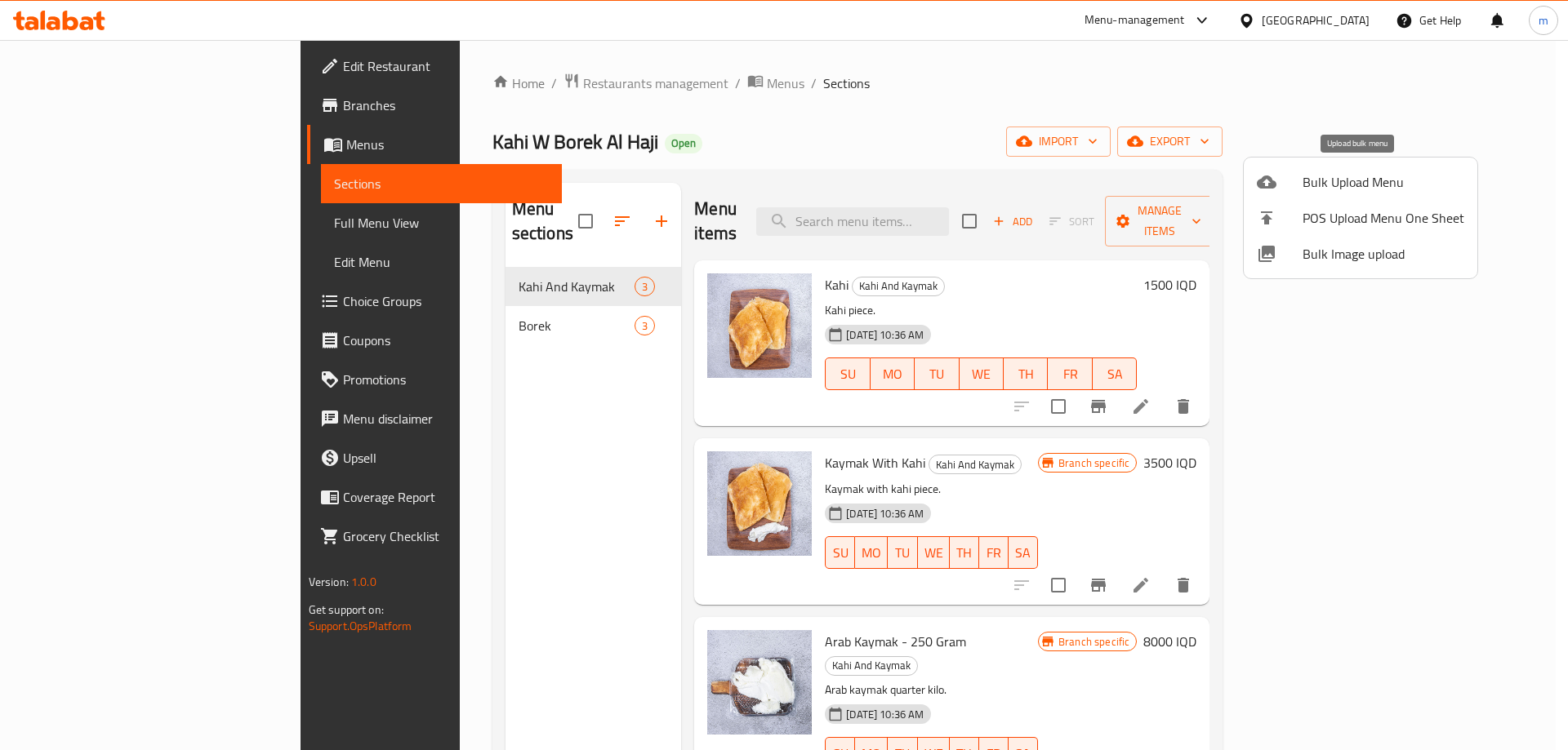
click at [1307, 182] on span "Bulk Upload Menu" at bounding box center [1383, 182] width 162 height 20
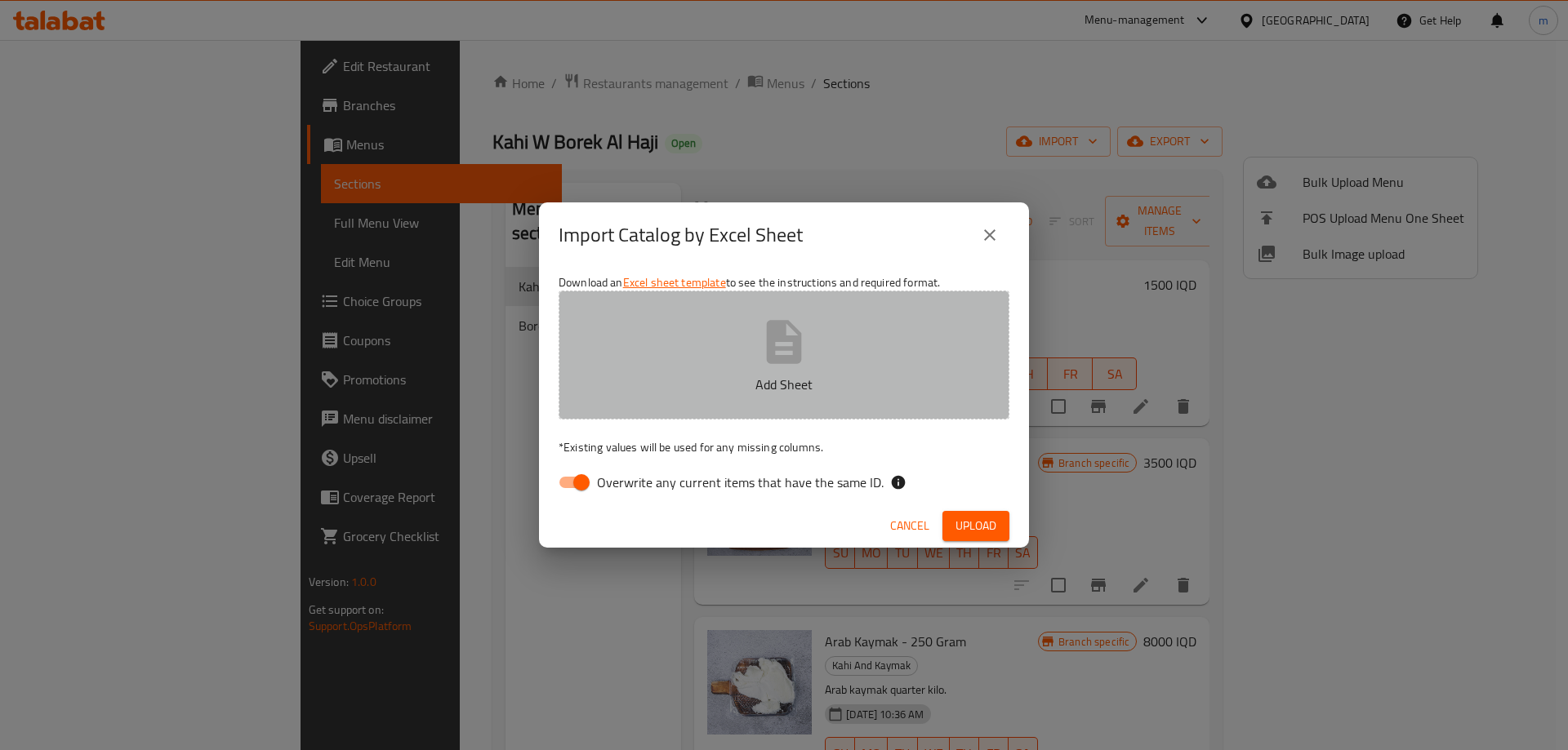
click at [664, 395] on button "Add Sheet" at bounding box center [784, 355] width 451 height 129
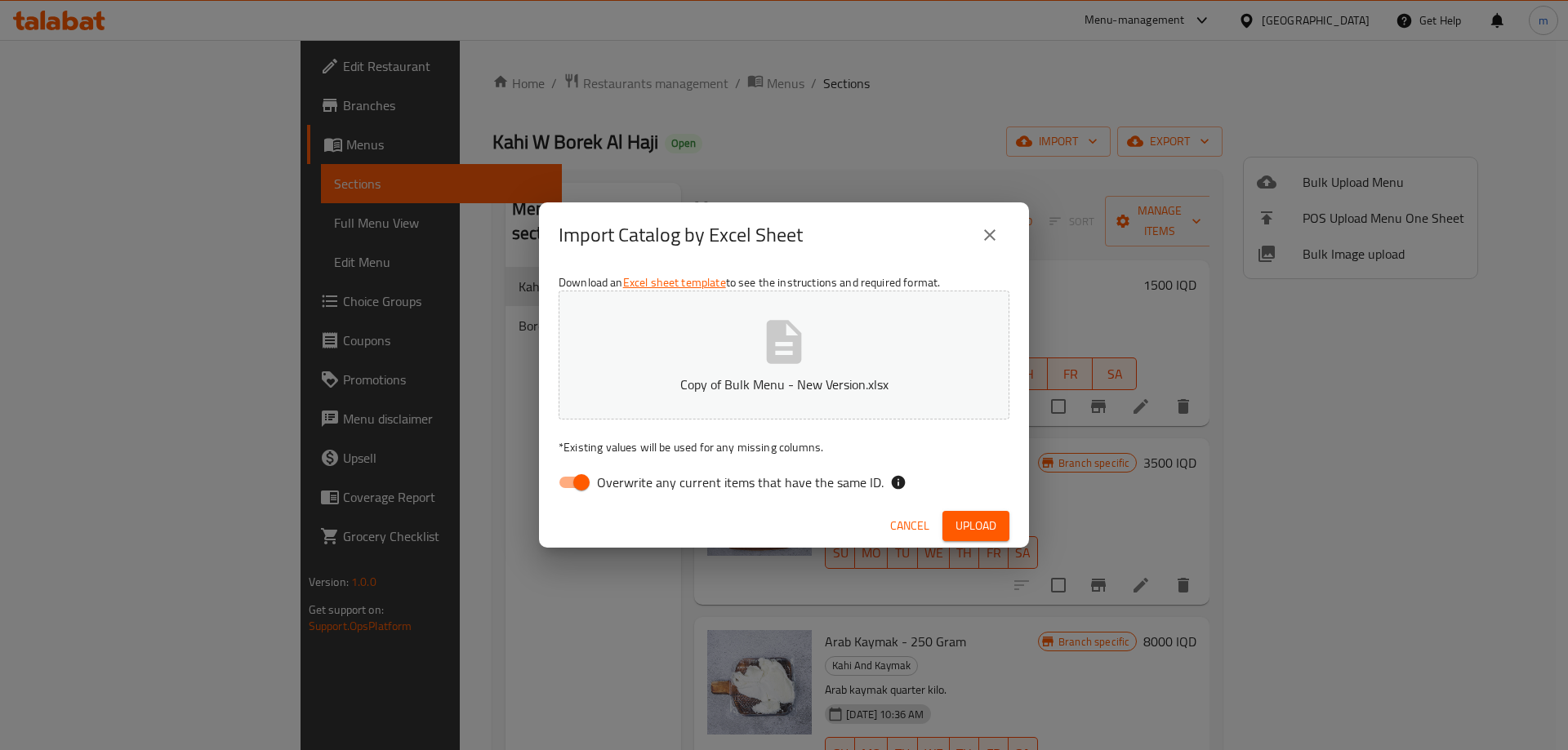
click at [577, 489] on input "Overwrite any current items that have the same ID." at bounding box center [581, 483] width 93 height 31
checkbox input "false"
click at [964, 523] on span "Upload" at bounding box center [975, 526] width 41 height 21
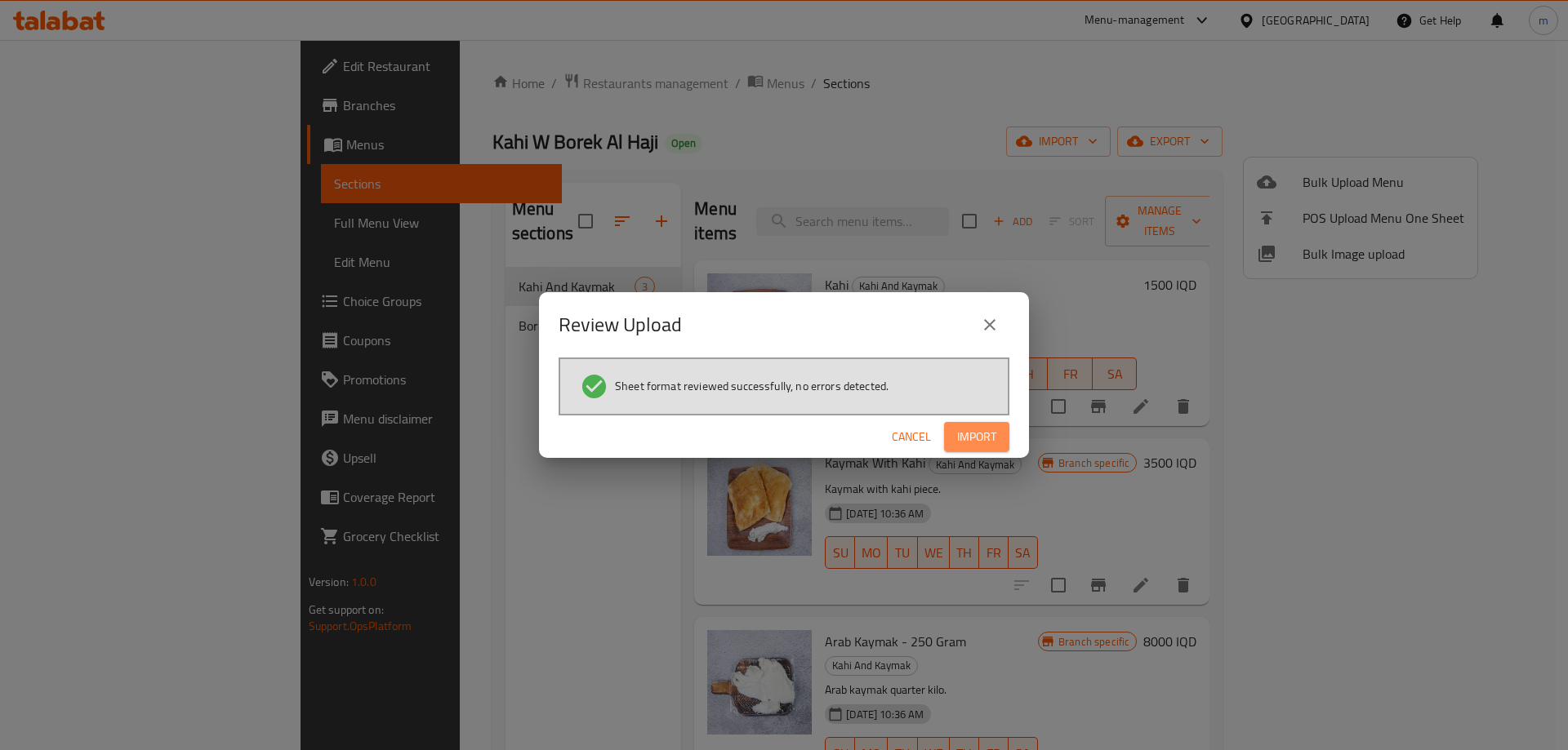
click at [960, 448] on button "Import" at bounding box center [976, 437] width 66 height 30
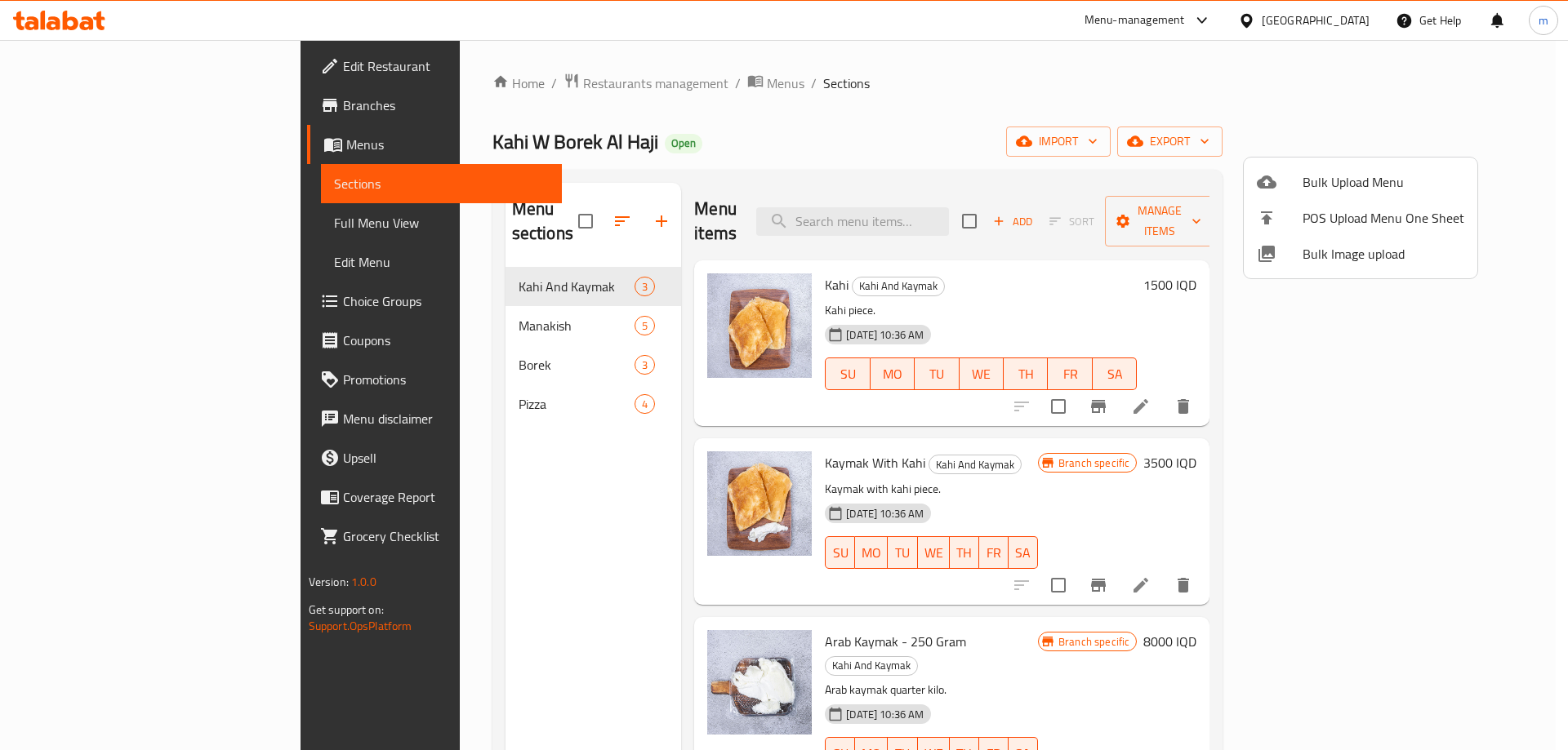
click at [338, 336] on div at bounding box center [784, 375] width 1568 height 750
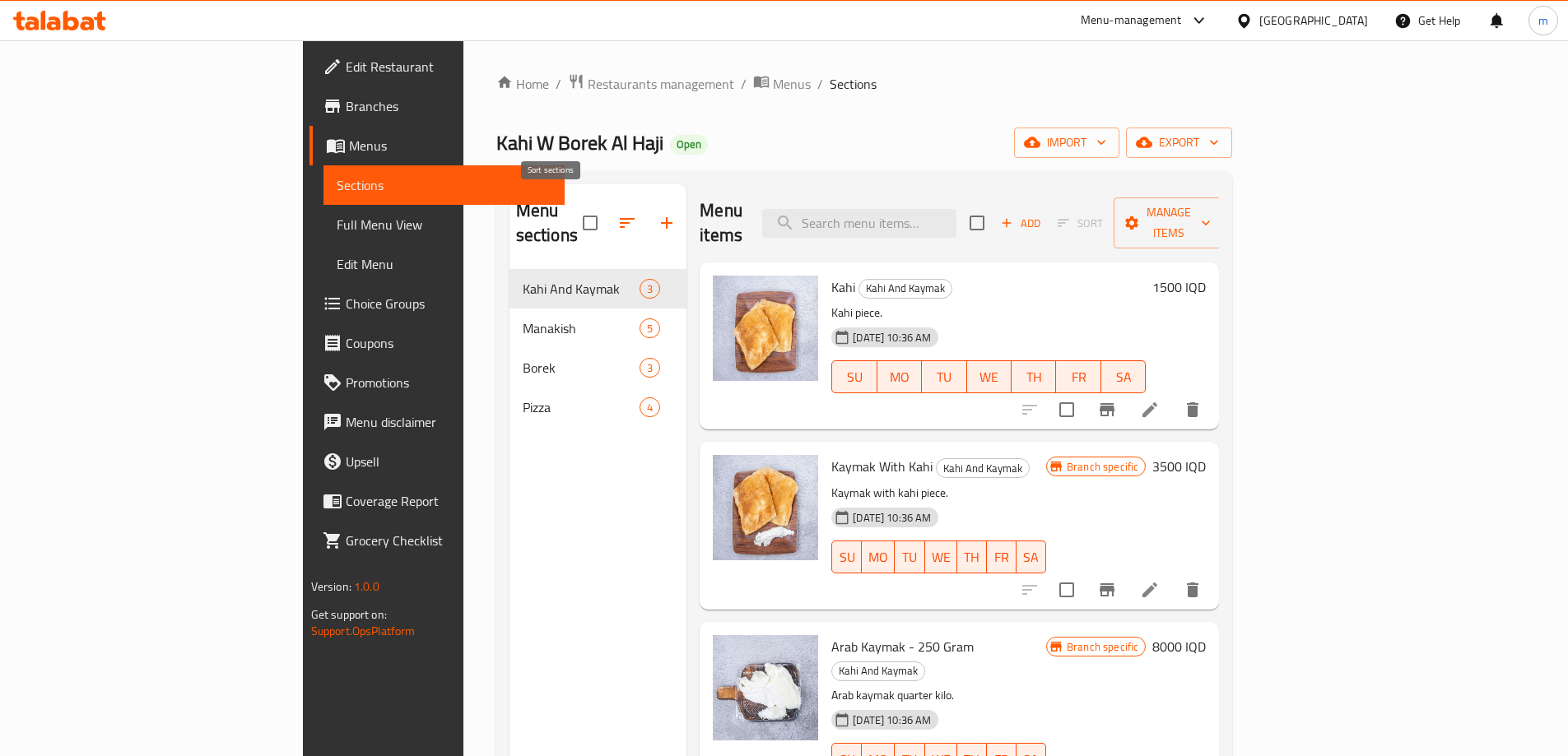
click at [617, 213] on icon "button" at bounding box center [627, 223] width 20 height 20
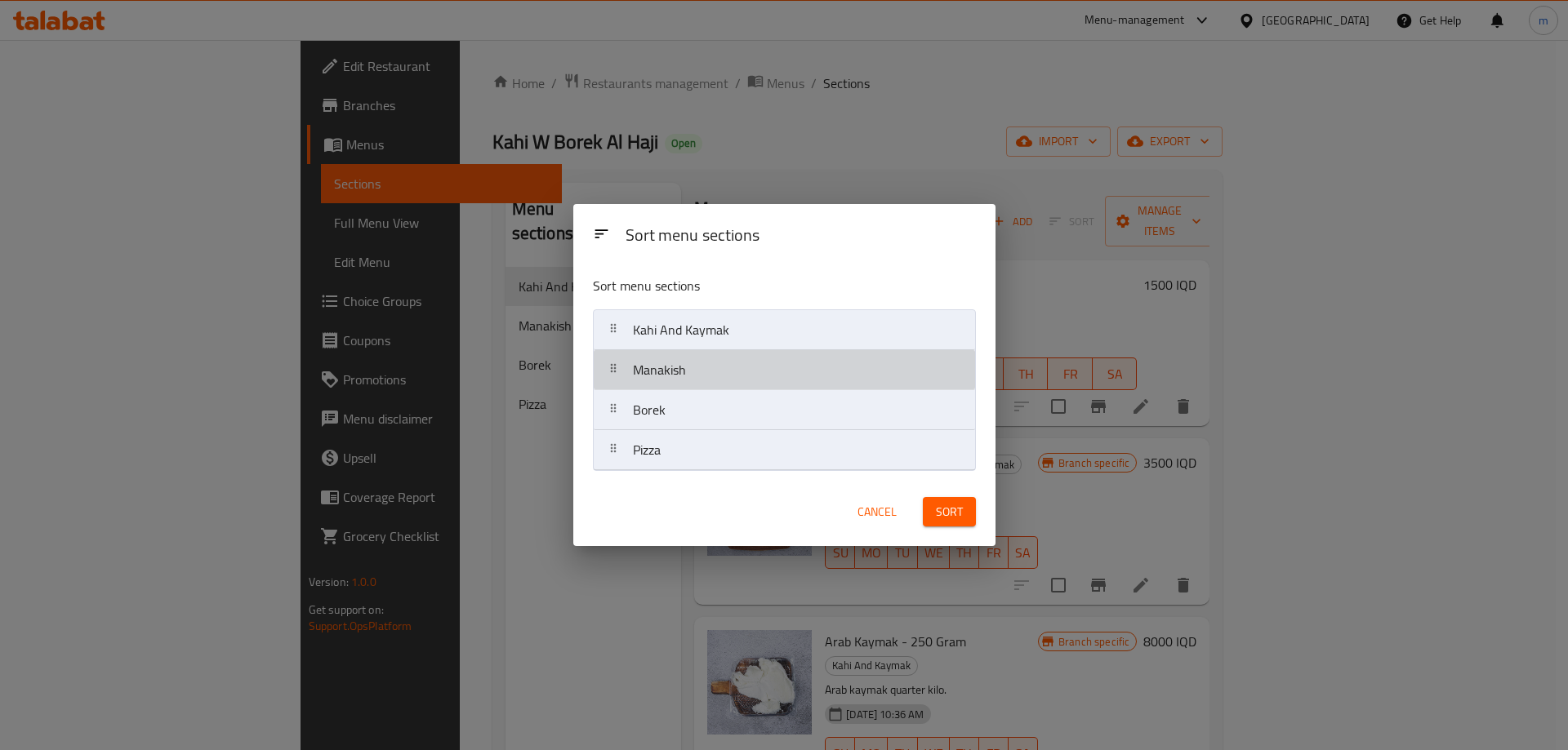
drag, startPoint x: 659, startPoint y: 381, endPoint x: 668, endPoint y: 416, distance: 36.1
click at [668, 416] on nav "Kahi And Kaymak Manakish Borek Pizza" at bounding box center [784, 390] width 383 height 162
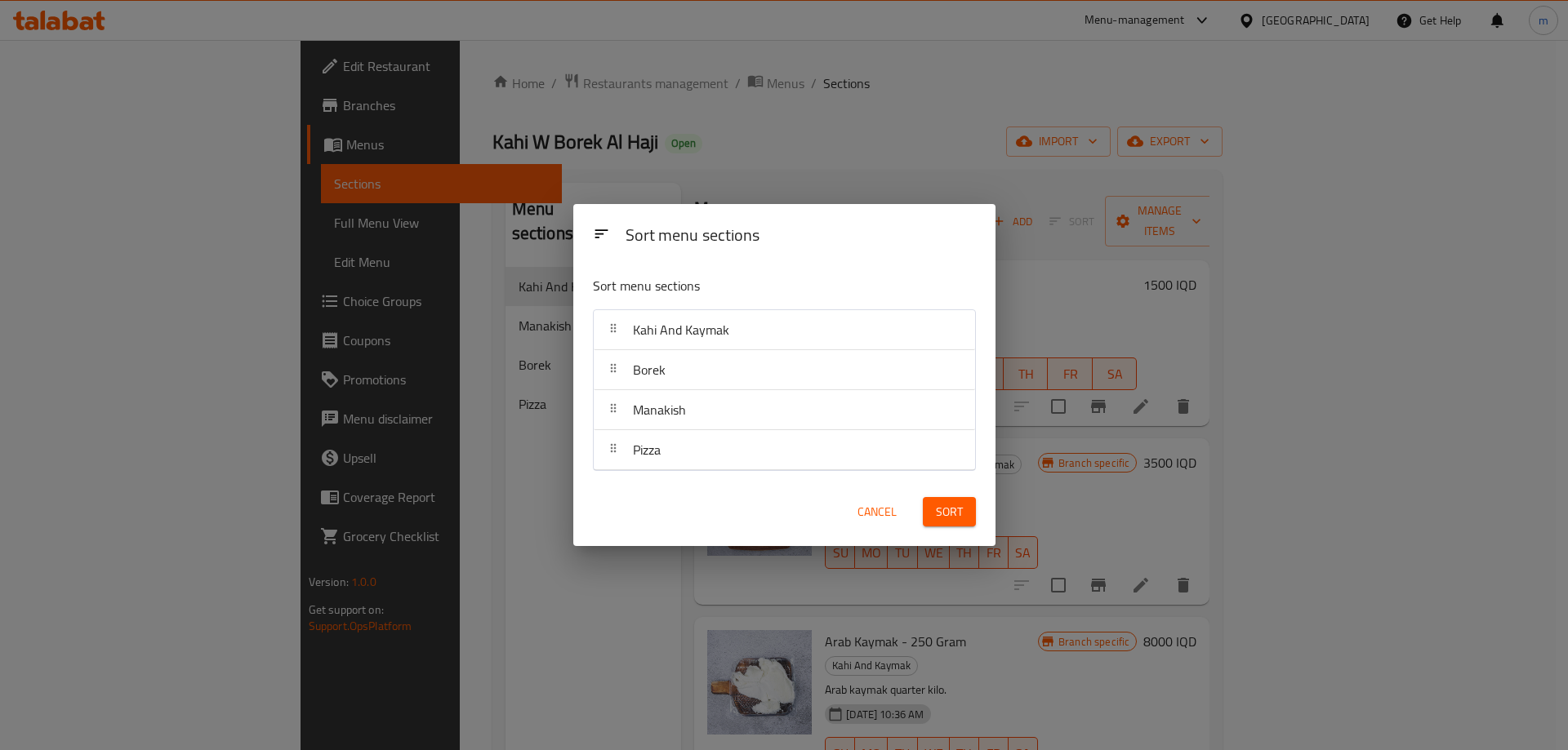
click at [961, 509] on span "Sort" at bounding box center [949, 512] width 27 height 21
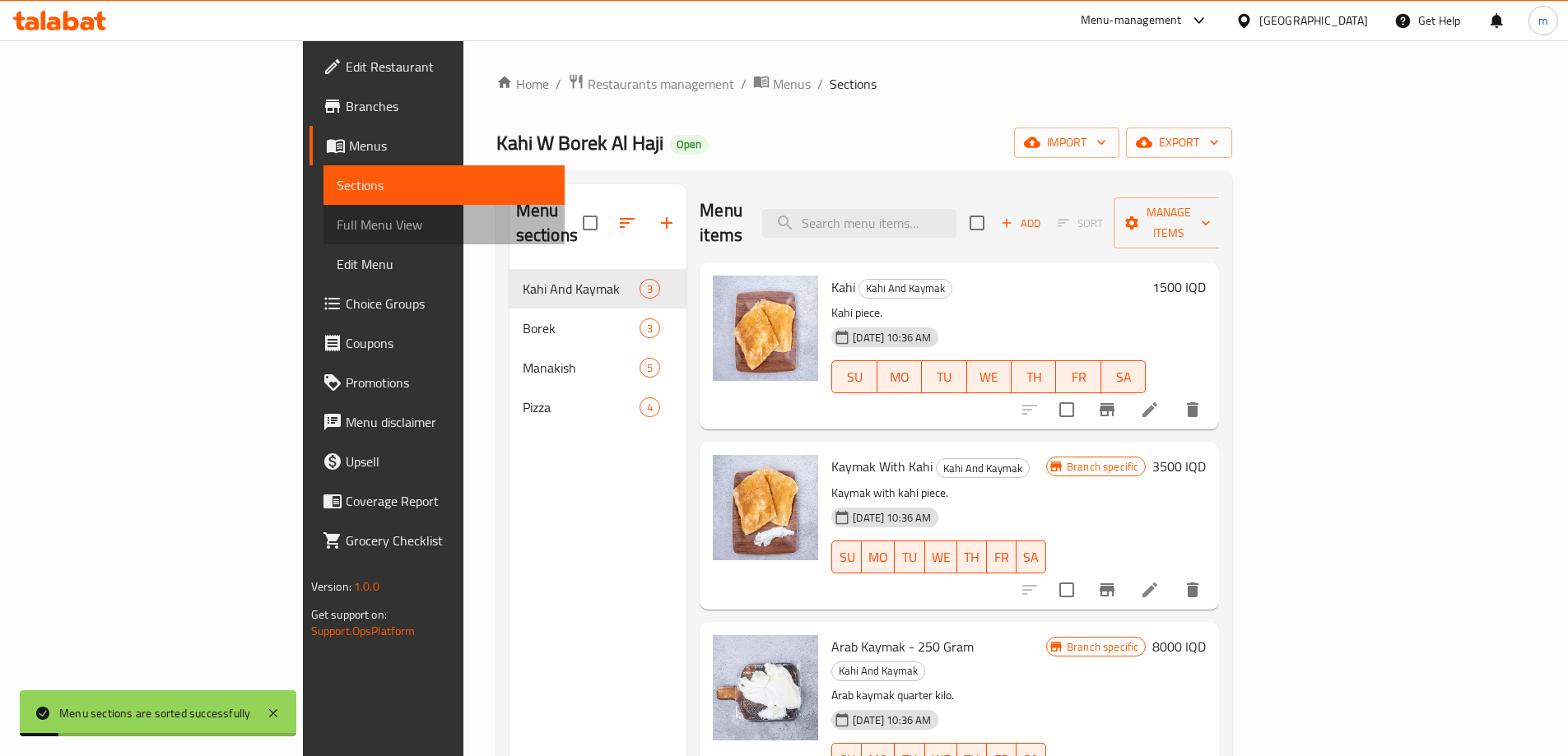
click at [337, 225] on span "Full Menu View" at bounding box center [444, 225] width 215 height 20
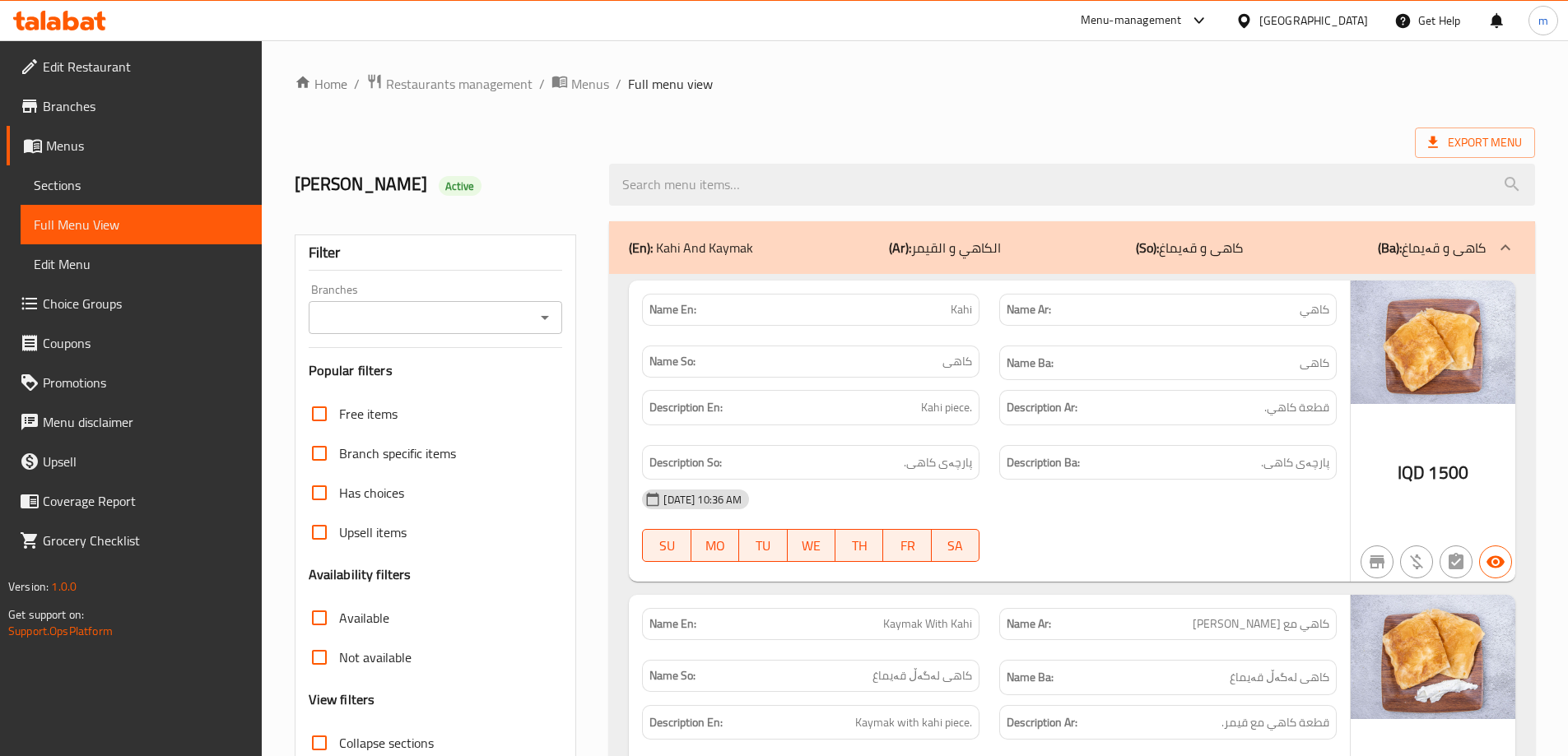
click at [552, 318] on icon "Open" at bounding box center [545, 318] width 20 height 20
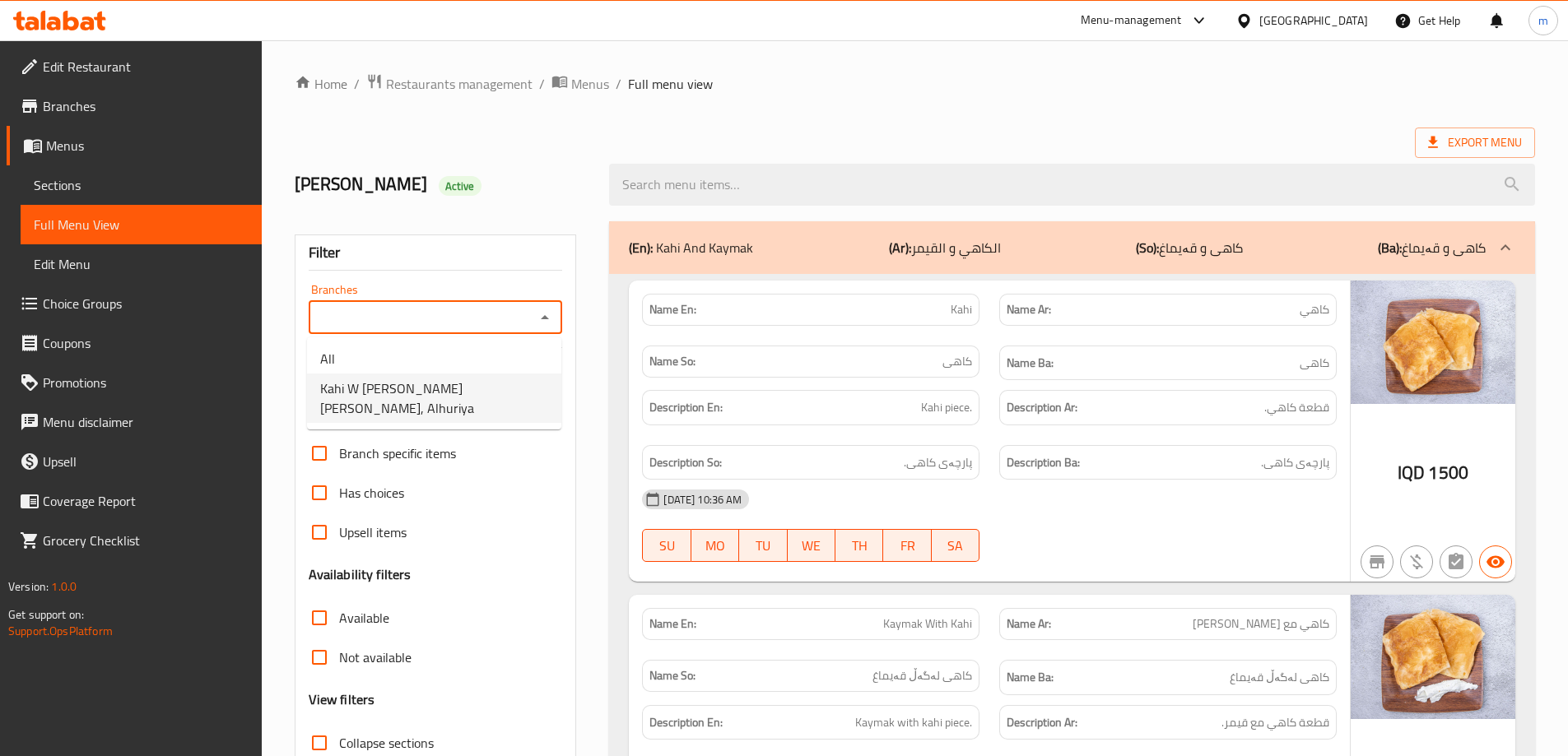
click at [428, 393] on span "Kahi W Borek Al Haji, Alhuriya" at bounding box center [433, 398] width 228 height 39
type input "Kahi W Borek Al Haji, Alhuriya"
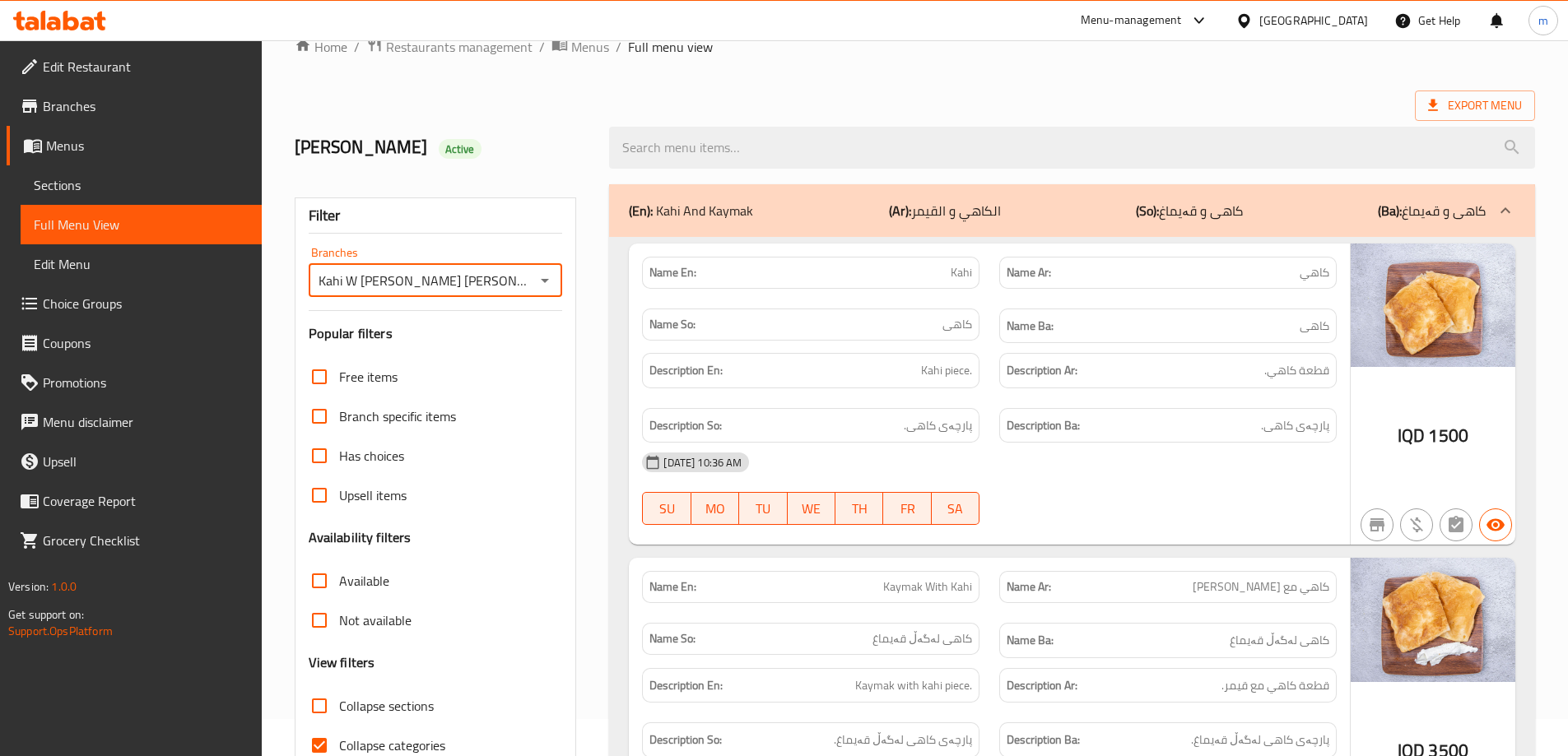
scroll to position [191, 0]
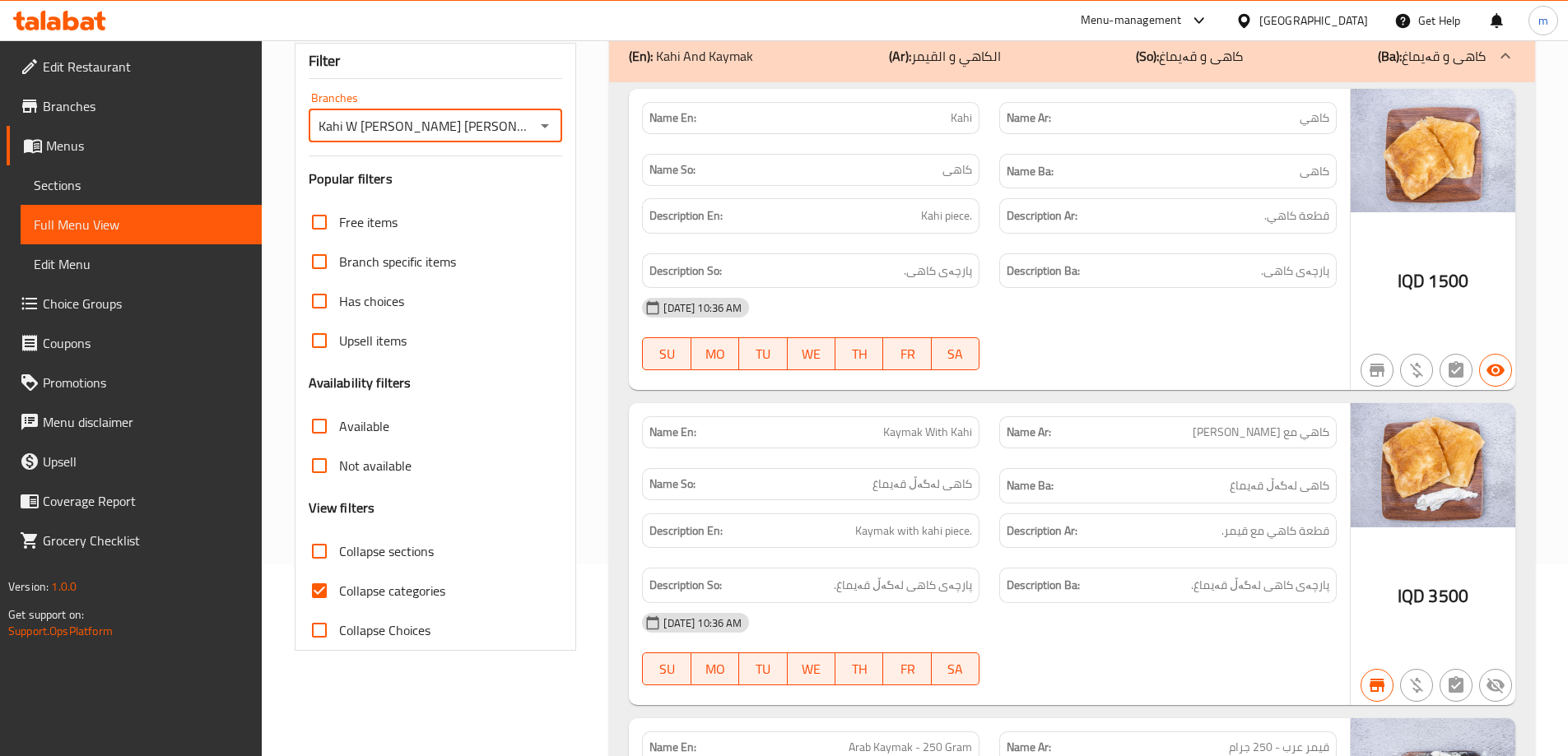
click at [712, 50] on p "(En): Kahi And Kaymak" at bounding box center [691, 56] width 124 height 20
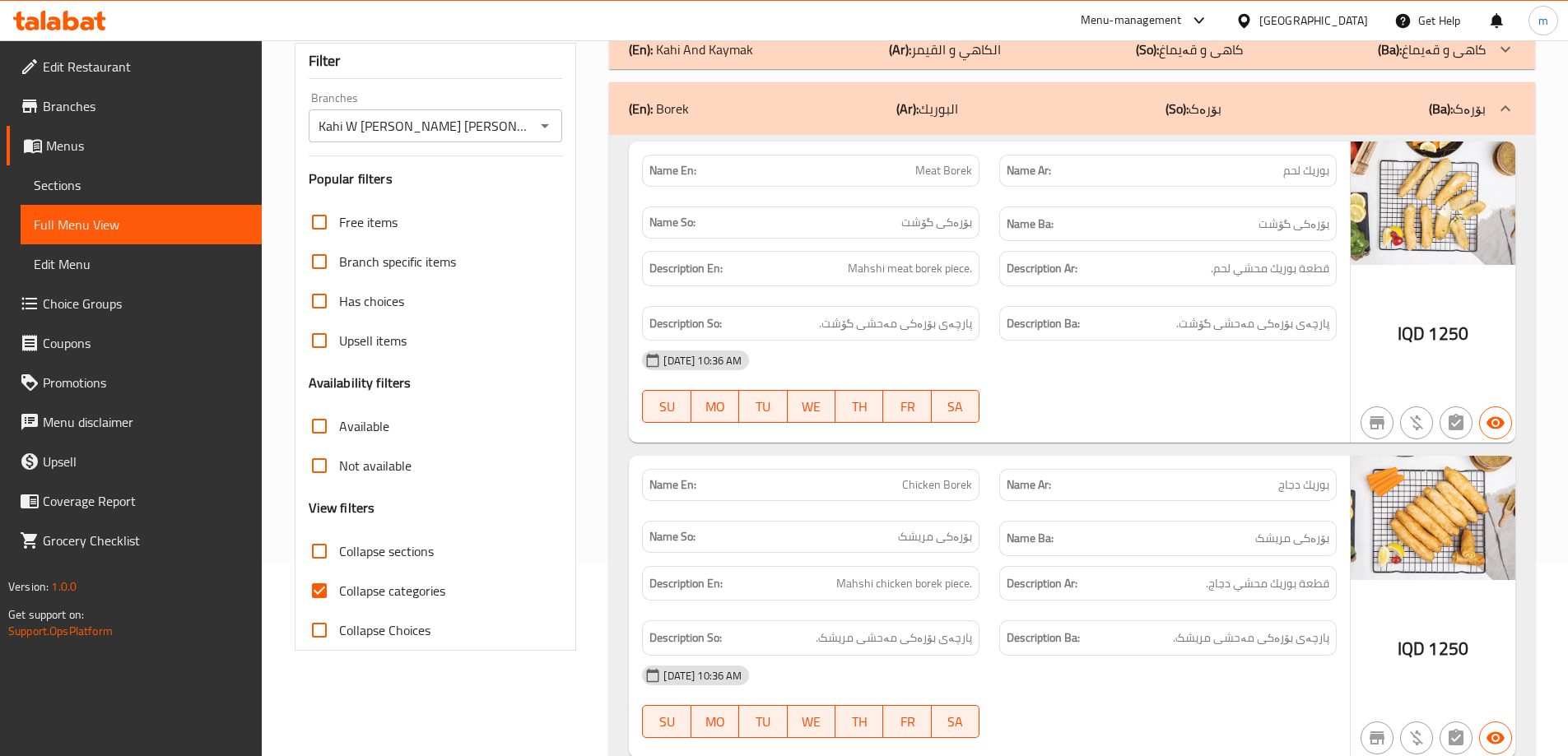
drag, startPoint x: 345, startPoint y: 591, endPoint x: 341, endPoint y: 584, distance: 8.1
click at [345, 591] on span "Collapse categories" at bounding box center [392, 591] width 107 height 20
click at [339, 591] on input "Collapse categories" at bounding box center [319, 591] width 39 height 39
checkbox input "false"
click at [682, 126] on div "(En): Borek (Ar): البوريك (So): بۆرەک (Ba): بۆرەک" at bounding box center [1072, 108] width 926 height 52
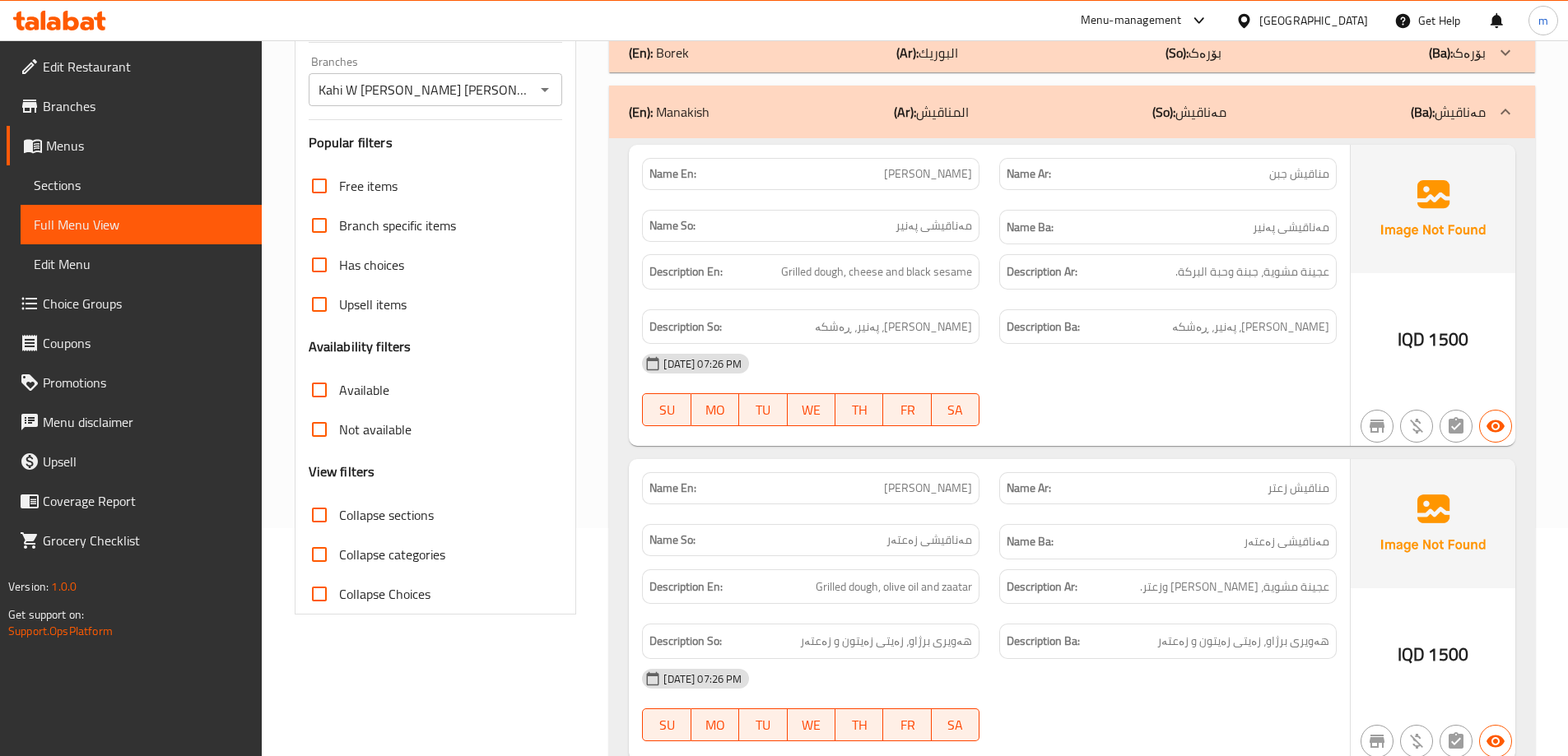
scroll to position [384, 0]
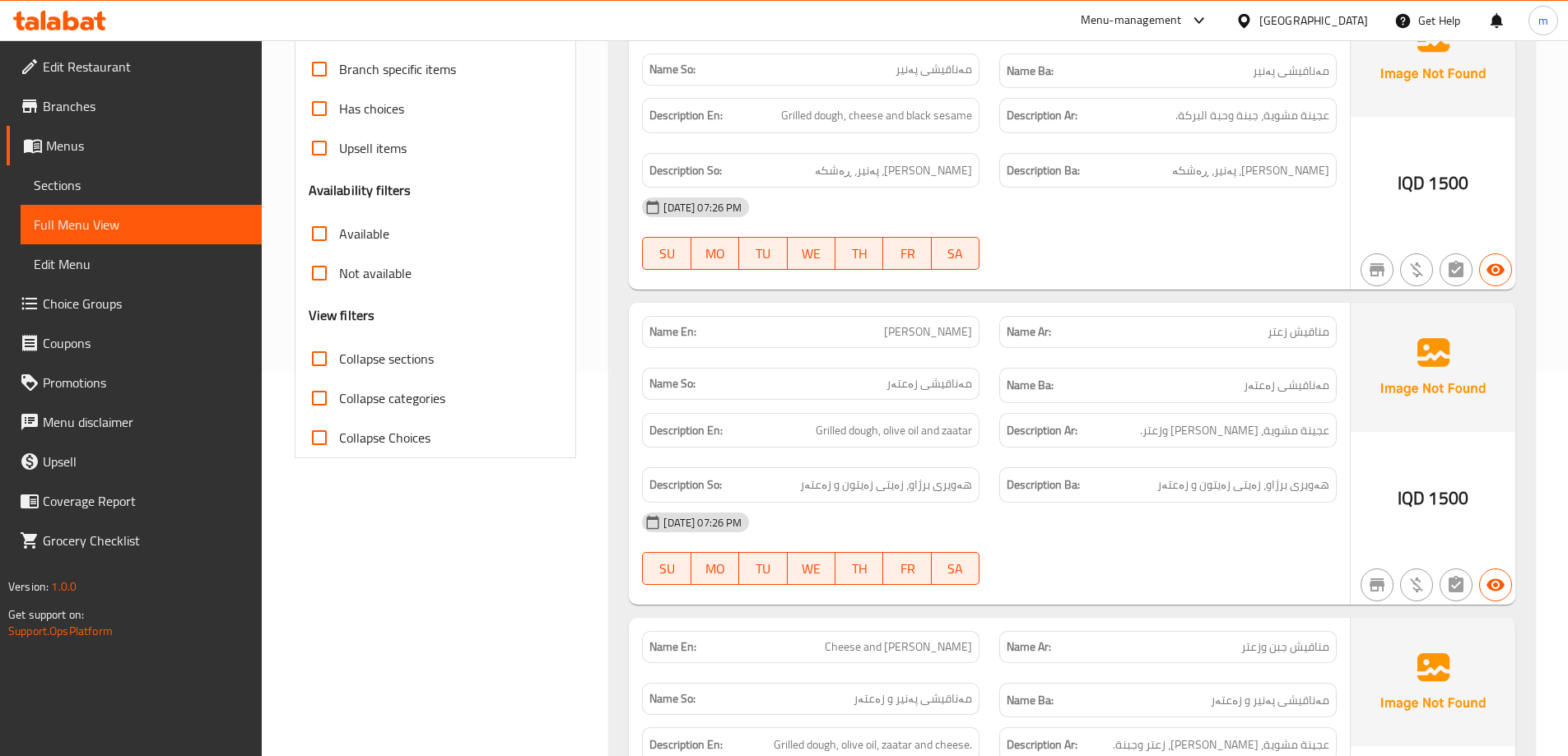
click at [94, 184] on span "Sections" at bounding box center [141, 186] width 215 height 20
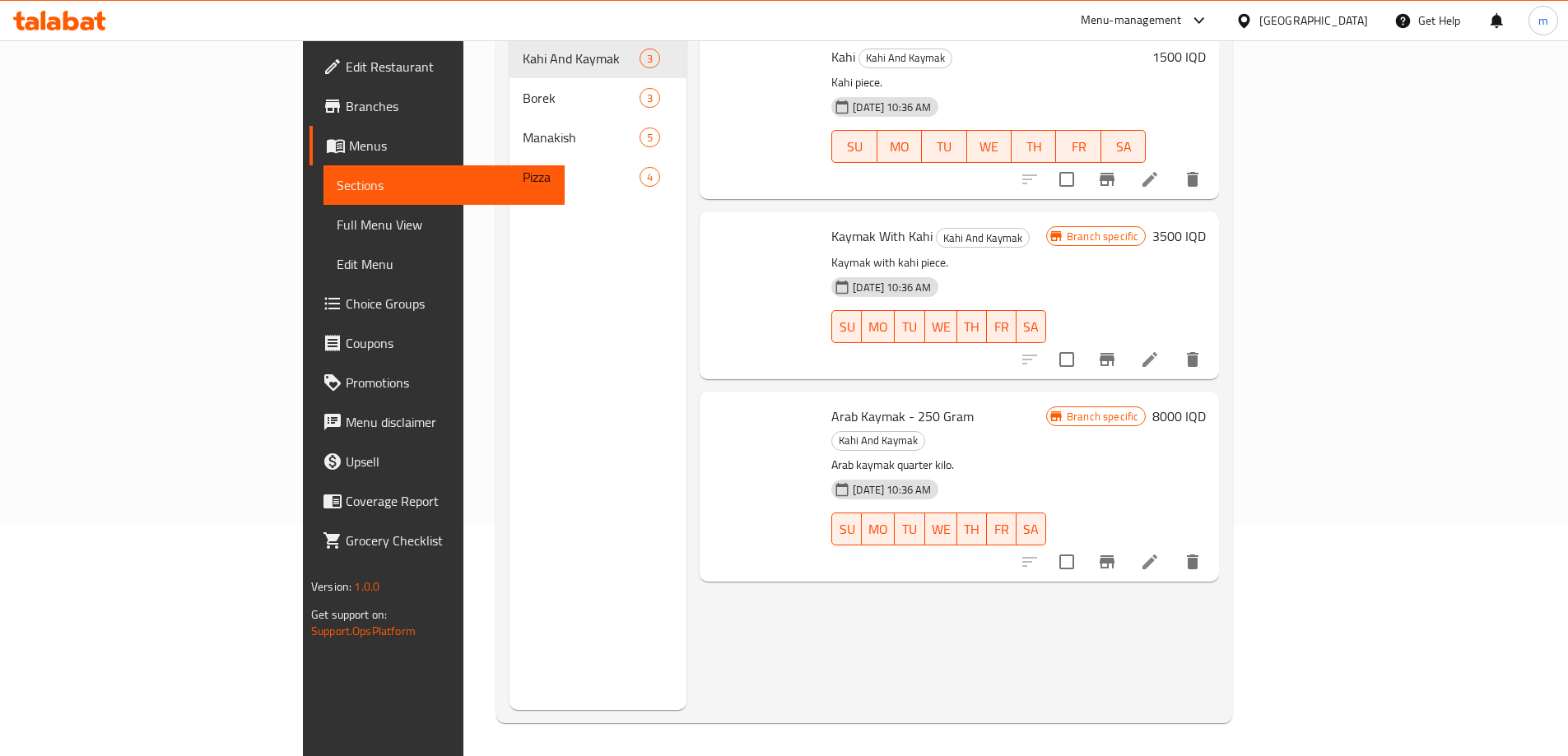
scroll to position [230, 0]
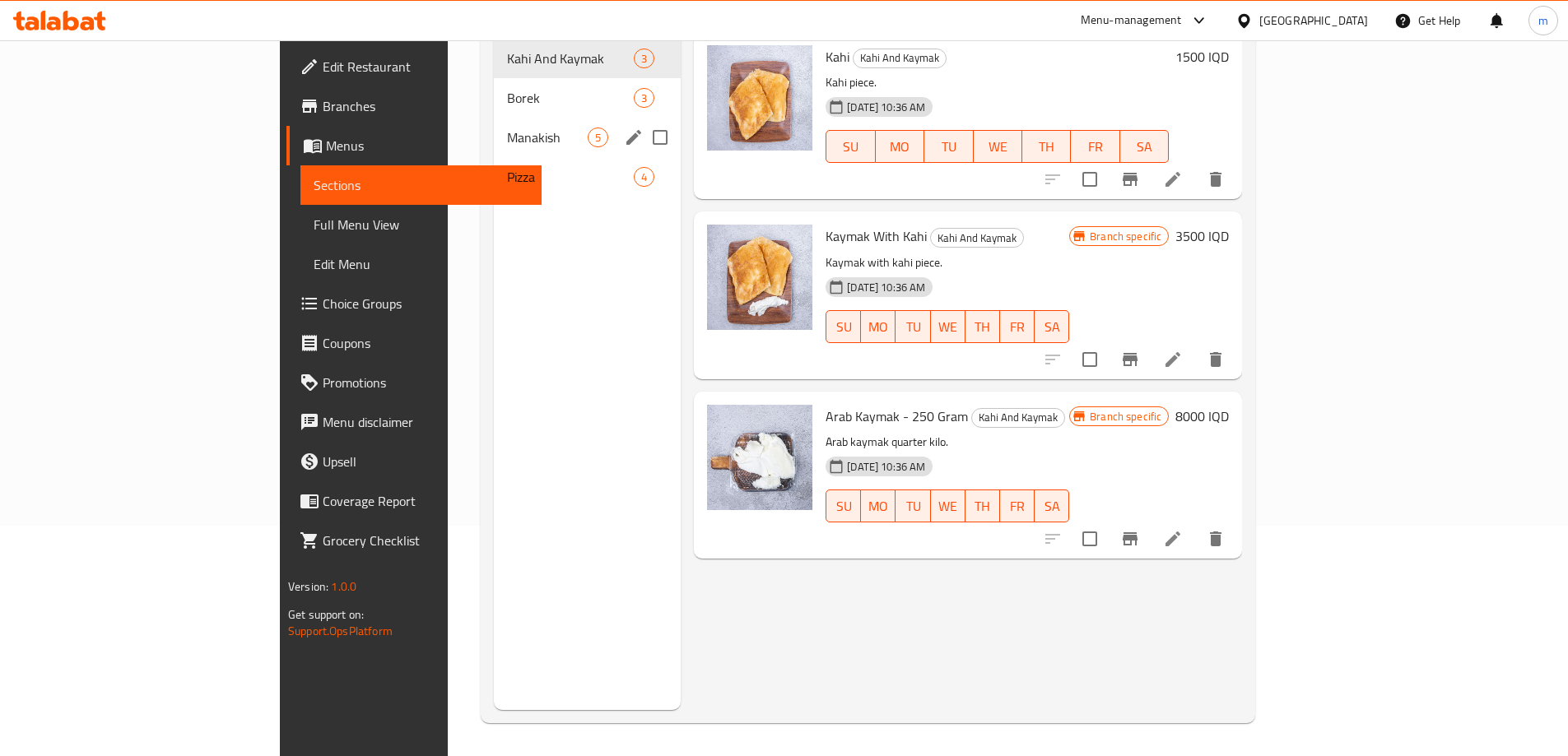
click at [508, 127] on span "Manakish" at bounding box center [548, 137] width 81 height 20
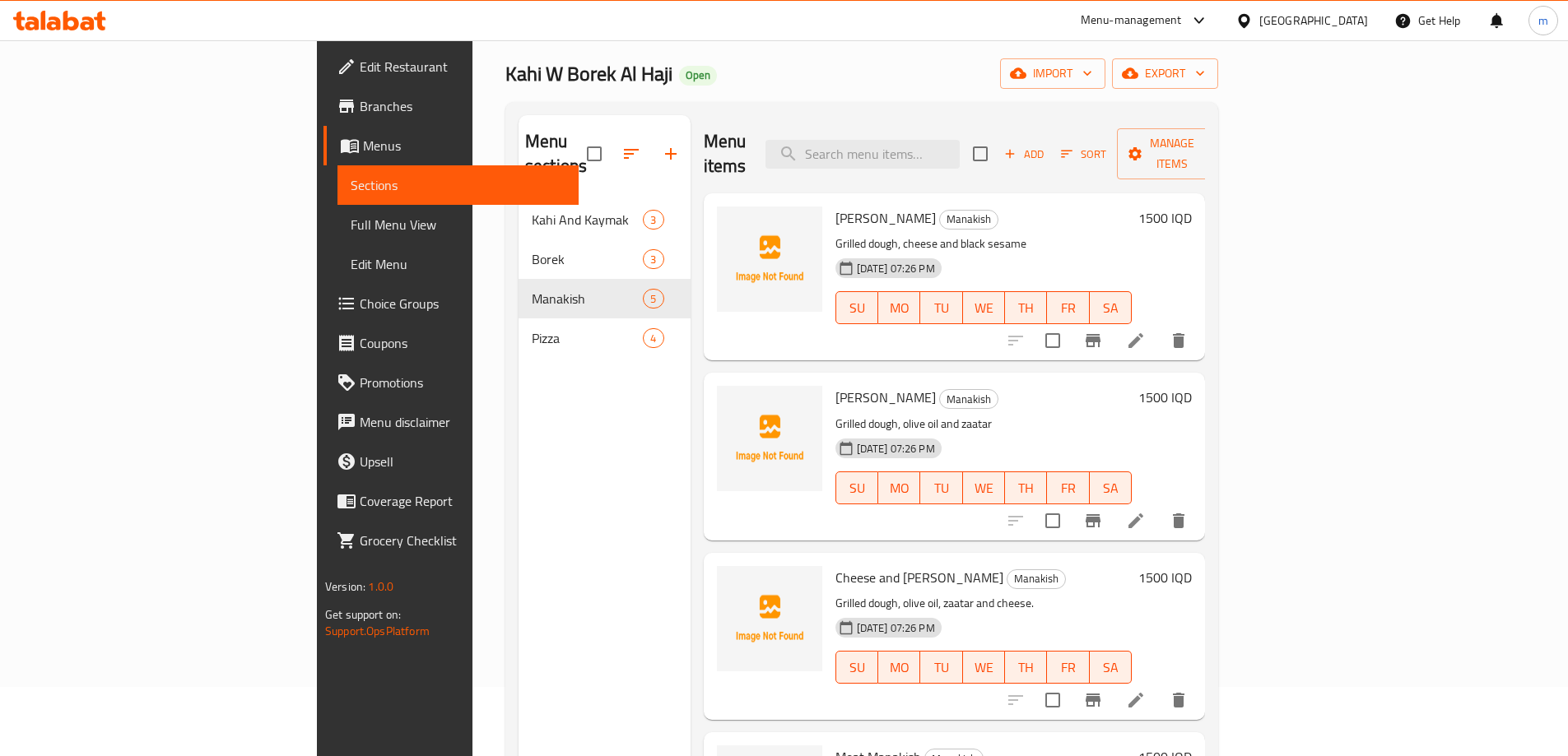
scroll to position [38, 0]
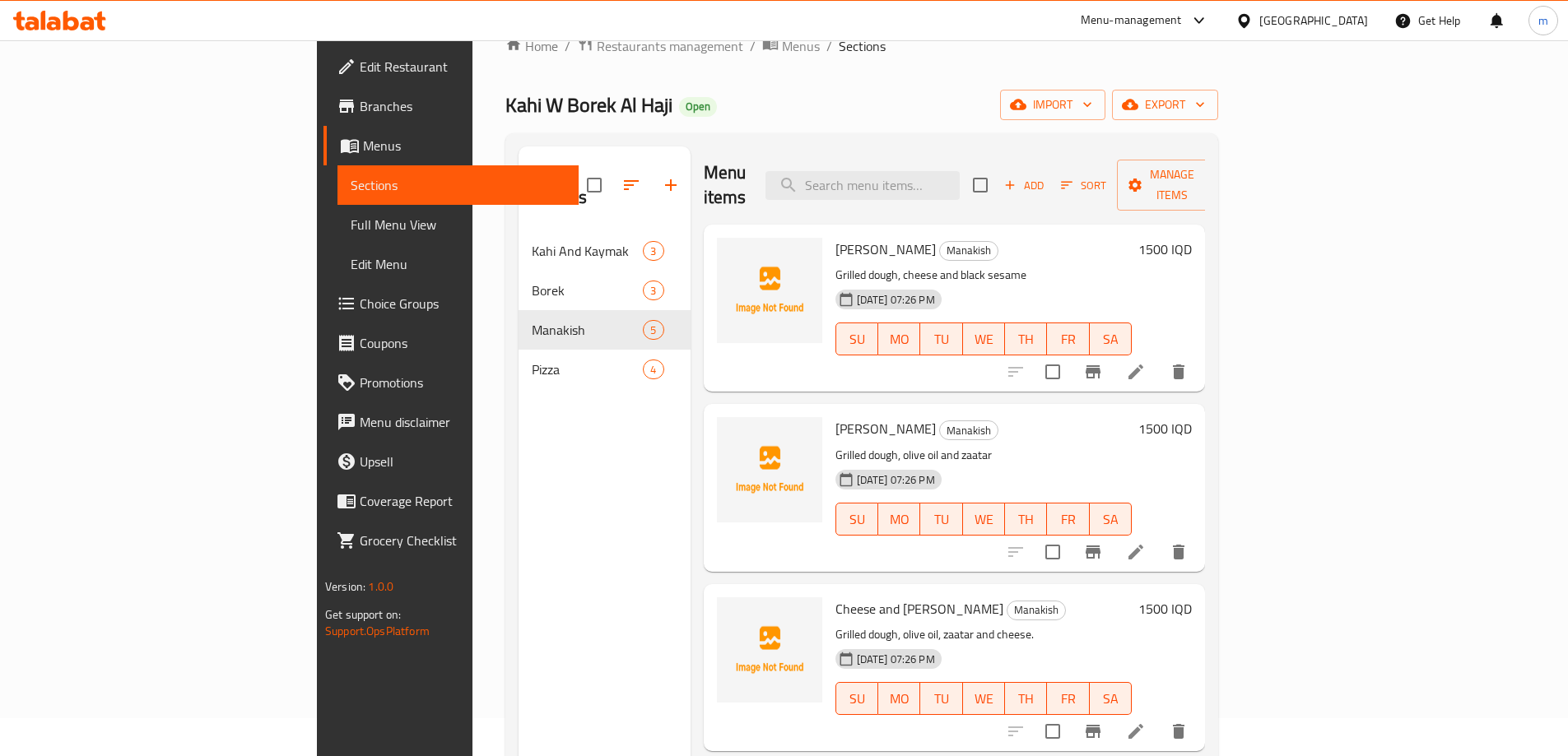
click at [1159, 357] on li at bounding box center [1136, 372] width 46 height 30
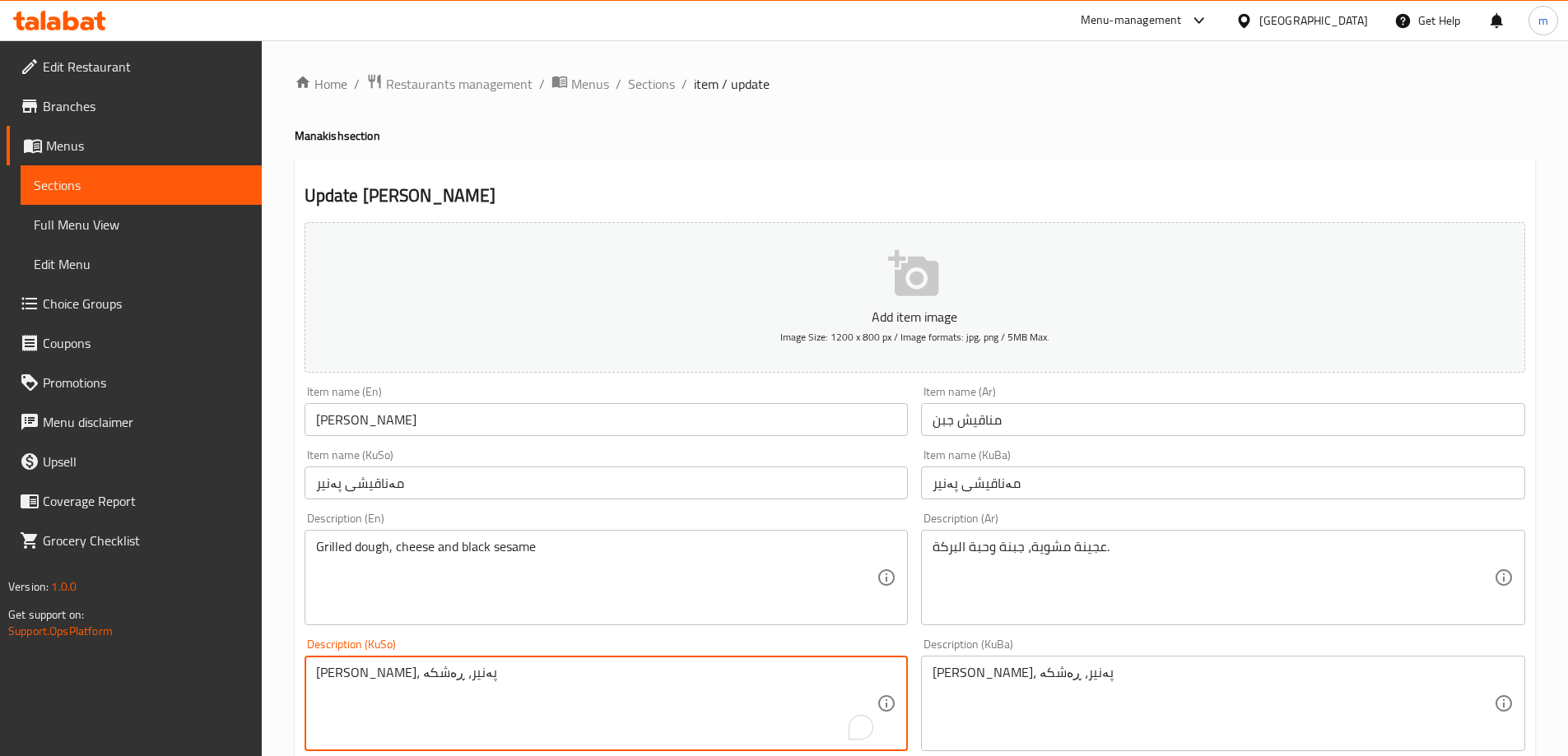
click at [360, 677] on textarea "هەویری برژاو، پەنیر، ڕەشکە" at bounding box center [596, 704] width 562 height 78
type textarea "هەویری برژاو، پەنیر و ڕەشکە"
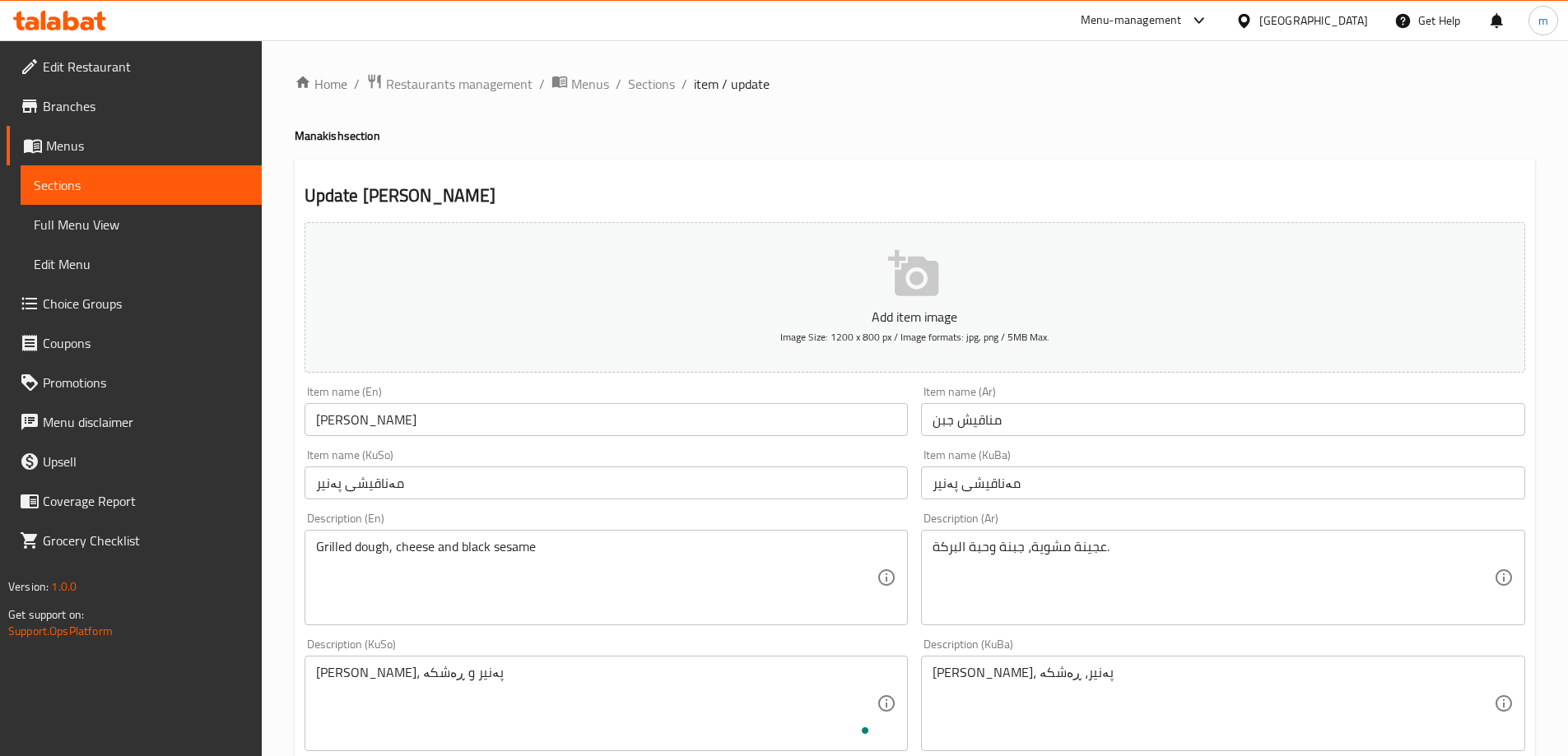
click at [353, 663] on div "هەویری برژاو، پەنیر و ڕەشکە Description (KuSo)" at bounding box center [606, 703] width 604 height 96
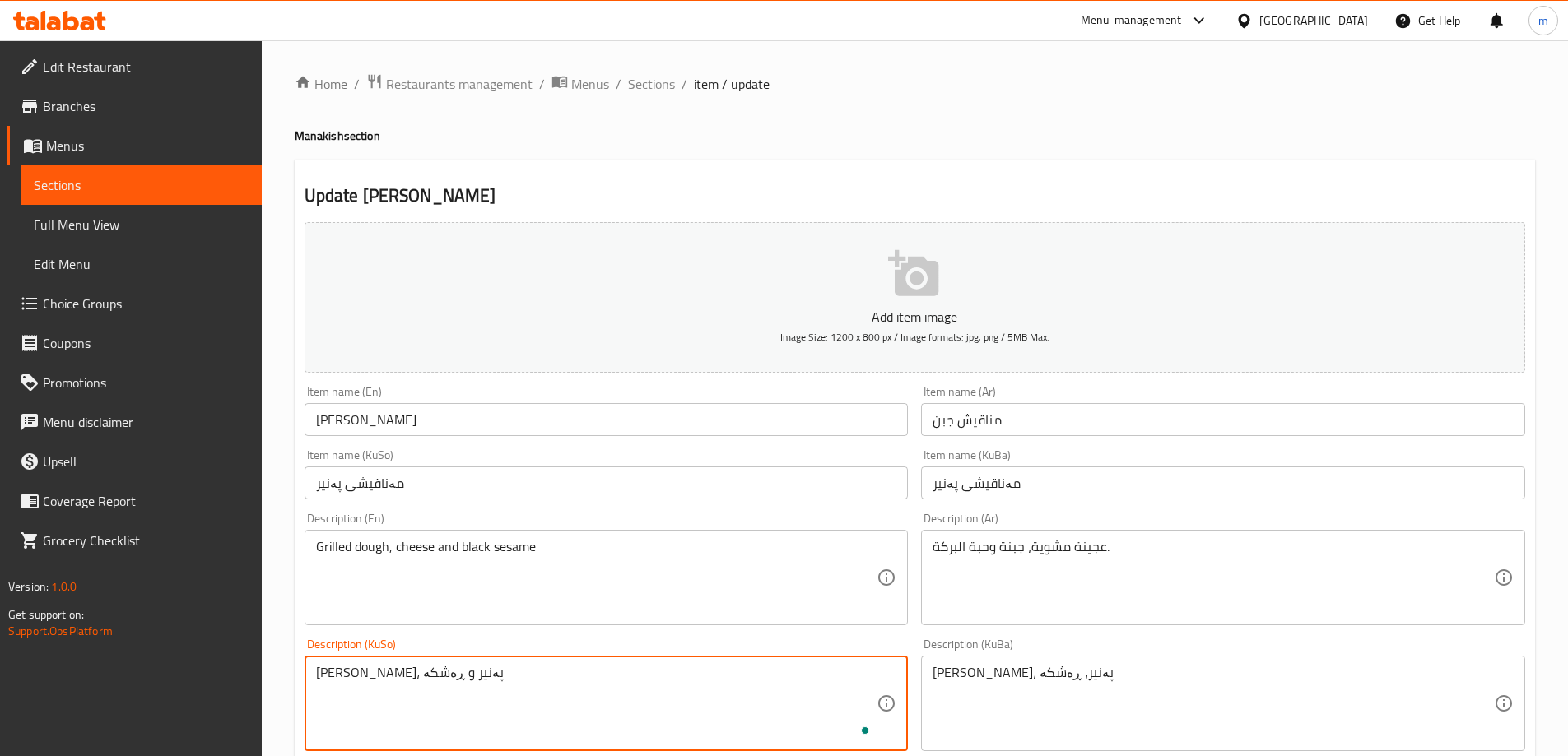
click at [353, 666] on textarea "هەویری برژاو، پەنیر و ڕەشکە" at bounding box center [596, 704] width 562 height 78
click at [961, 680] on textarea "هەویری برژاو، پەنیر، ڕەشکە" at bounding box center [1214, 704] width 562 height 78
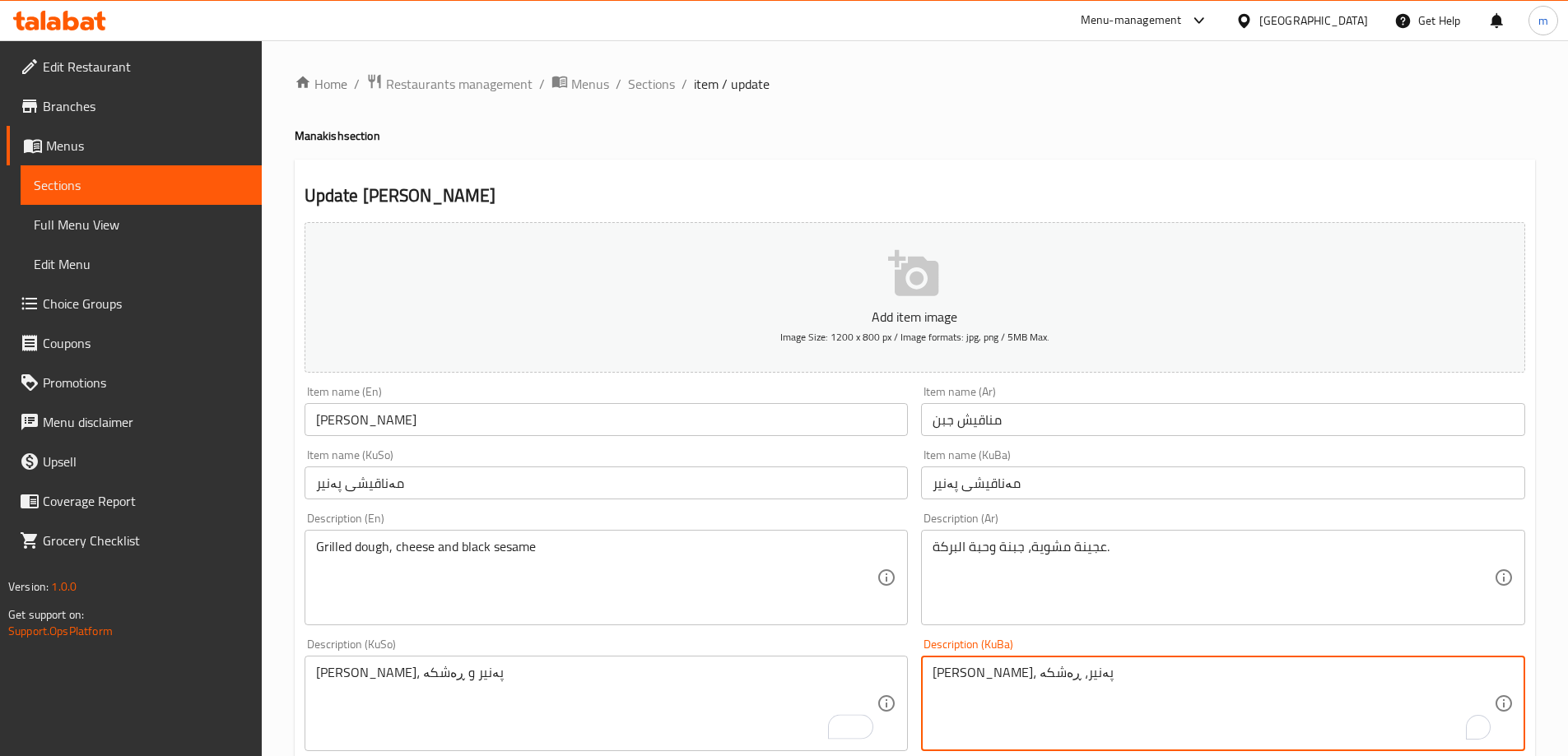
click at [961, 680] on textarea "هەویری برژاو، پەنیر، ڕەشکە" at bounding box center [1214, 704] width 562 height 78
paste textarea "و"
click at [971, 673] on textarea "هەویری برژاو، پەنیر و ڕەشکە" at bounding box center [1214, 704] width 562 height 78
type textarea "هەویری برژاو، پەنیر و ڕەشکە"
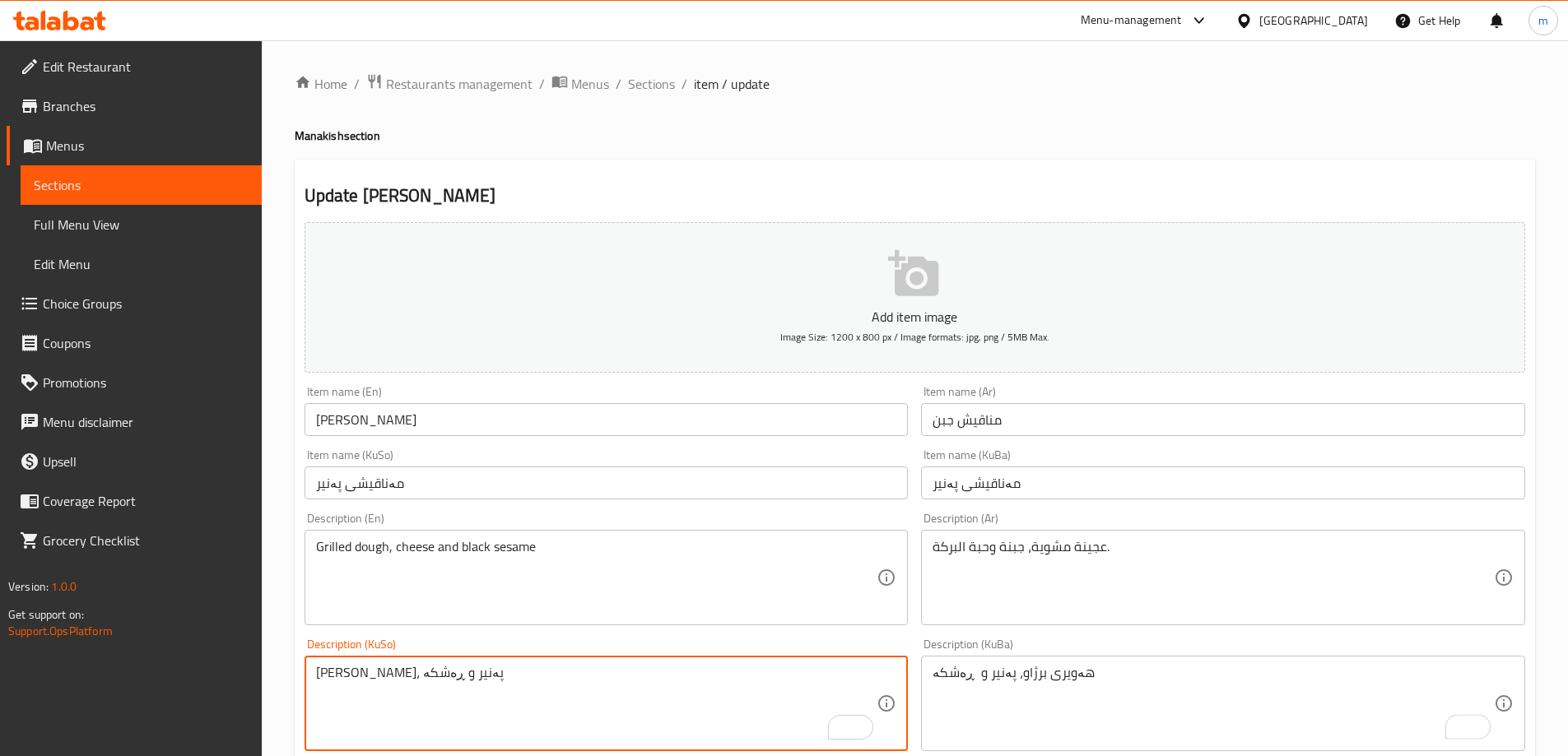
click at [355, 671] on textarea "هەویری برژاو، پەنیر و ڕەشکە" at bounding box center [596, 704] width 562 height 78
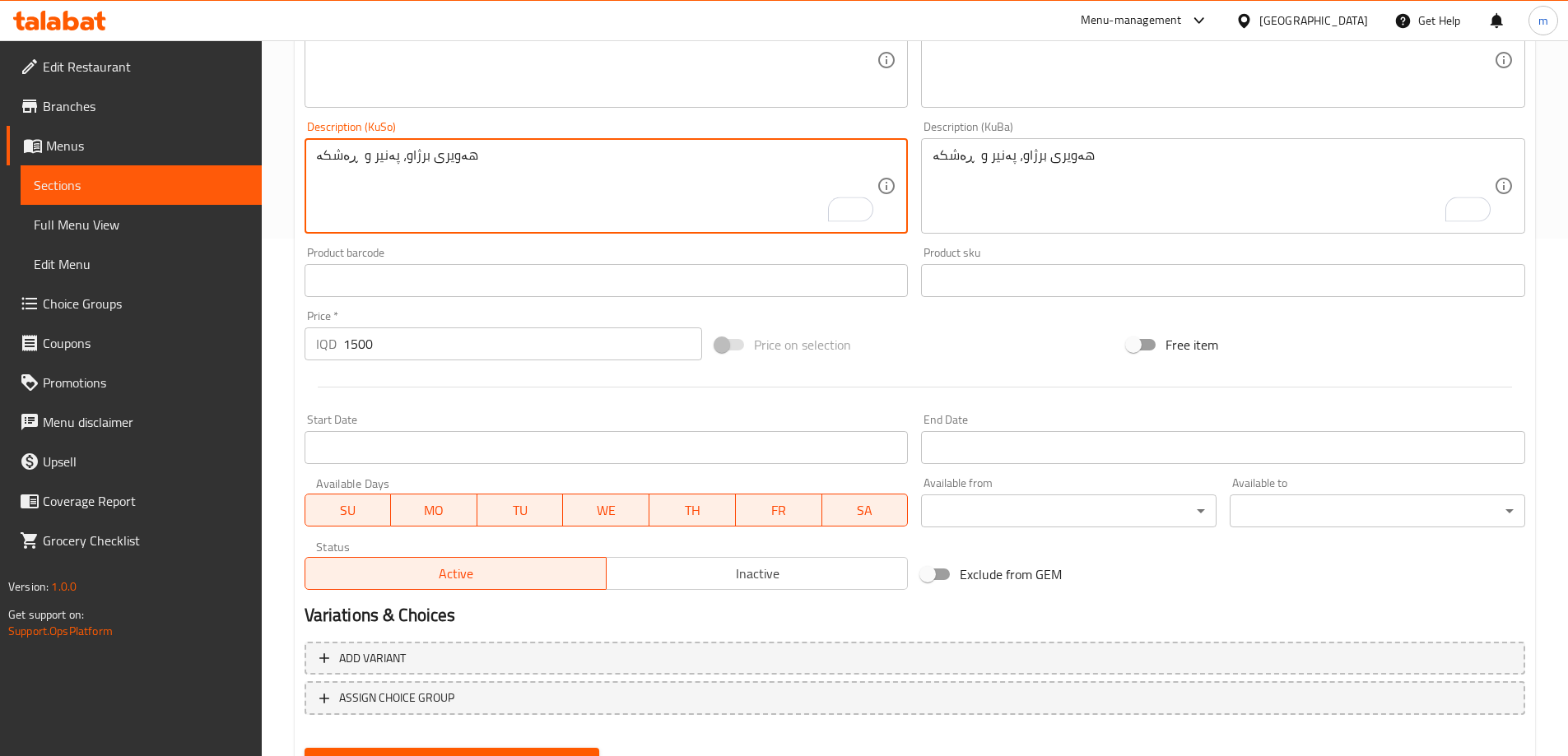
scroll to position [596, 0]
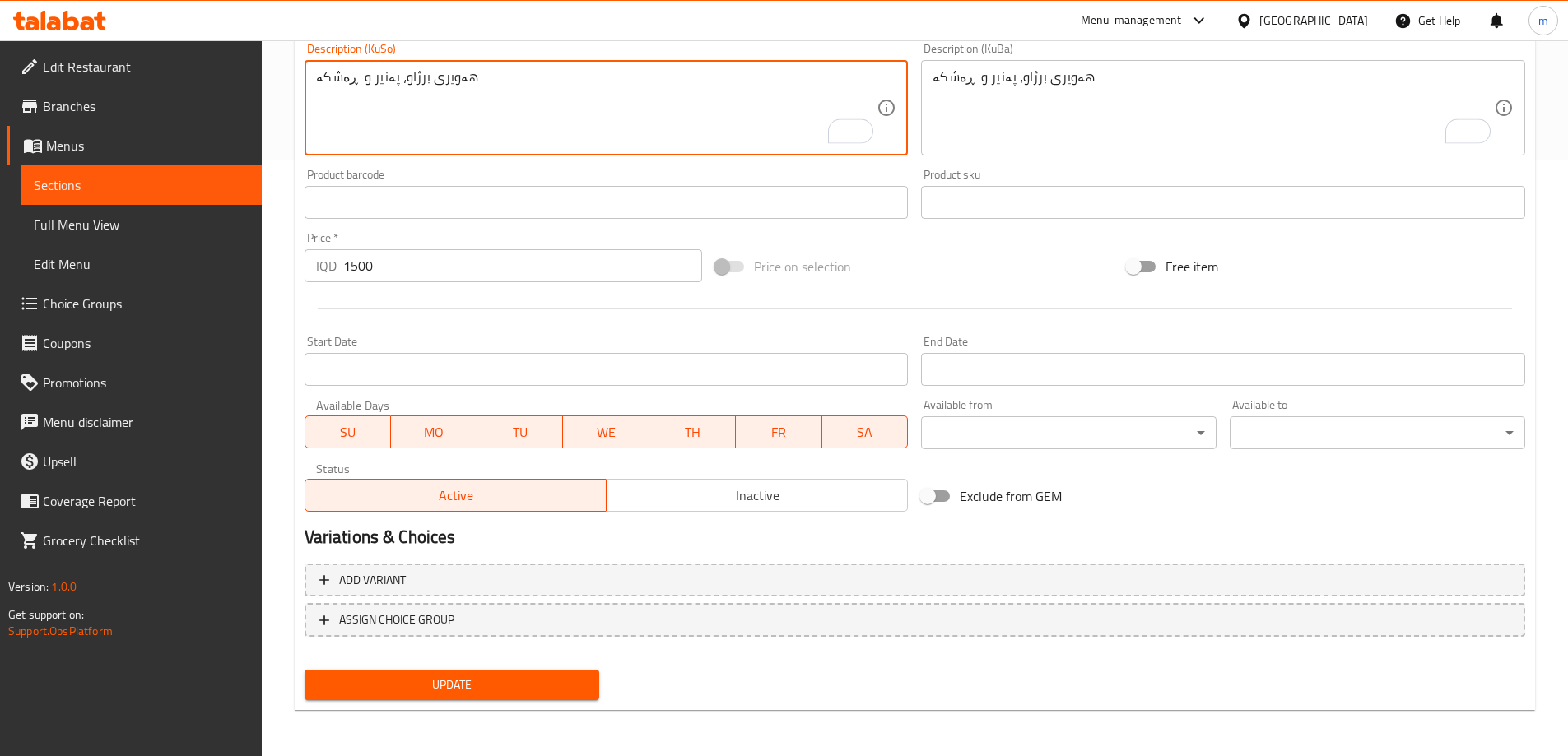
type textarea "هەویری برژاو، پەنیر و ڕەشکە"
click at [563, 672] on button "Update" at bounding box center [451, 685] width 295 height 31
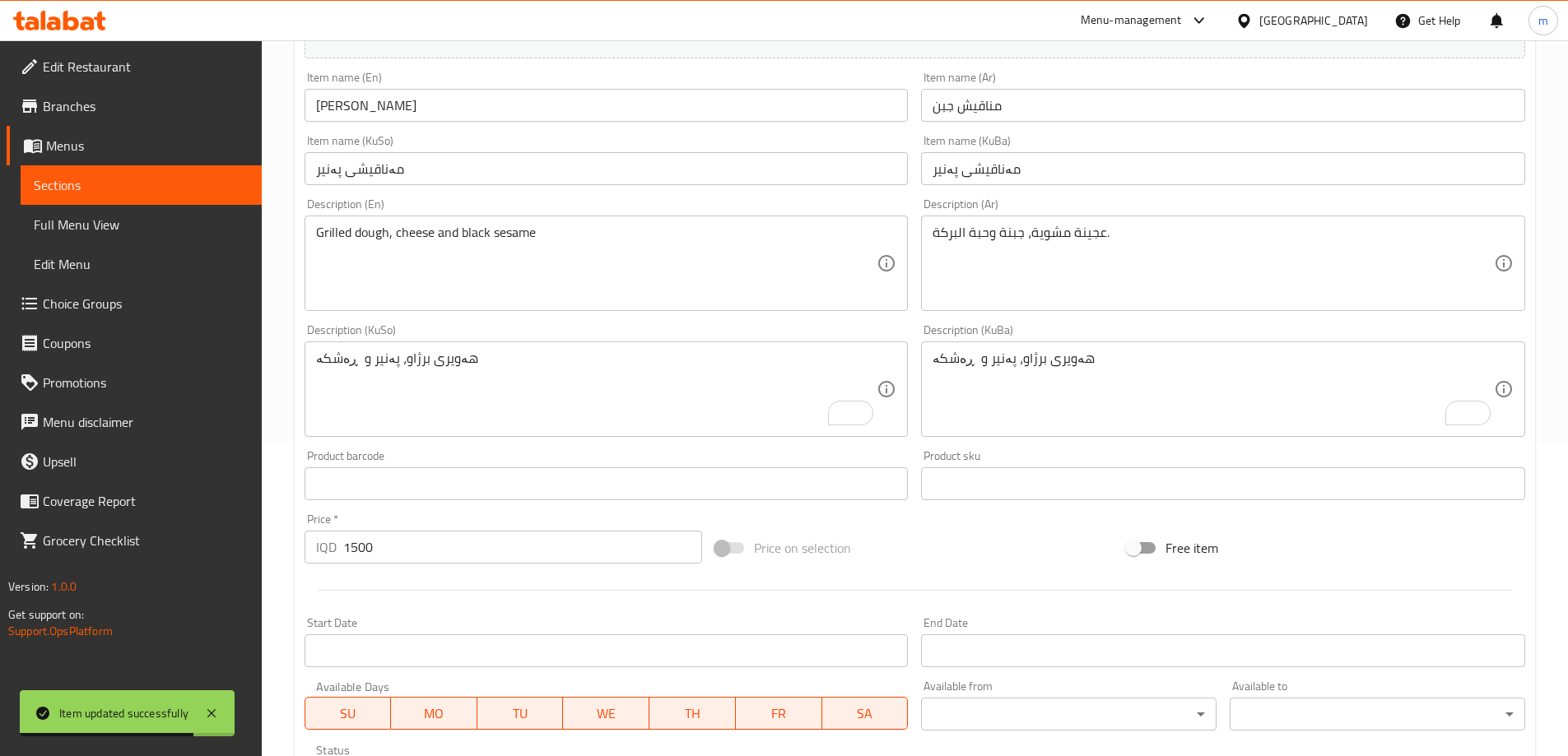
scroll to position [211, 0]
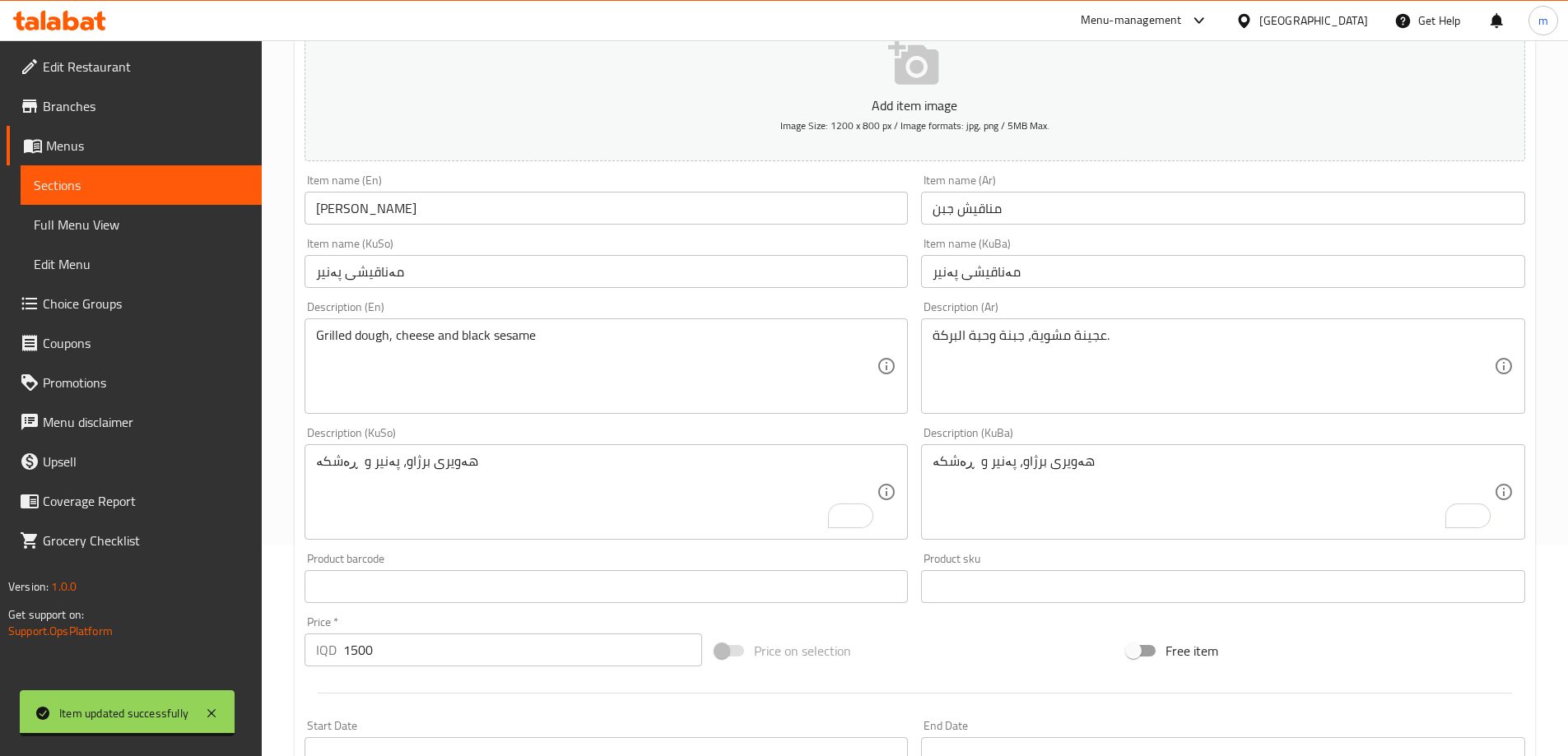
click at [126, 215] on link "Full Menu View" at bounding box center [141, 225] width 241 height 39
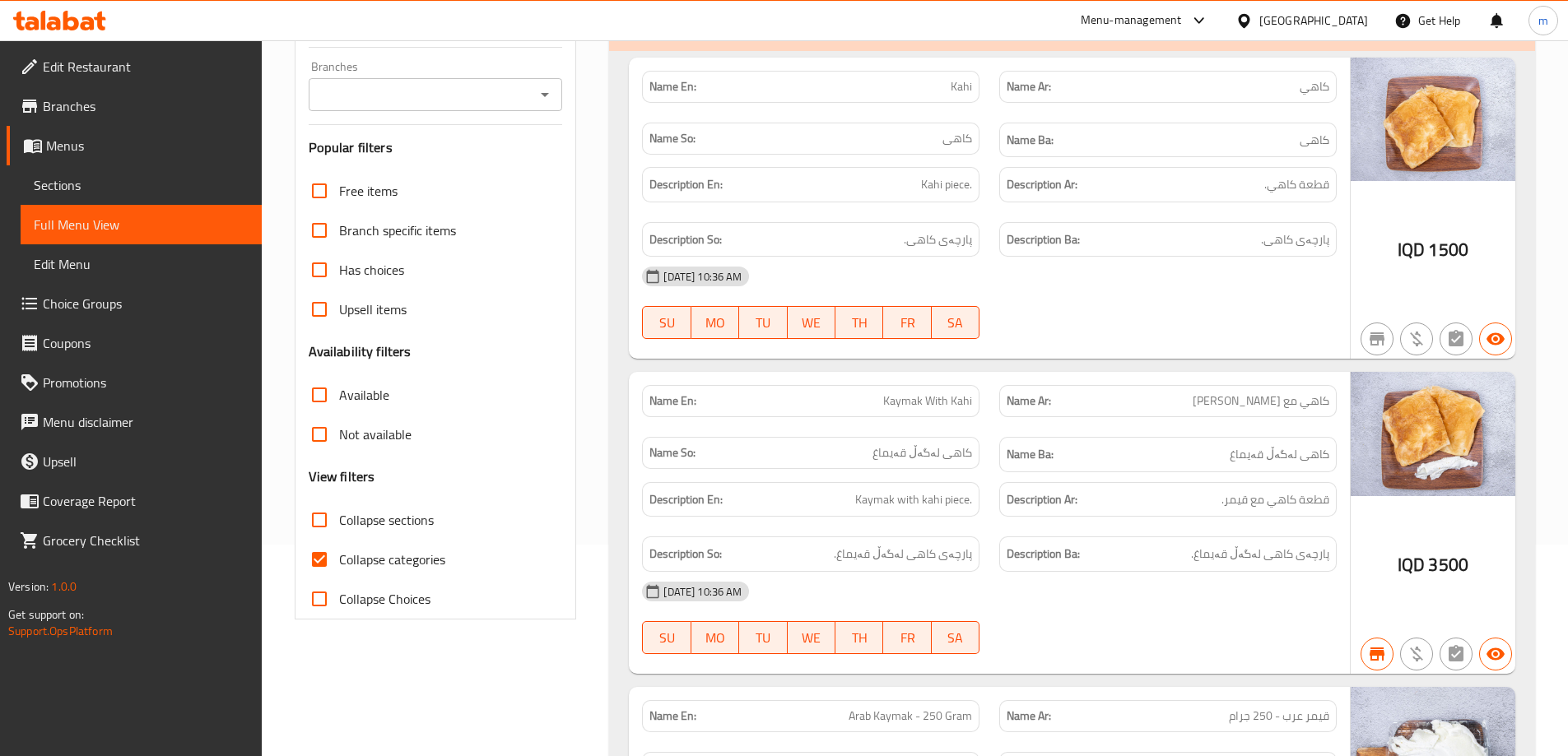
click at [415, 94] on input "Branches" at bounding box center [423, 94] width 217 height 23
click at [551, 93] on div "Branches" at bounding box center [436, 94] width 255 height 33
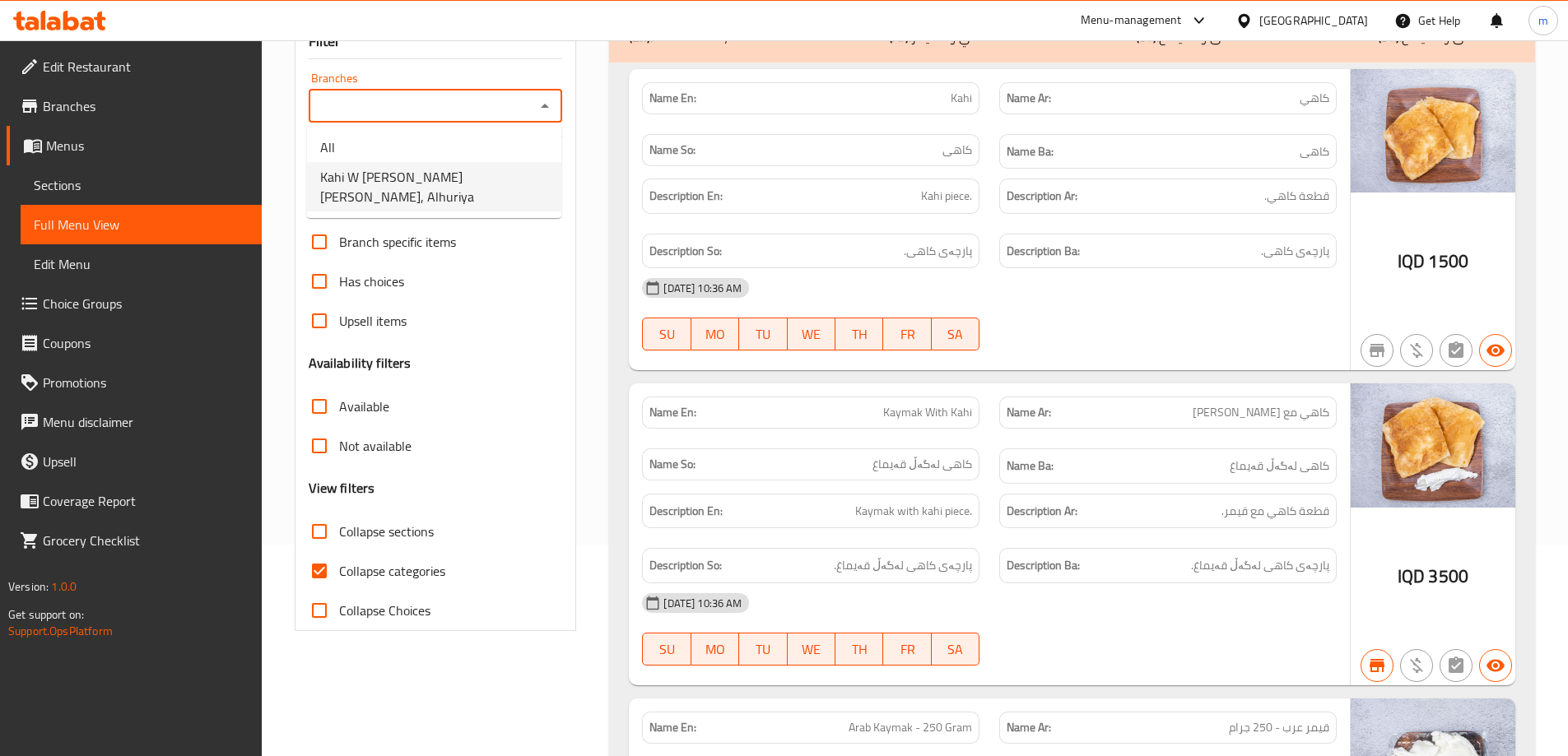
click at [412, 192] on ul "All Kahi W Borek Al Haji, Alhuriya" at bounding box center [434, 172] width 255 height 92
click at [409, 188] on span "Kahi W Borek Al Haji, Alhuriya" at bounding box center [433, 187] width 228 height 39
type input "Kahi W Borek Al Haji, Alhuriya"
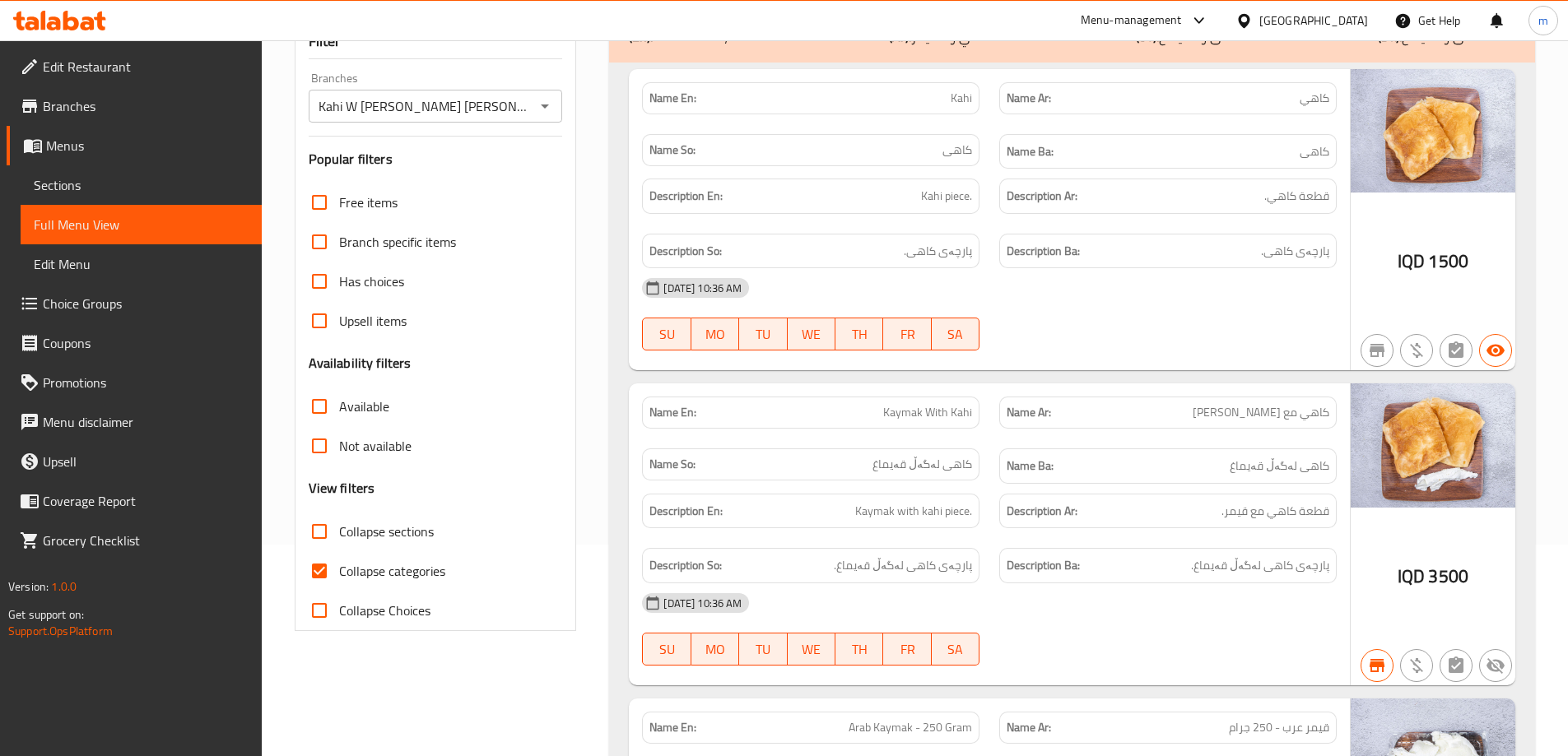
click at [350, 568] on span "Collapse categories" at bounding box center [392, 571] width 107 height 20
click at [339, 568] on input "Collapse categories" at bounding box center [319, 571] width 39 height 39
checkbox input "false"
click at [332, 523] on input "Collapse sections" at bounding box center [319, 532] width 39 height 39
checkbox input "true"
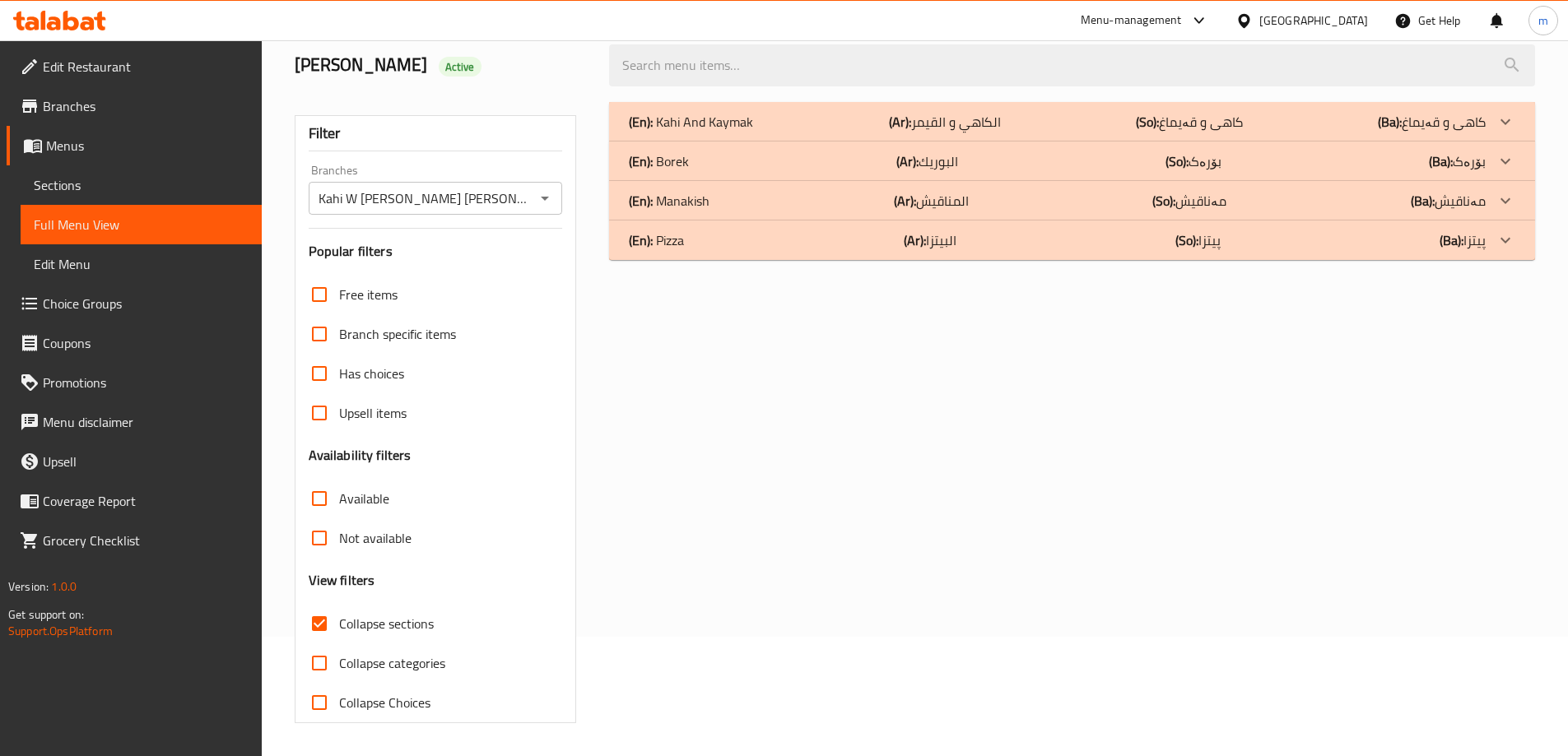
scroll to position [119, 0]
drag, startPoint x: 690, startPoint y: 246, endPoint x: 690, endPoint y: 237, distance: 9.0
click at [690, 243] on div "(En): Pizza (Ar): البيتزا (So): پیتزا (Ba): پیتزا" at bounding box center [1058, 240] width 857 height 20
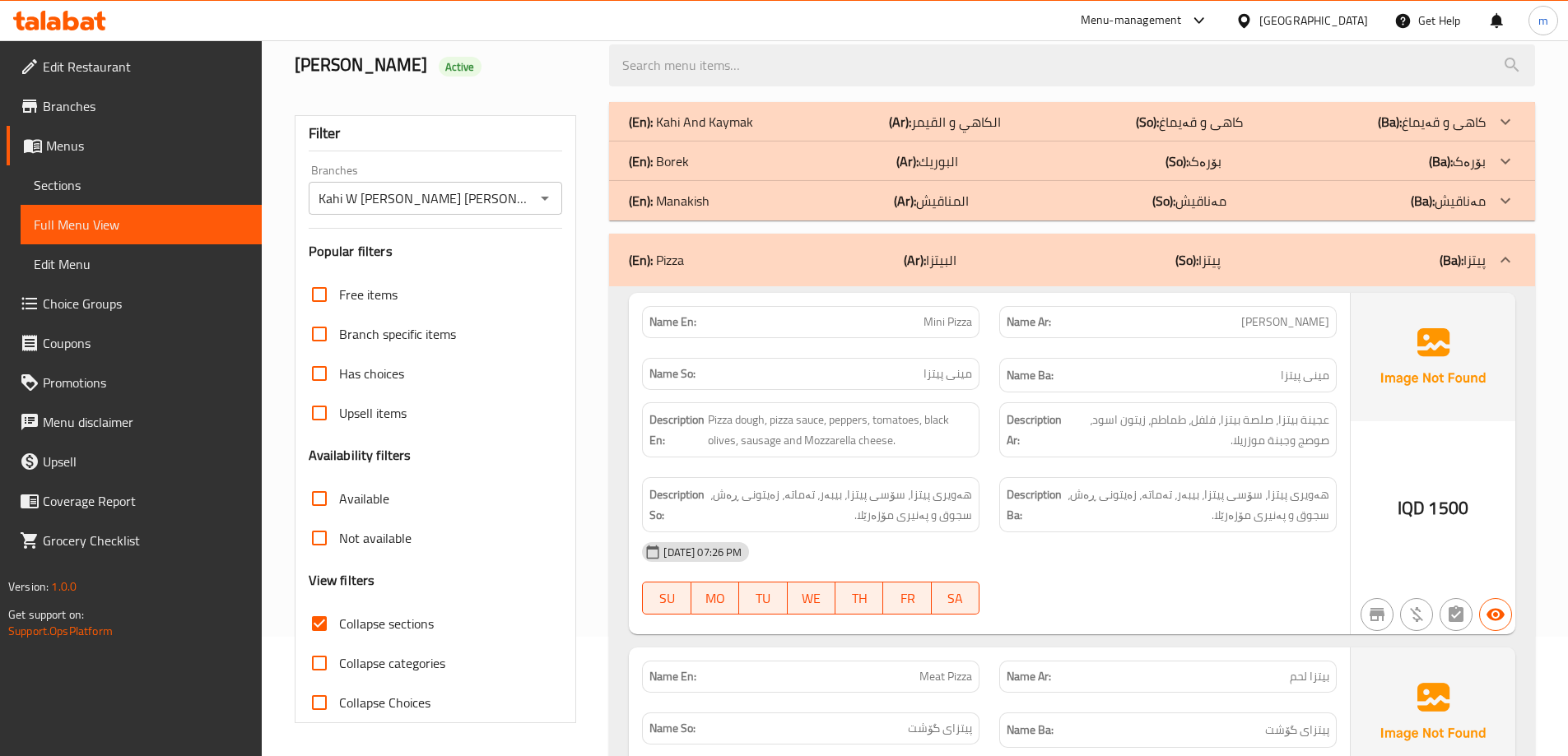
click at [686, 214] on div "(En): Manakish (Ar): المناقيش (So): مەناقیش (Ba): مەناقیش" at bounding box center [1072, 200] width 926 height 39
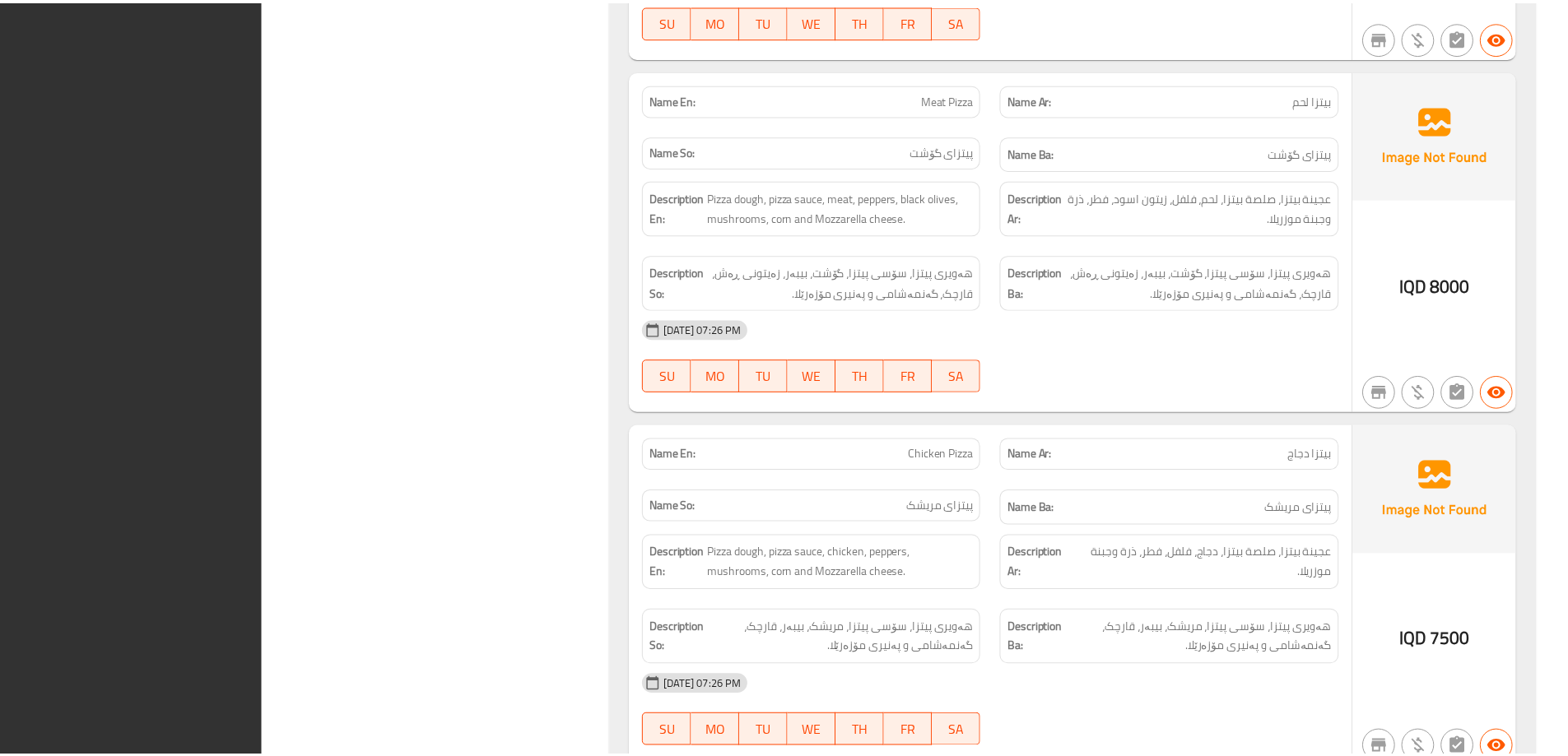
scroll to position [2795, 0]
